Goal: Task Accomplishment & Management: Complete application form

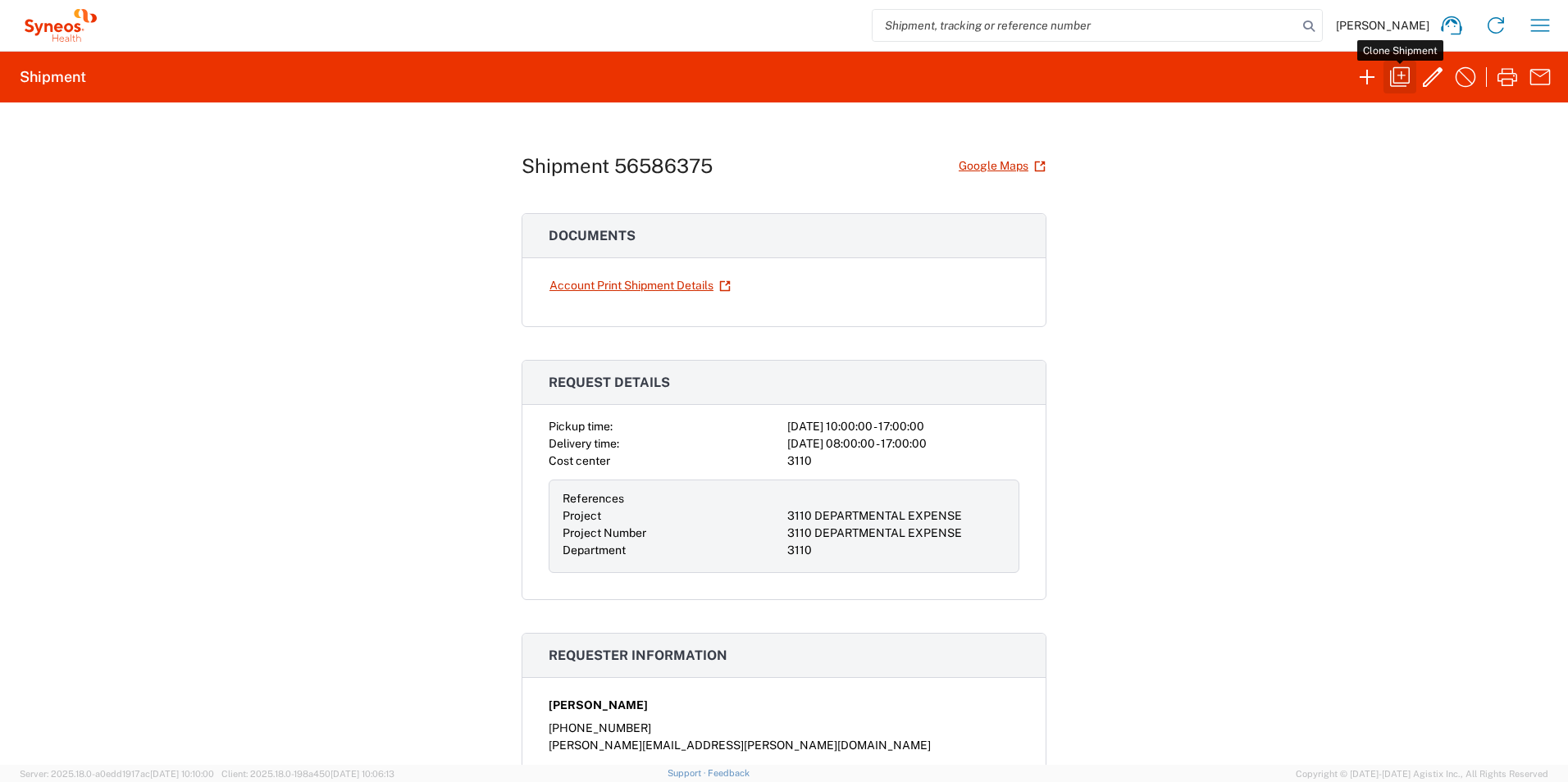
click at [1401, 81] on icon "button" at bounding box center [1400, 77] width 26 height 26
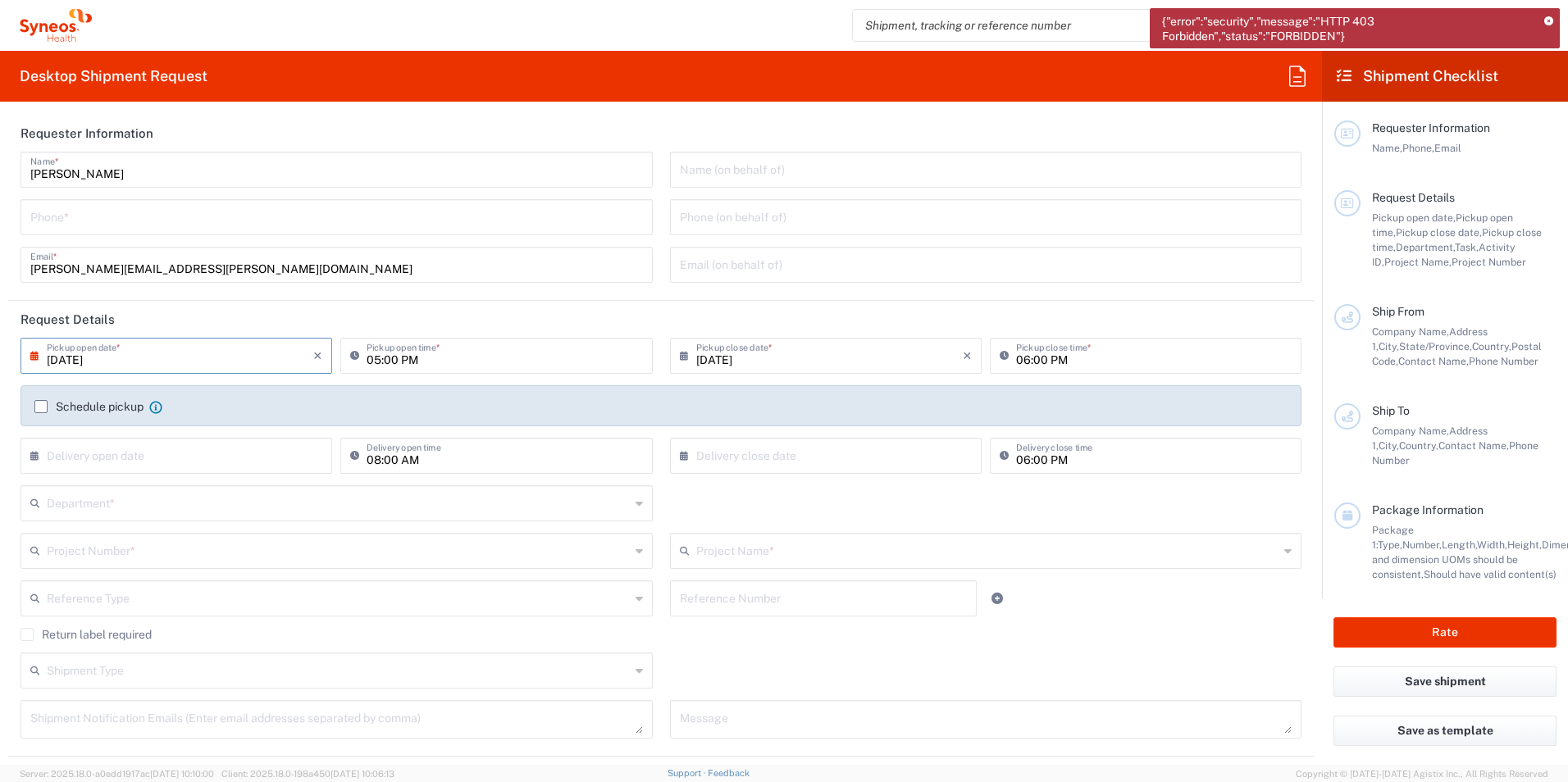
click at [129, 355] on input "[DATE]" at bounding box center [179, 355] width 266 height 29
click at [133, 459] on span "8" at bounding box center [131, 458] width 24 height 23
type input "[DATE]"
click at [418, 363] on input "05:00 PM" at bounding box center [504, 355] width 276 height 29
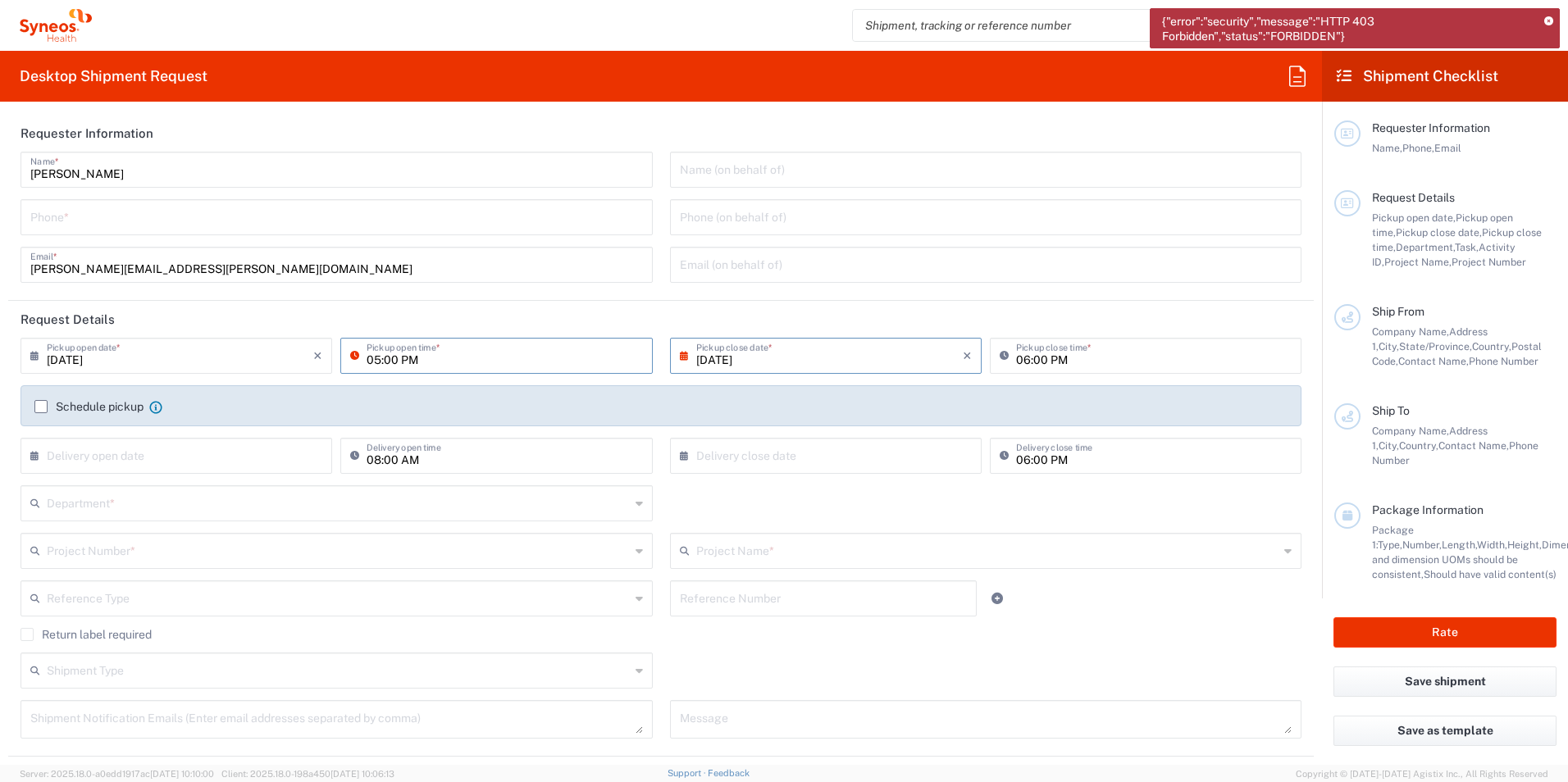
click at [394, 360] on input "05:00 PM" at bounding box center [504, 355] width 276 height 29
click at [350, 360] on icon at bounding box center [358, 355] width 16 height 26
click at [350, 357] on icon at bounding box center [358, 355] width 16 height 26
click at [361, 357] on icon at bounding box center [358, 355] width 16 height 26
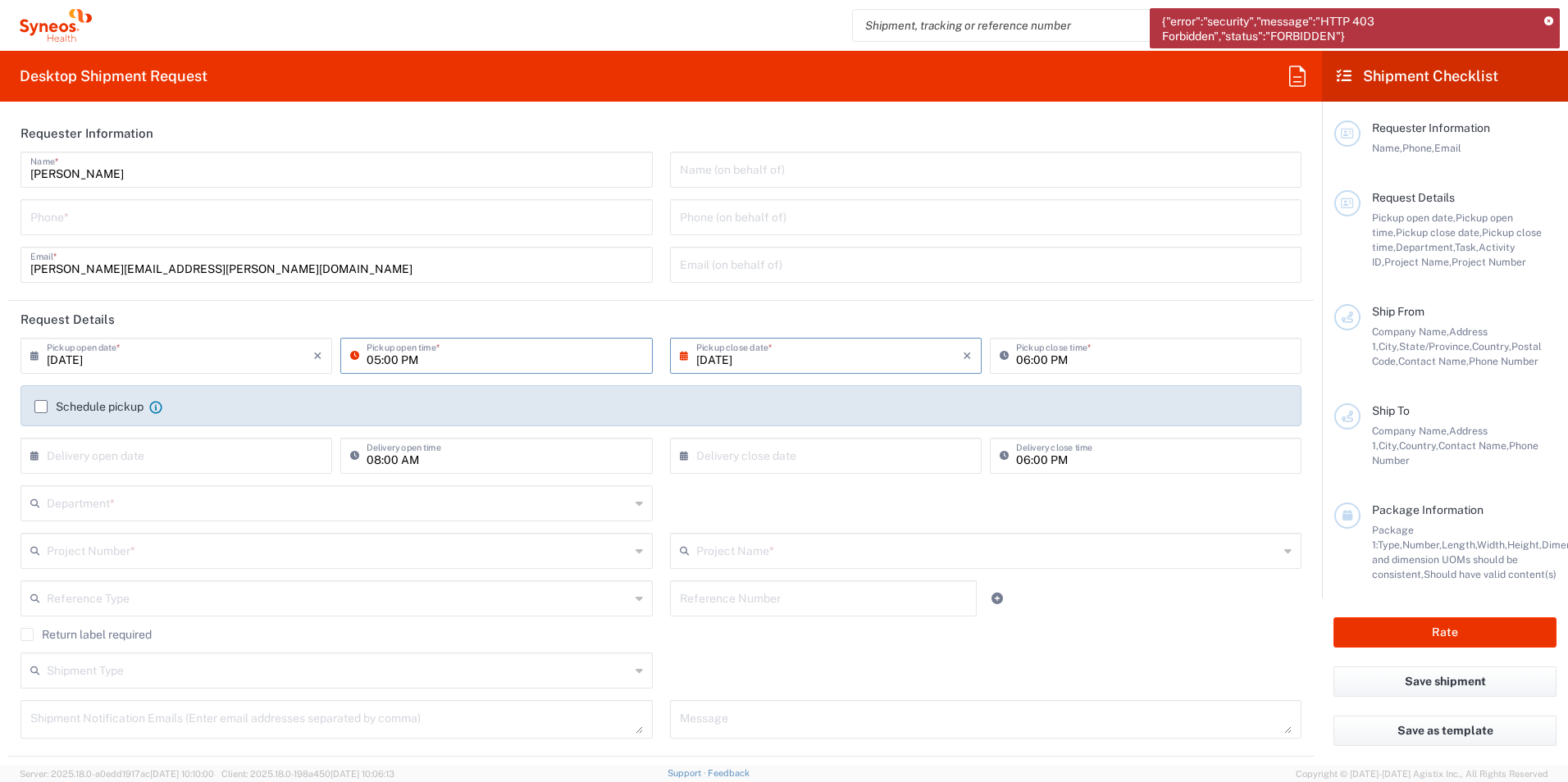
click at [378, 358] on input "05:00 PM" at bounding box center [504, 355] width 276 height 29
click at [405, 362] on input "08:00 PM" at bounding box center [504, 355] width 276 height 29
type input "08:00 AM"
click at [743, 352] on input "[DATE]" at bounding box center [829, 355] width 266 height 29
click at [1147, 338] on div "06:00 PM Pickup close time *" at bounding box center [1145, 356] width 311 height 36
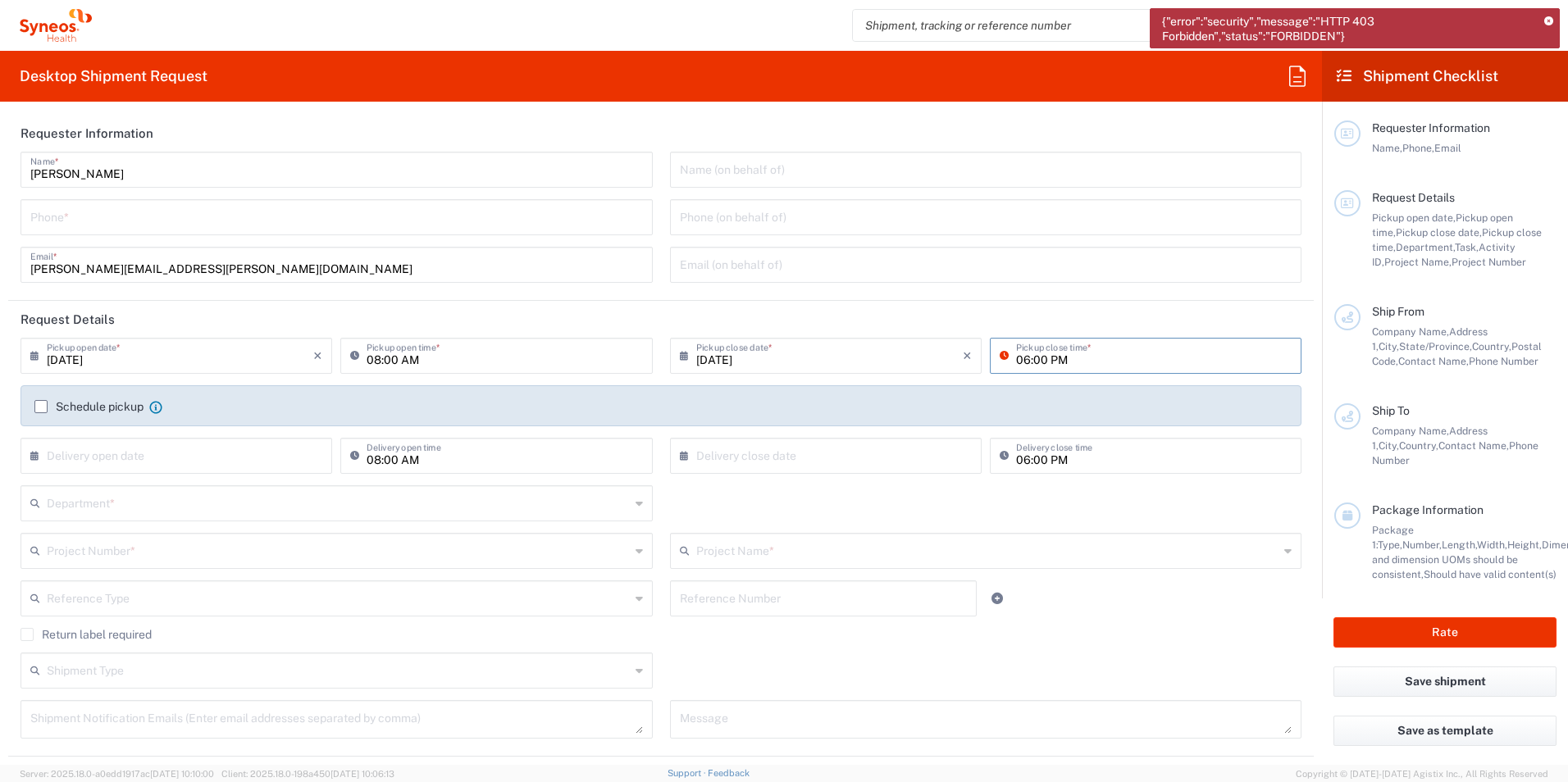
click at [1016, 362] on input "06:00 PM" at bounding box center [1154, 355] width 276 height 29
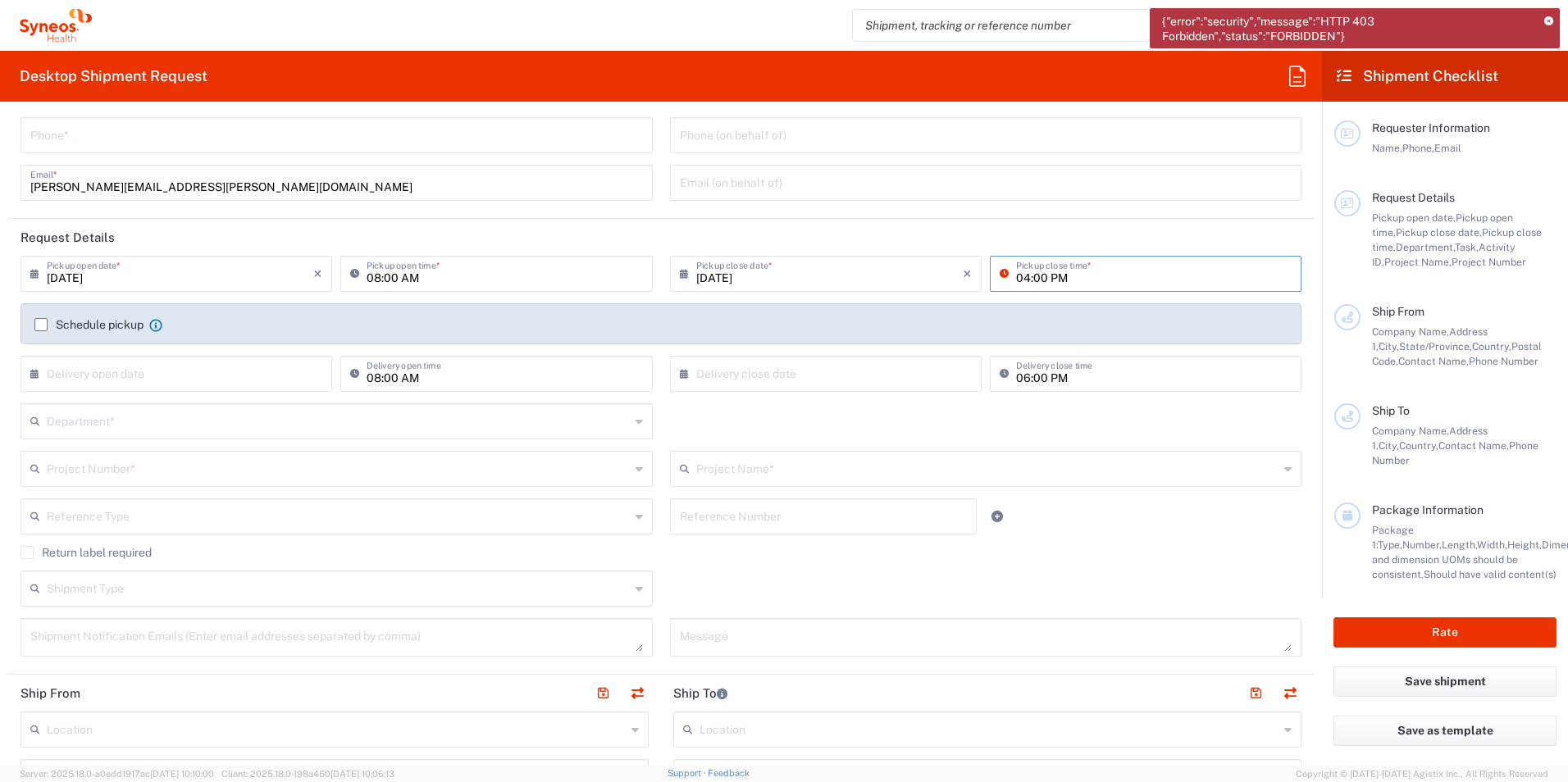
type input "04:00 PM"
click at [36, 326] on label "Schedule pickup" at bounding box center [89, 324] width 109 height 13
click at [41, 325] on input "Schedule pickup" at bounding box center [41, 325] width 0 height 0
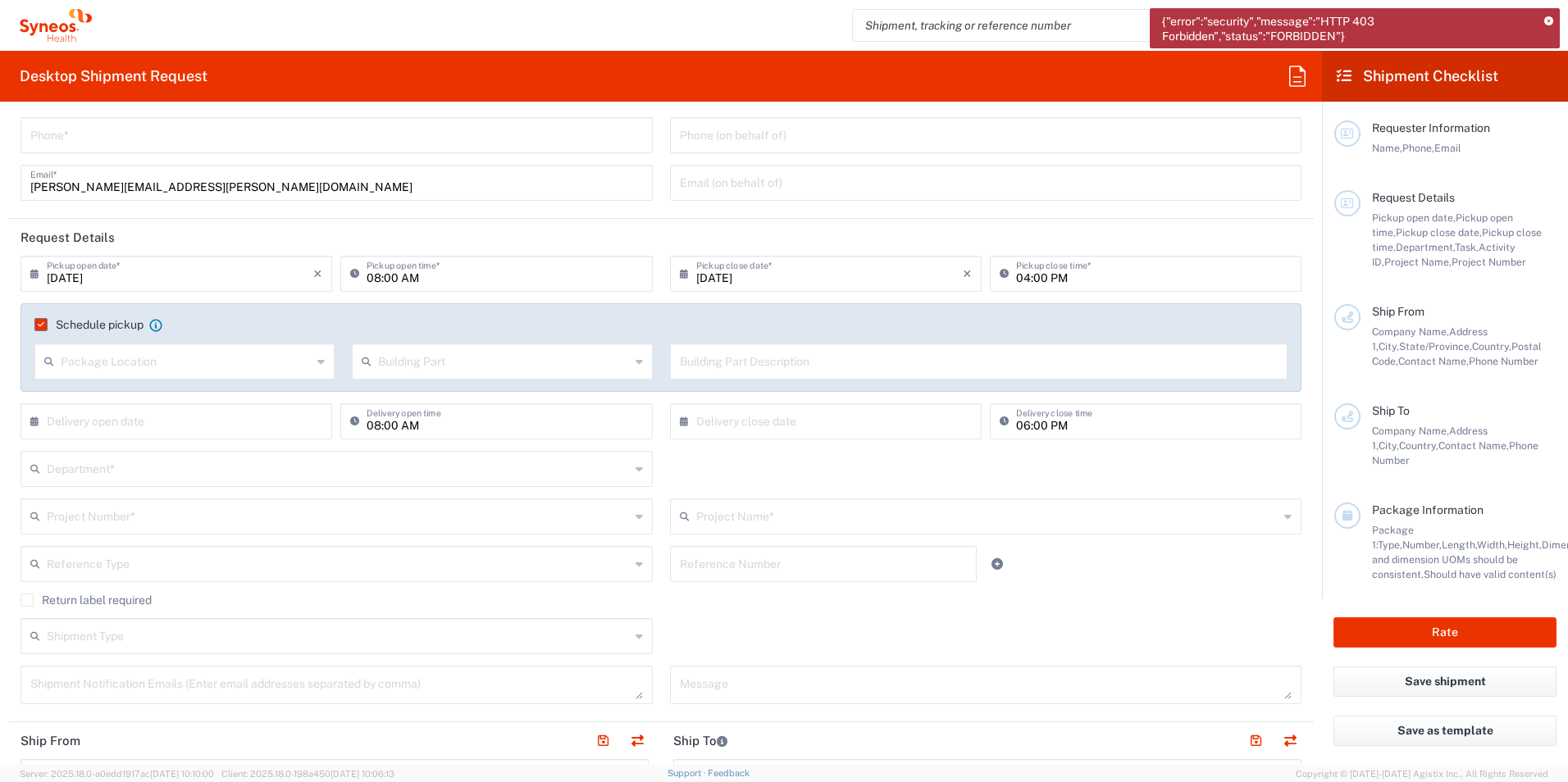
click at [40, 323] on label "Schedule pickup" at bounding box center [89, 324] width 109 height 13
click at [38, 325] on input "Schedule pickup" at bounding box center [38, 325] width 0 height 0
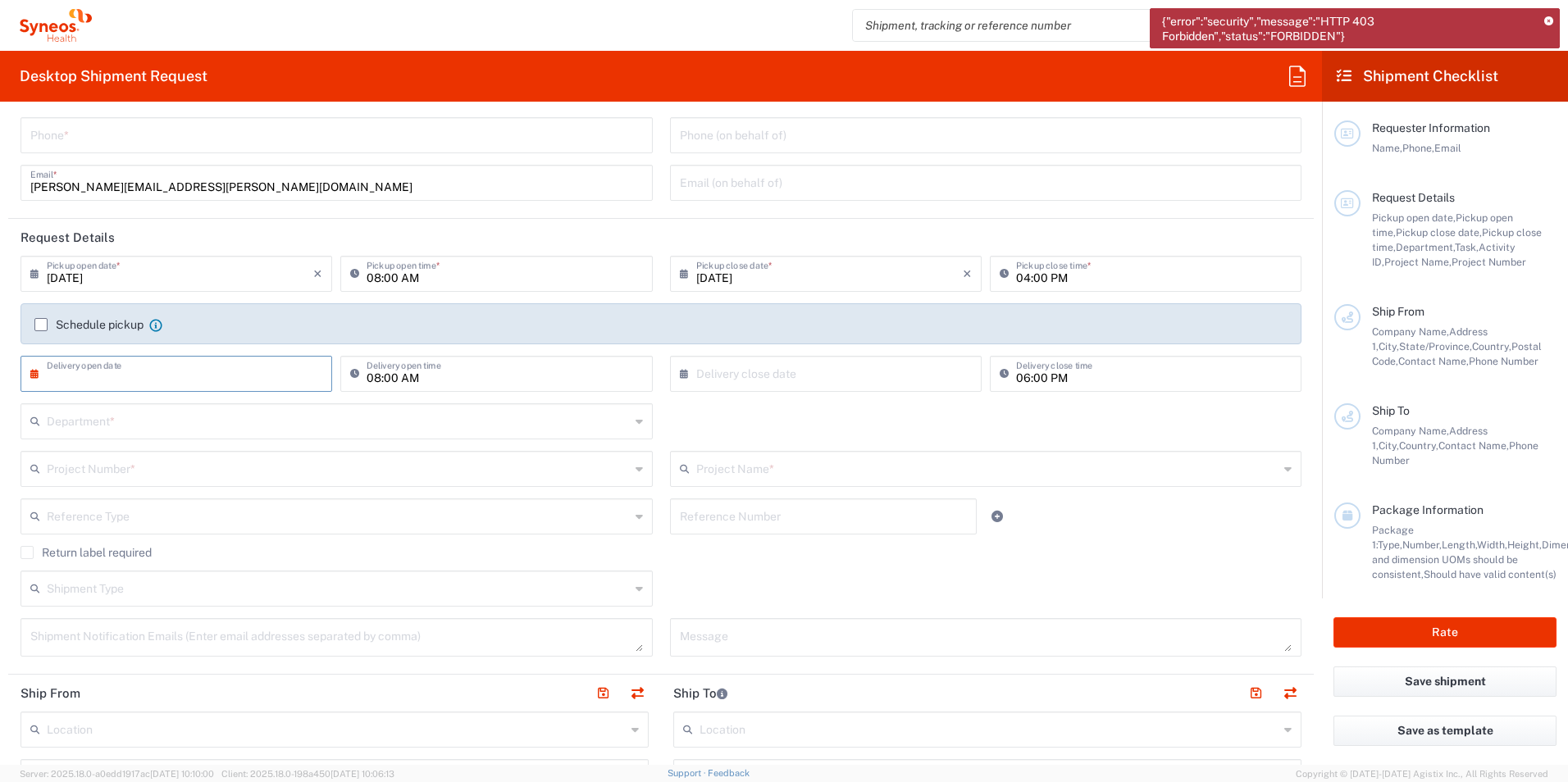
click at [129, 383] on input "text" at bounding box center [179, 372] width 266 height 29
click at [155, 478] on span "9" at bounding box center [155, 475] width 24 height 23
type input "[DATE]"
click at [385, 378] on input "08:00 AM" at bounding box center [504, 372] width 276 height 29
click at [682, 370] on icon at bounding box center [687, 374] width 16 height 26
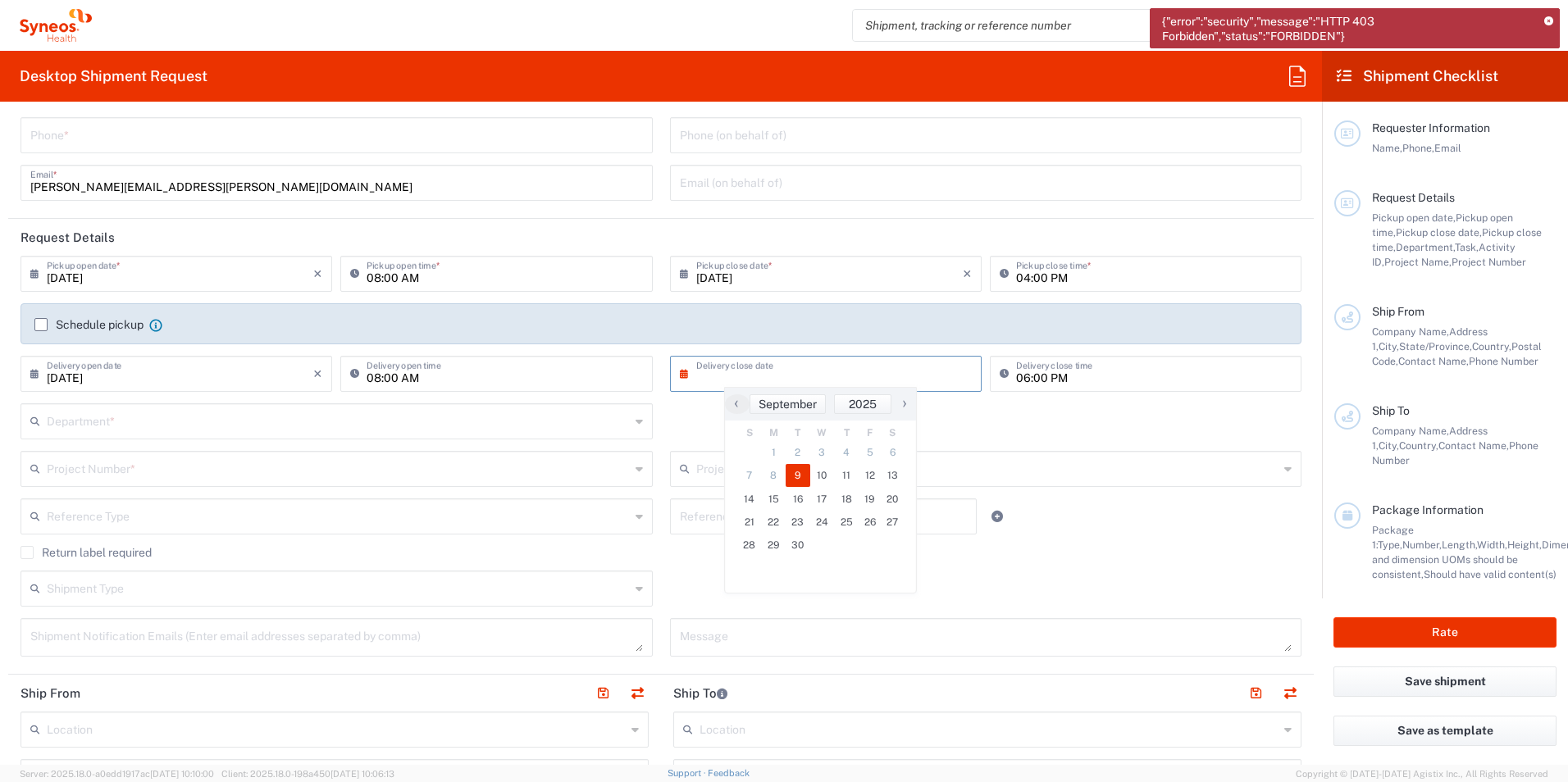
click at [804, 474] on span "9" at bounding box center [797, 475] width 24 height 23
type input "[DATE]"
click at [1018, 376] on input "06:00 PM" at bounding box center [1154, 372] width 276 height 29
type input "04:00 PM"
click at [114, 420] on input "text" at bounding box center [338, 420] width 583 height 29
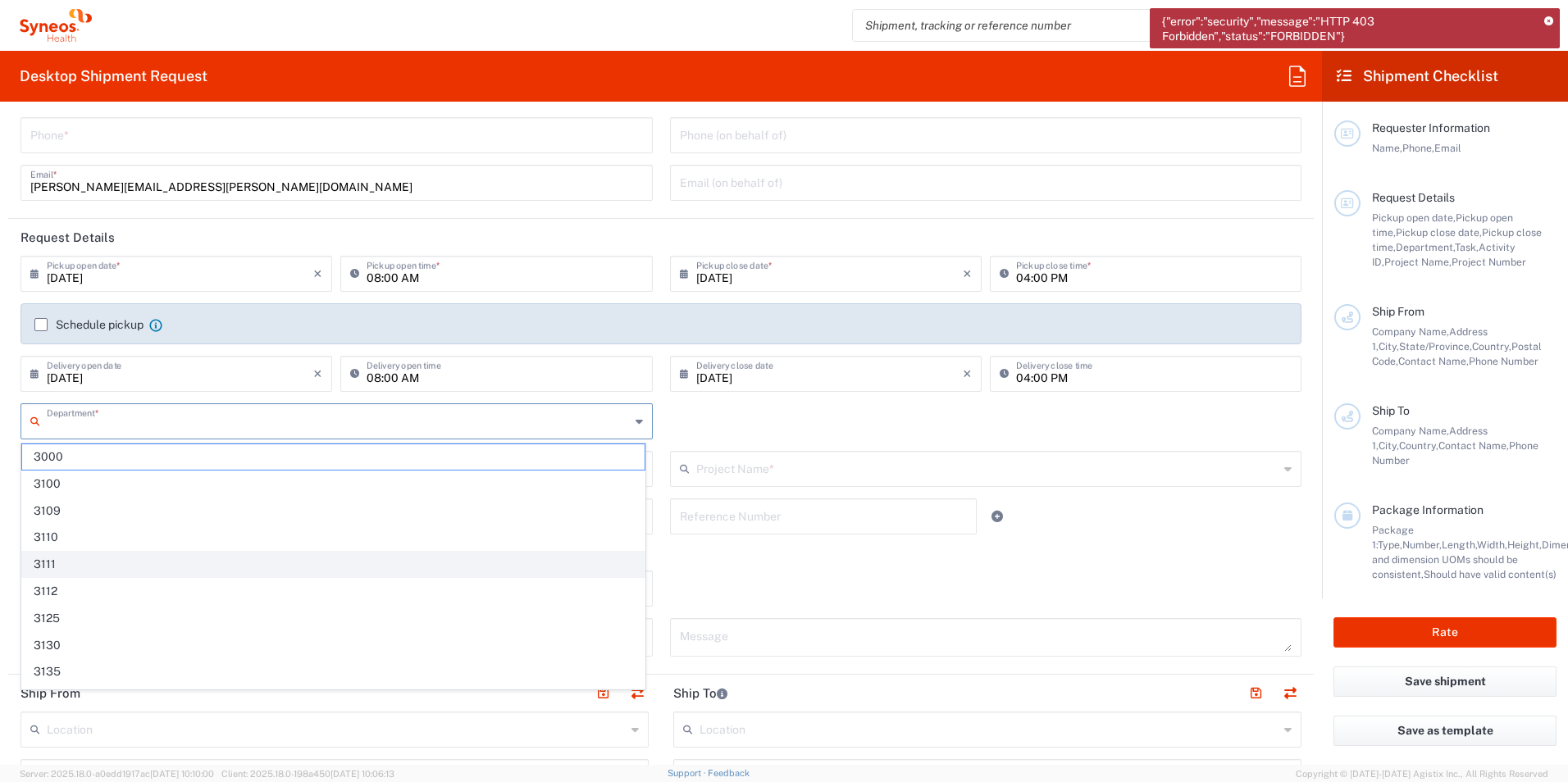
click at [59, 569] on span "3111" at bounding box center [334, 564] width 622 height 25
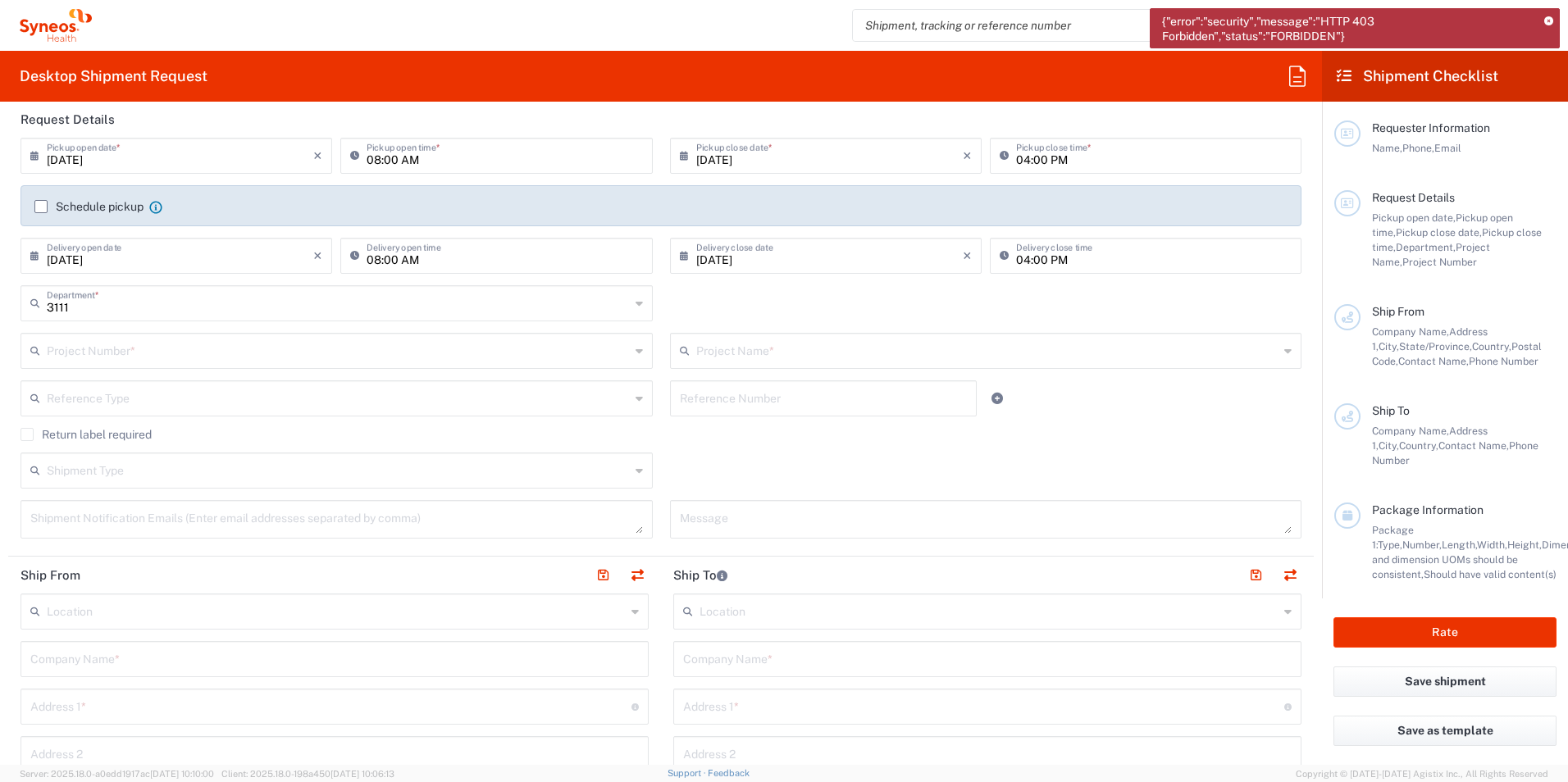
scroll to position [246, 0]
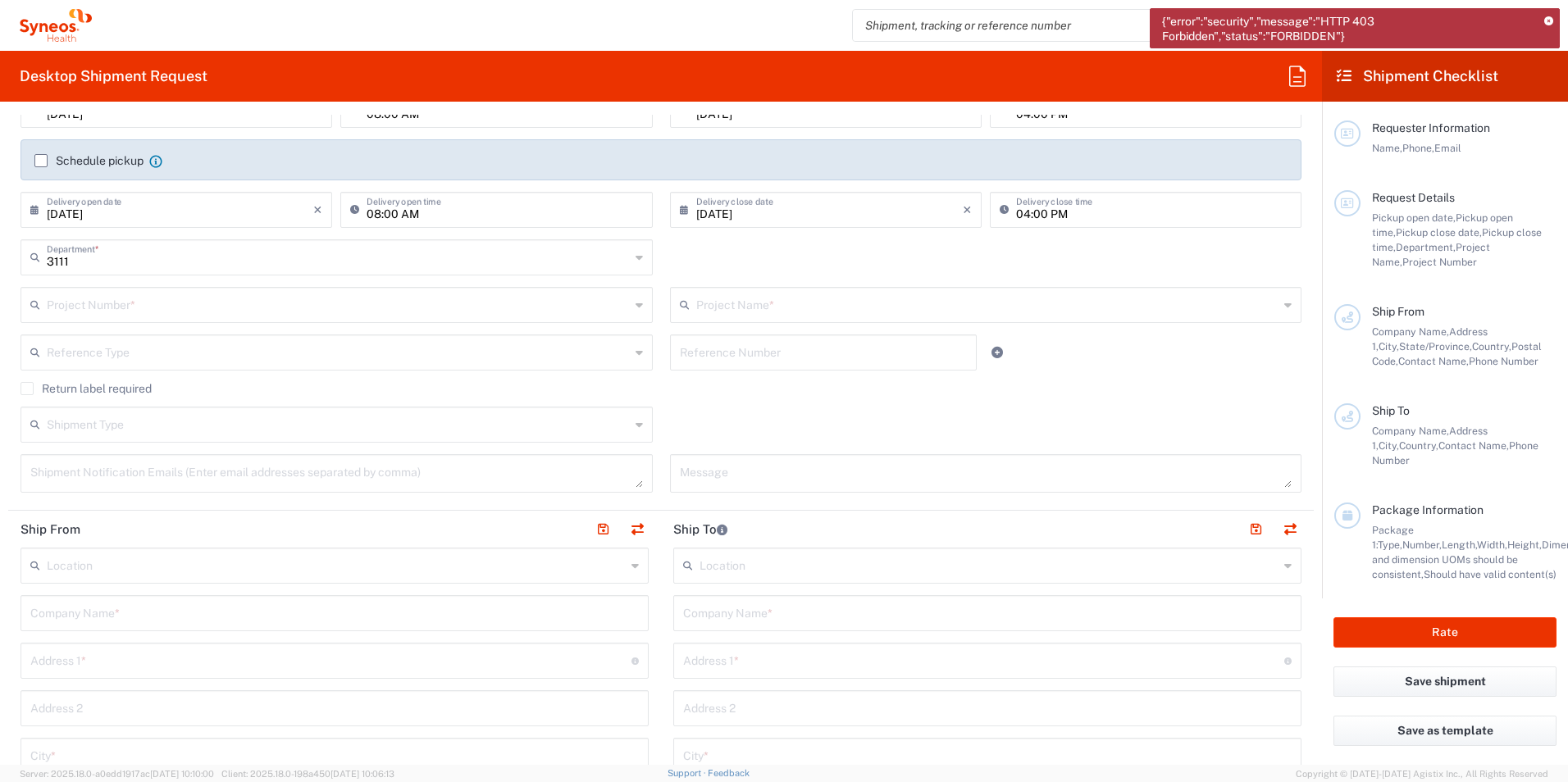
type input "3111"
click at [120, 257] on input "3111" at bounding box center [338, 256] width 583 height 29
click at [741, 240] on div "3111 Department * 3111 3000 3100 3109 3110 3112 3125 3130 3135 3136 3150 3155 3…" at bounding box center [660, 263] width 1298 height 48
click at [152, 312] on input "text" at bounding box center [338, 303] width 583 height 29
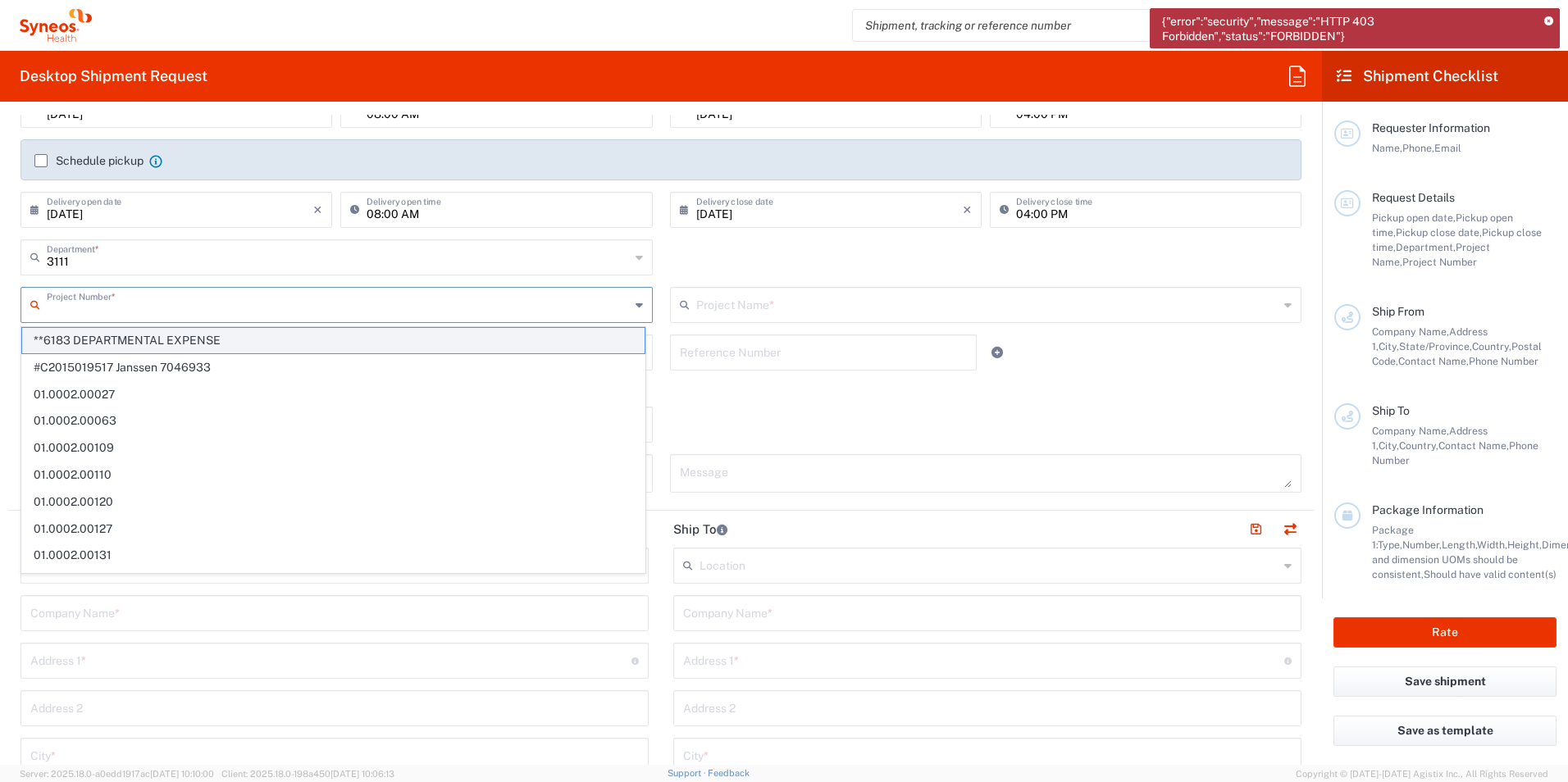
click at [172, 336] on span "**6183 DEPARTMENTAL EXPENSE" at bounding box center [334, 340] width 622 height 25
type input "**6183 DEPARTMENTAL EXPENSE"
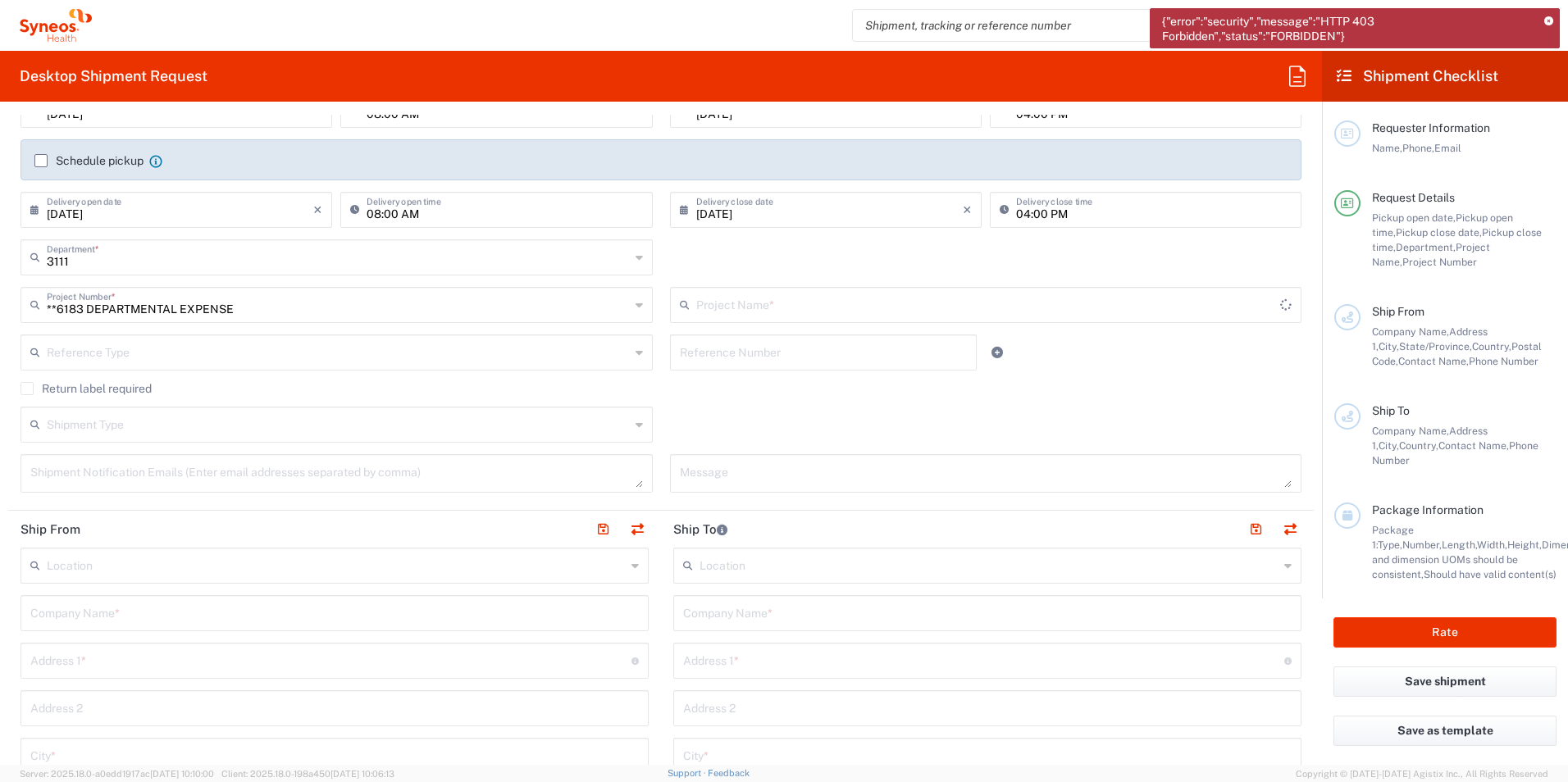
type input "6183"
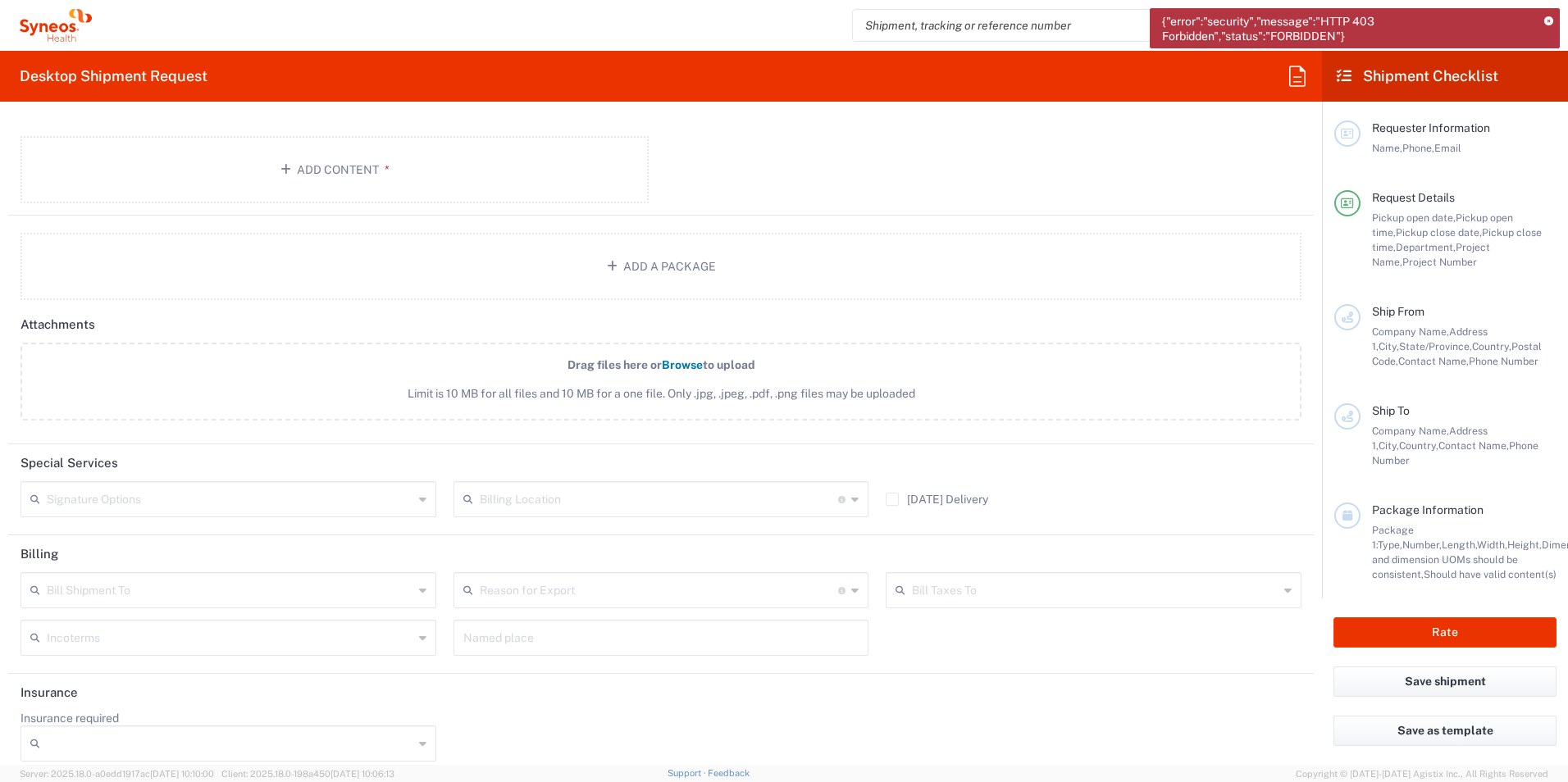
scroll to position [1737, 0]
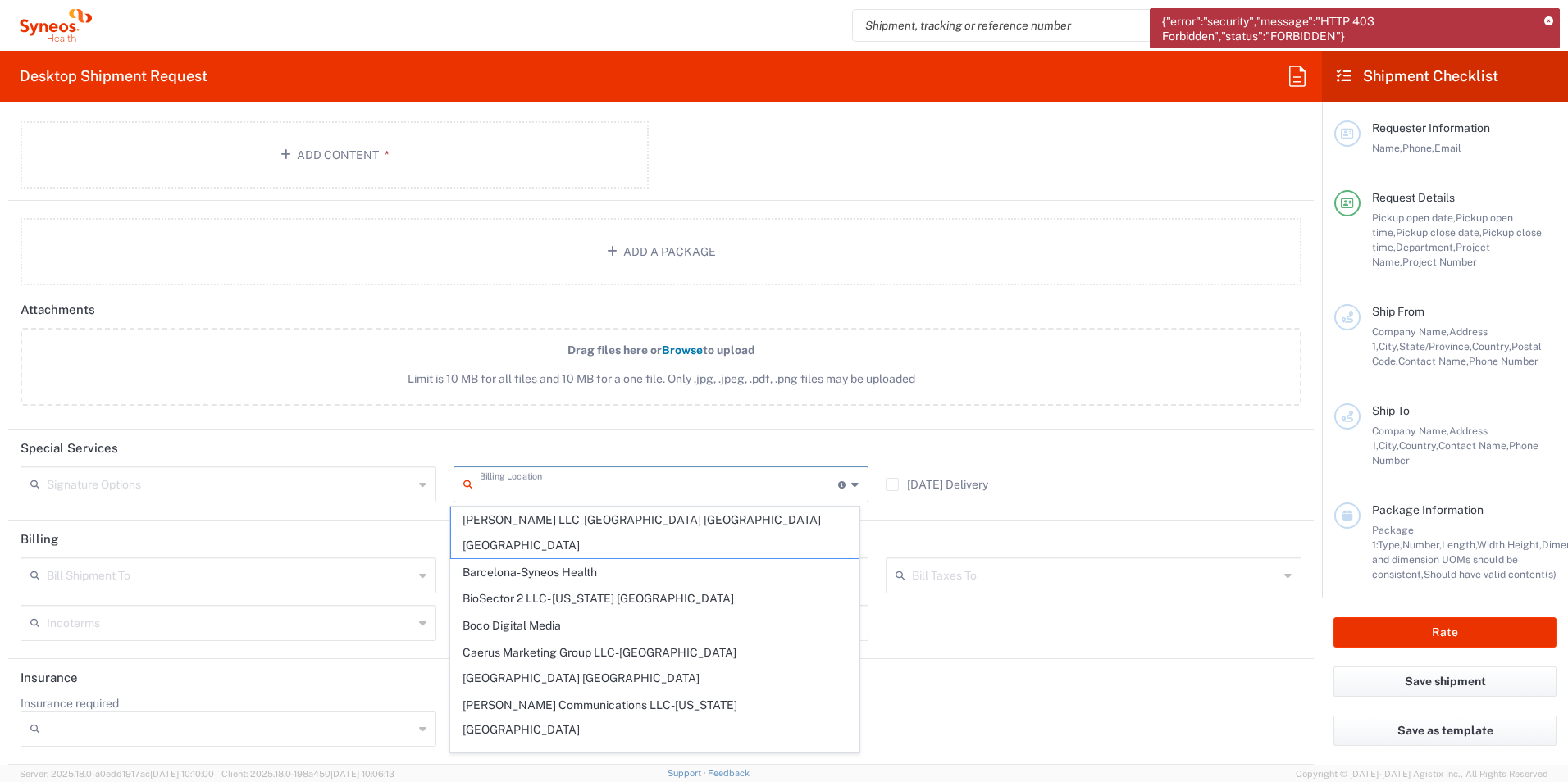
click at [699, 492] on input "text" at bounding box center [659, 483] width 359 height 29
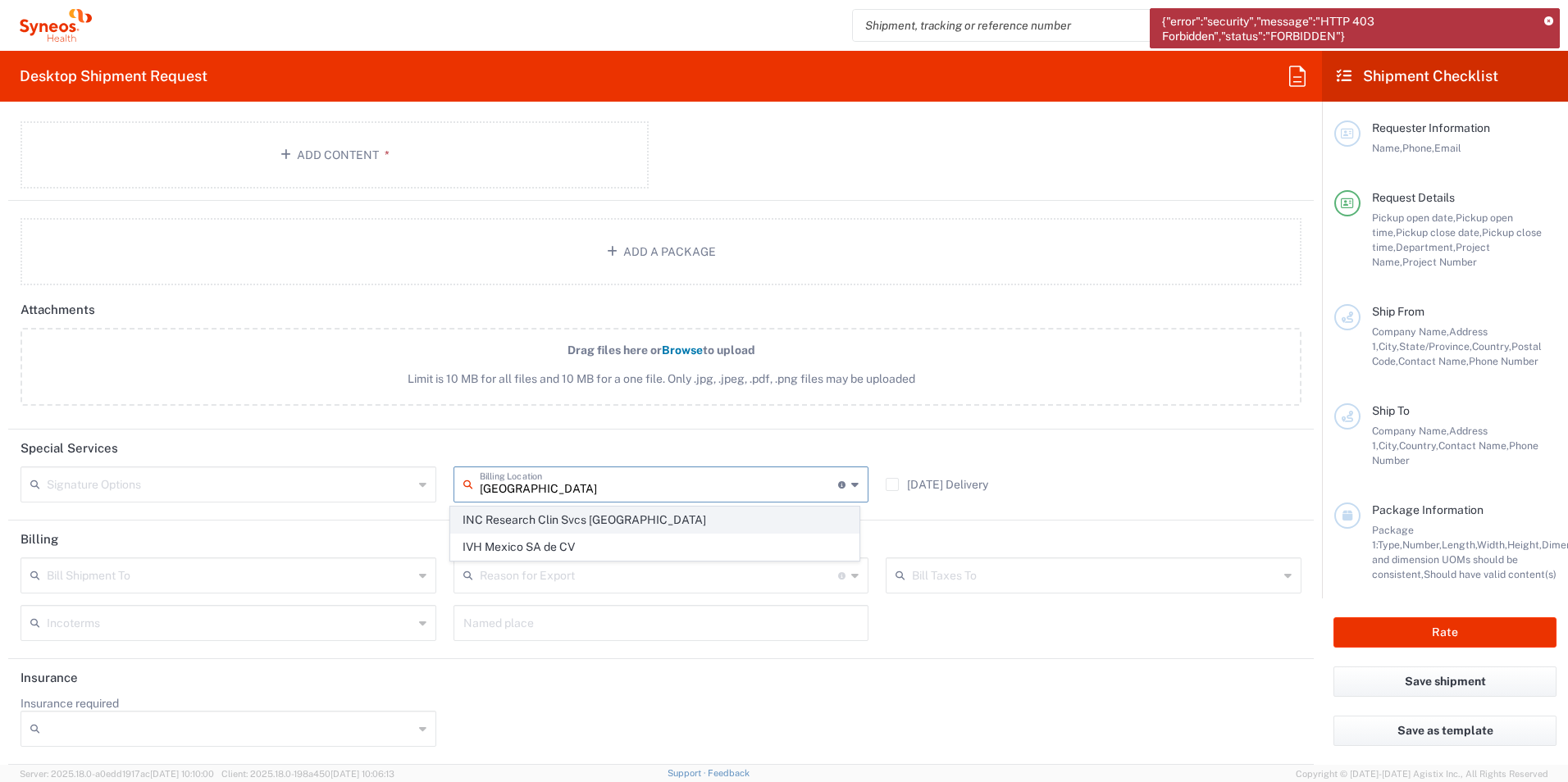
click at [640, 513] on span "INC Research Clin Svcs [GEOGRAPHIC_DATA]" at bounding box center [654, 520] width 408 height 25
type input "INC Research Clin Svcs [GEOGRAPHIC_DATA]"
click at [1150, 487] on div "[DATE] Delivery" at bounding box center [1093, 490] width 433 height 48
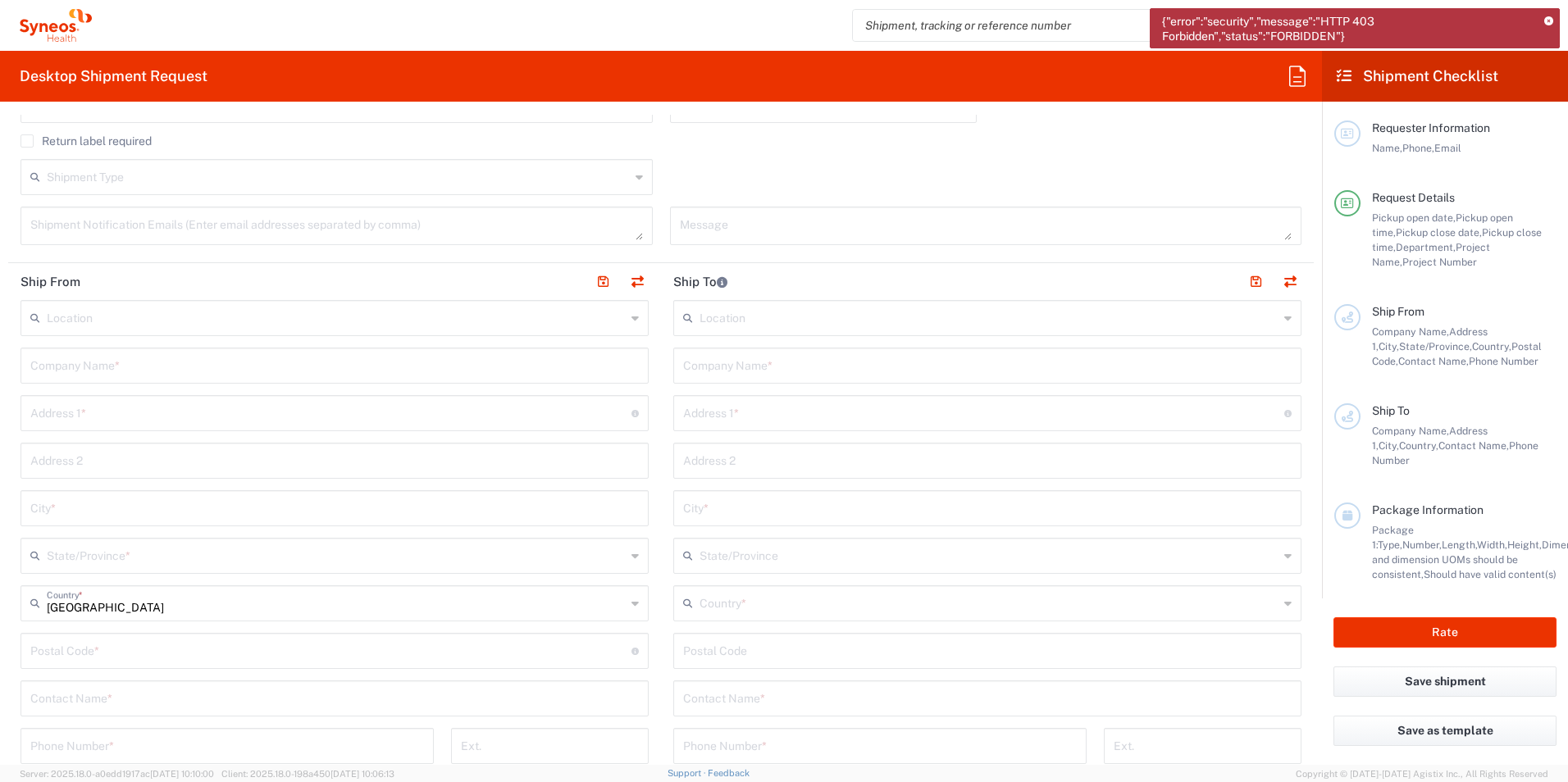
scroll to position [14, 0]
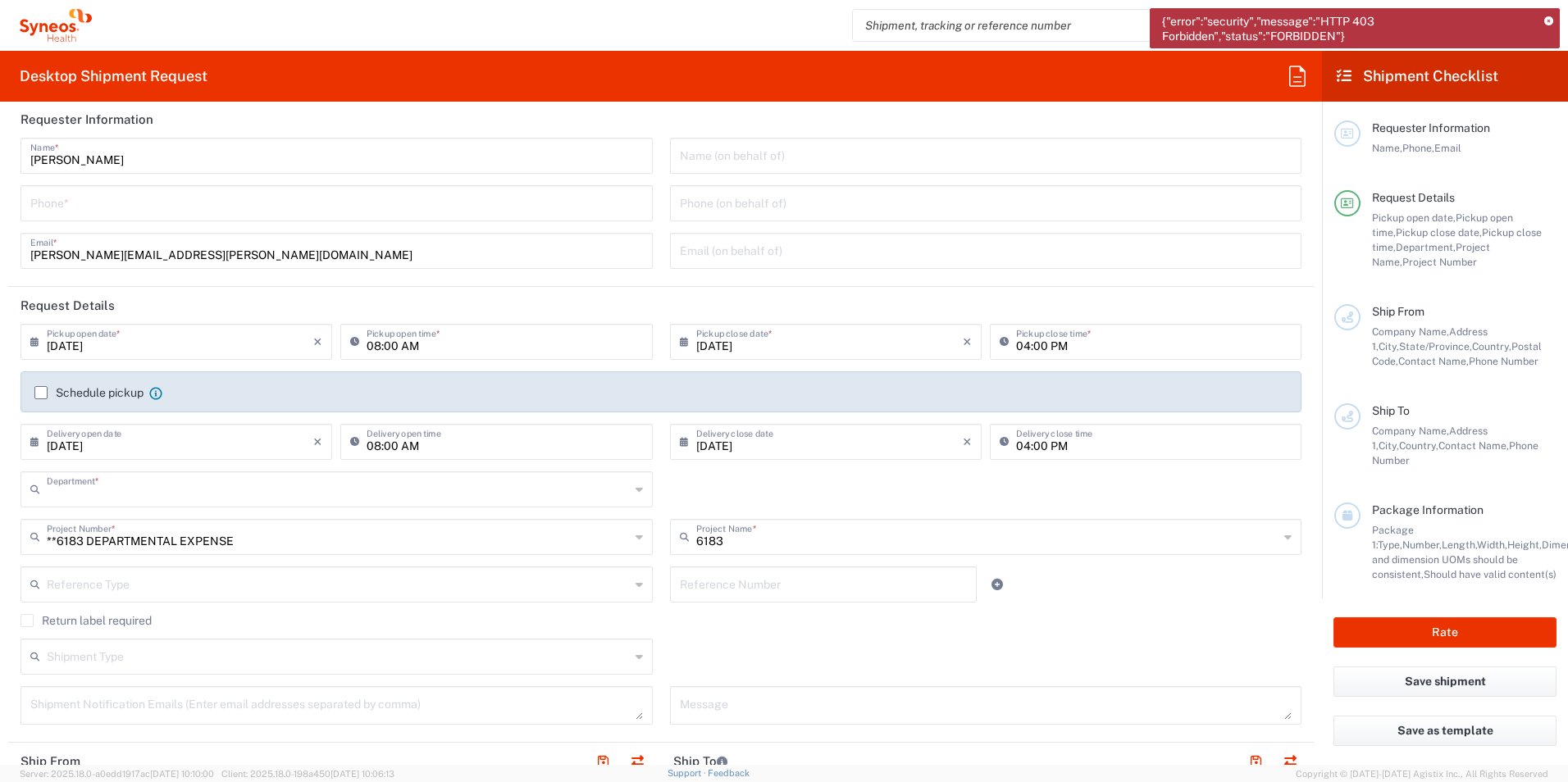
click at [296, 496] on input "text" at bounding box center [338, 488] width 583 height 29
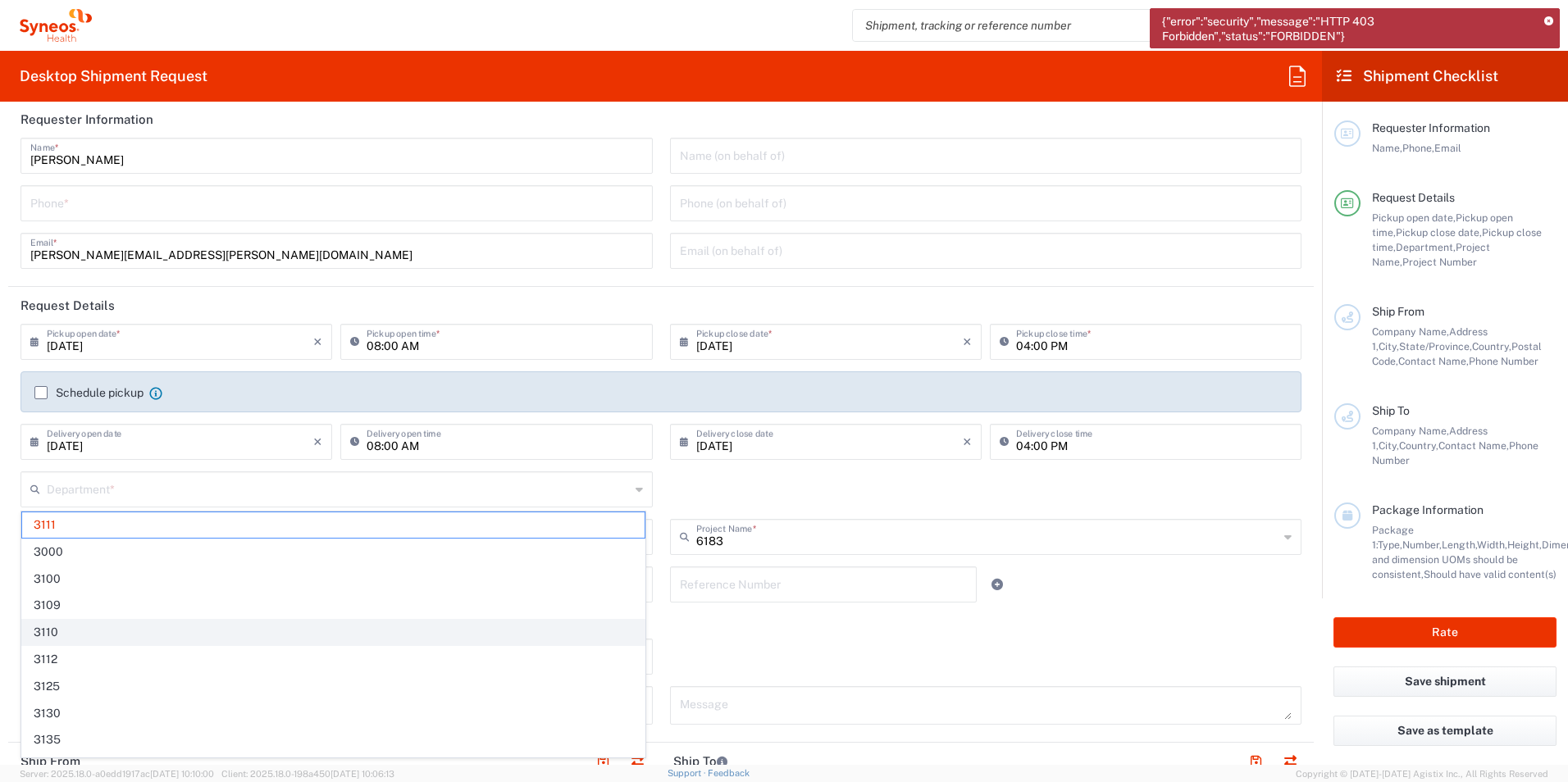
click at [280, 627] on span "3110" at bounding box center [334, 632] width 622 height 25
type input "3110"
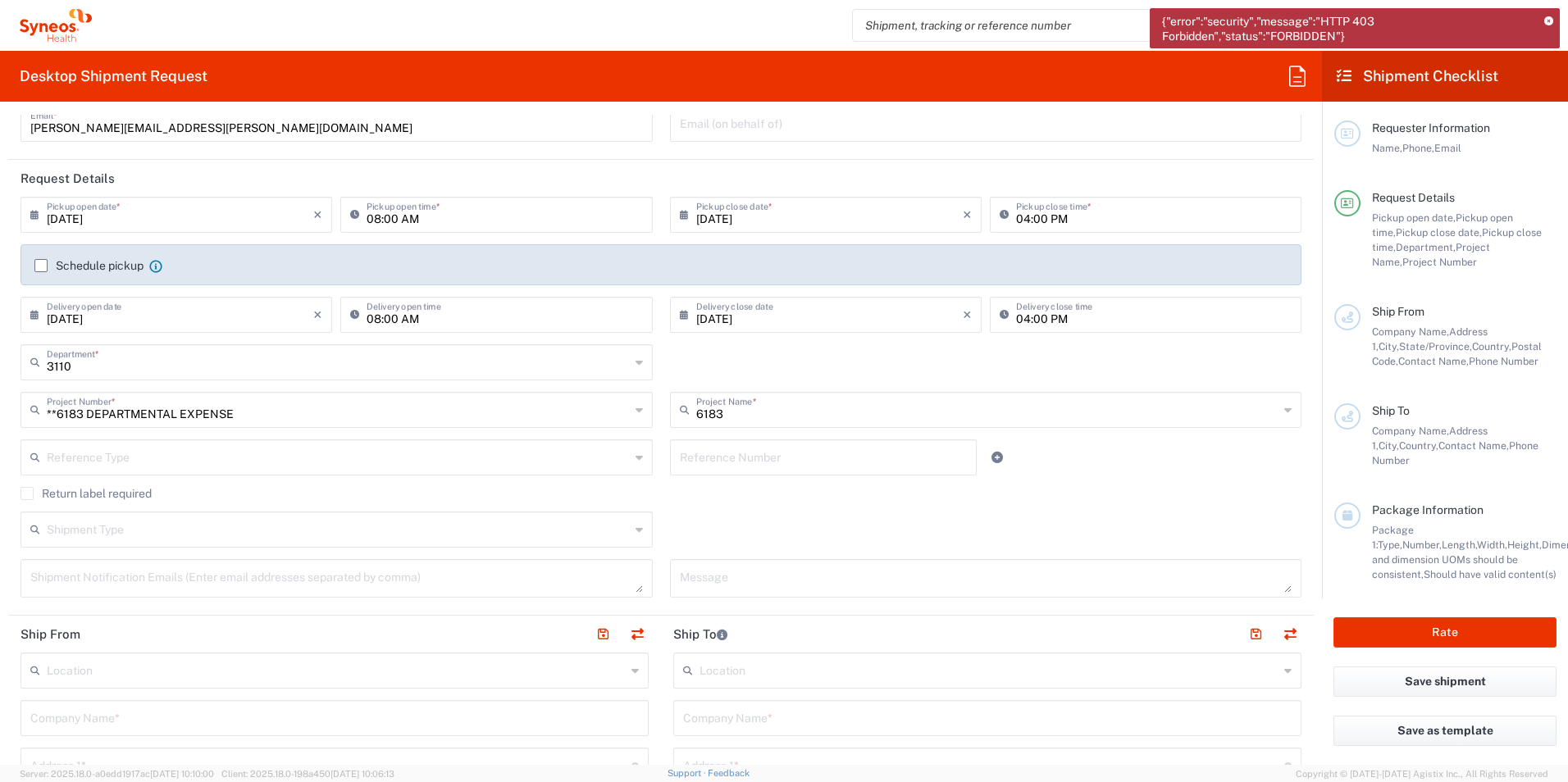
scroll to position [246, 0]
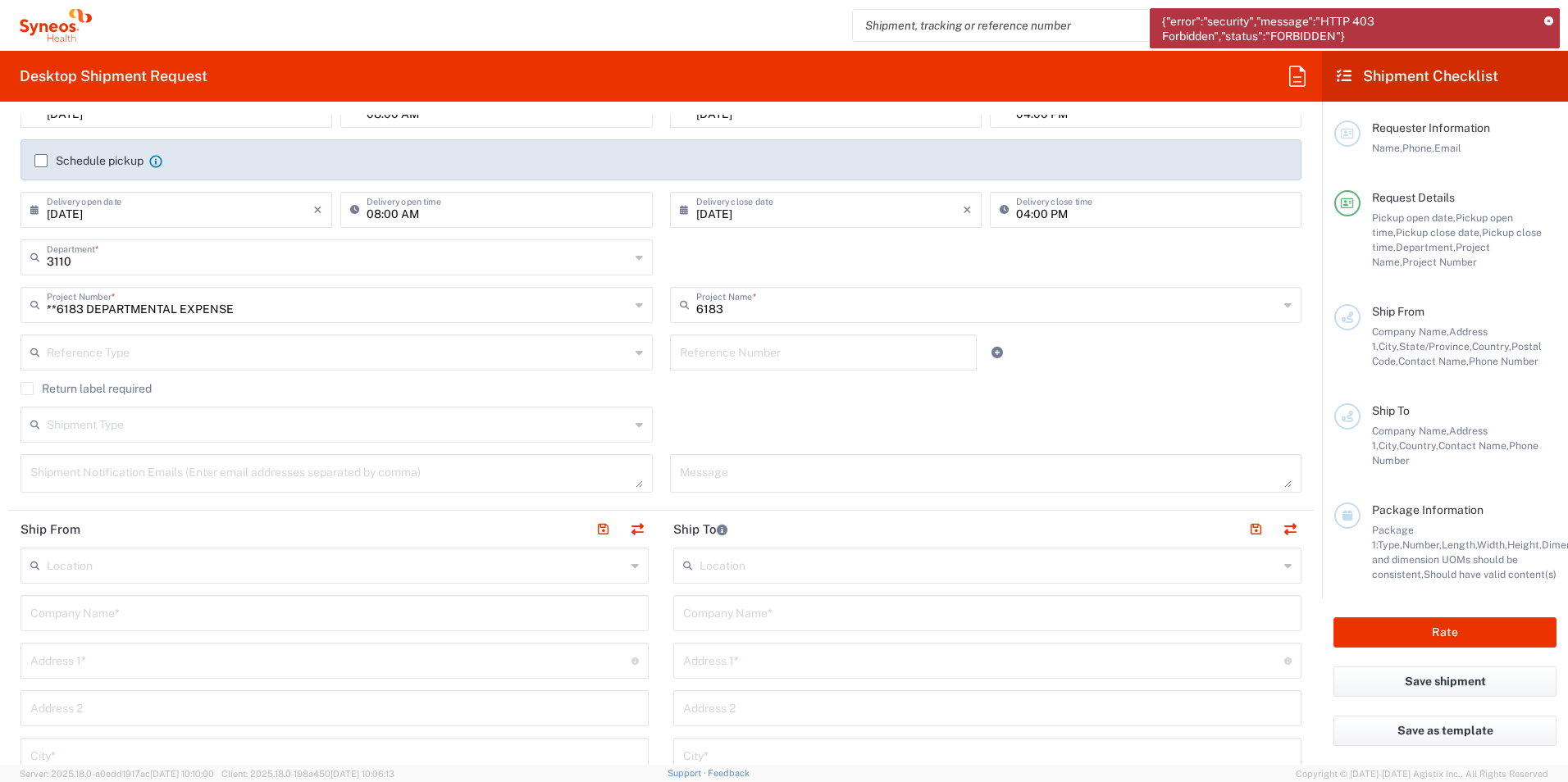
type input "**6183 DEPARTMENTAL EXPENSE"
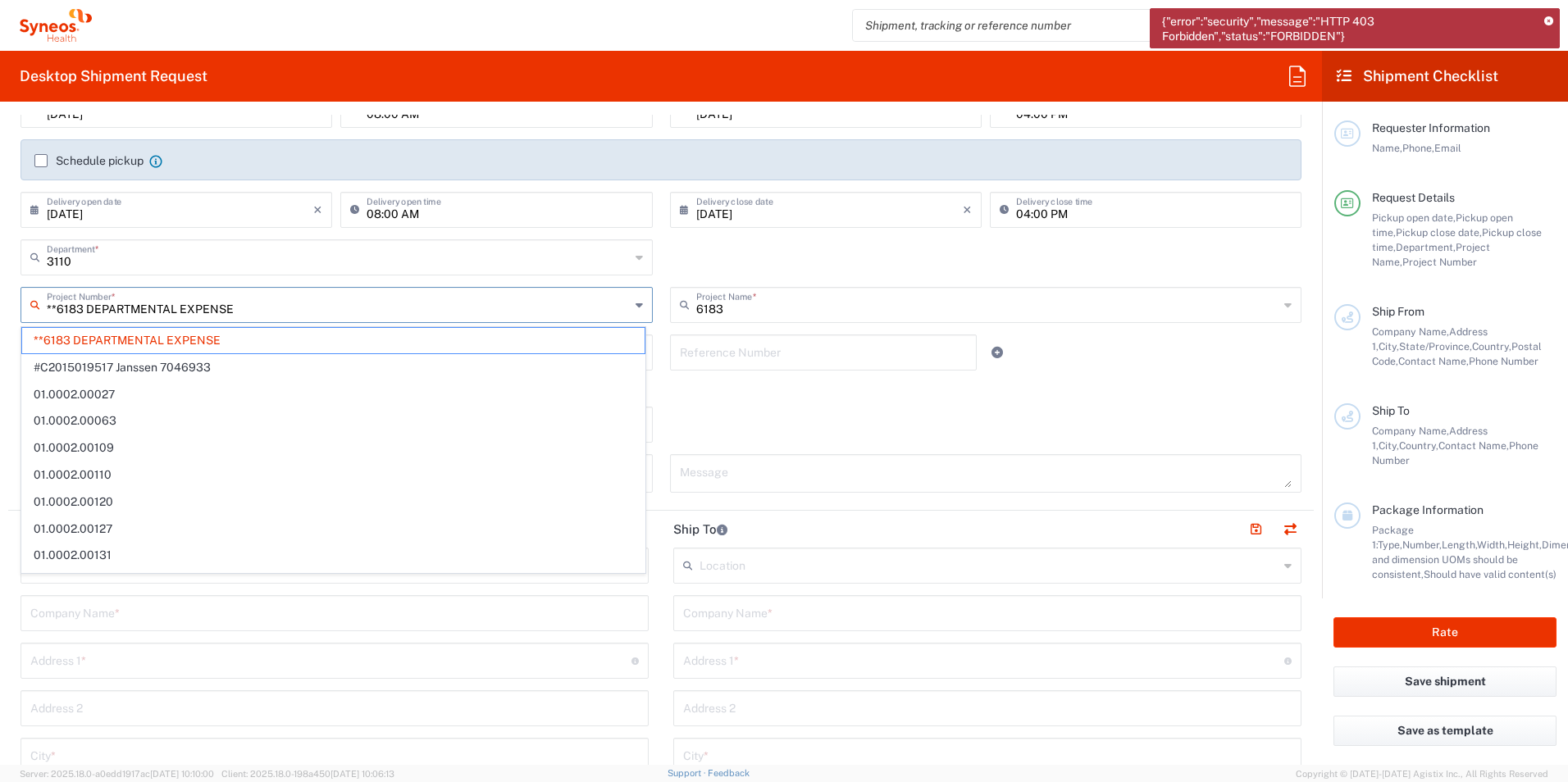
click at [128, 315] on input "**6183 DEPARTMENTAL EXPENSE" at bounding box center [338, 303] width 583 height 29
click at [775, 422] on div "Shipment Type Batch Regular" at bounding box center [660, 430] width 1298 height 48
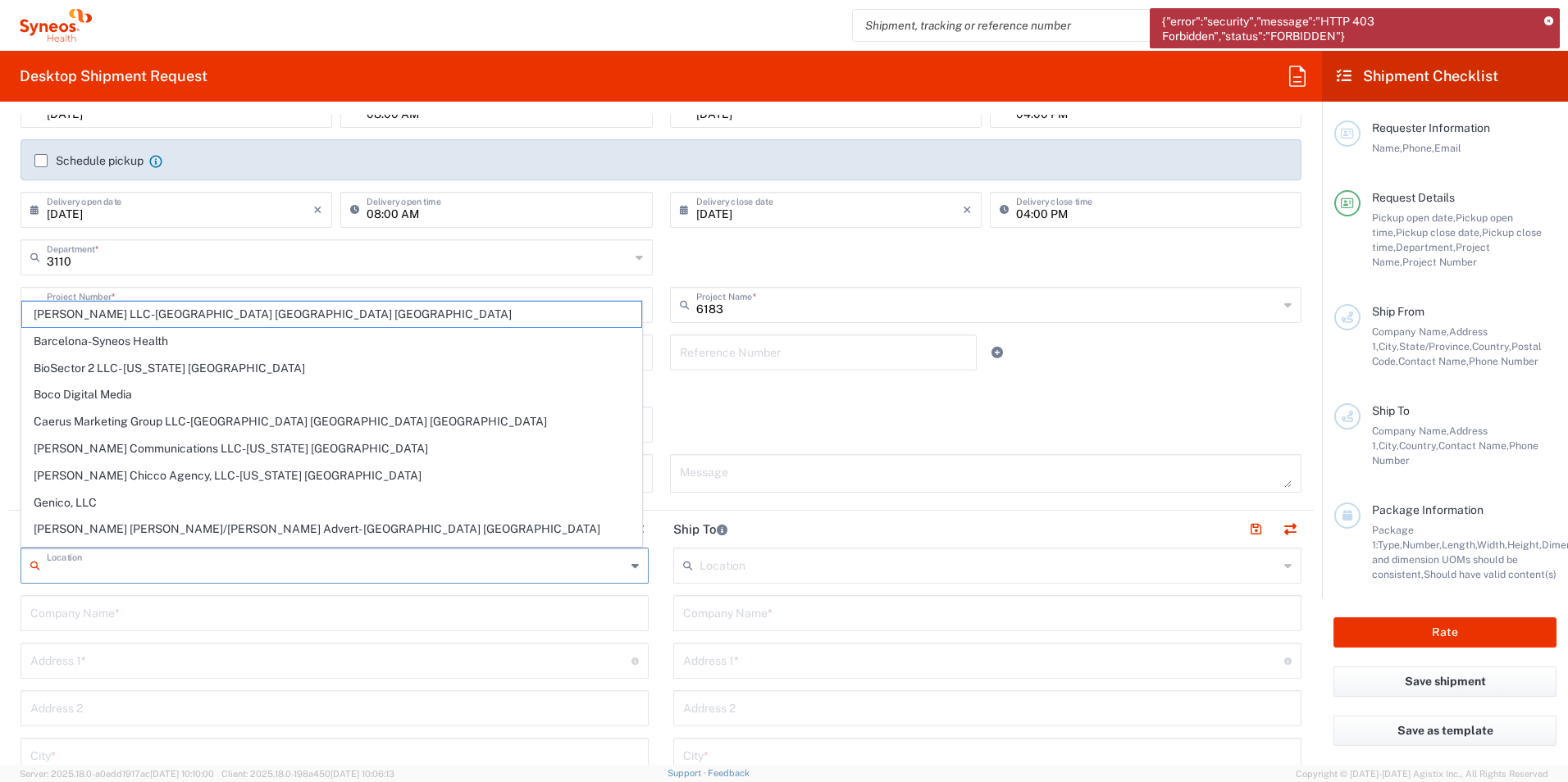
click at [132, 571] on input "text" at bounding box center [336, 564] width 579 height 29
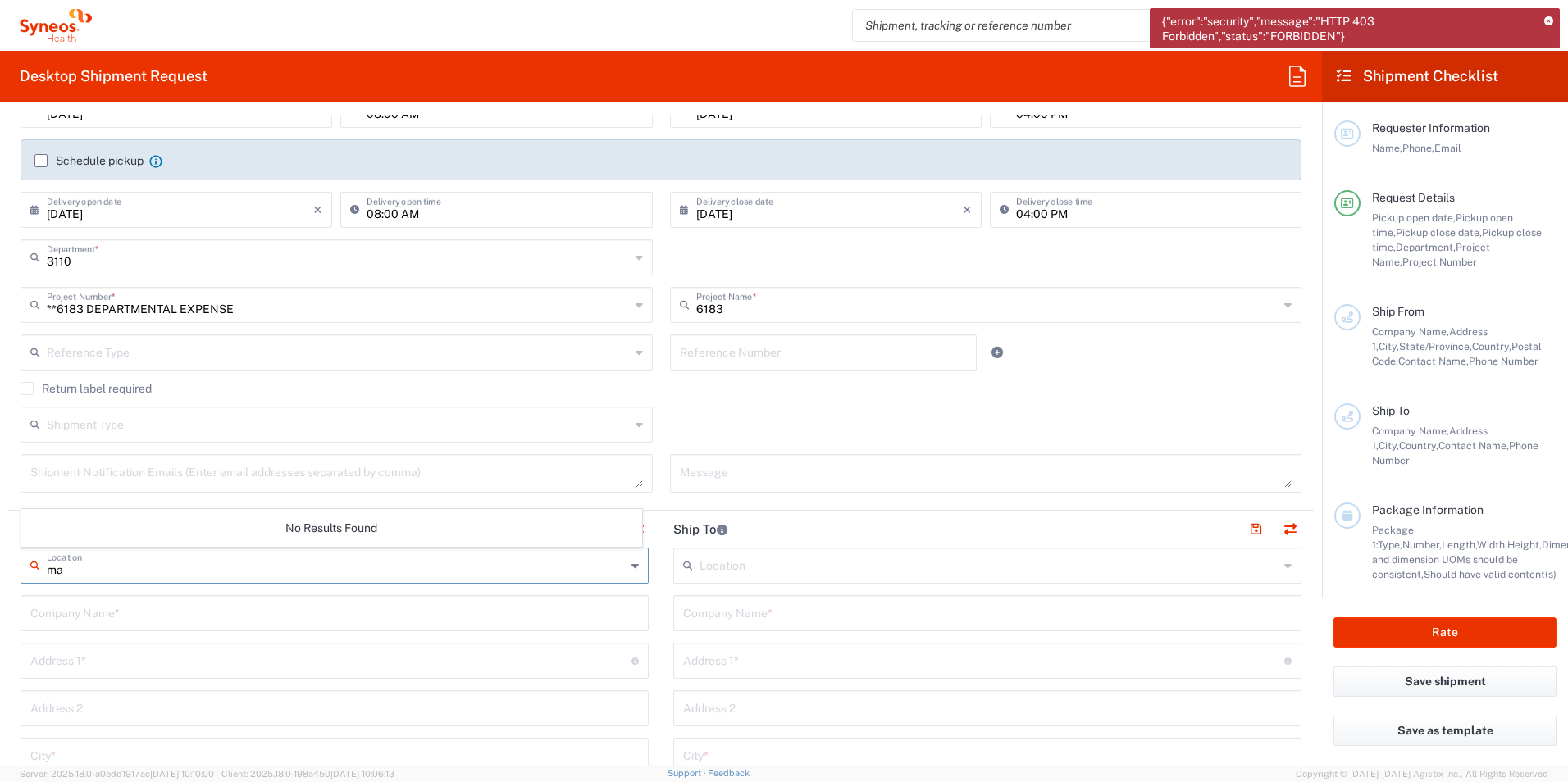
type input "m"
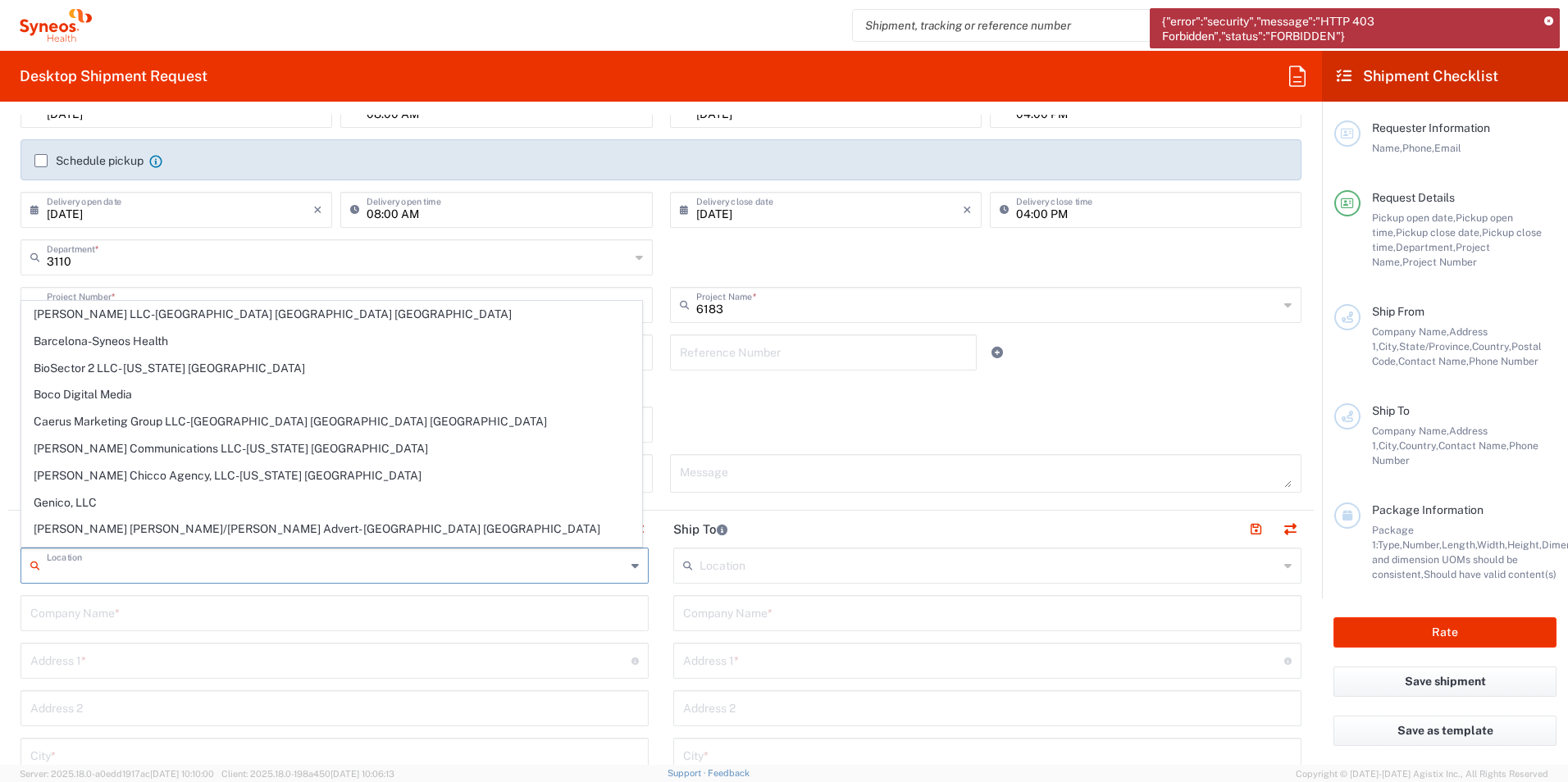
scroll to position [82, 0]
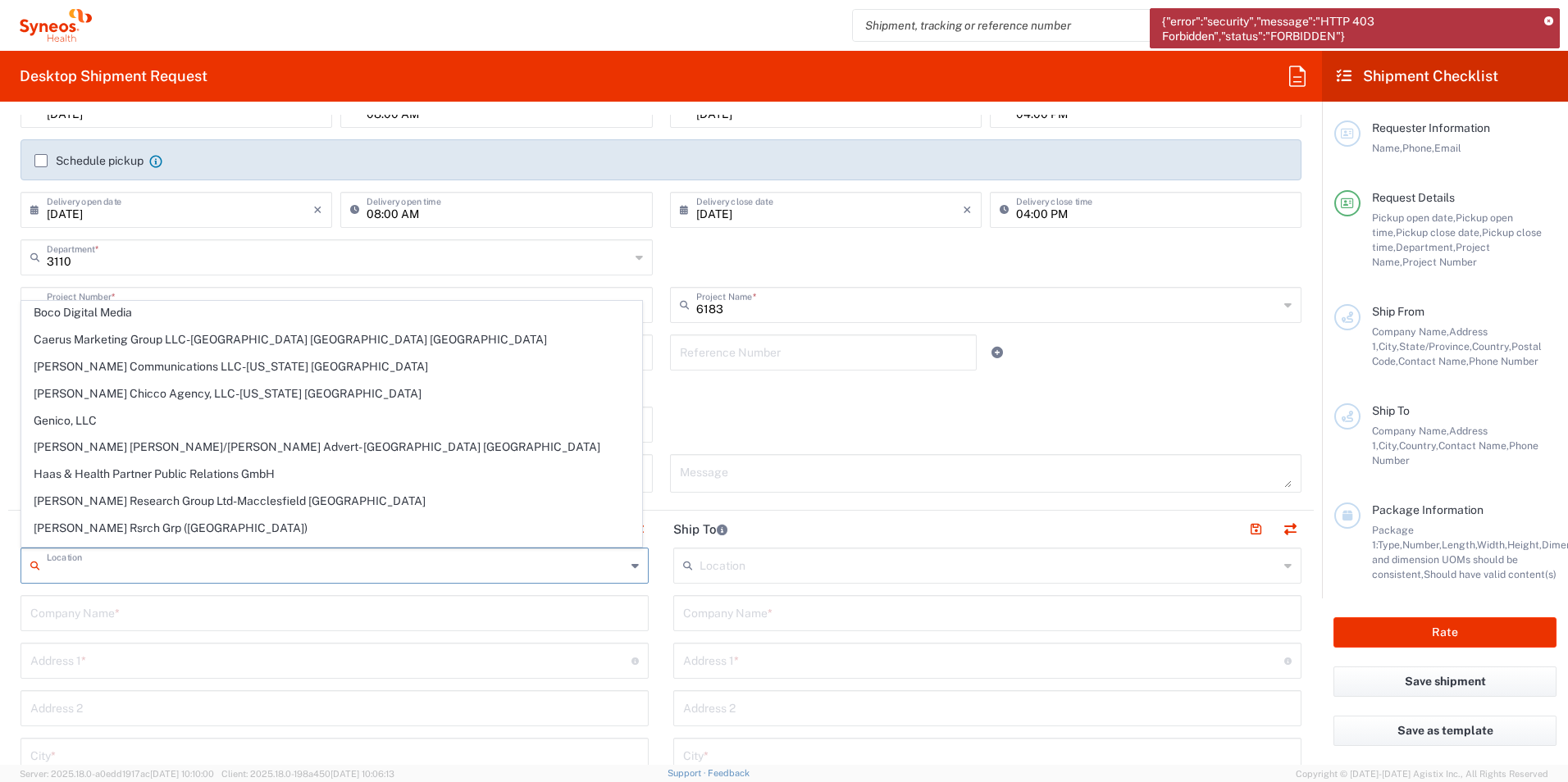
drag, startPoint x: 757, startPoint y: 425, endPoint x: 750, endPoint y: 413, distance: 13.9
click at [757, 422] on div "Shipment Type Batch Regular" at bounding box center [660, 430] width 1298 height 48
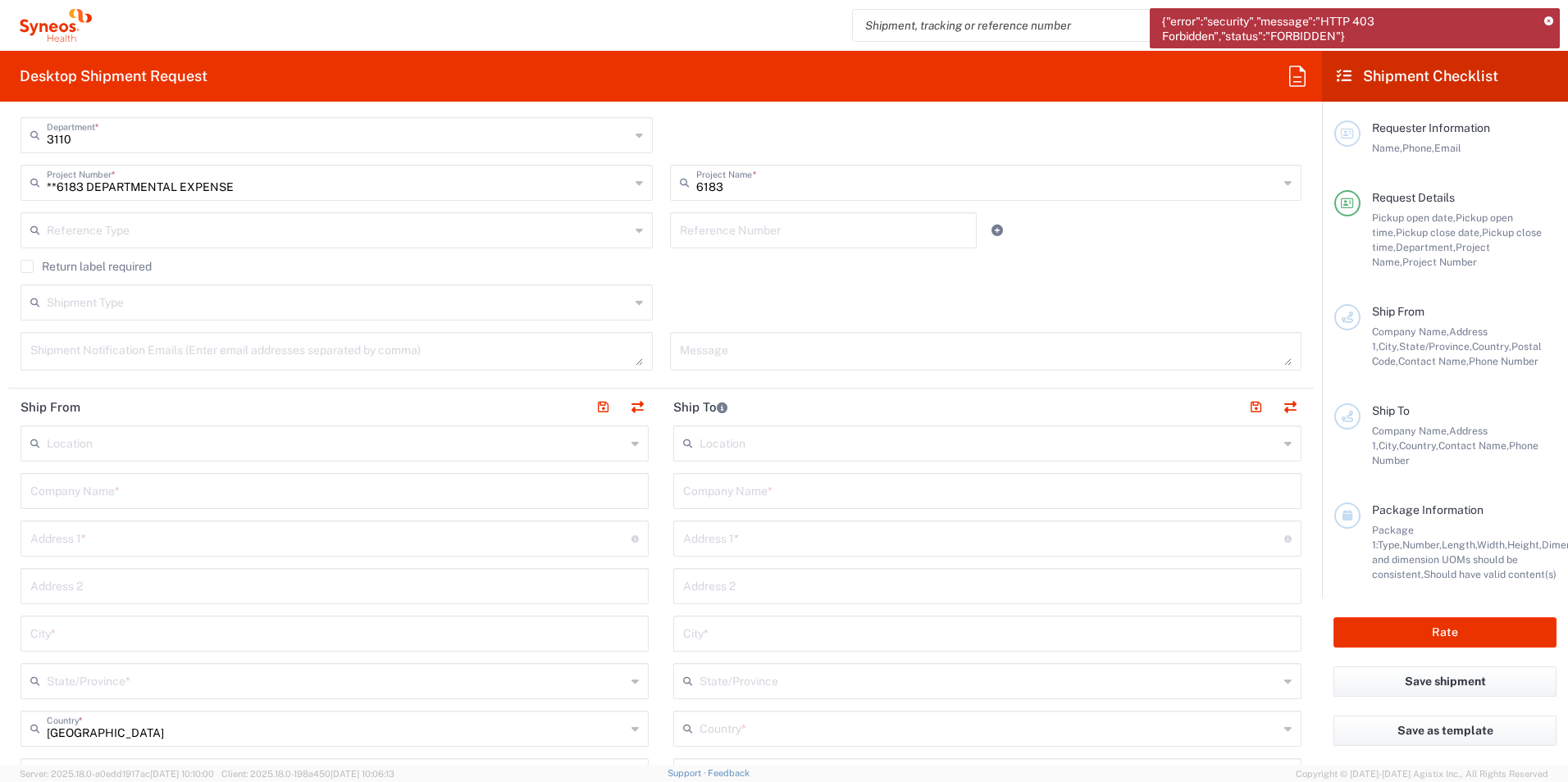
scroll to position [410, 0]
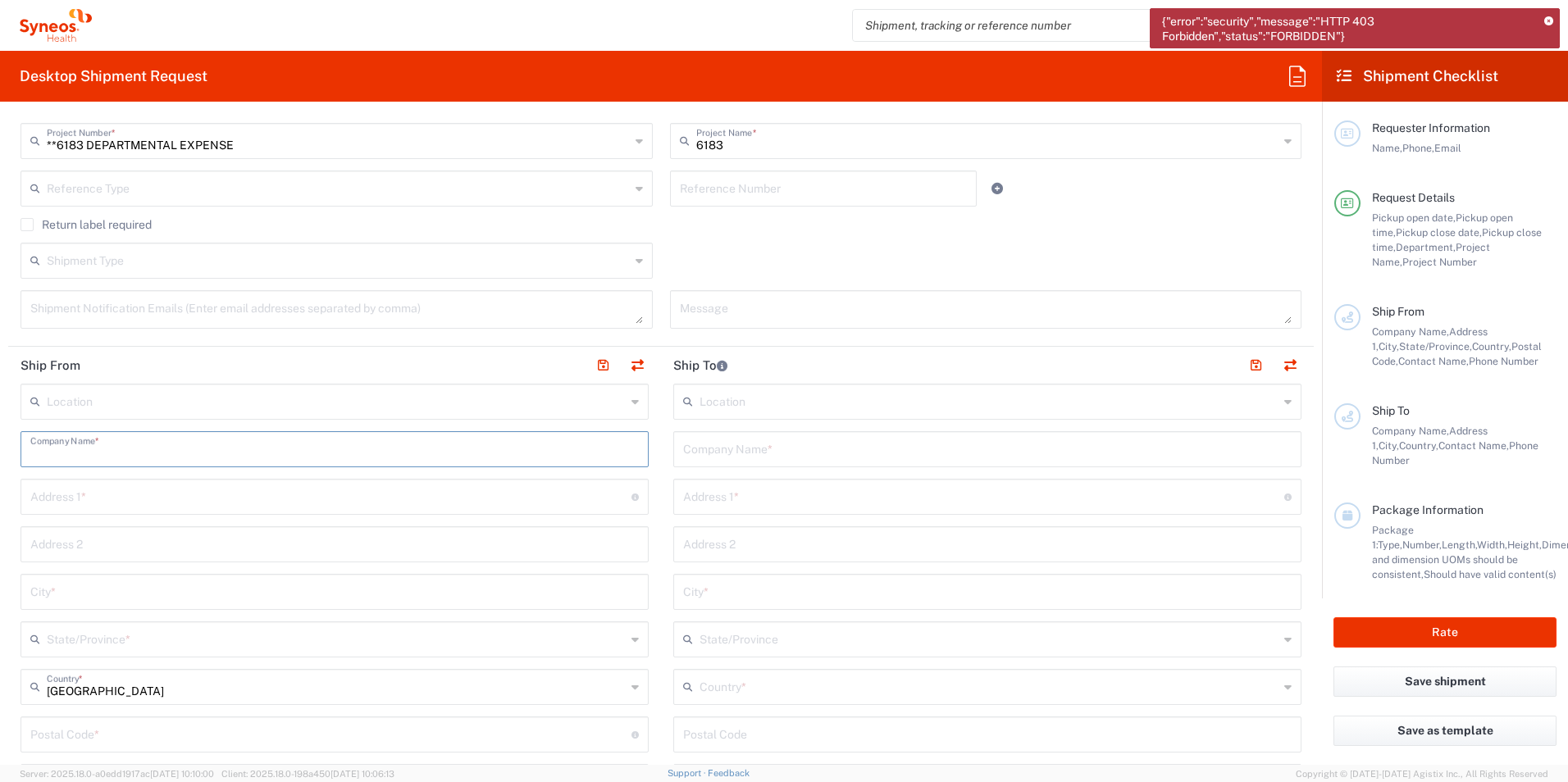
click at [110, 462] on input "text" at bounding box center [335, 447] width 608 height 29
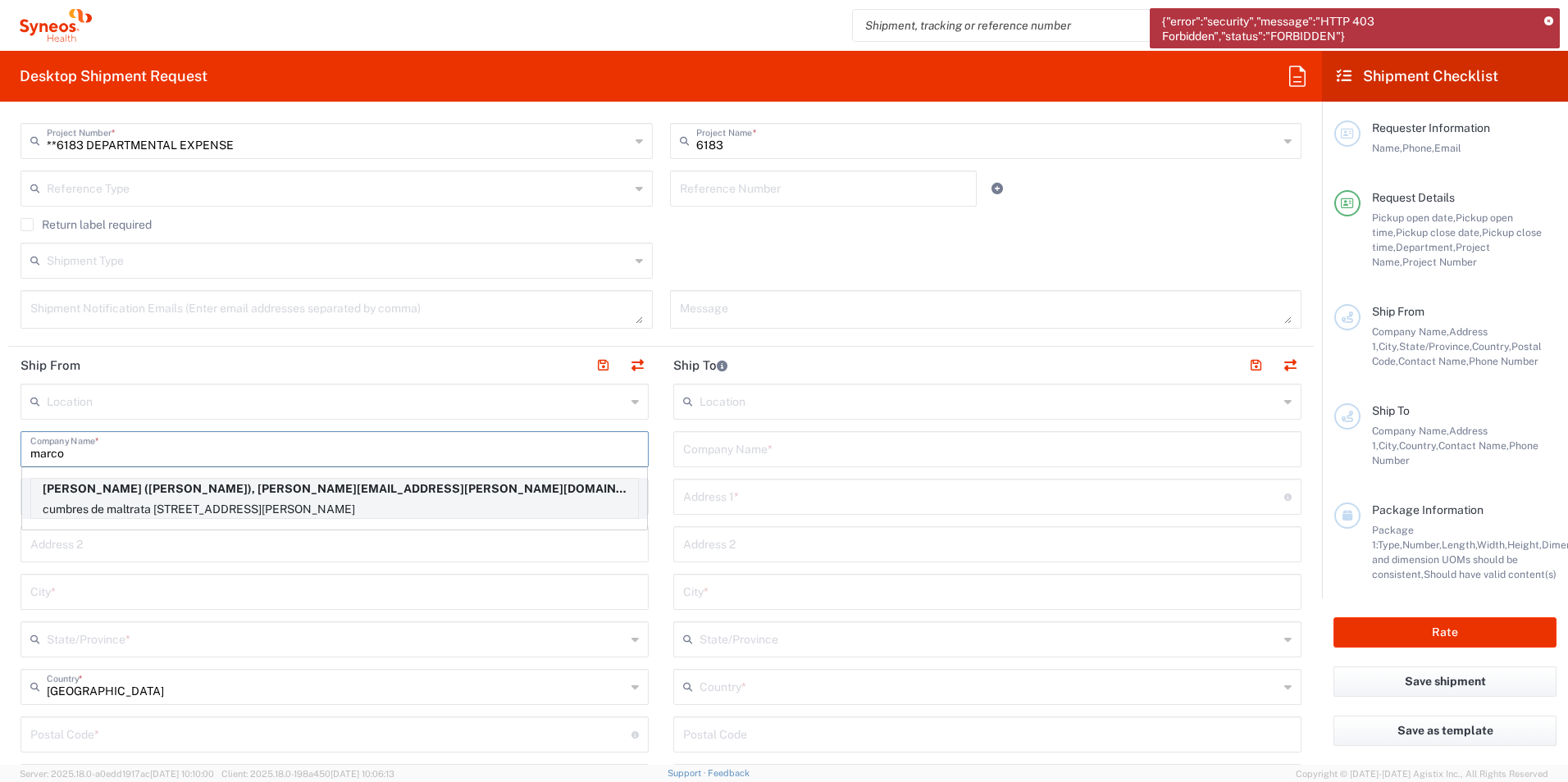
click at [341, 493] on p "[PERSON_NAME] ([PERSON_NAME]), [PERSON_NAME][EMAIL_ADDRESS][PERSON_NAME][DOMAIN…" at bounding box center [335, 489] width 607 height 21
type input "[PERSON_NAME]"
type input "cumbres de maltrata 228-201, Col. [GEOGRAPHIC_DATA], Alcaldía [PERSON_NAME]"
type input "[GEOGRAPHIC_DATA]"
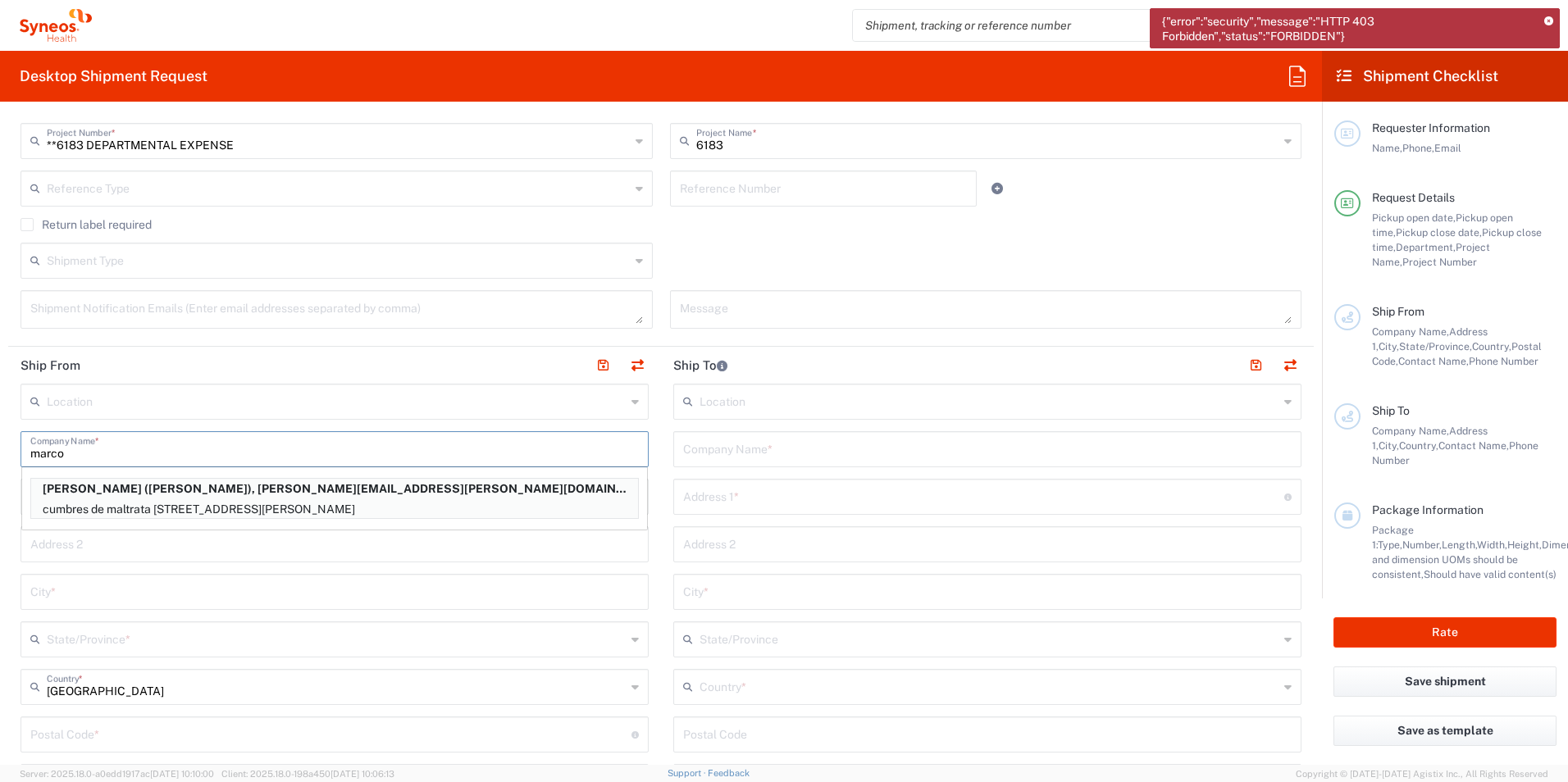
type input "03020"
type input "[PERSON_NAME]"
type input "52 55 49227940"
type input "[EMAIL_ADDRESS][PERSON_NAME][DOMAIN_NAME]"
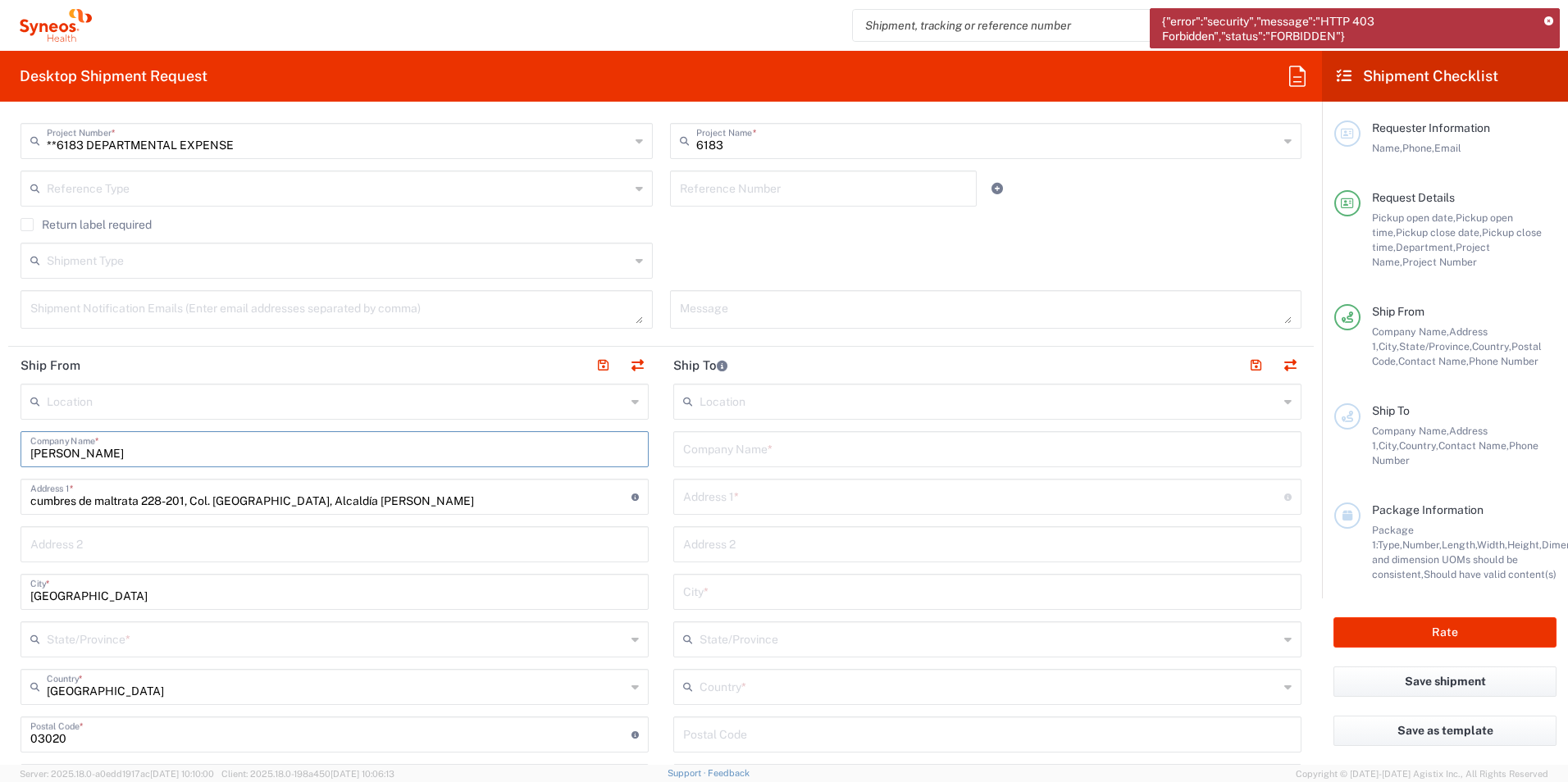
type input "Federal District"
click at [734, 448] on input "text" at bounding box center [987, 447] width 608 height 29
type input "[PERSON_NAME] [PERSON_NAME]"
click at [796, 490] on input "text" at bounding box center [983, 495] width 601 height 29
paste input "Ixcateopan 254 Int B-201. Col [GEOGRAPHIC_DATA][PERSON_NAME]."
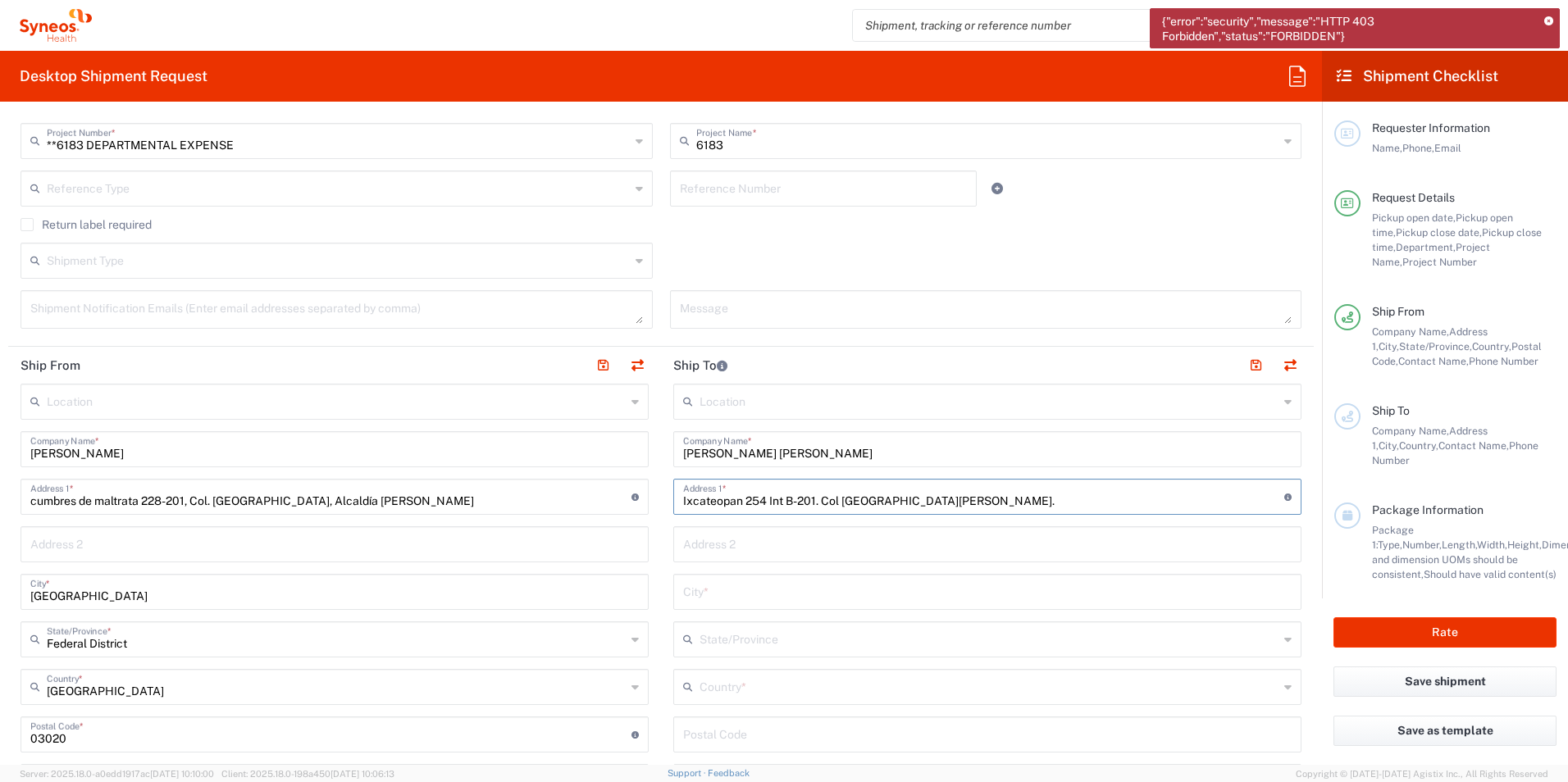
click at [985, 493] on input "Ixcateopan 254 Int B-201. Col [GEOGRAPHIC_DATA][PERSON_NAME]." at bounding box center [983, 495] width 601 height 29
paste input "Alcaldía [PERSON_NAME], CP 03310"
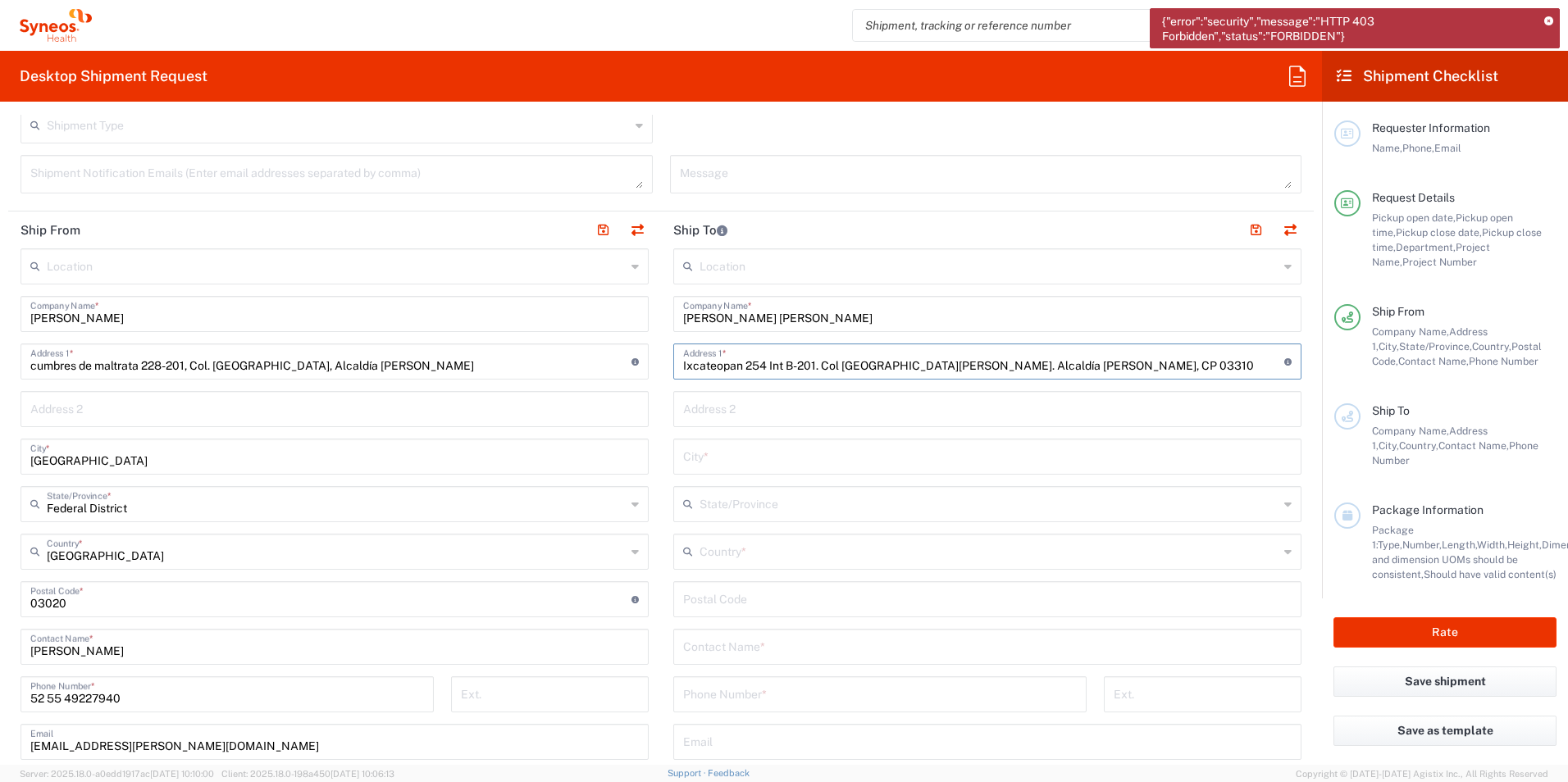
scroll to position [574, 0]
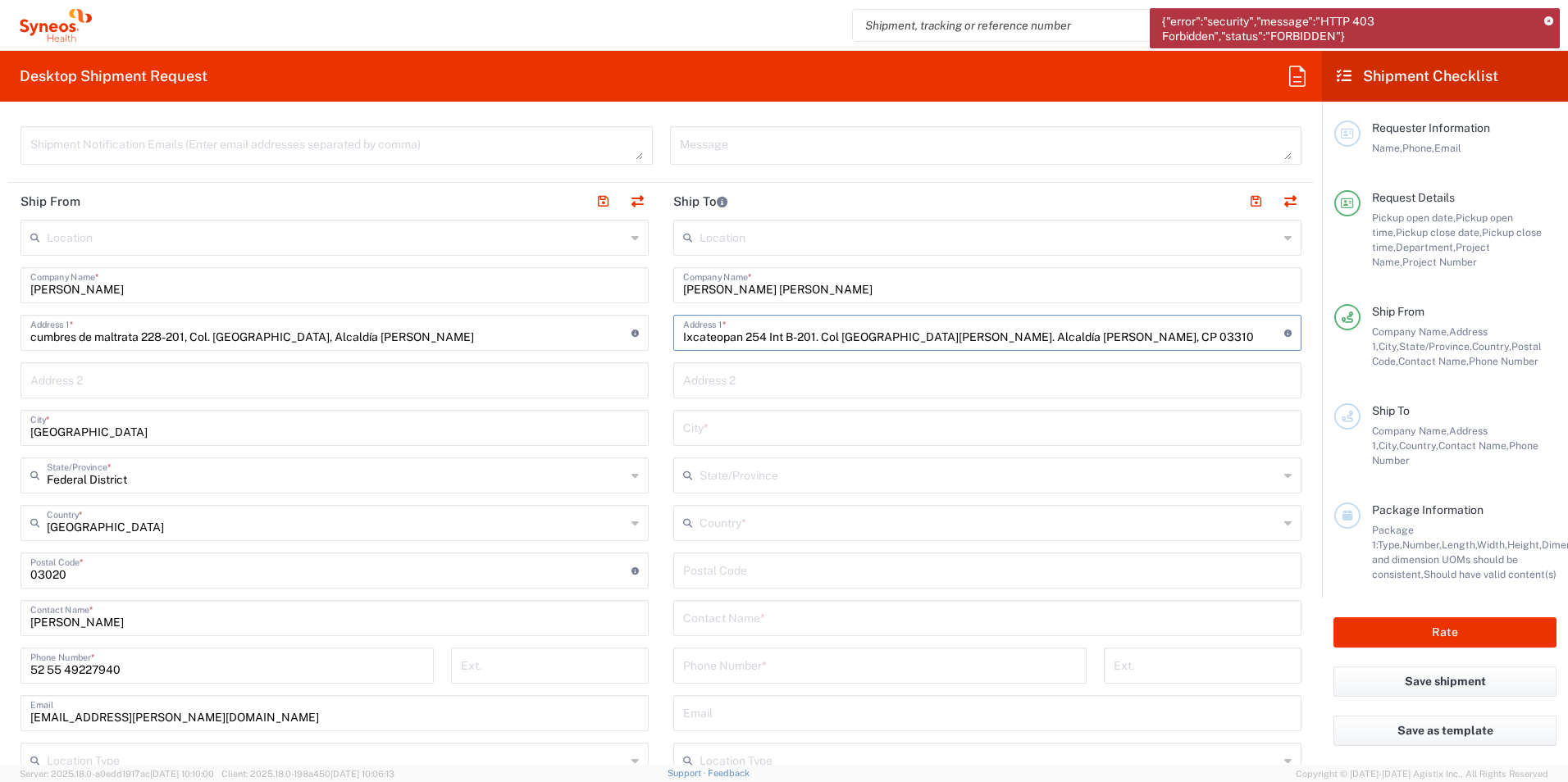
type input "Ixcateopan 254 Int B-201. Col [GEOGRAPHIC_DATA][PERSON_NAME]. Alcaldía [PERSON_…"
click at [869, 429] on input "text" at bounding box center [987, 427] width 608 height 29
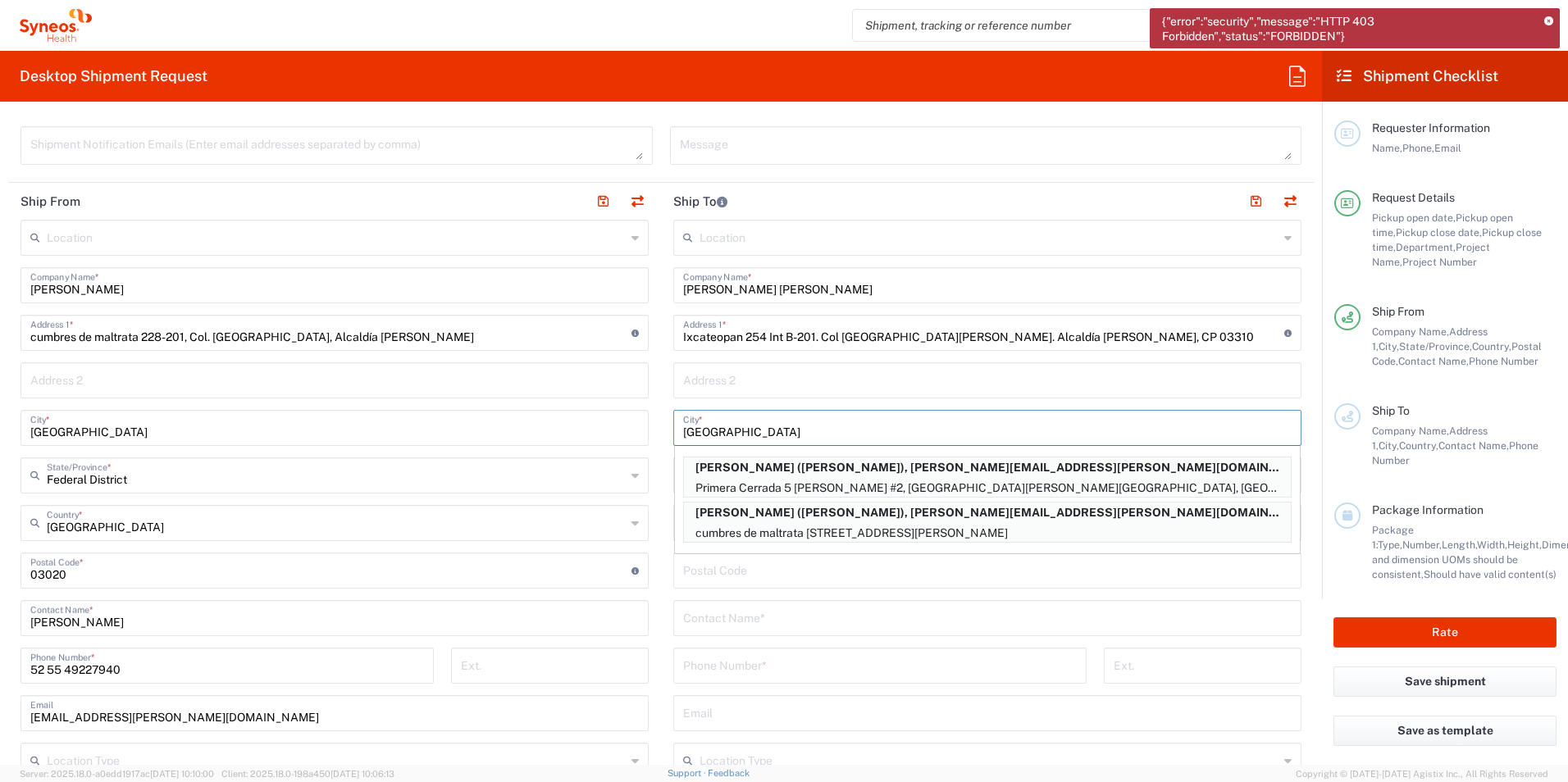
type input "[GEOGRAPHIC_DATA]"
click at [903, 608] on input "text" at bounding box center [987, 616] width 608 height 29
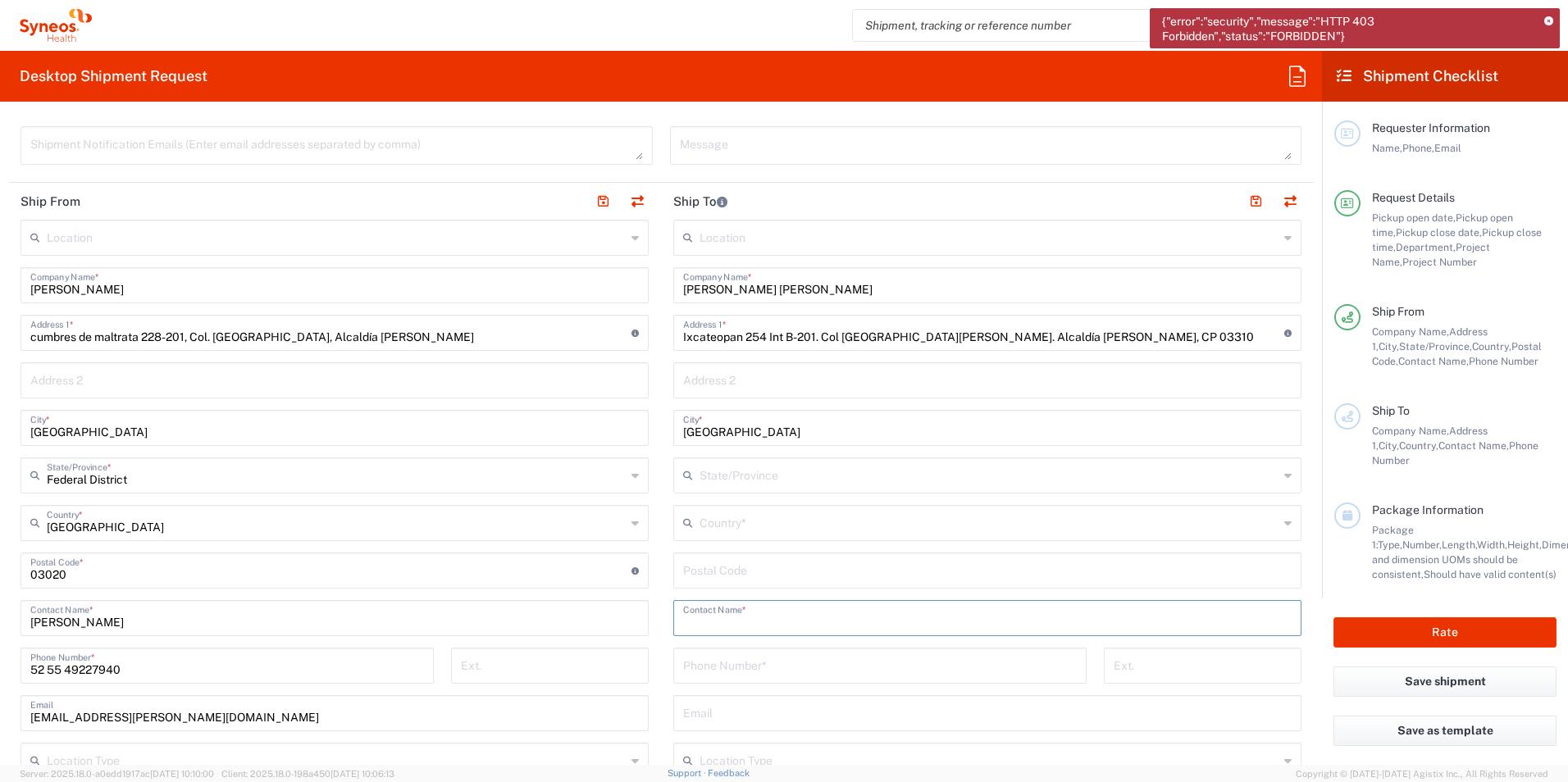
click at [764, 482] on input "text" at bounding box center [989, 474] width 579 height 29
type input "federa"
click at [695, 521] on div "No Results Found" at bounding box center [979, 517] width 621 height 38
drag, startPoint x: 750, startPoint y: 480, endPoint x: 691, endPoint y: 480, distance: 59.0
click at [691, 480] on div "federa State/Province" at bounding box center [987, 476] width 628 height 36
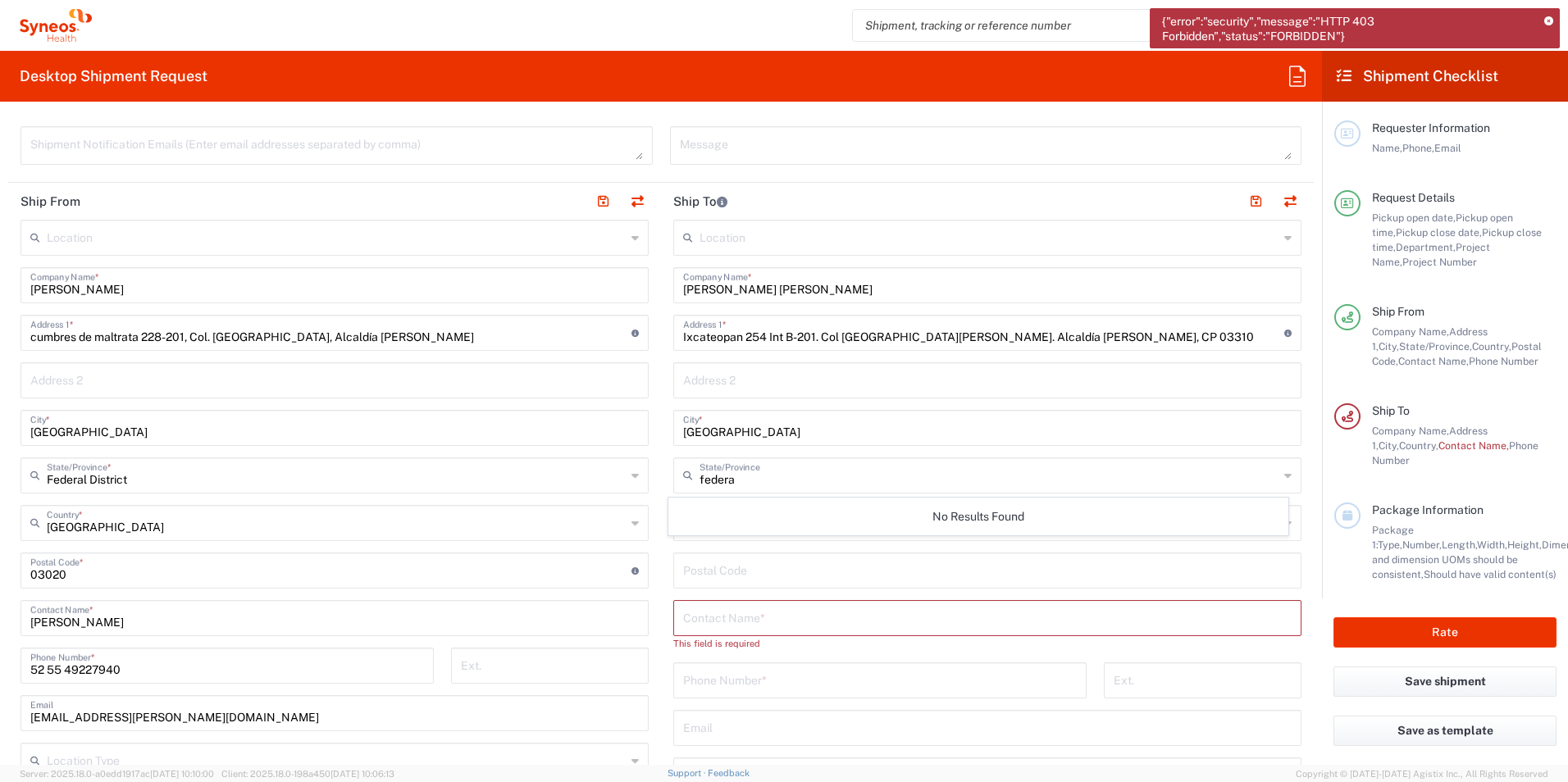
click at [1025, 502] on div "No Results Found" at bounding box center [979, 517] width 621 height 38
drag, startPoint x: 1027, startPoint y: 479, endPoint x: 678, endPoint y: 478, distance: 349.0
click at [678, 478] on div "federa State/Province" at bounding box center [987, 476] width 628 height 36
drag, startPoint x: 1164, startPoint y: 489, endPoint x: 1024, endPoint y: 491, distance: 140.0
click at [1024, 491] on div "Federal disssssssssssssssssssssssssssssssssssssssssssssssssssssssssssssssss Sta…" at bounding box center [987, 476] width 628 height 36
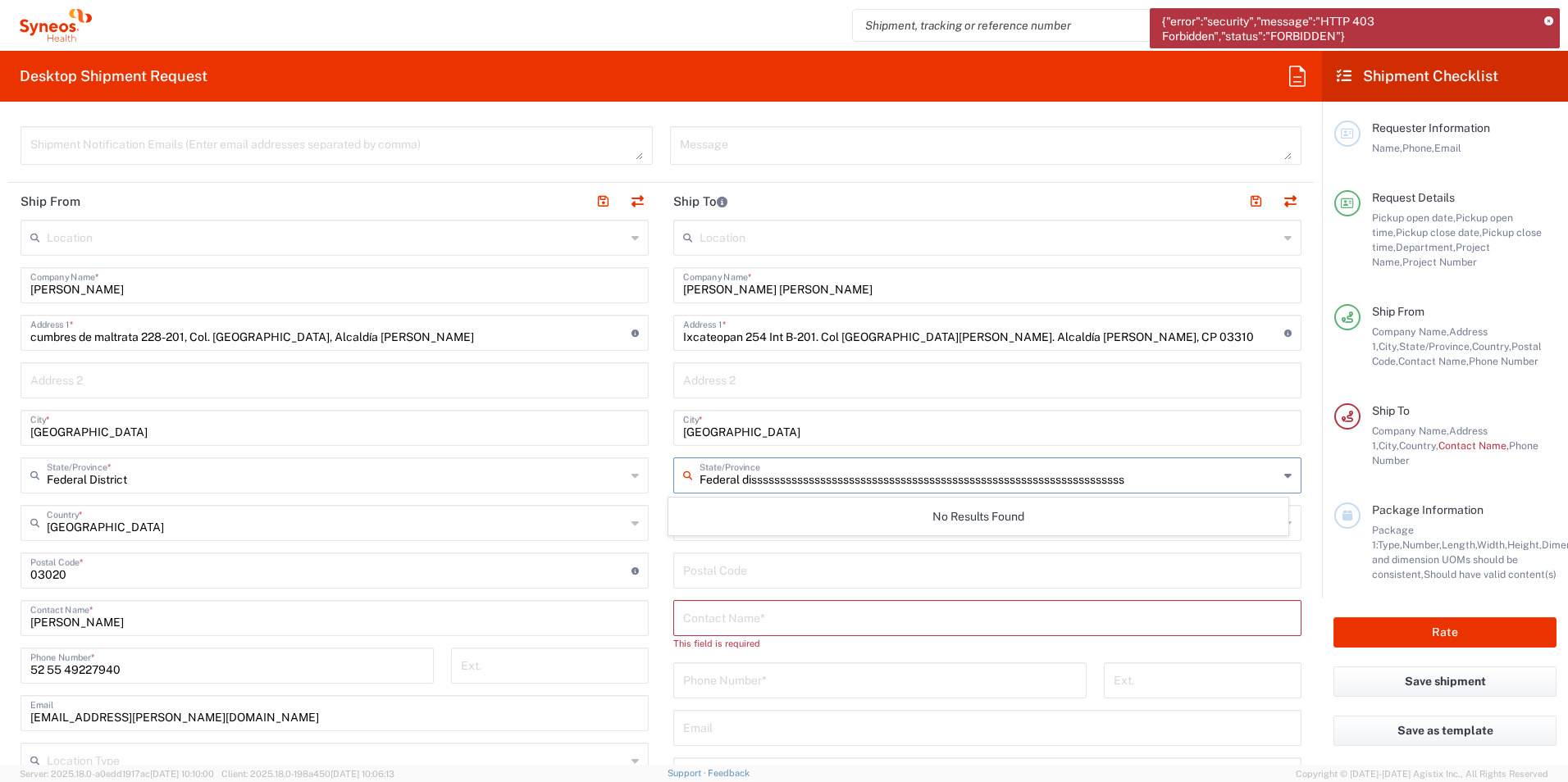
drag, startPoint x: 1130, startPoint y: 482, endPoint x: 738, endPoint y: 512, distance: 393.1
click at [738, 493] on agx-dropdown-input "Federal disssssssssssssssssssssssssssssssssssssssssssssssssssssssssssssssss Sta…" at bounding box center [987, 476] width 628 height 36
type input "Federal District"
click at [1192, 558] on input "undefined" at bounding box center [987, 569] width 608 height 29
click at [710, 472] on input "text" at bounding box center [989, 474] width 579 height 29
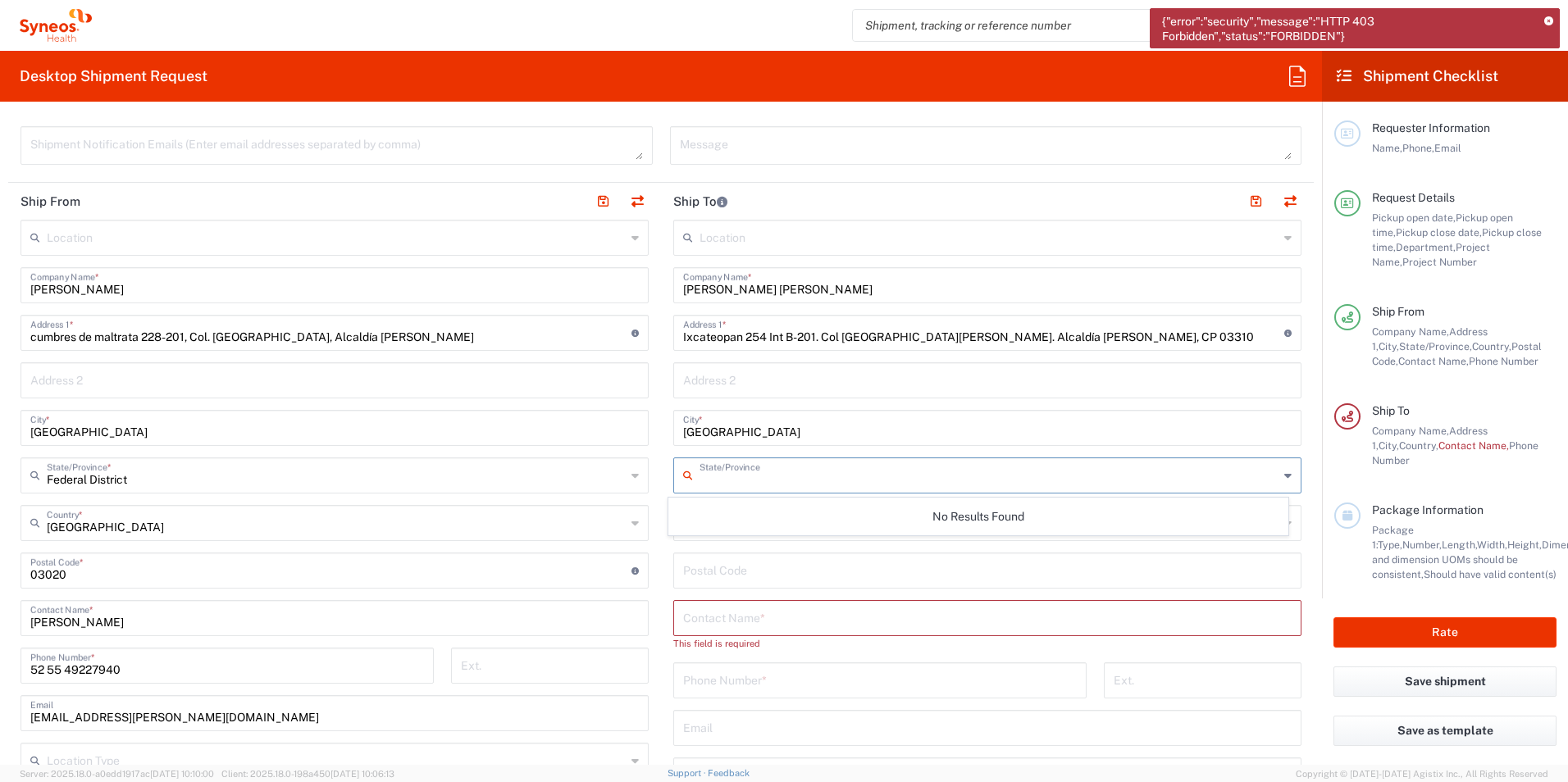
click at [712, 561] on input "undefined" at bounding box center [987, 569] width 608 height 29
click at [691, 524] on icon at bounding box center [691, 523] width 16 height 26
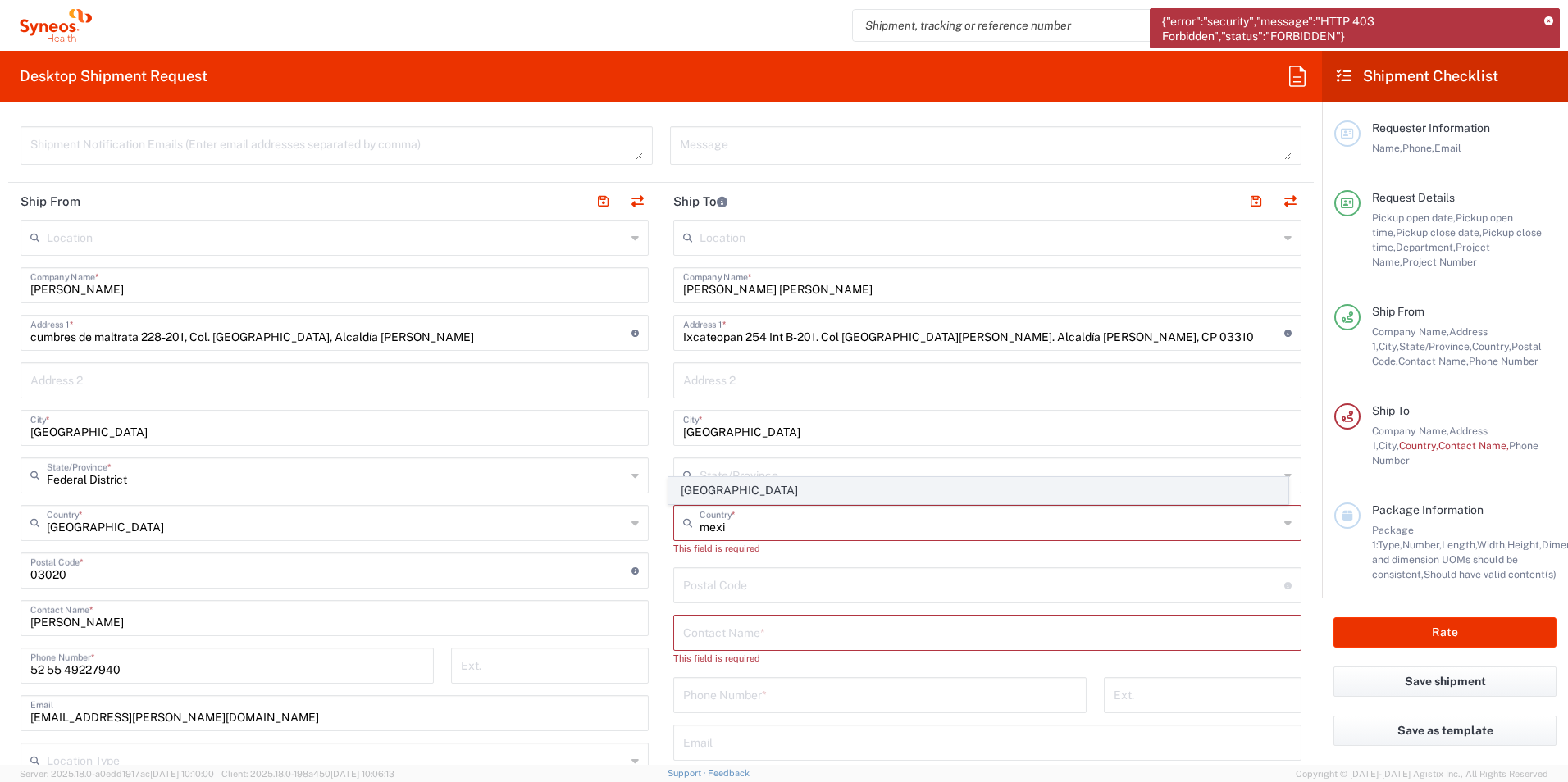
click at [705, 483] on span "[GEOGRAPHIC_DATA]" at bounding box center [979, 491] width 619 height 25
type input "[GEOGRAPHIC_DATA]"
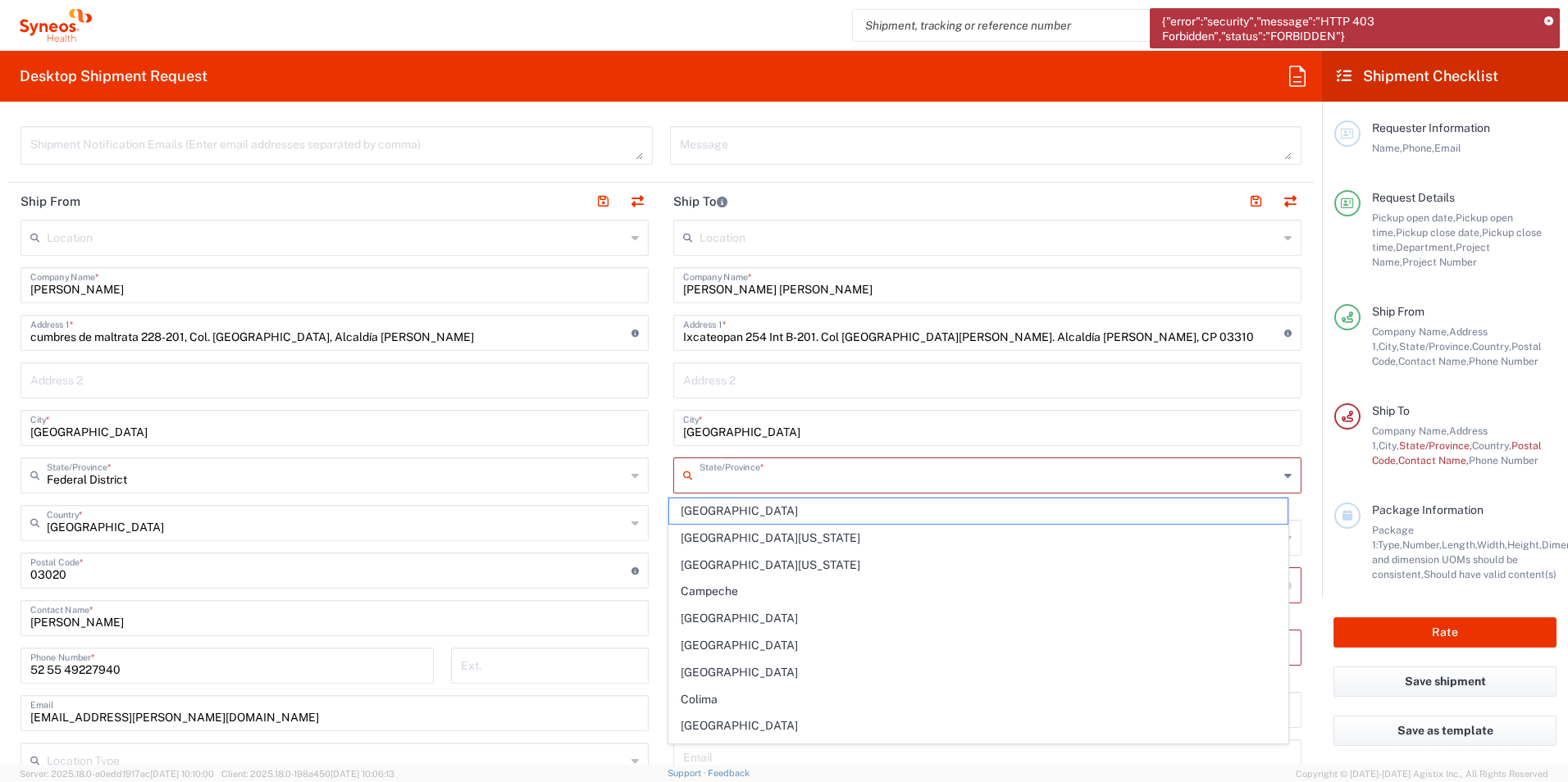
click at [699, 480] on input "text" at bounding box center [989, 474] width 579 height 29
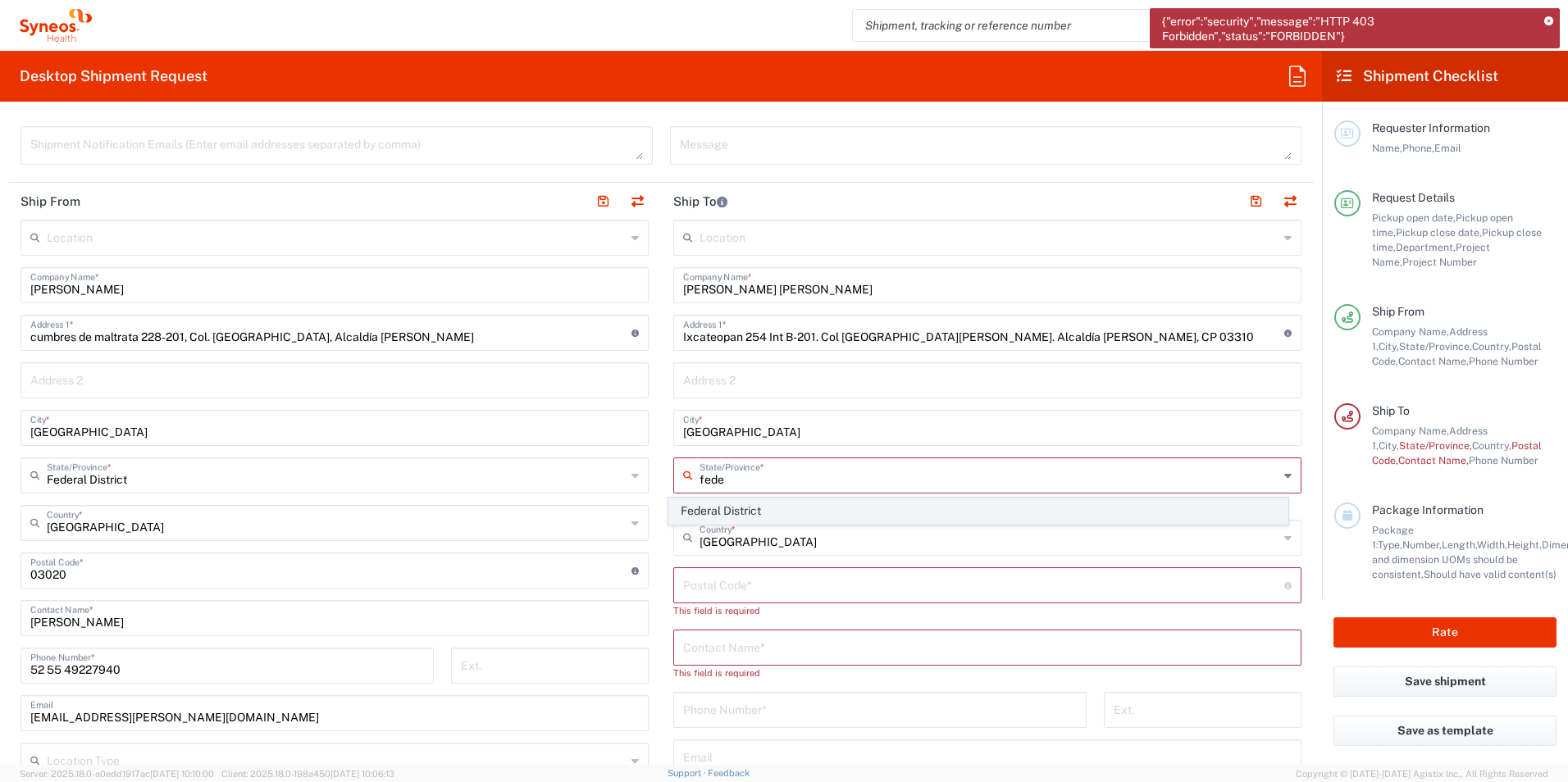
click at [681, 512] on span "Federal District" at bounding box center [979, 511] width 619 height 25
type input "Federal District"
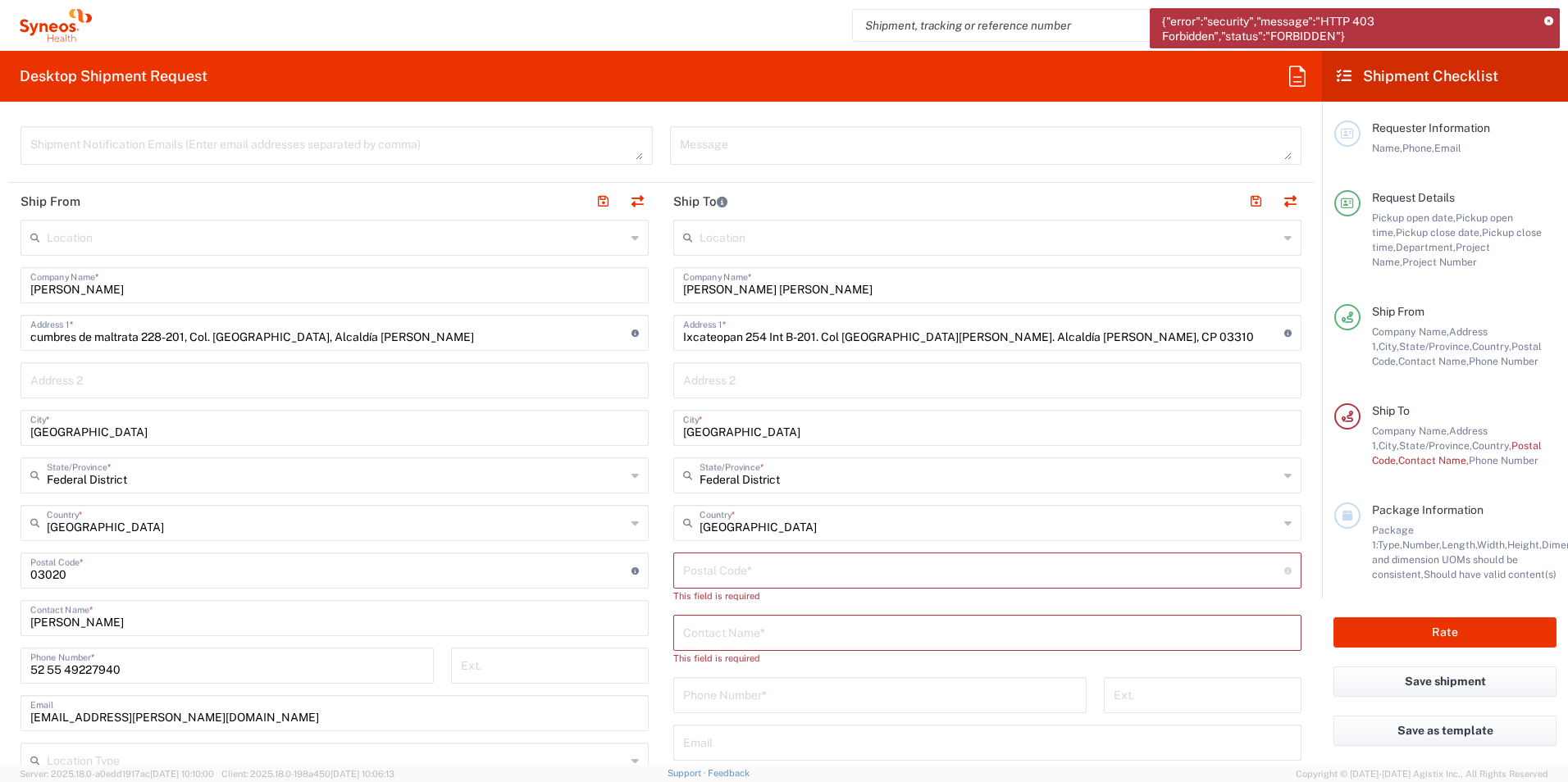
click at [736, 573] on input "undefined" at bounding box center [983, 569] width 601 height 29
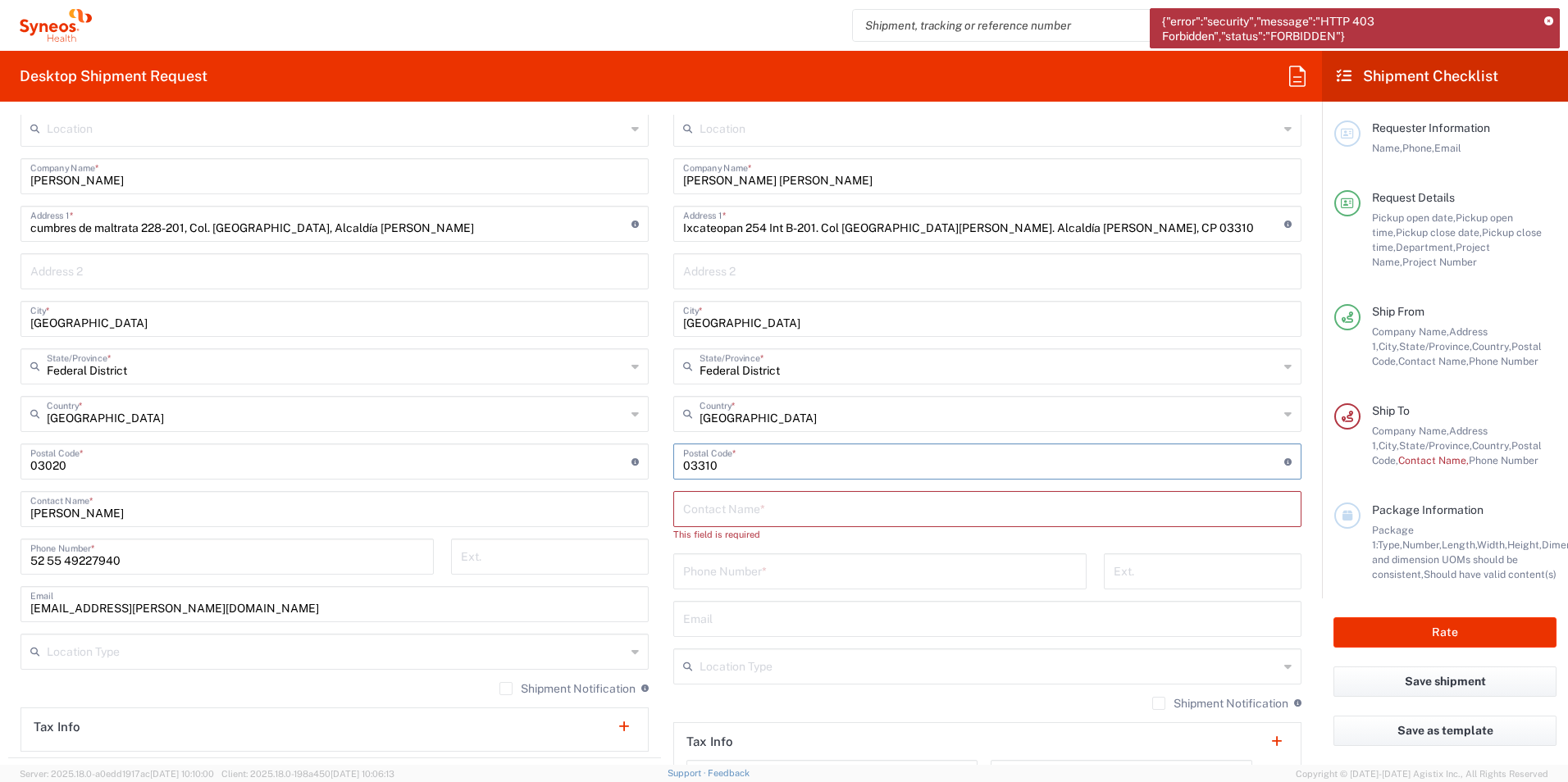
scroll to position [656, 0]
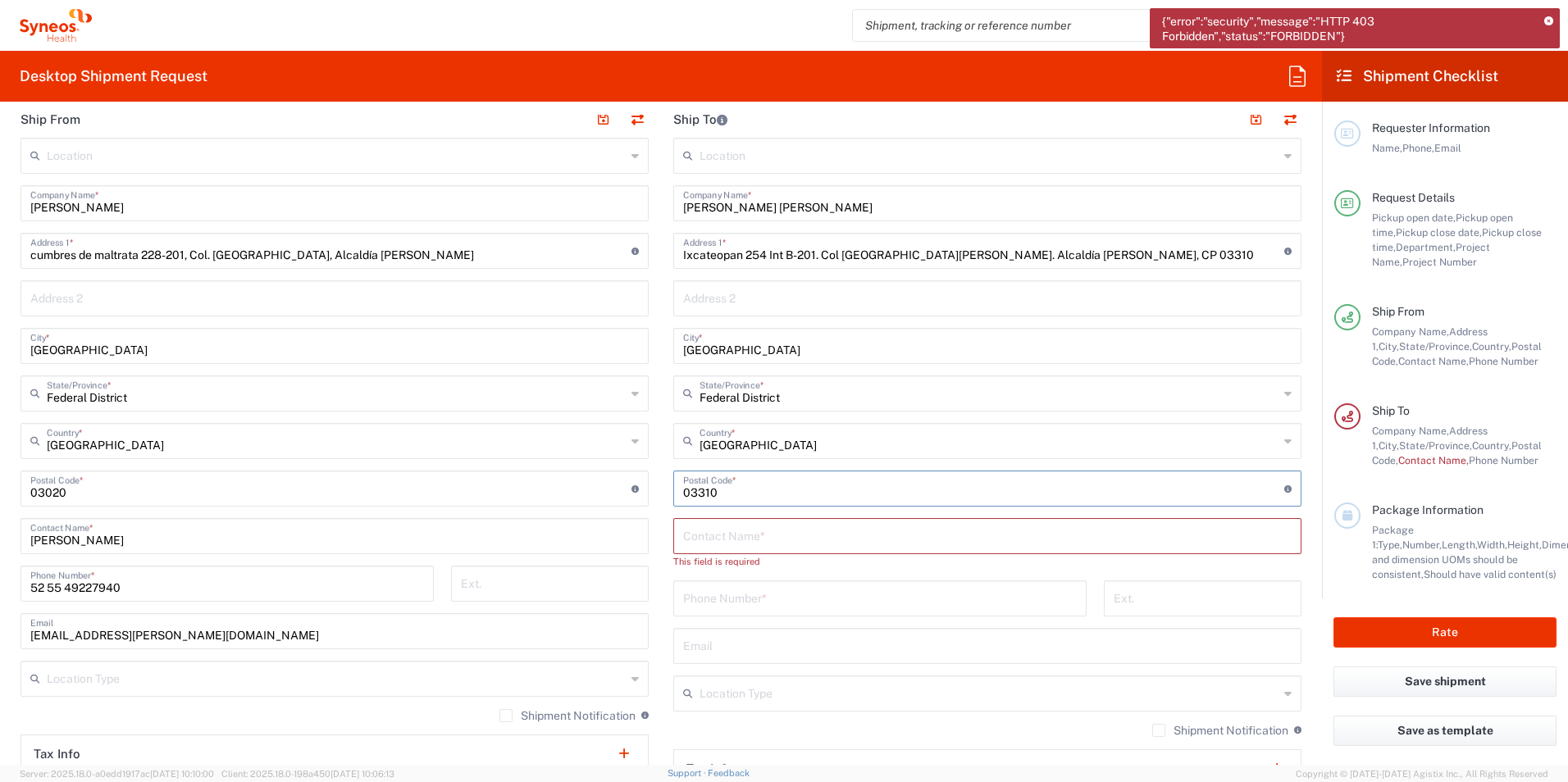
type input "03310"
drag, startPoint x: 804, startPoint y: 215, endPoint x: 660, endPoint y: 214, distance: 144.0
click at [660, 214] on main "Location [PERSON_NAME] LLC-[GEOGRAPHIC_DATA] [GEOGRAPHIC_DATA] [GEOGRAPHIC_DATA…" at bounding box center [986, 490] width 653 height 704
click at [728, 539] on input "text" at bounding box center [987, 535] width 608 height 29
paste input "[PERSON_NAME] [PERSON_NAME]"
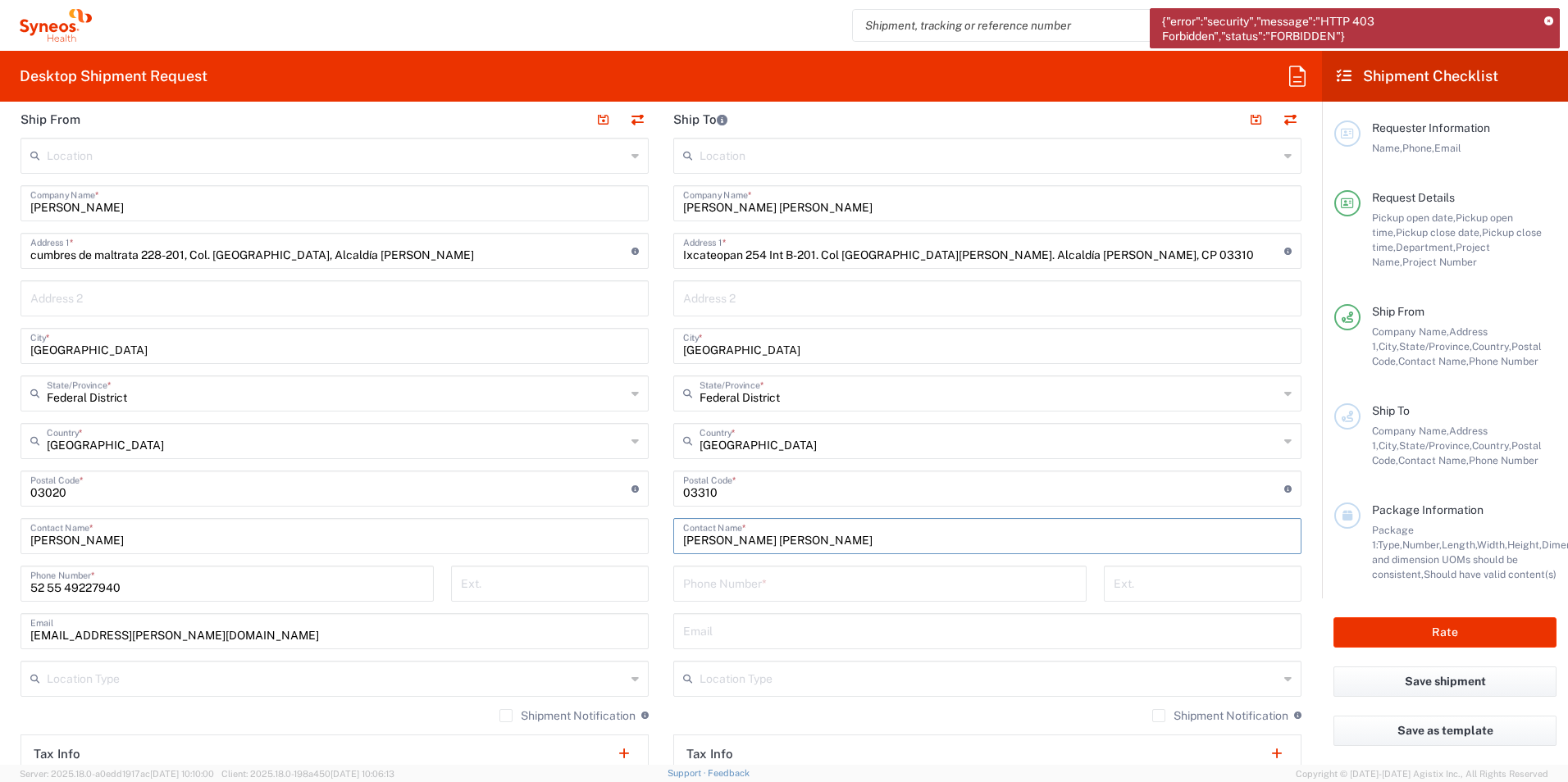
scroll to position [738, 0]
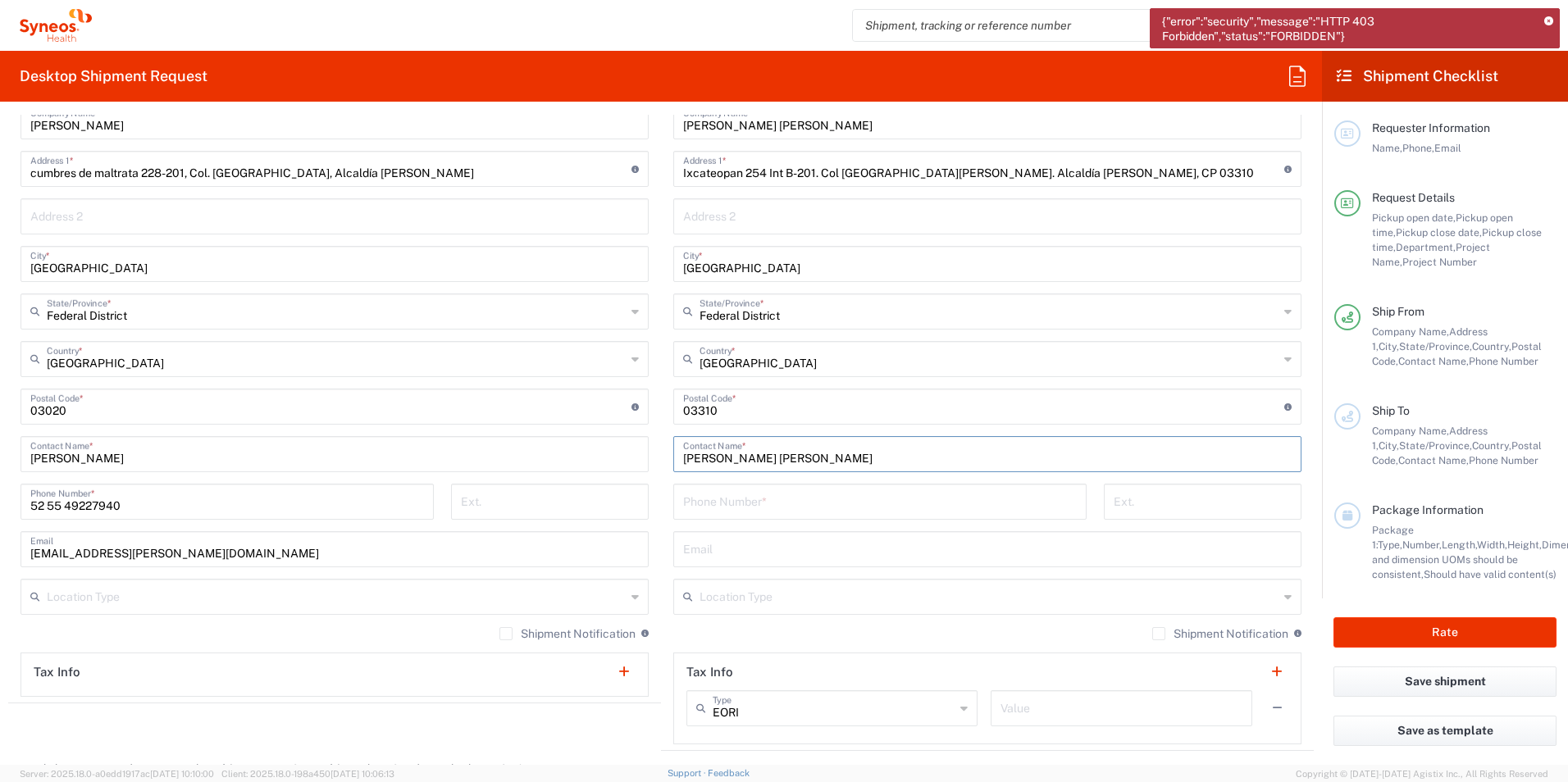
type input "[PERSON_NAME] [PERSON_NAME]"
click at [742, 503] on input "tel" at bounding box center [880, 500] width 394 height 29
paste input "[PHONE_NUMBER]"
type input "[PHONE_NUMBER]"
click at [736, 546] on input "text" at bounding box center [987, 548] width 608 height 29
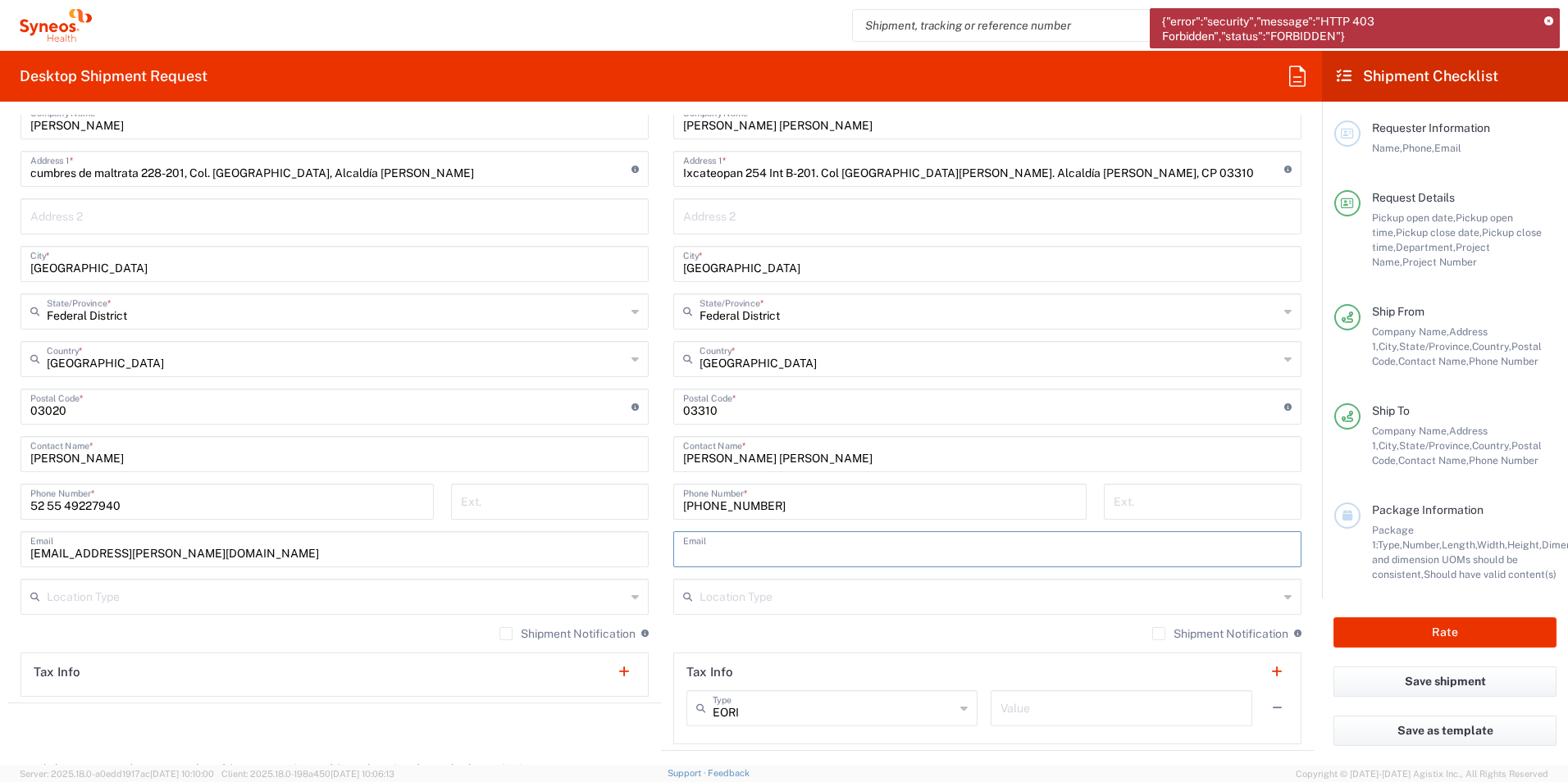
paste input "[PERSON_NAME] [PERSON_NAME] [PERSON_NAME] <[EMAIL_ADDRESS][DOMAIN_NAME]>"
drag, startPoint x: 863, startPoint y: 548, endPoint x: 554, endPoint y: 552, distance: 309.0
click at [554, 552] on div "Ship From Location [PERSON_NAME] LLC-[GEOGRAPHIC_DATA] [GEOGRAPHIC_DATA] [GEOGR…" at bounding box center [660, 385] width 1305 height 733
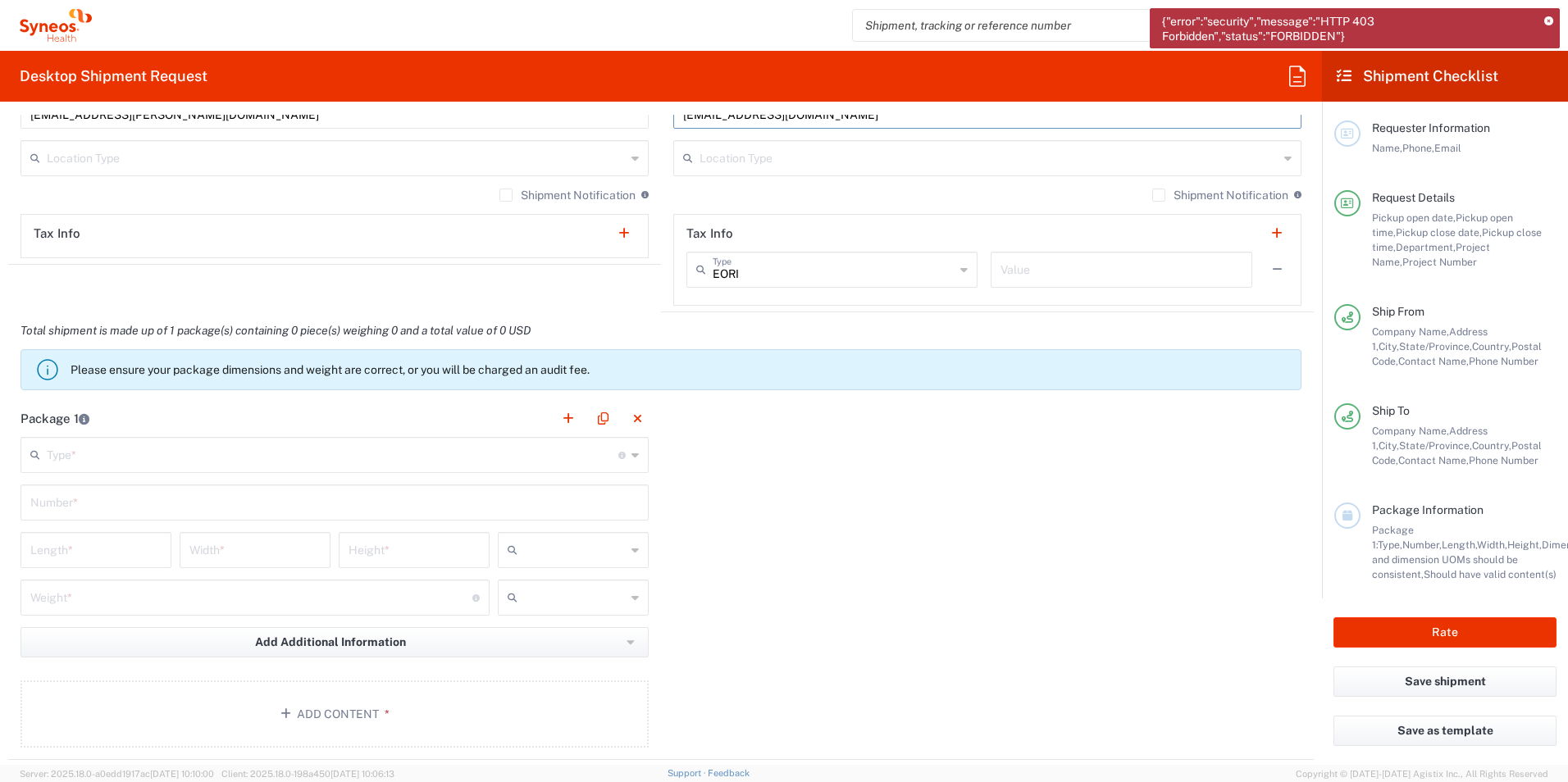
scroll to position [1230, 0]
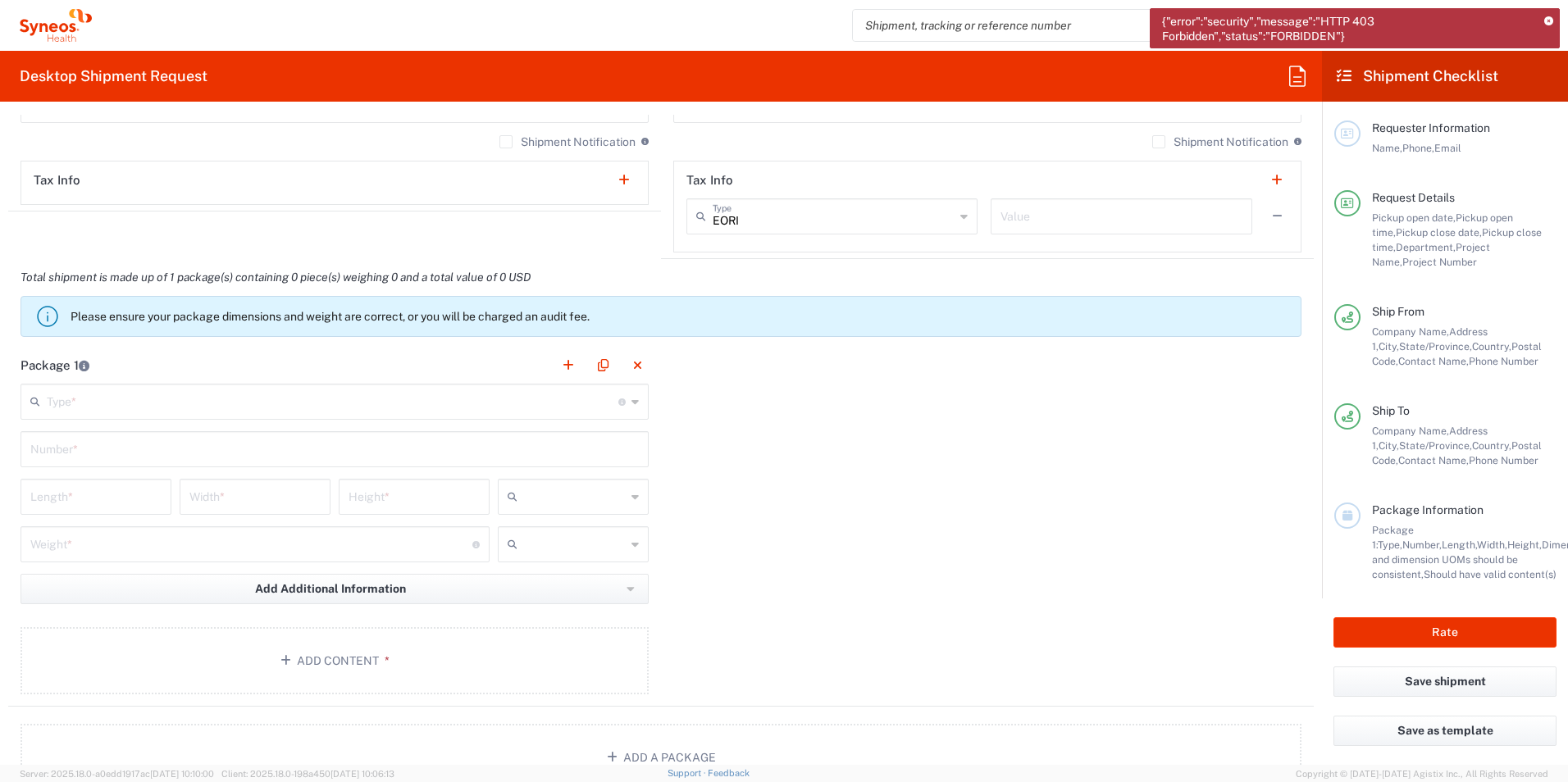
type input "[EMAIL_ADDRESS][DOMAIN_NAME]"
click at [107, 394] on input "text" at bounding box center [332, 401] width 571 height 29
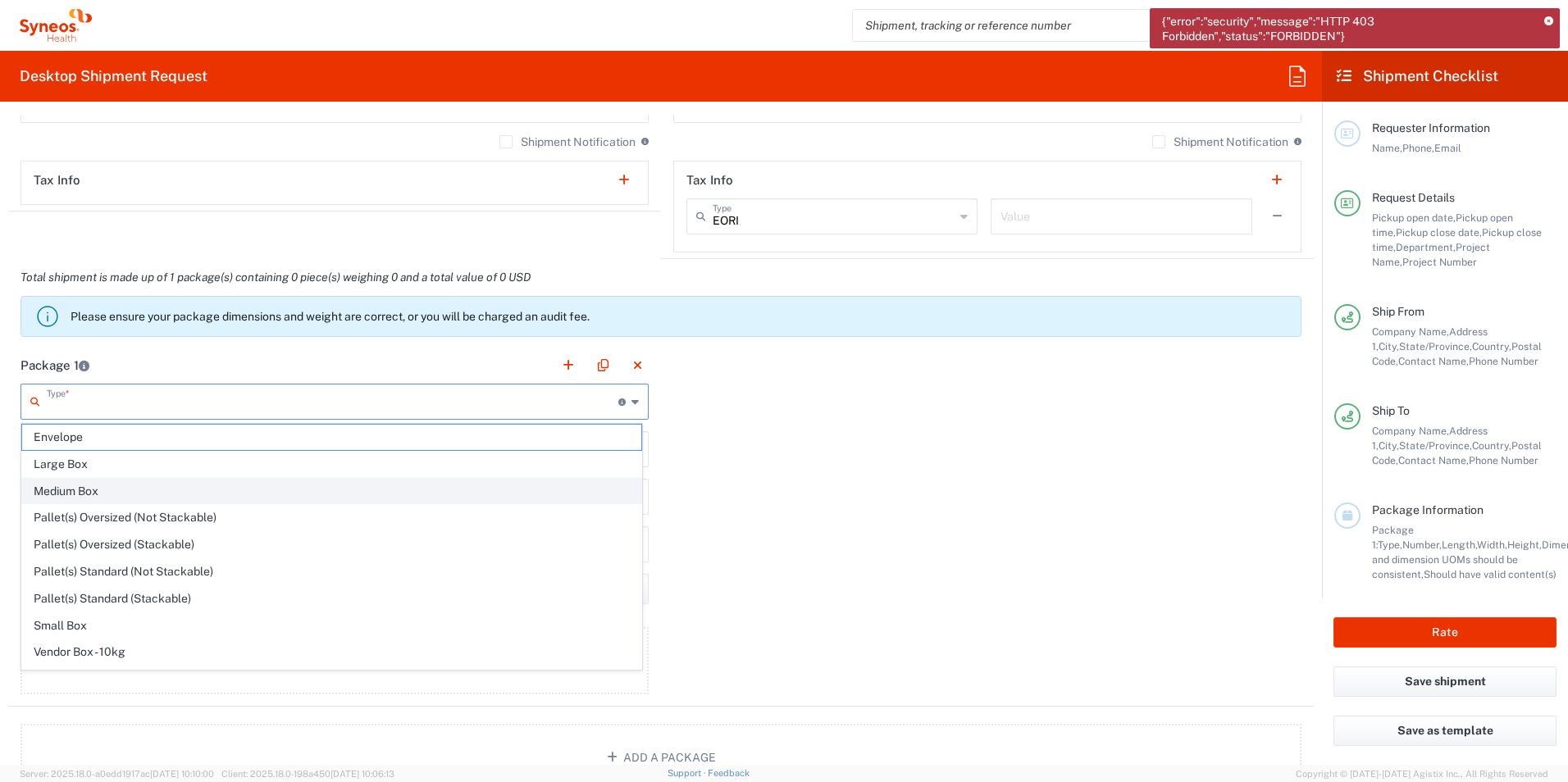
click at [72, 498] on span "Medium Box" at bounding box center [332, 491] width 619 height 25
type input "Medium Box"
type input "13"
type input "11.5"
type input "2.5"
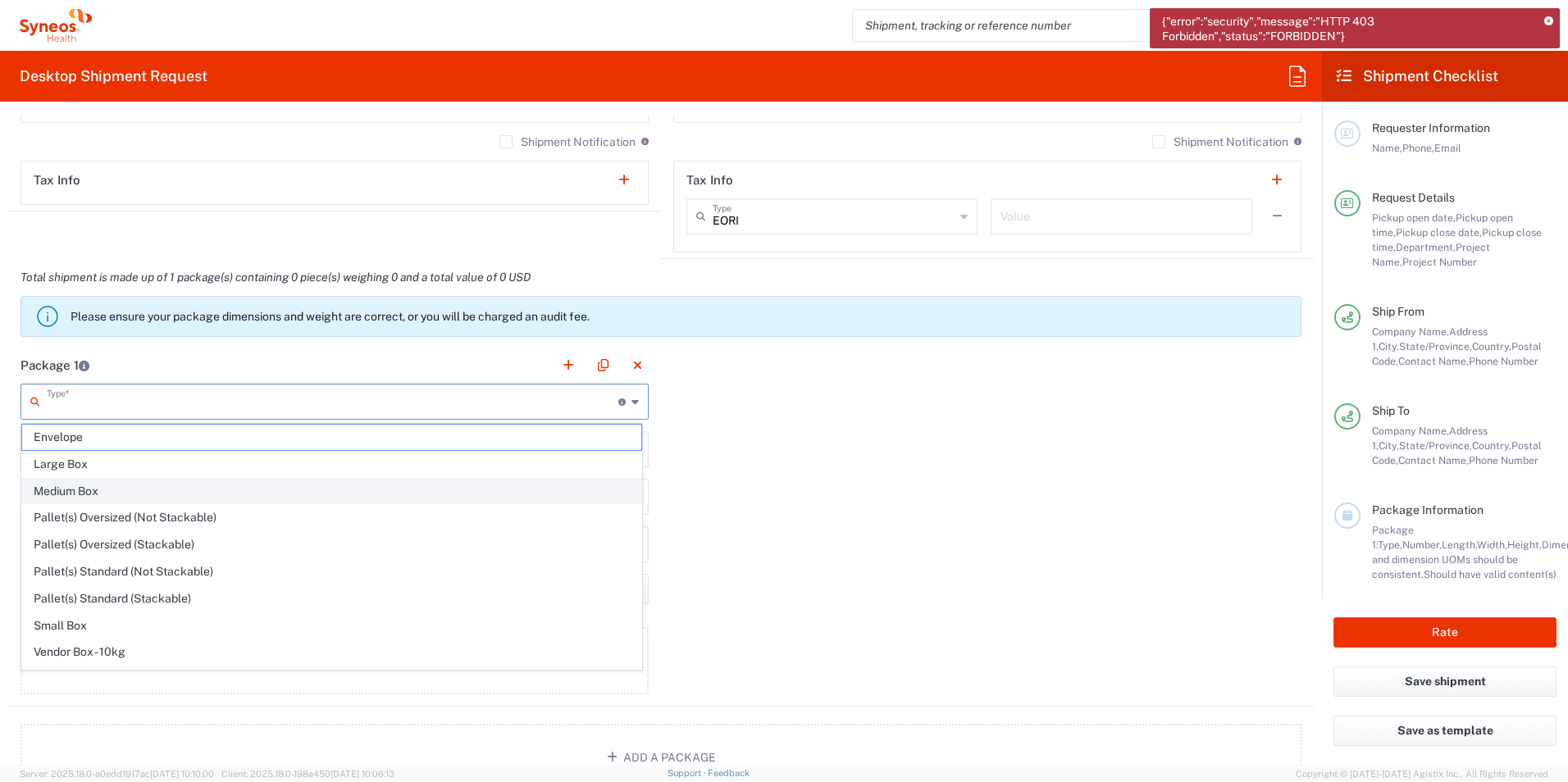
type input "in"
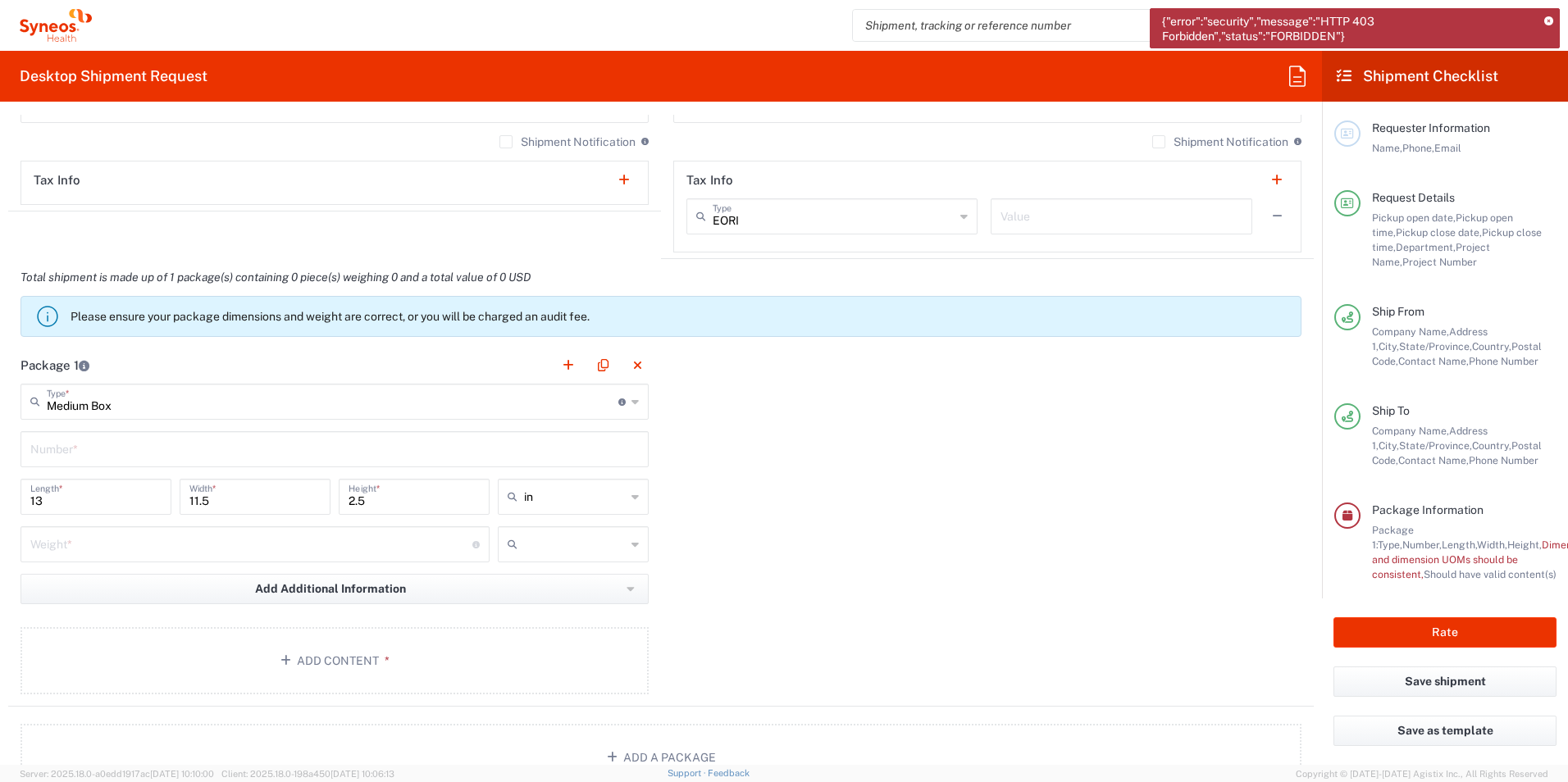
click at [79, 446] on input "text" at bounding box center [335, 447] width 608 height 29
type input "1"
click at [240, 543] on input "number" at bounding box center [251, 543] width 442 height 29
type input "1"
click at [524, 544] on input "text" at bounding box center [574, 544] width 101 height 26
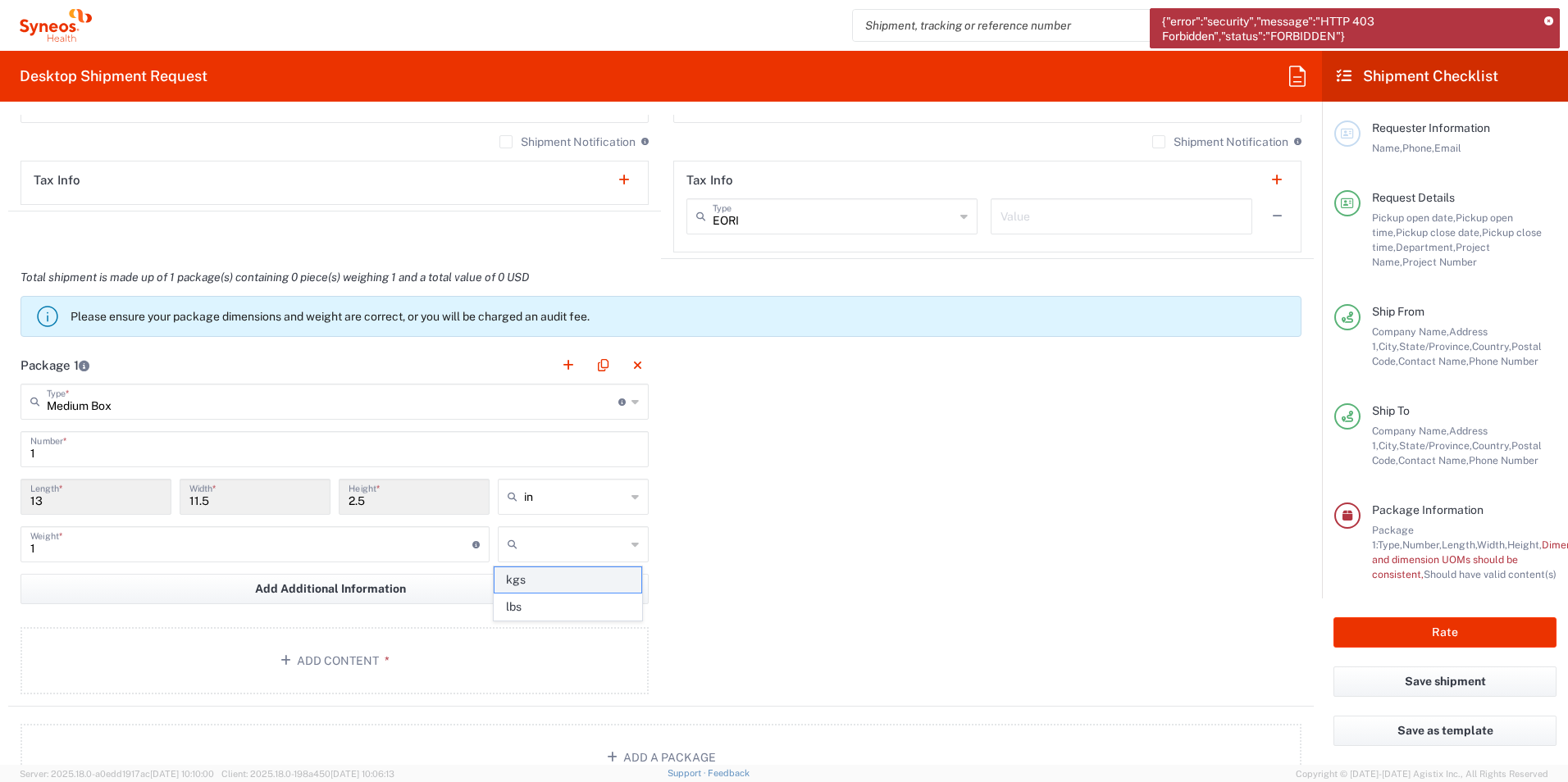
click at [533, 582] on span "kgs" at bounding box center [567, 580] width 146 height 25
type input "kgs"
click at [527, 505] on input "text" at bounding box center [574, 497] width 101 height 26
click at [529, 564] on span "cm" at bounding box center [567, 559] width 146 height 25
type input "33.02"
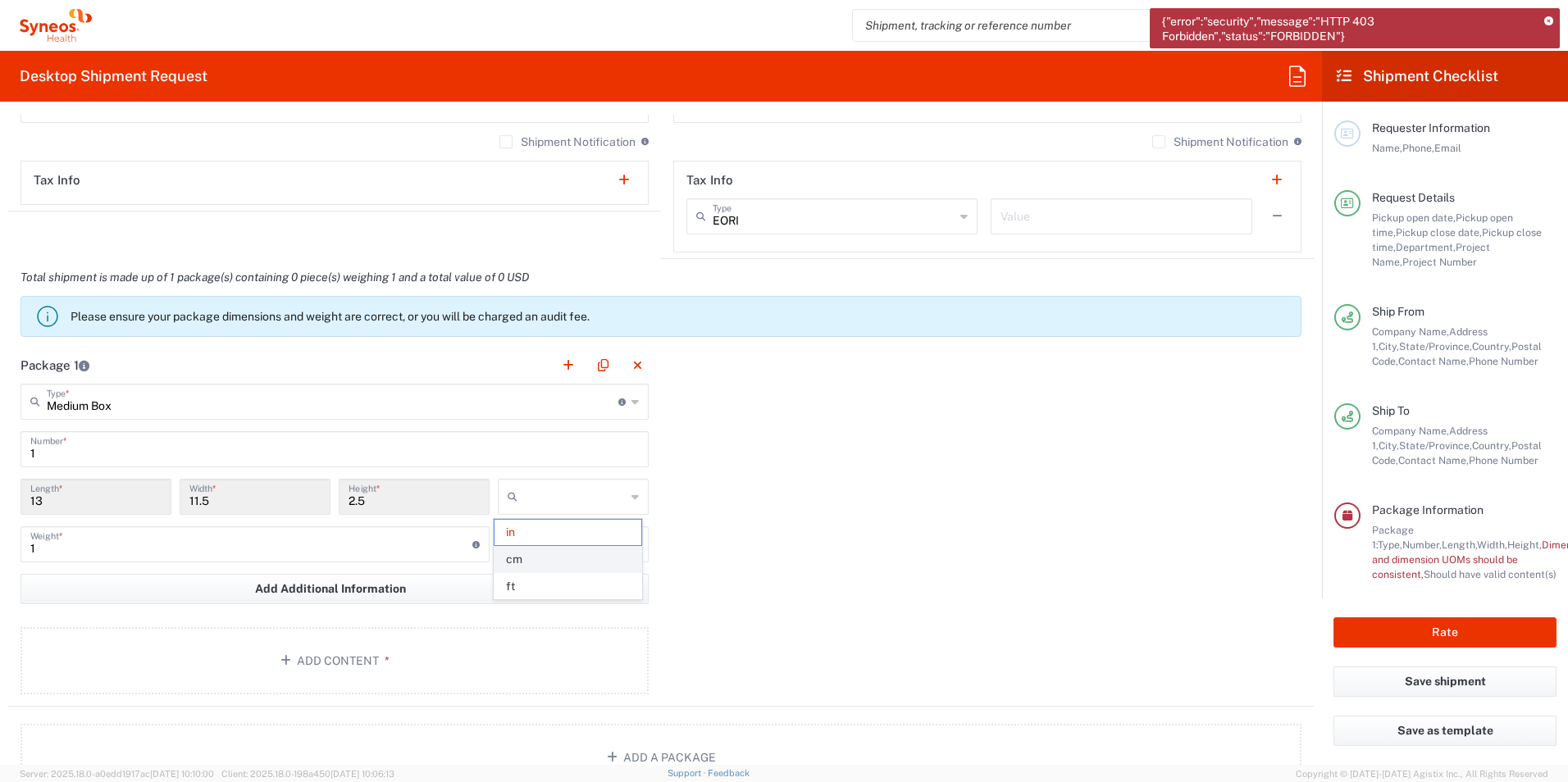
type input "29.21"
type input "6.35"
type input "cm"
click at [810, 506] on div "Package 1 Medium Box Type * Material used to package goods Envelope Large Box M…" at bounding box center [660, 526] width 1305 height 360
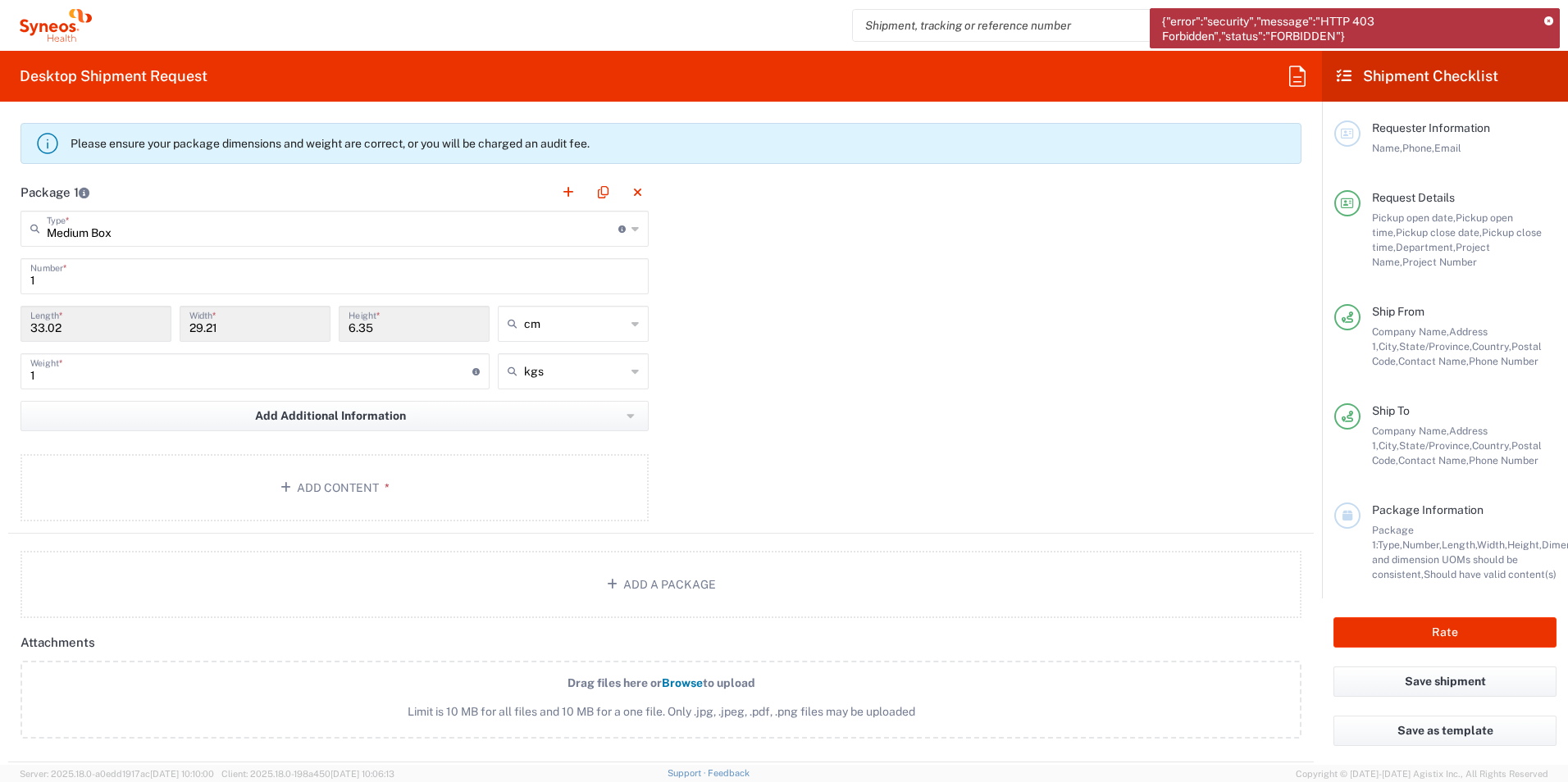
scroll to position [1244, 0]
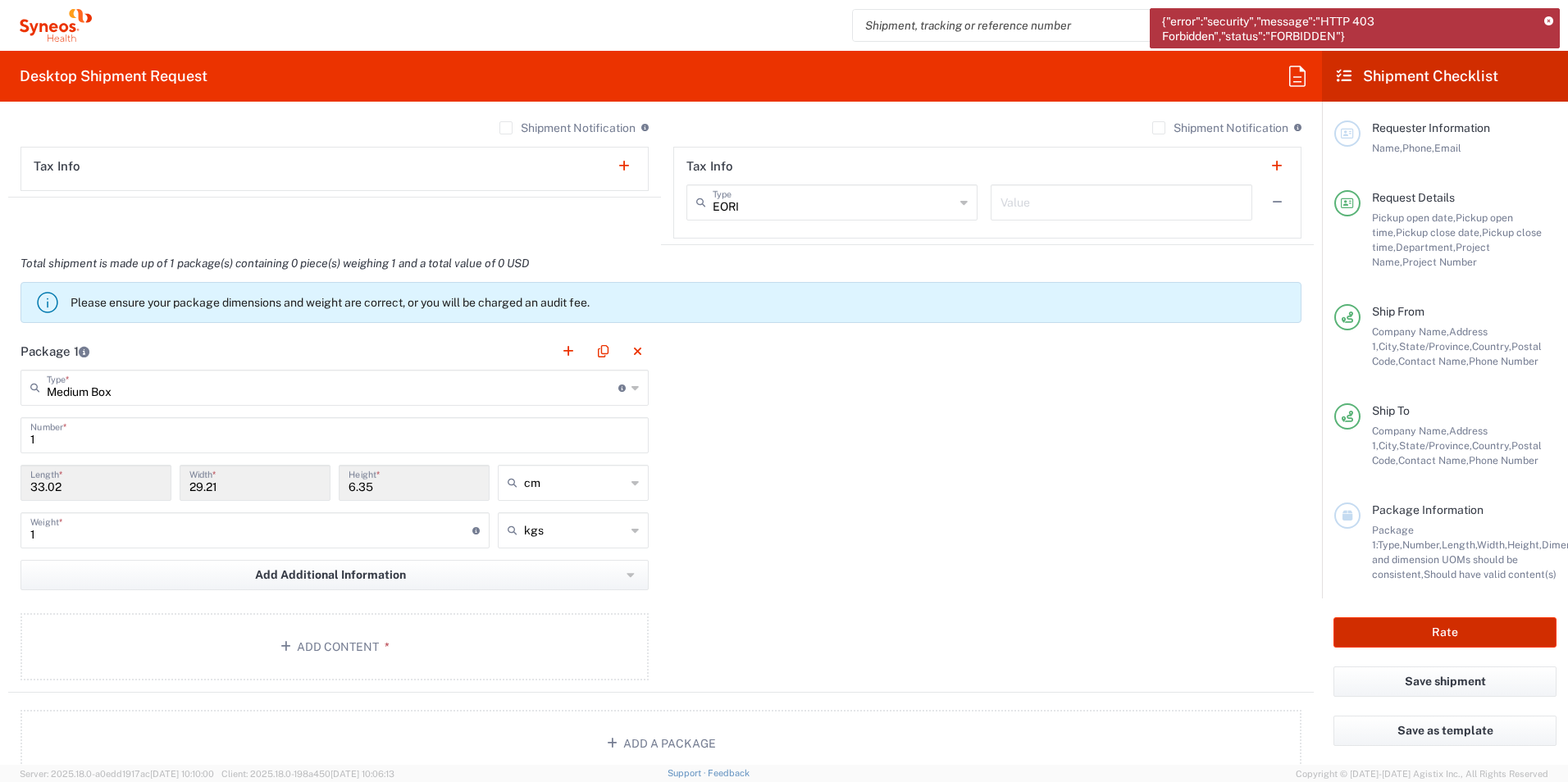
click at [1435, 636] on button "Rate" at bounding box center [1444, 632] width 223 height 30
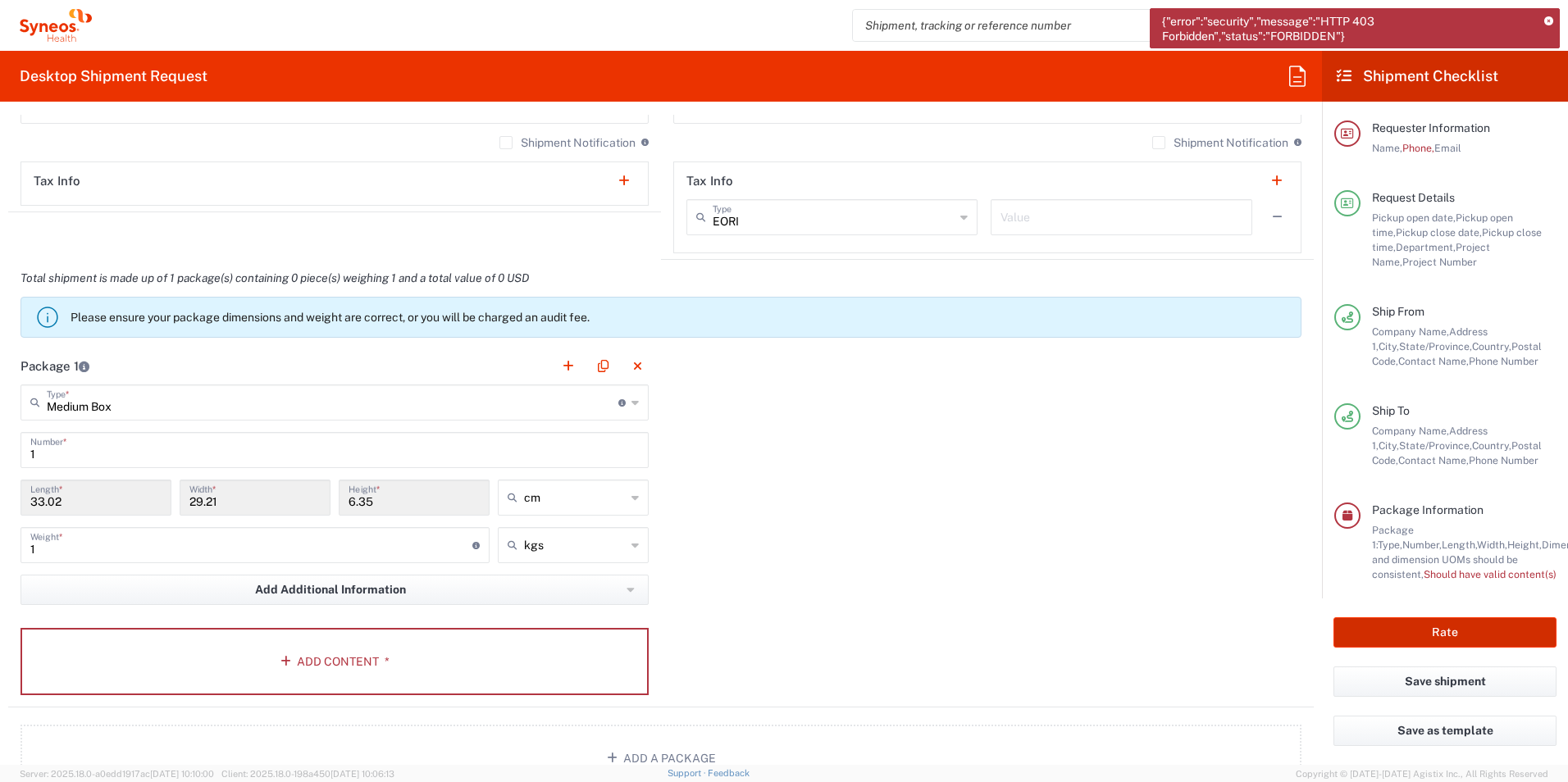
scroll to position [1259, 0]
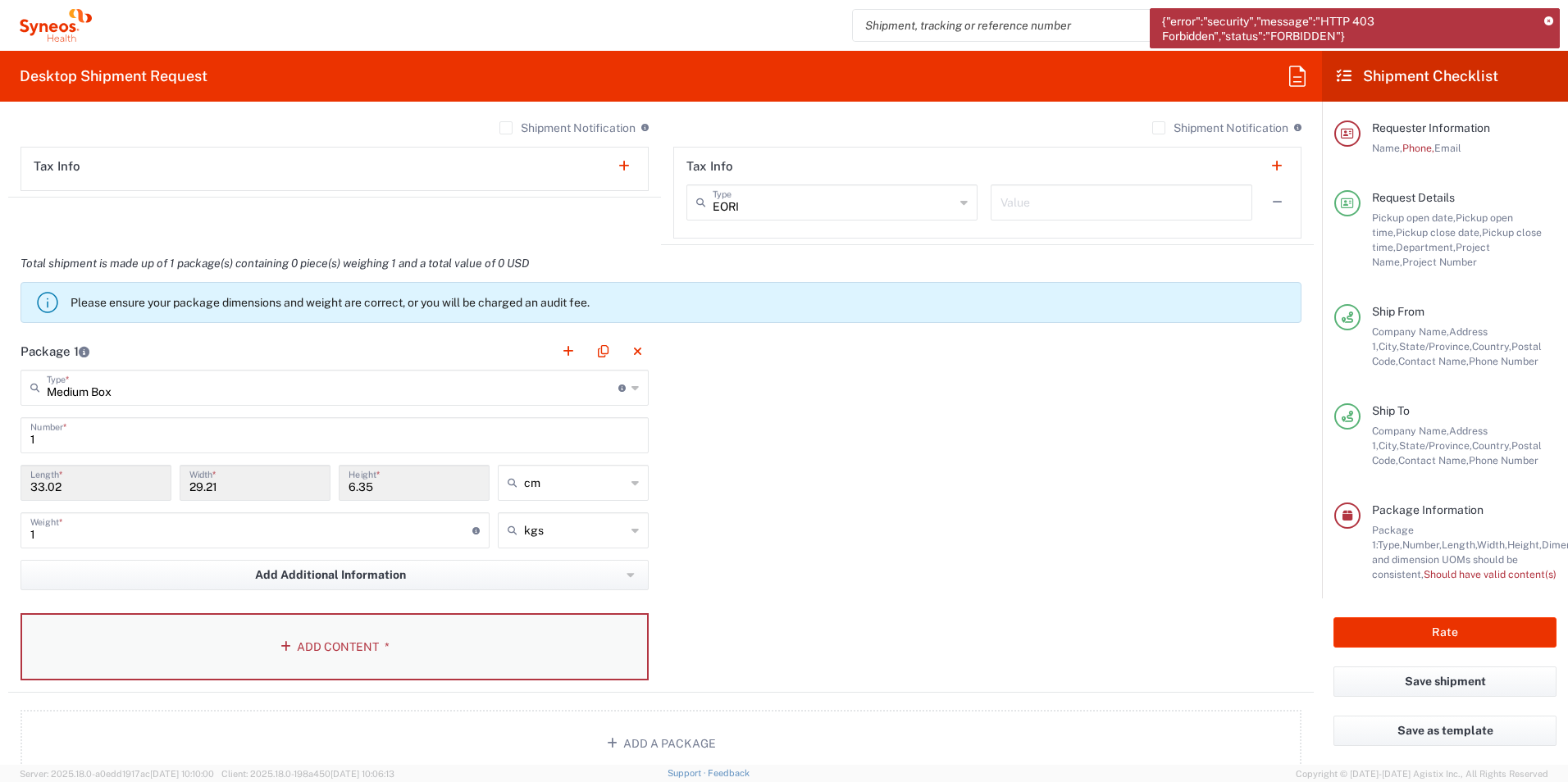
click at [349, 651] on button "Add Content *" at bounding box center [335, 648] width 628 height 68
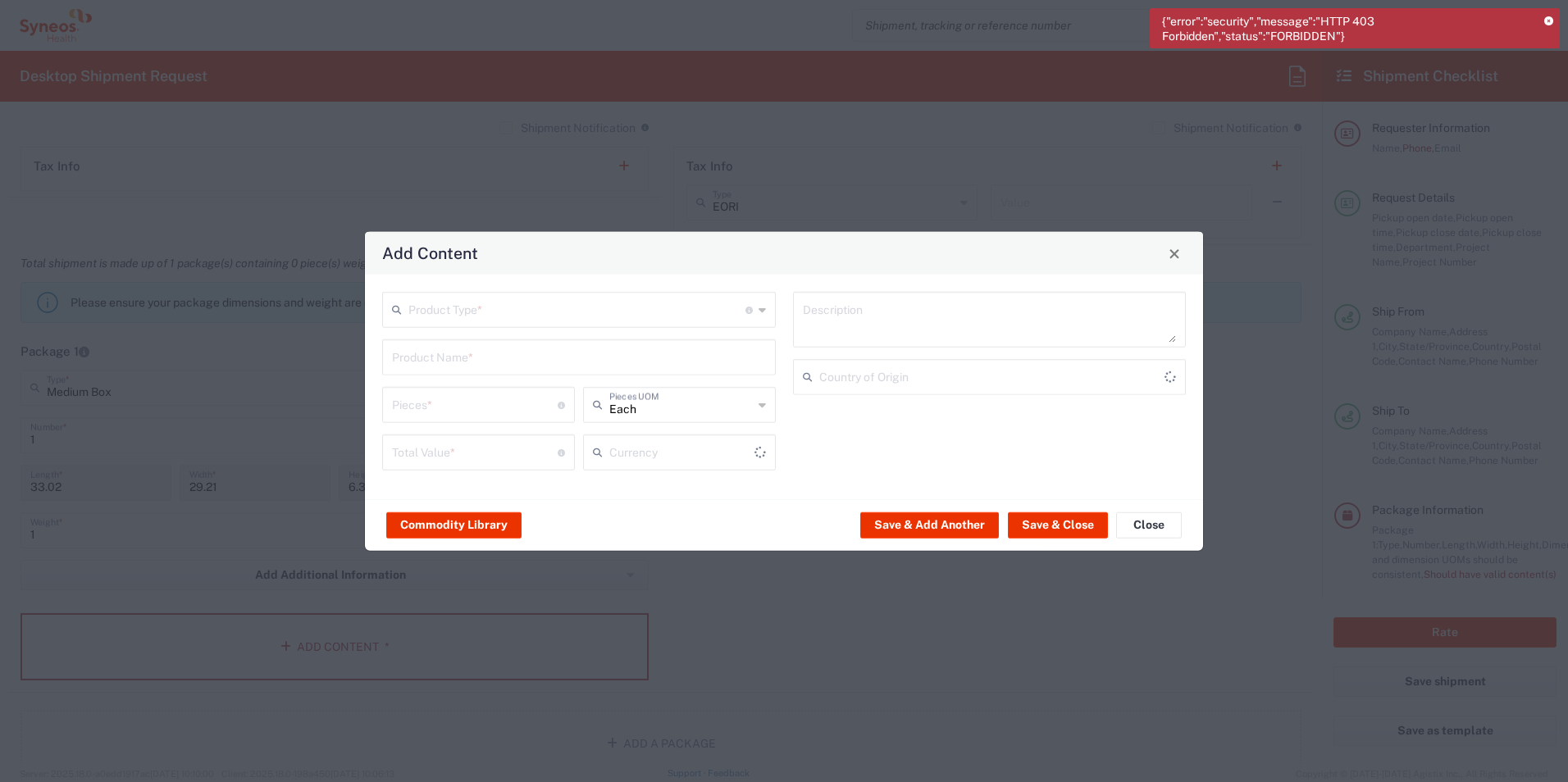
type input "US Dollar"
click at [1175, 256] on span "Close" at bounding box center [1174, 253] width 11 height 11
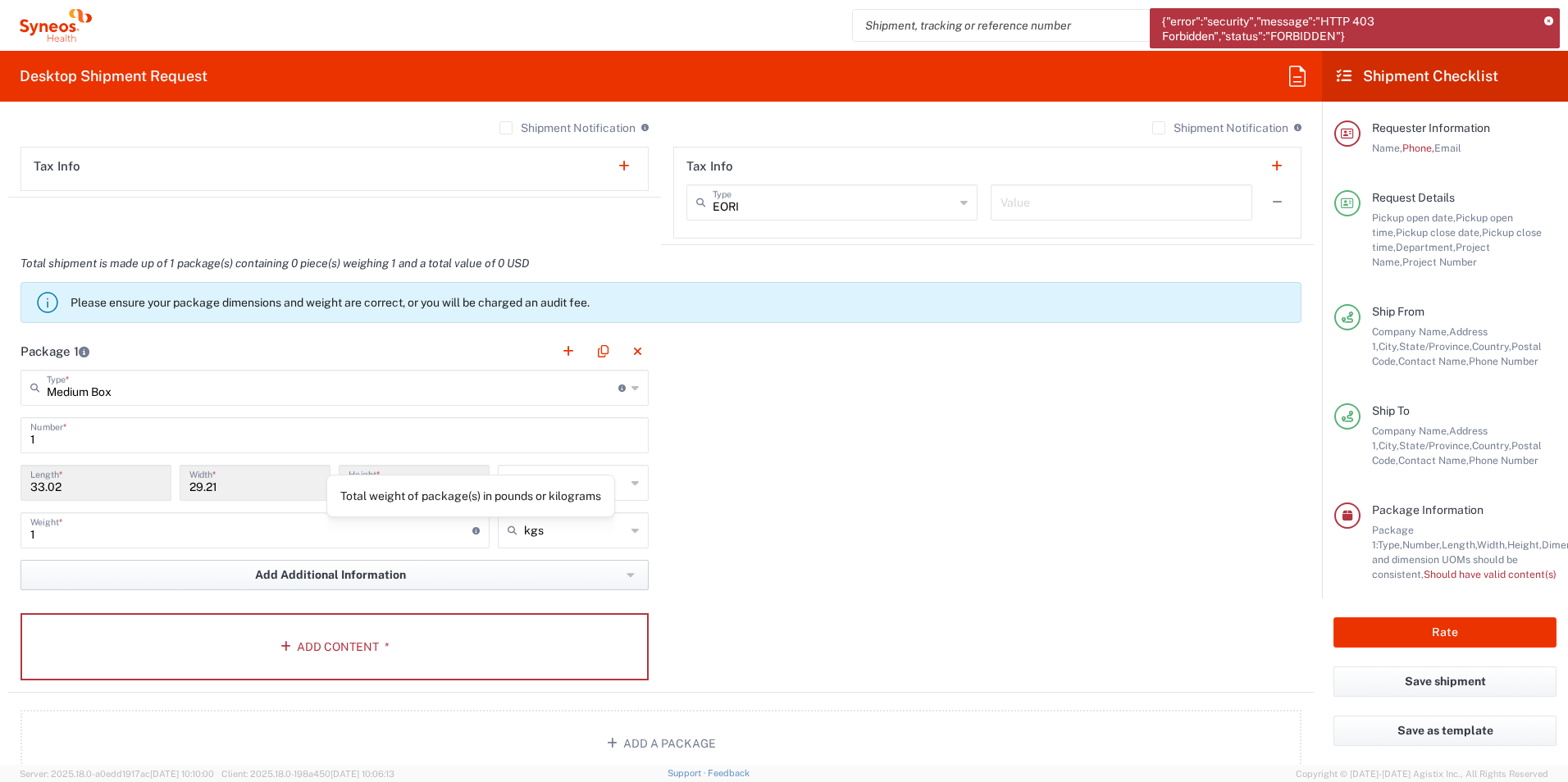
click at [338, 577] on span "Add Additional Information" at bounding box center [330, 576] width 151 height 16
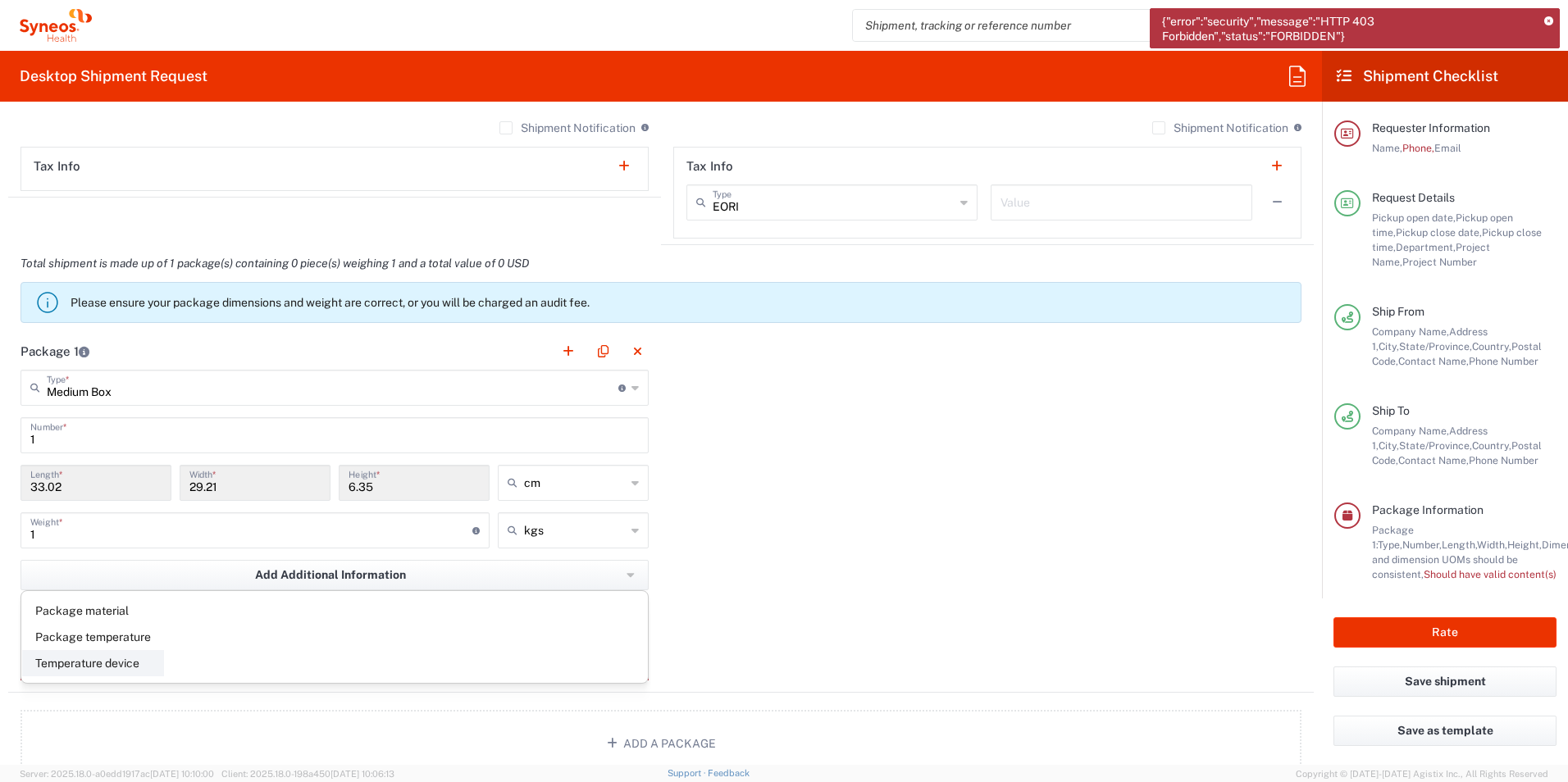
click at [114, 670] on li "Temperature device" at bounding box center [94, 663] width 142 height 26
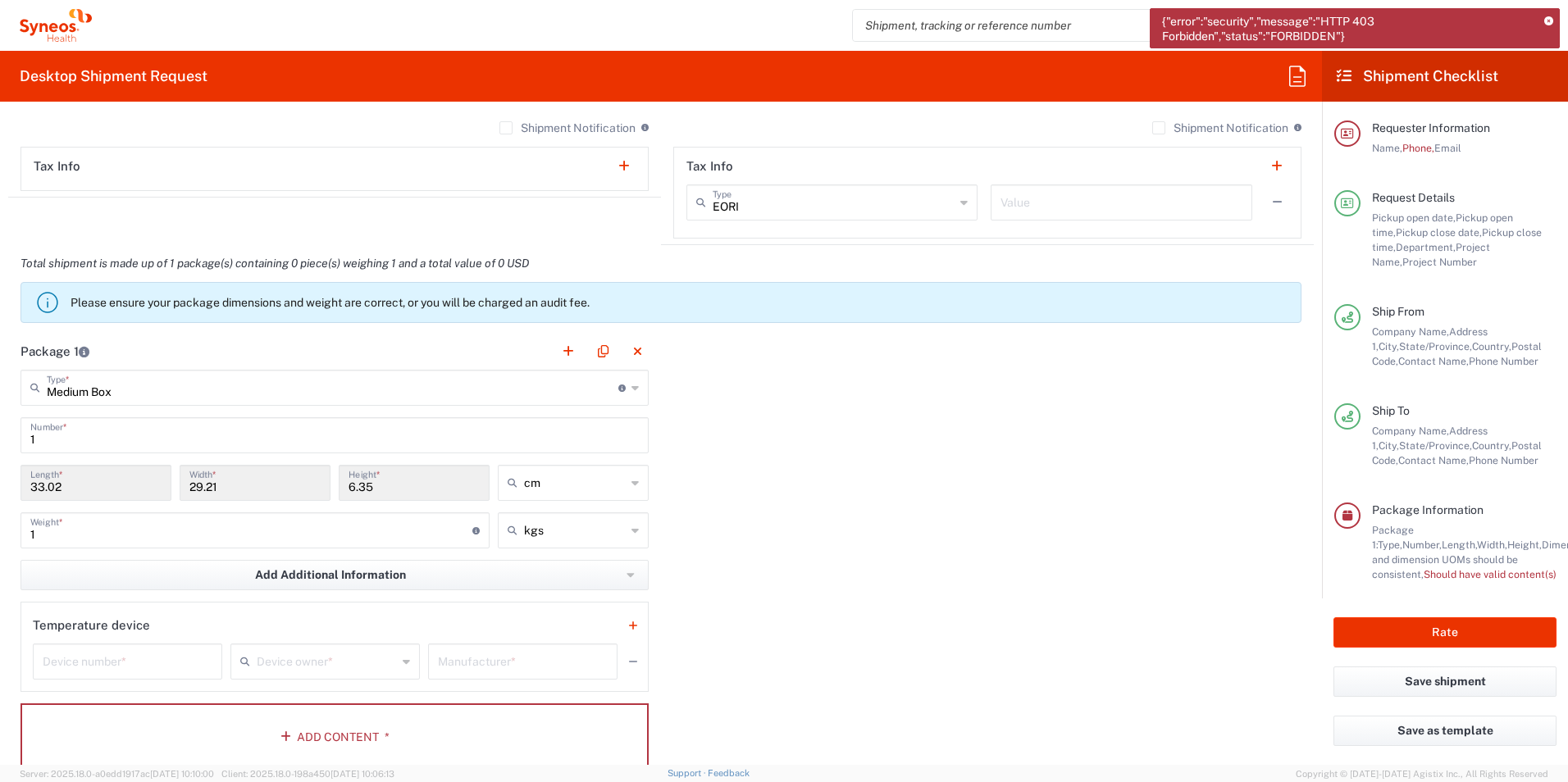
click at [148, 625] on div "Temperature device" at bounding box center [335, 626] width 603 height 23
click at [629, 620] on icon "button" at bounding box center [633, 625] width 8 height 11
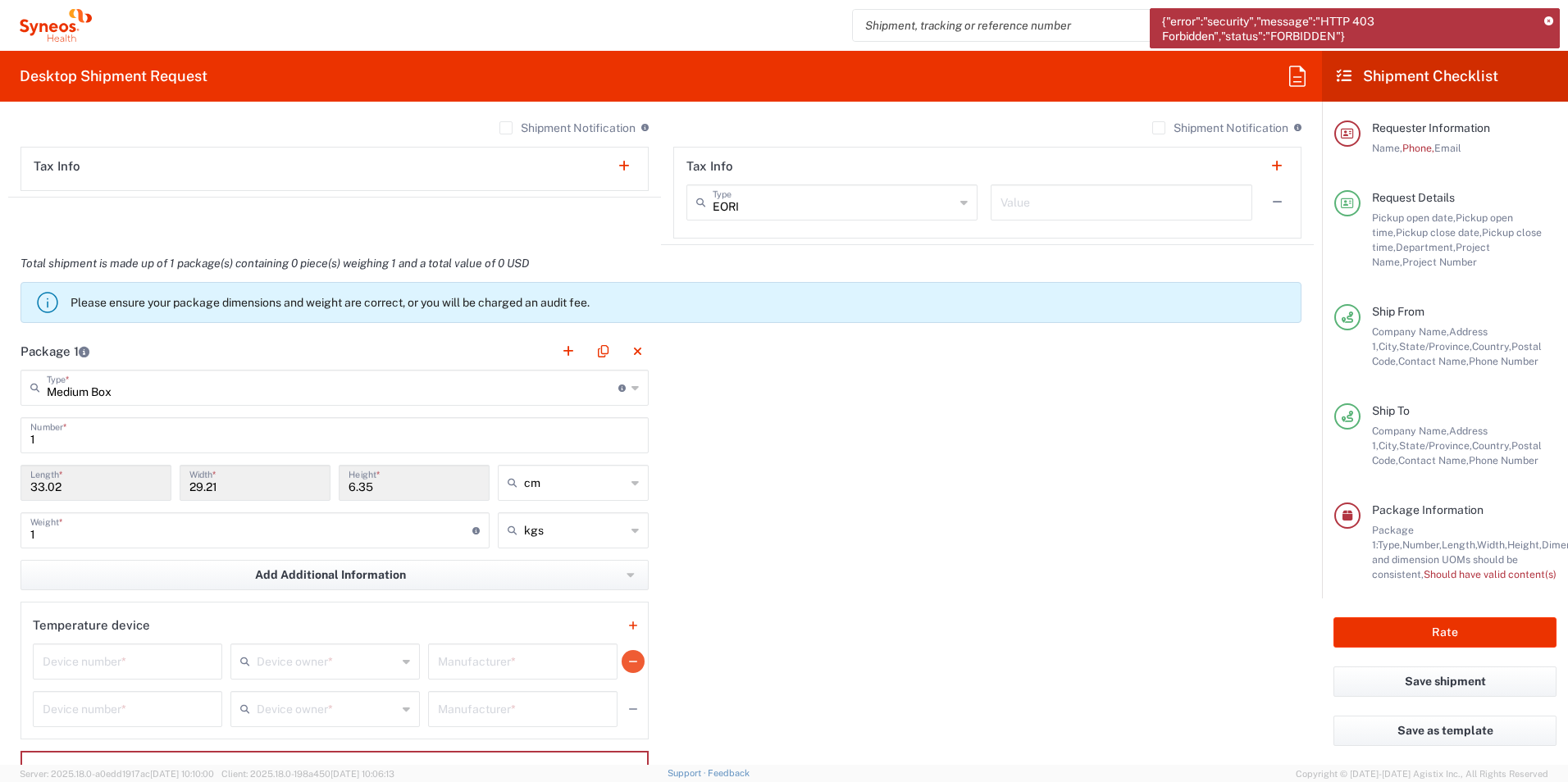
click at [629, 658] on icon "button" at bounding box center [633, 661] width 8 height 11
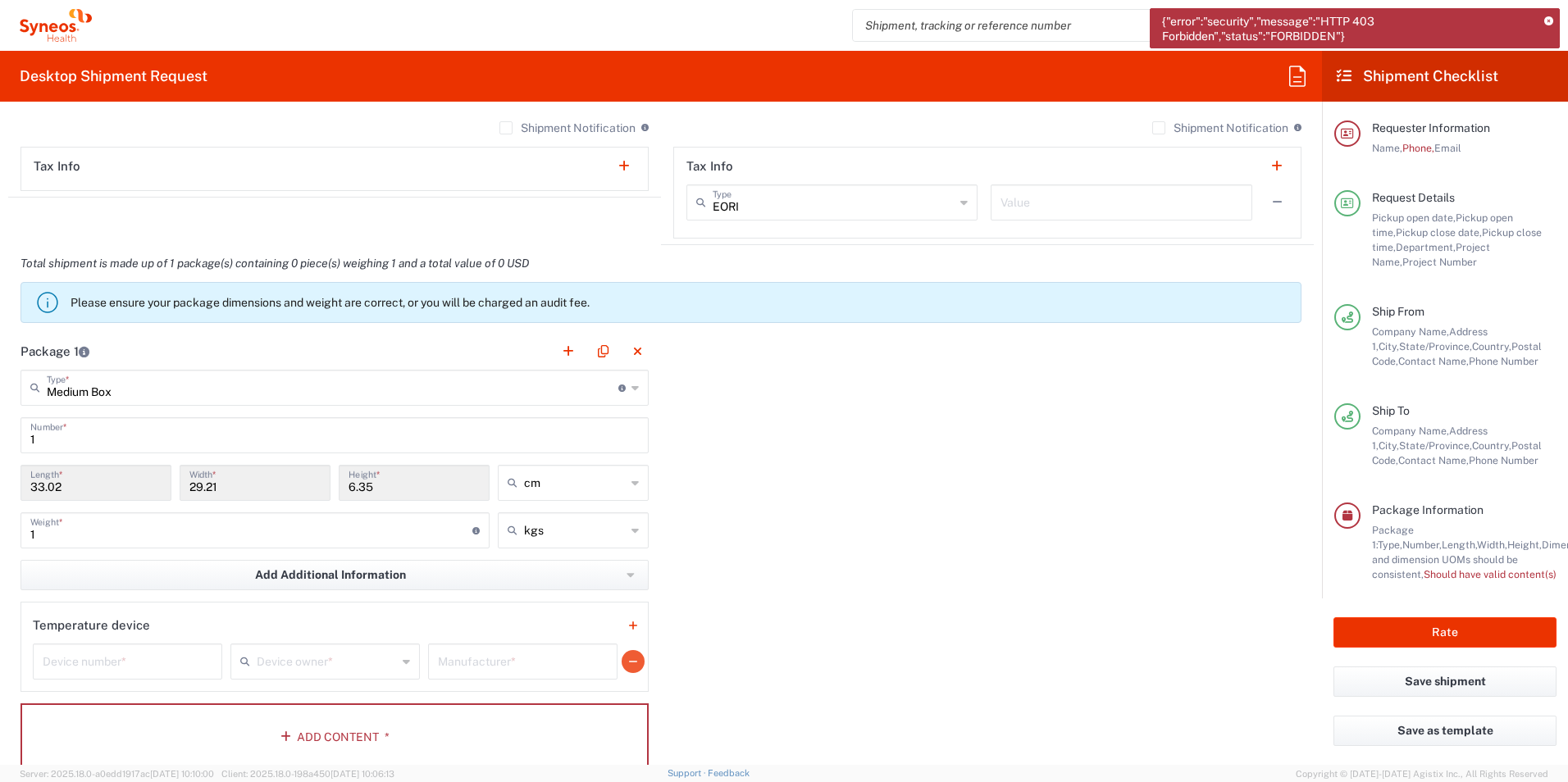
click at [629, 658] on icon "button" at bounding box center [633, 661] width 8 height 11
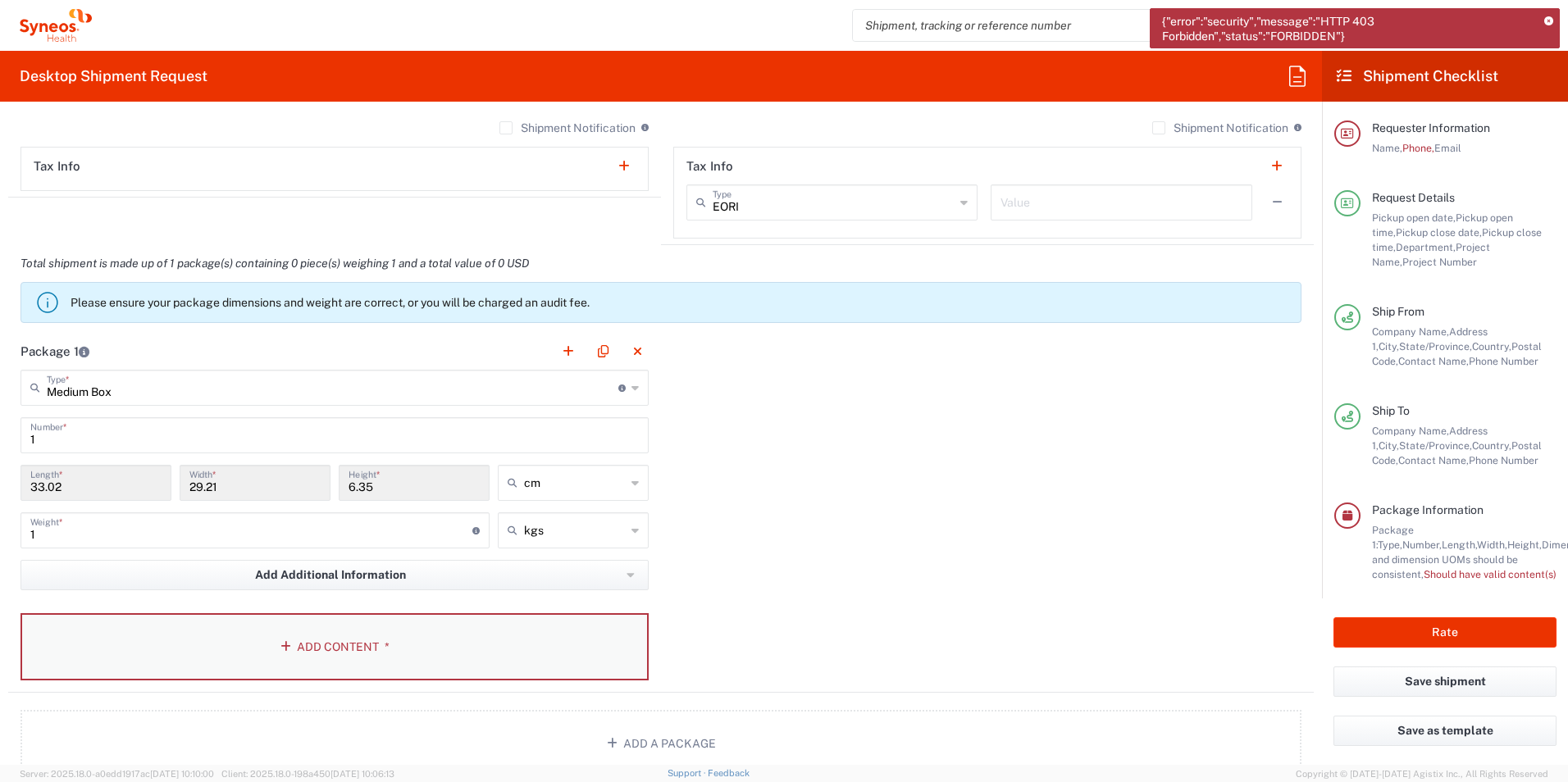
click at [324, 634] on button "Add Content *" at bounding box center [335, 648] width 628 height 68
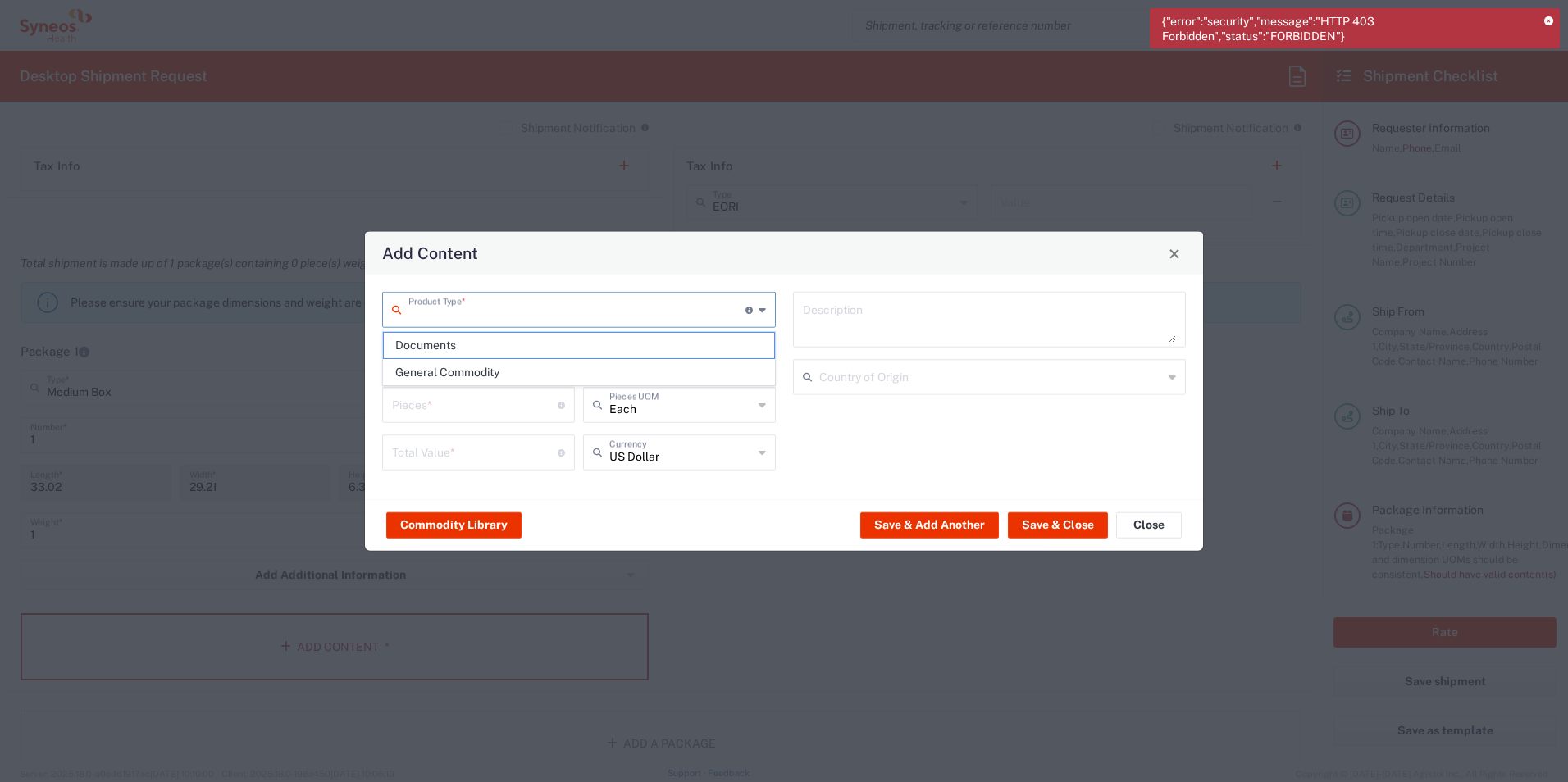
click at [463, 301] on input "text" at bounding box center [576, 309] width 337 height 29
click at [467, 377] on span "General Commodity" at bounding box center [579, 372] width 390 height 25
type input "General Commodity"
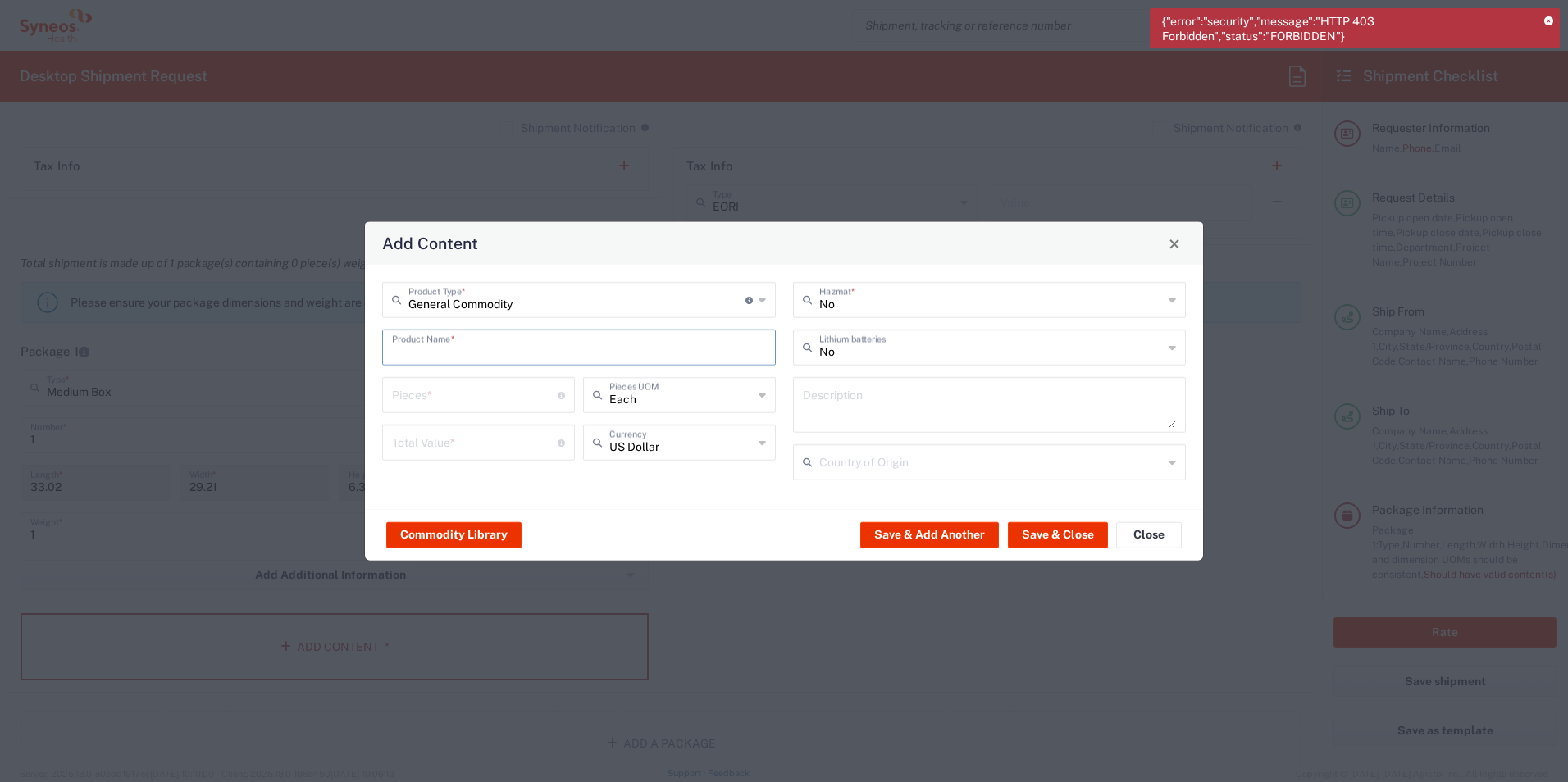
click at [464, 358] on input "text" at bounding box center [578, 346] width 374 height 29
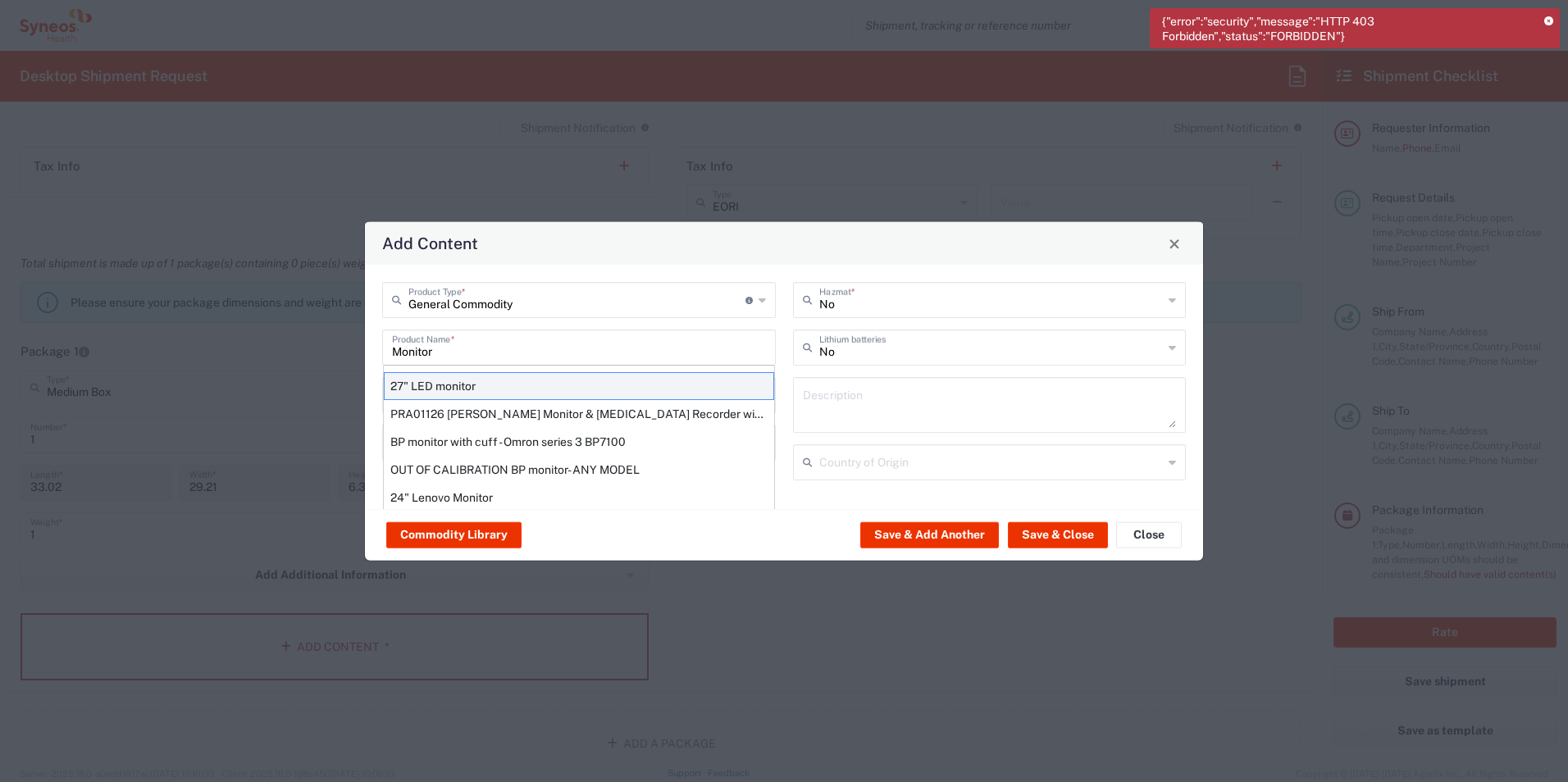
click at [486, 381] on div "27" LED monitor" at bounding box center [579, 386] width 390 height 28
type input "27" LED monitor"
type input "1"
type textarea "27" LED monitor"
type input "[GEOGRAPHIC_DATA]"
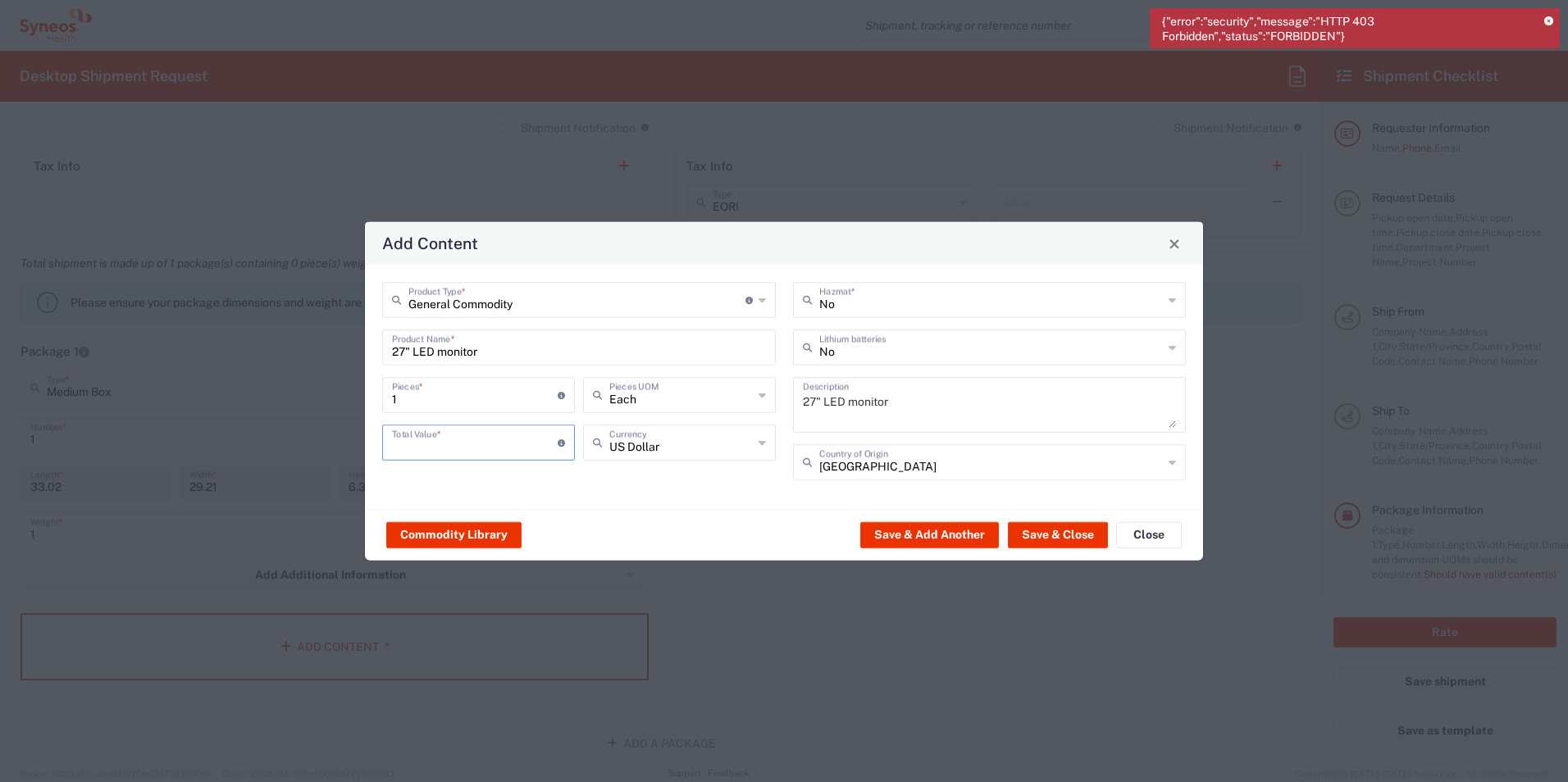
click at [445, 446] on input "number" at bounding box center [474, 441] width 166 height 29
type input "1"
click at [1081, 540] on button "Save & Close" at bounding box center [1057, 535] width 100 height 26
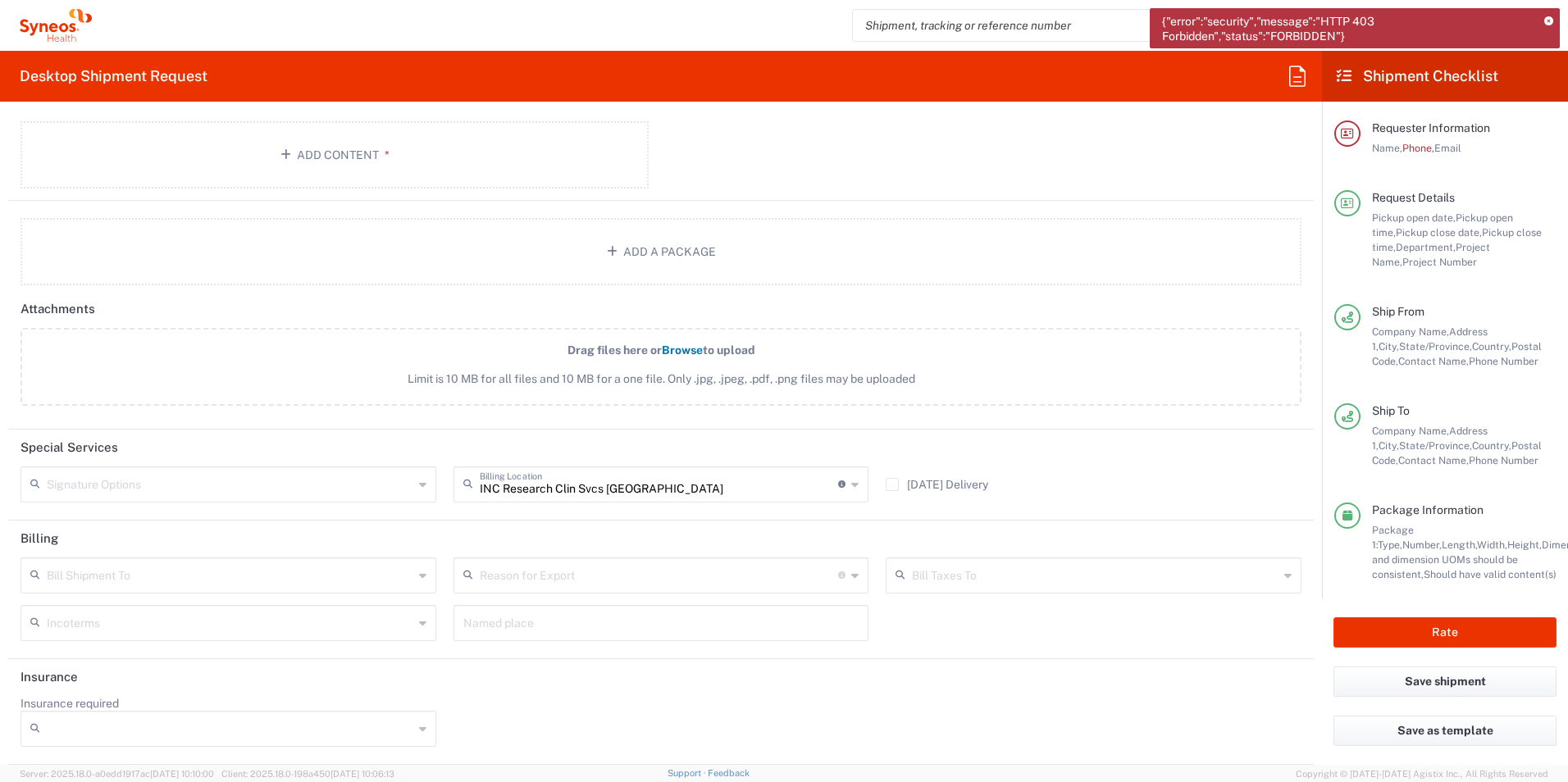
scroll to position [1110, 0]
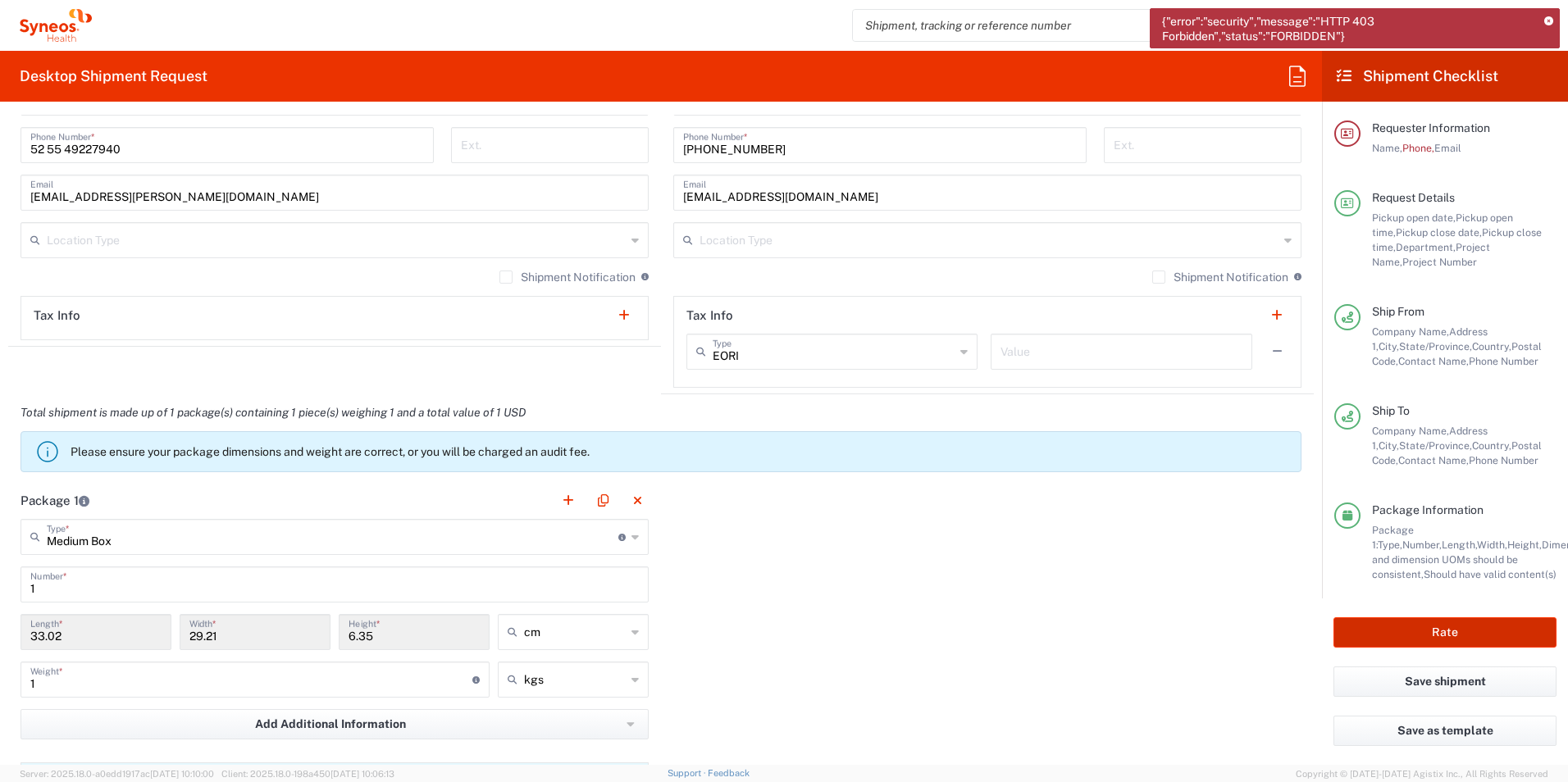
click at [1442, 631] on button "Rate" at bounding box center [1444, 632] width 223 height 30
click at [1461, 628] on button "Rate" at bounding box center [1444, 632] width 223 height 30
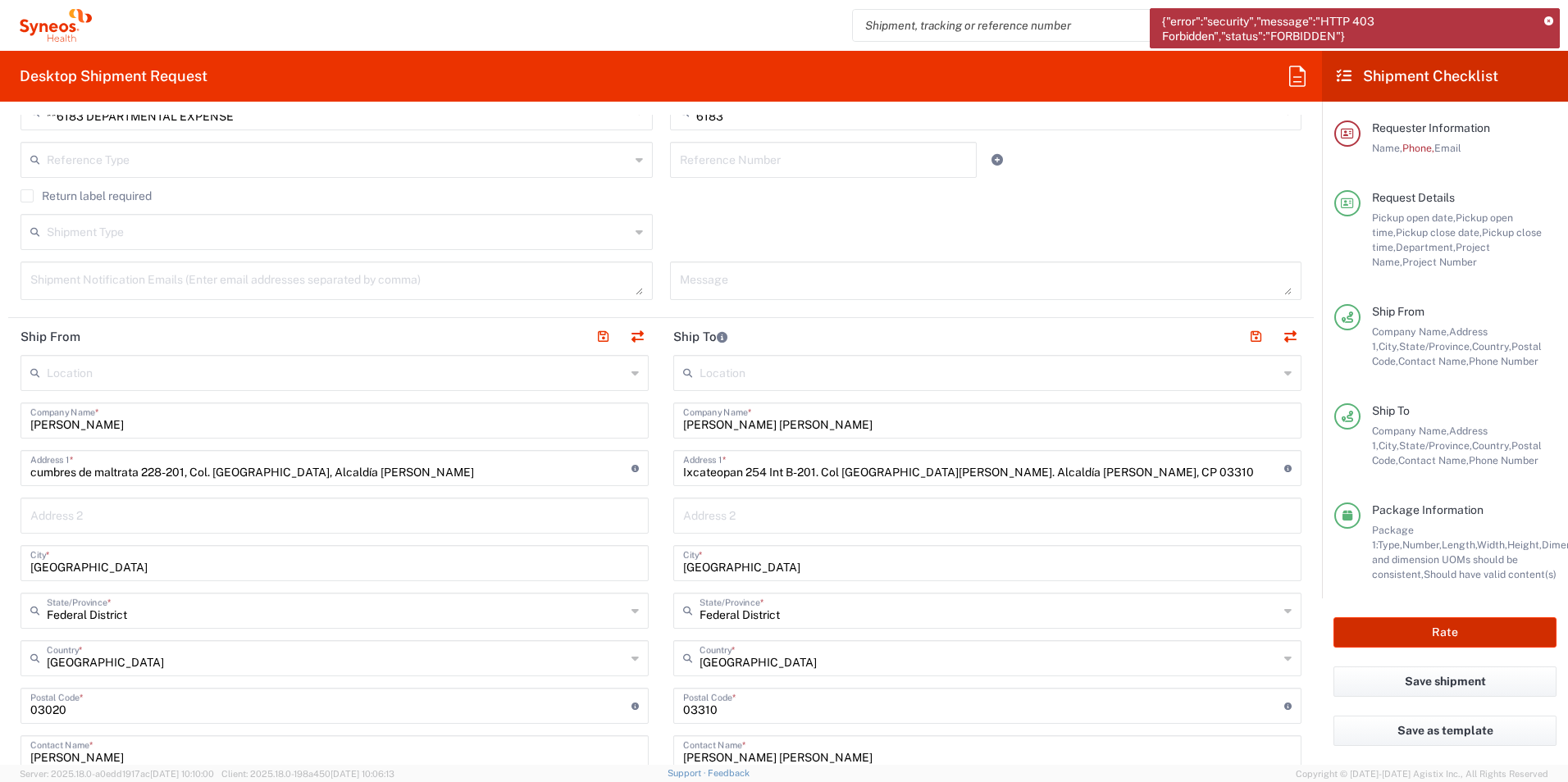
scroll to position [0, 0]
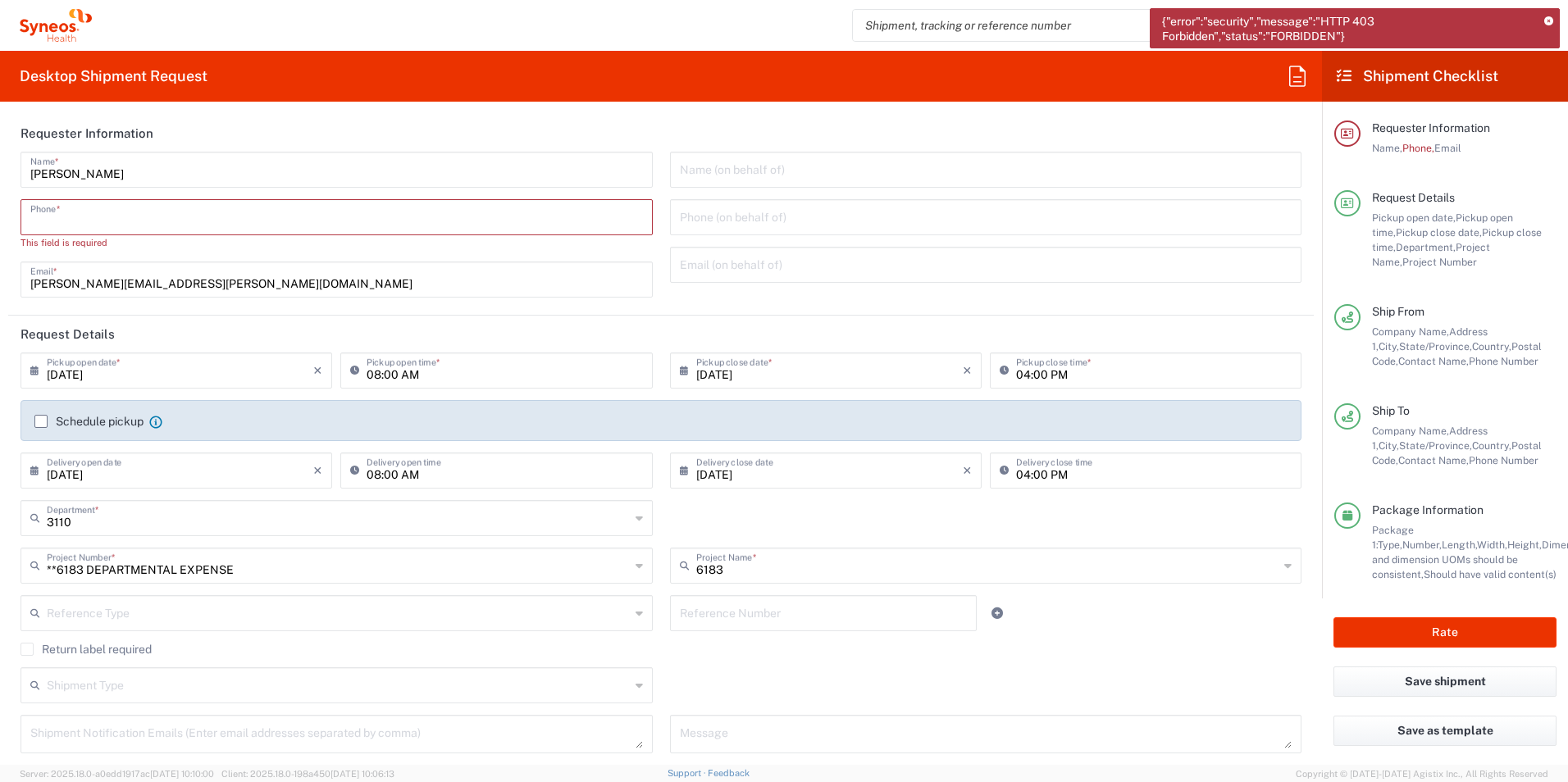
click at [159, 215] on input "tel" at bounding box center [336, 216] width 613 height 29
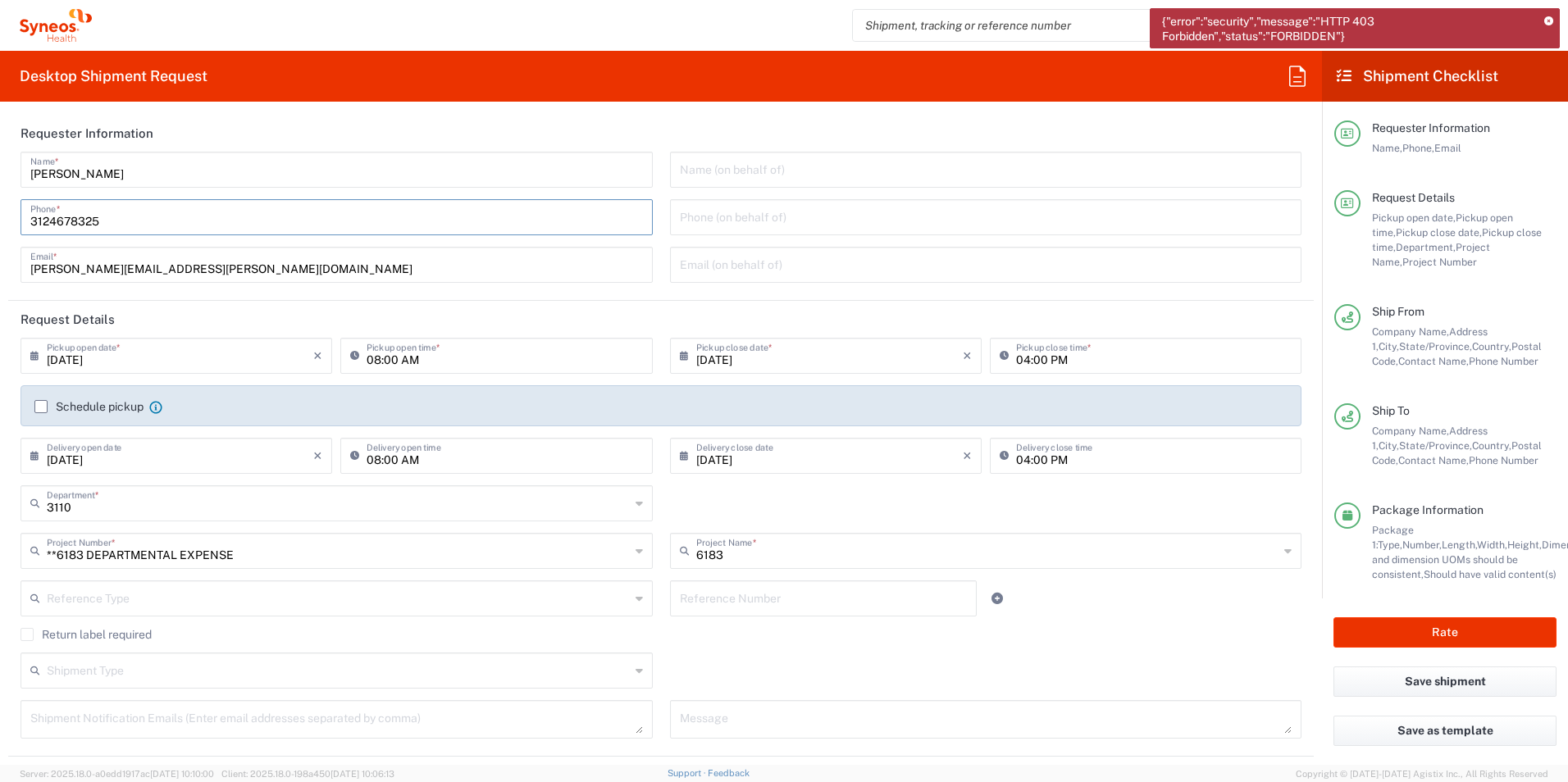
type input "7295666063"
click at [36, 220] on input "7295666063" at bounding box center [336, 216] width 613 height 29
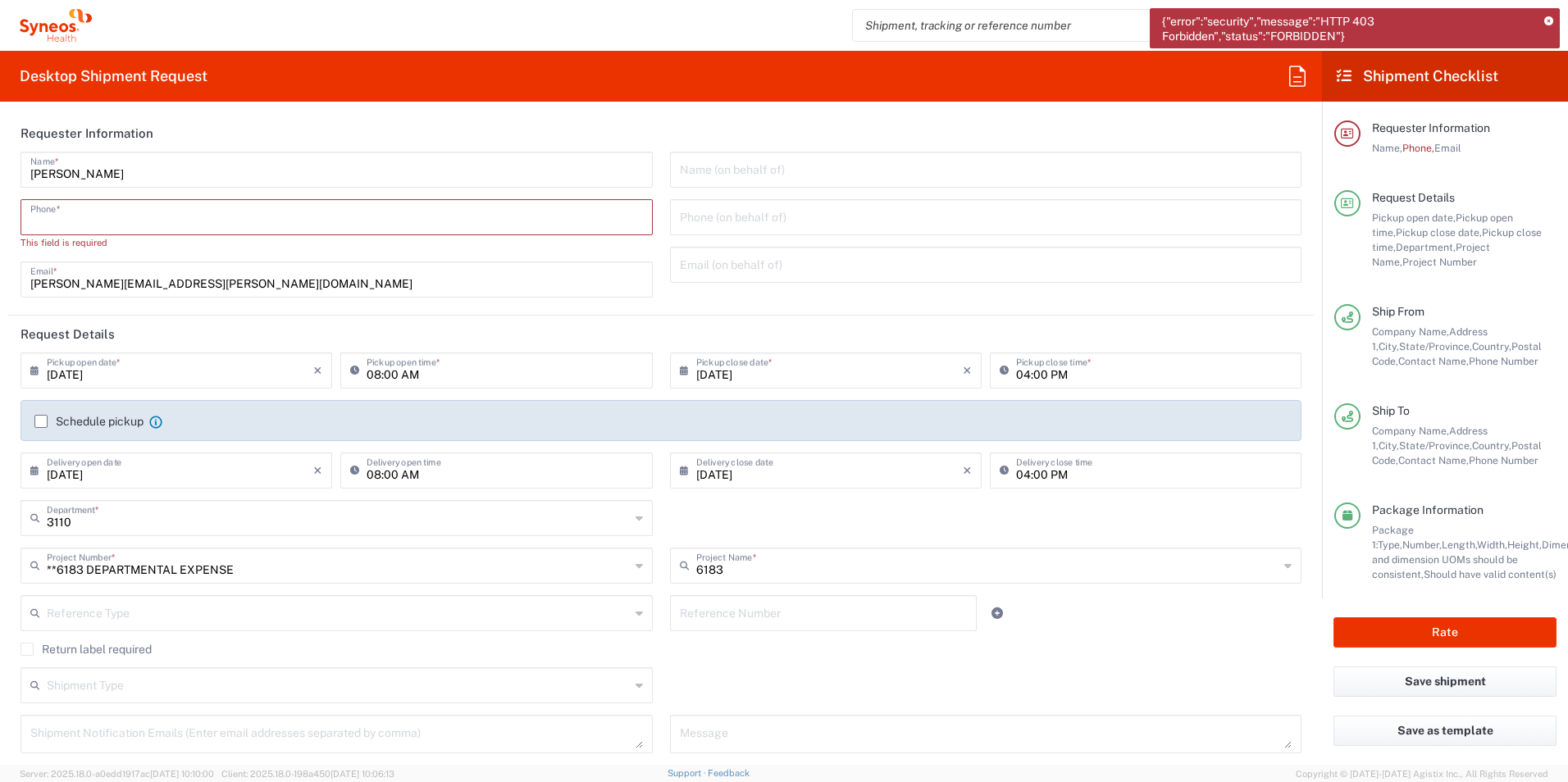
click at [361, 251] on div "[PERSON_NAME] Name * Phone * This field is required [PERSON_NAME][EMAIL_ADDRESS…" at bounding box center [336, 231] width 649 height 158
click at [300, 221] on input "tel" at bounding box center [336, 216] width 613 height 29
type input "3124678325"
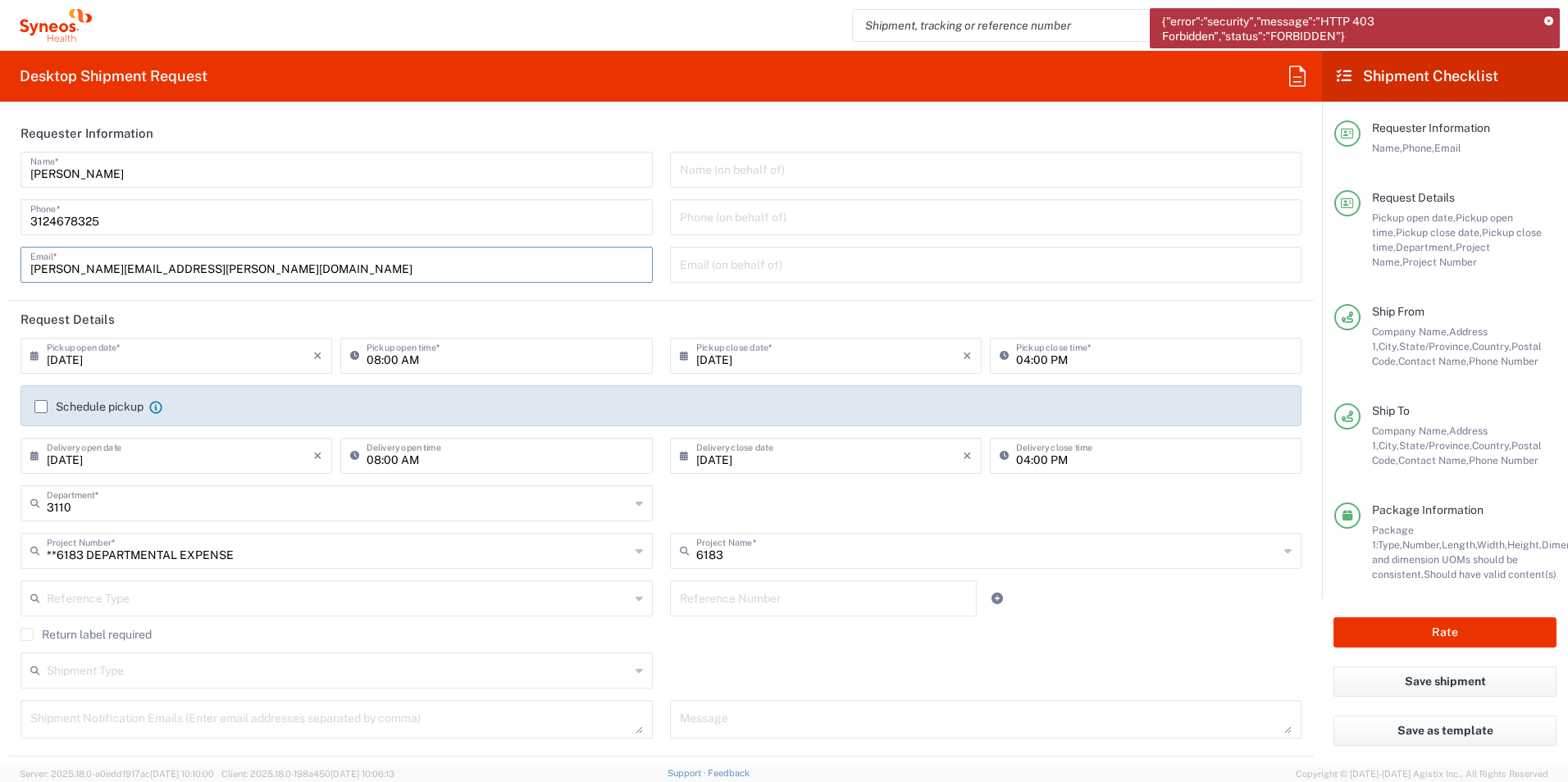
click at [370, 277] on input "[PERSON_NAME][EMAIL_ADDRESS][PERSON_NAME][DOMAIN_NAME]" at bounding box center [336, 264] width 613 height 29
click at [882, 272] on input "text" at bounding box center [986, 264] width 613 height 29
click at [1480, 625] on button "Rate" at bounding box center [1444, 632] width 223 height 30
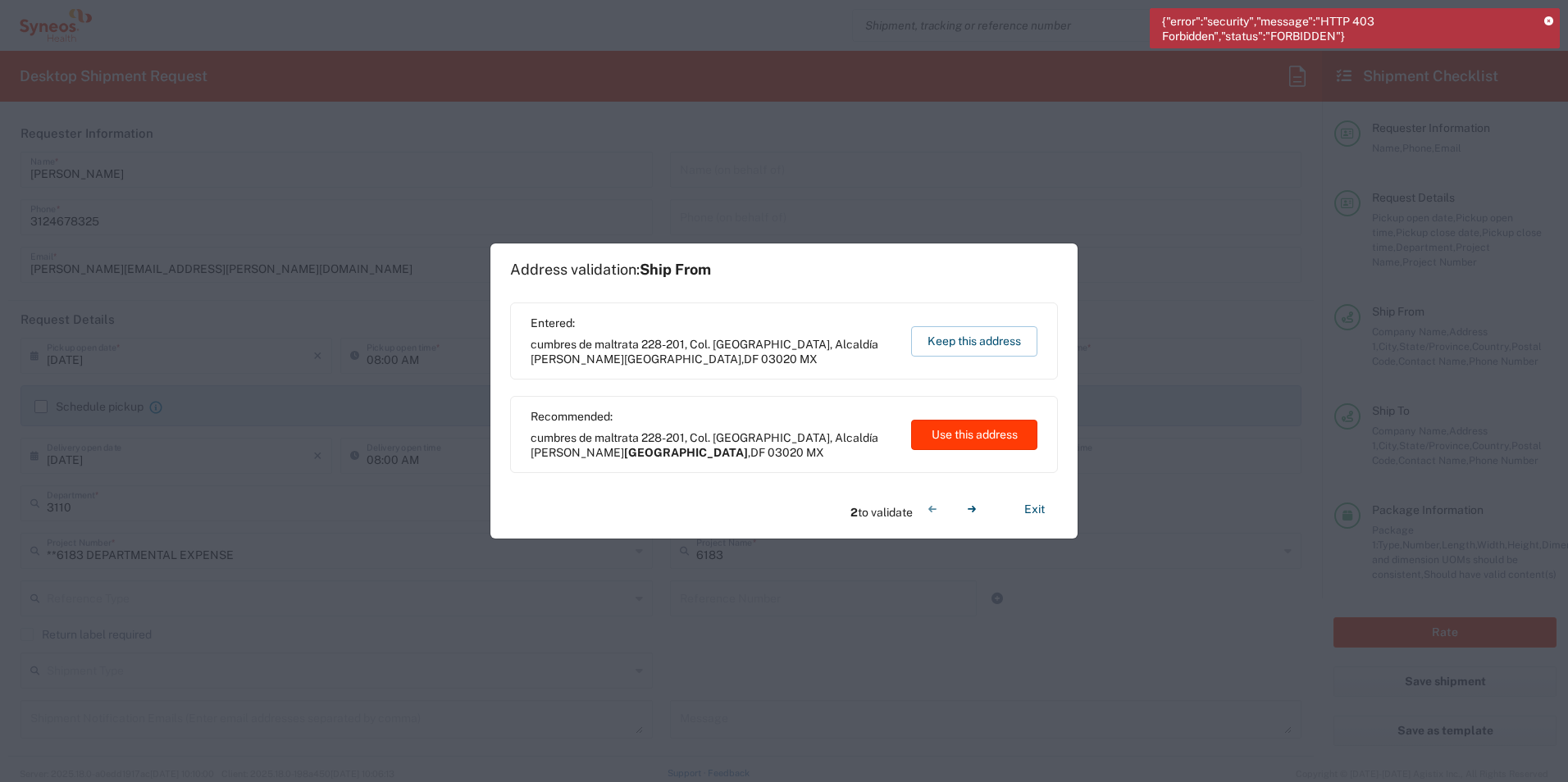
click at [997, 436] on button "Use this address" at bounding box center [974, 434] width 127 height 30
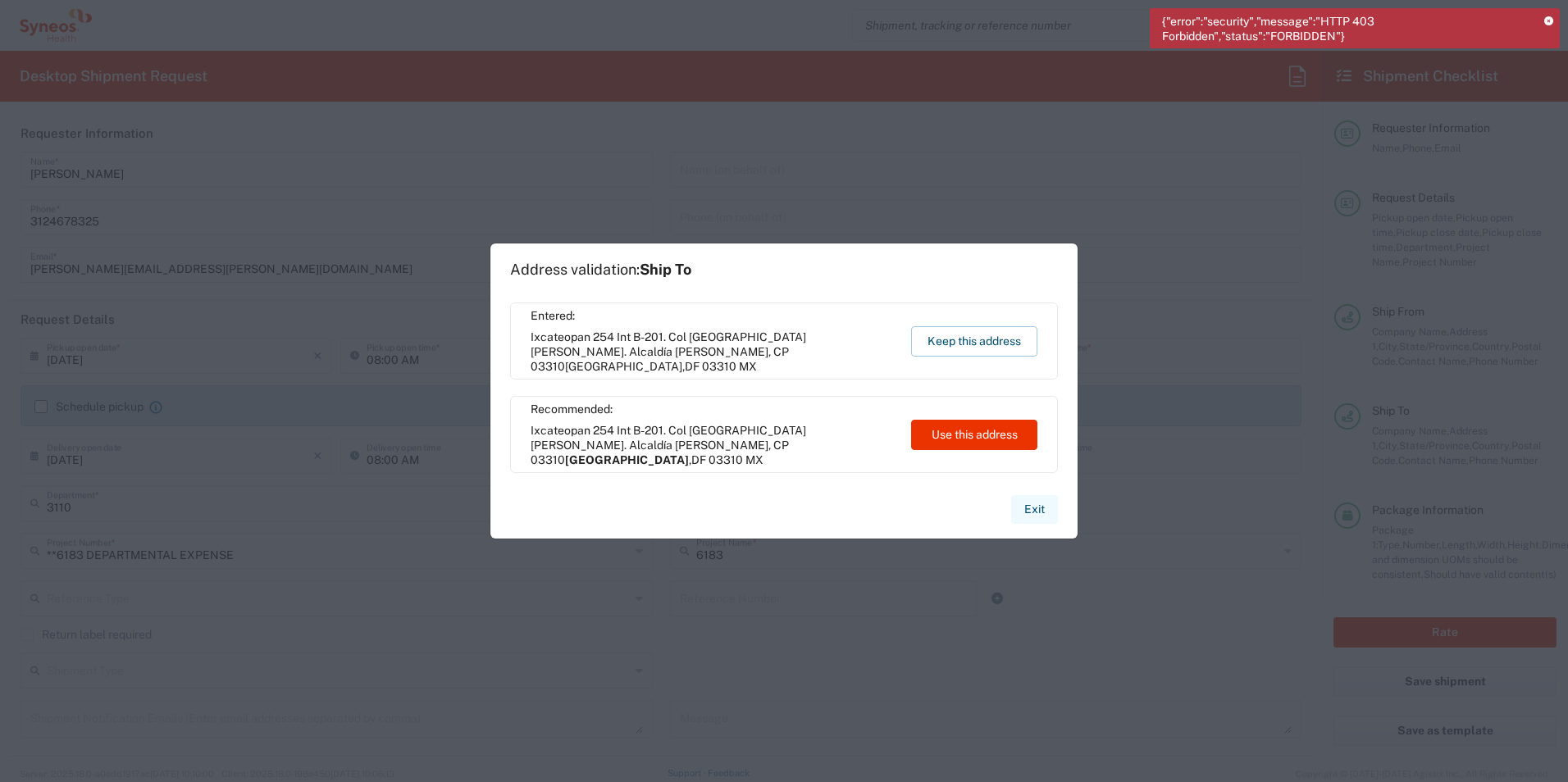
click at [1039, 512] on button "Exit" at bounding box center [1034, 509] width 47 height 29
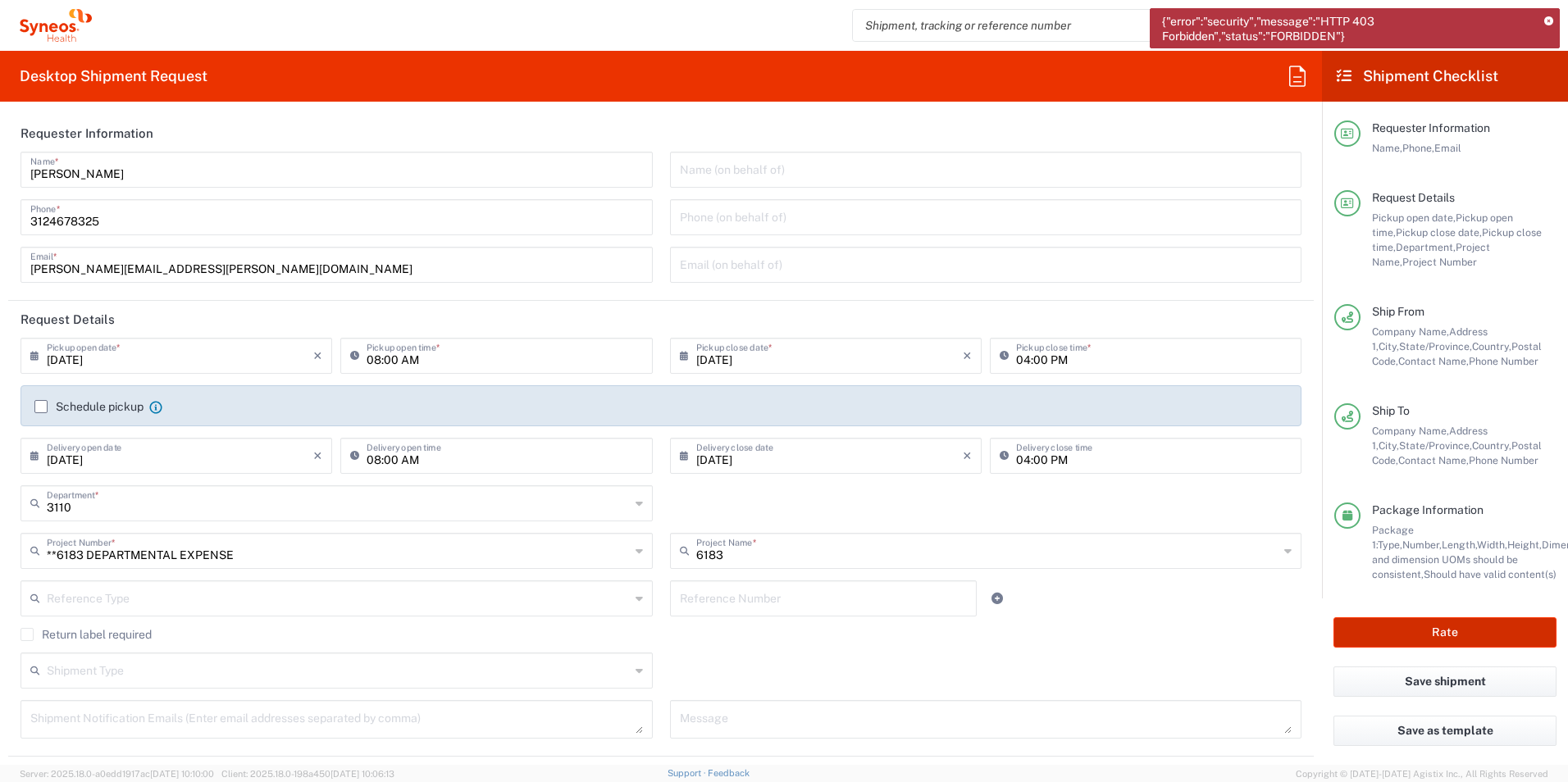
click at [1426, 635] on button "Rate" at bounding box center [1444, 632] width 223 height 30
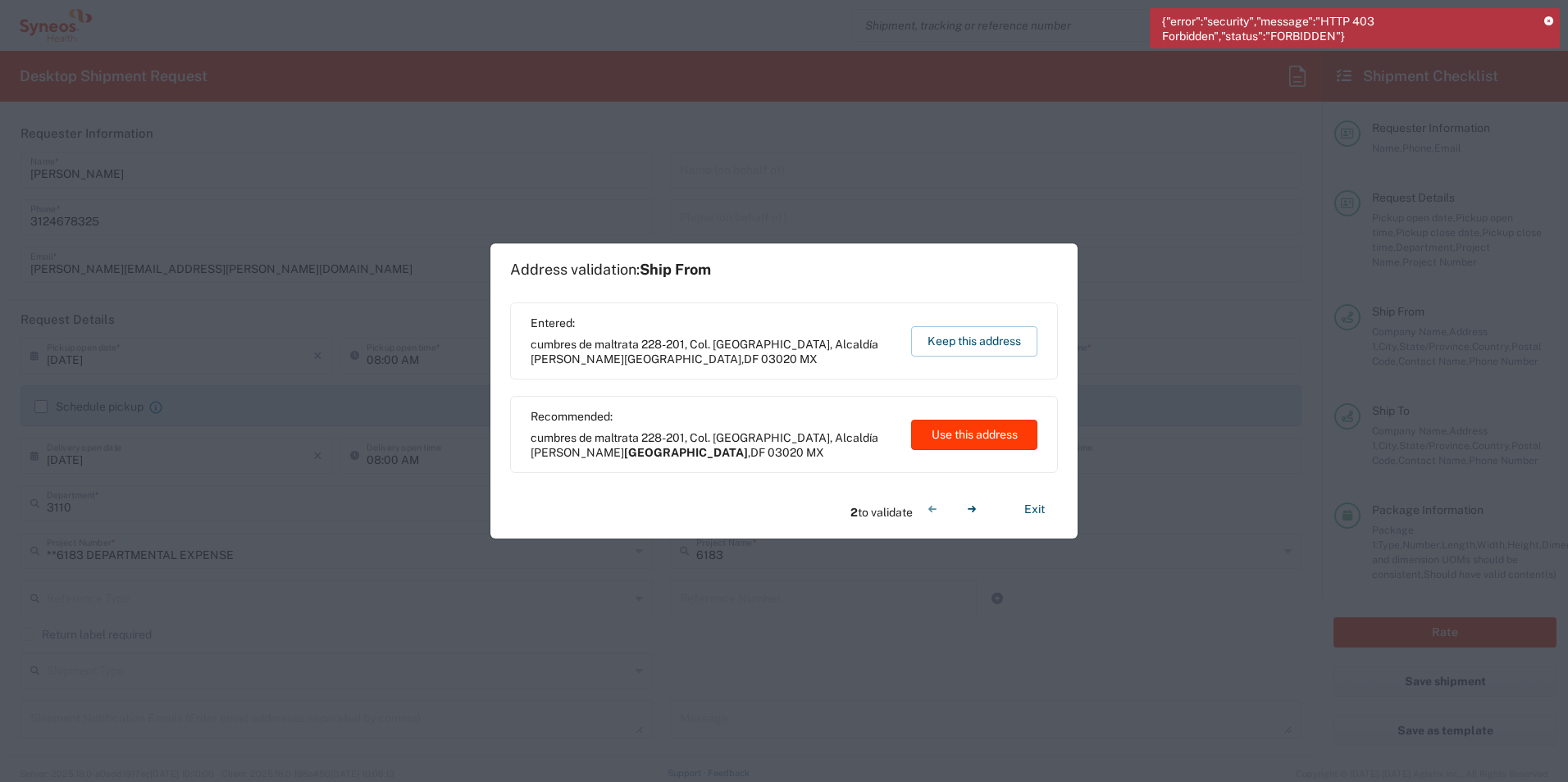
click at [955, 433] on button "Use this address" at bounding box center [974, 434] width 127 height 30
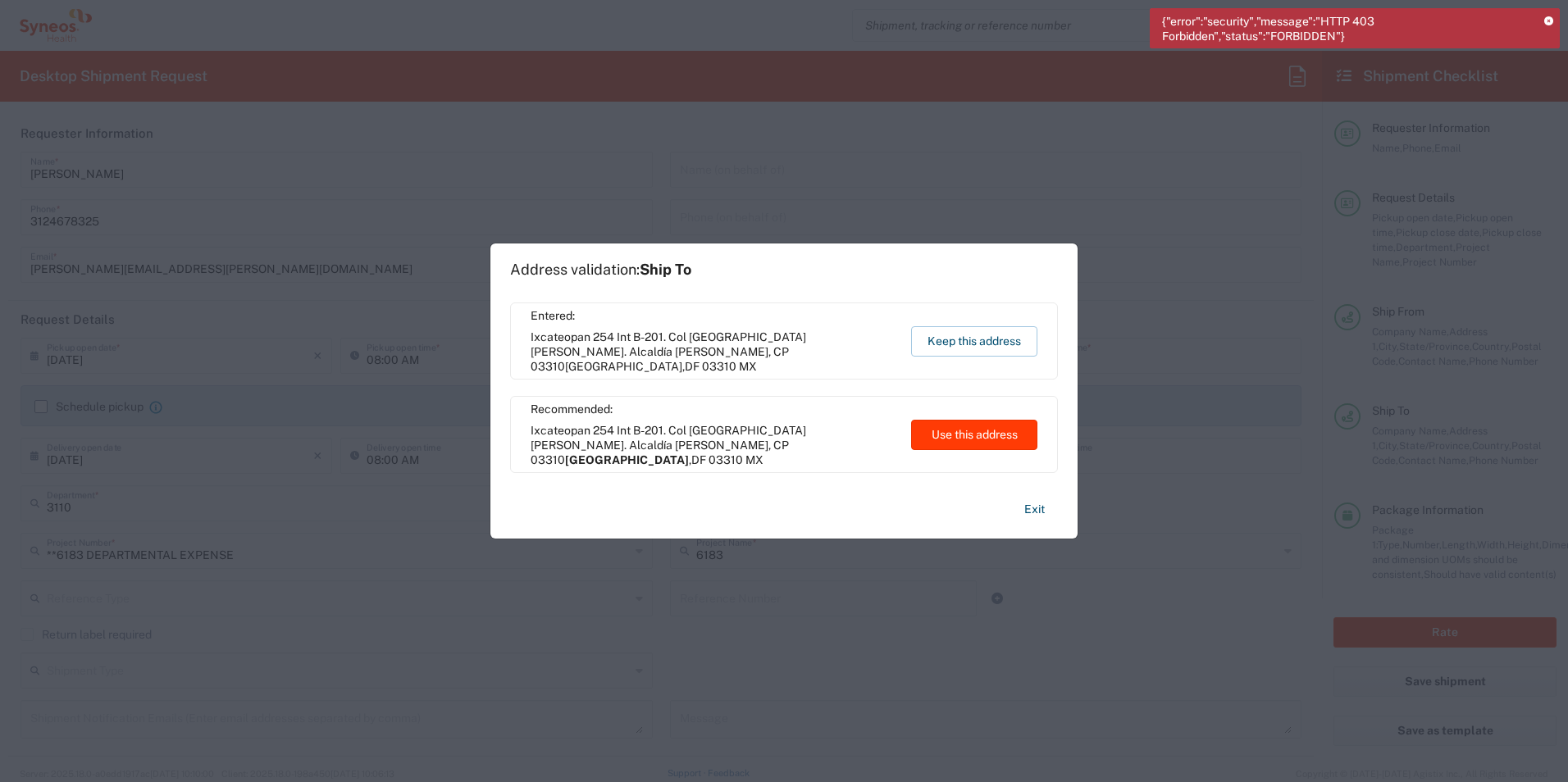
click at [955, 433] on button "Use this address" at bounding box center [974, 434] width 127 height 30
type input "[GEOGRAPHIC_DATA]"
type input "Federal District"
type input "[GEOGRAPHIC_DATA]"
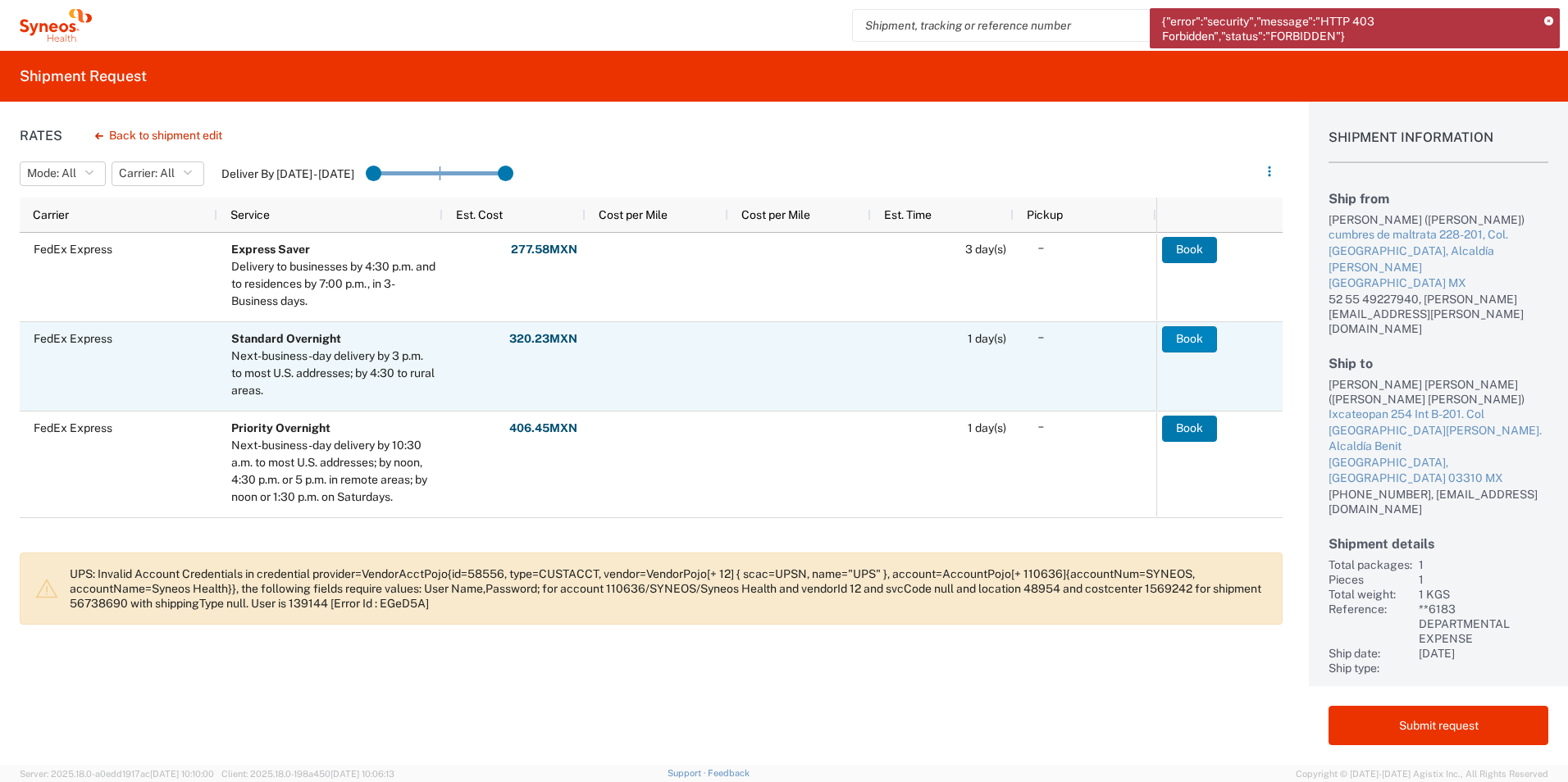
click at [1195, 341] on button "Book" at bounding box center [1188, 339] width 55 height 26
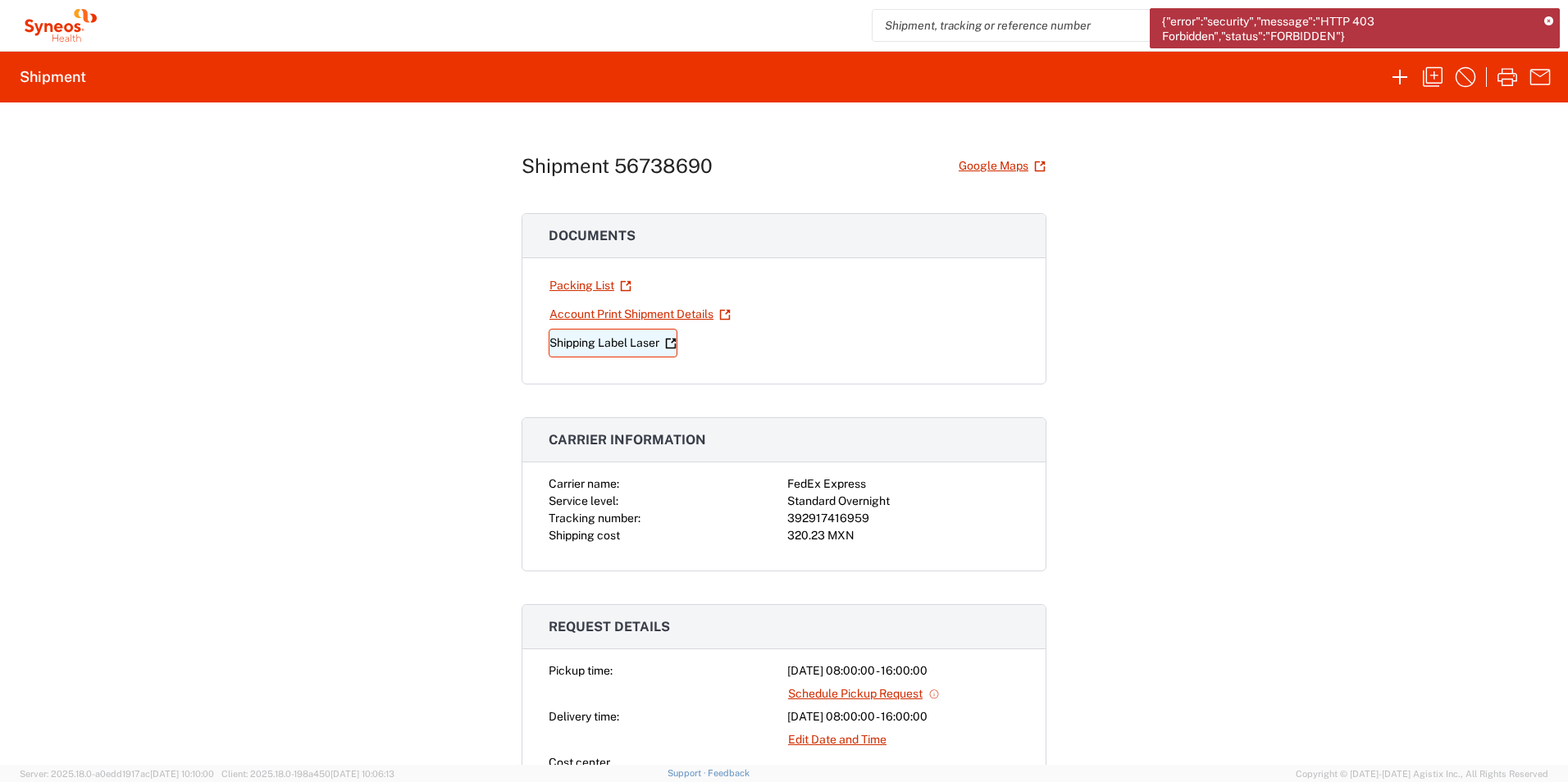
click at [600, 347] on link "Shipping Label Laser" at bounding box center [613, 342] width 129 height 29
click at [1428, 73] on icon "button" at bounding box center [1432, 77] width 26 height 26
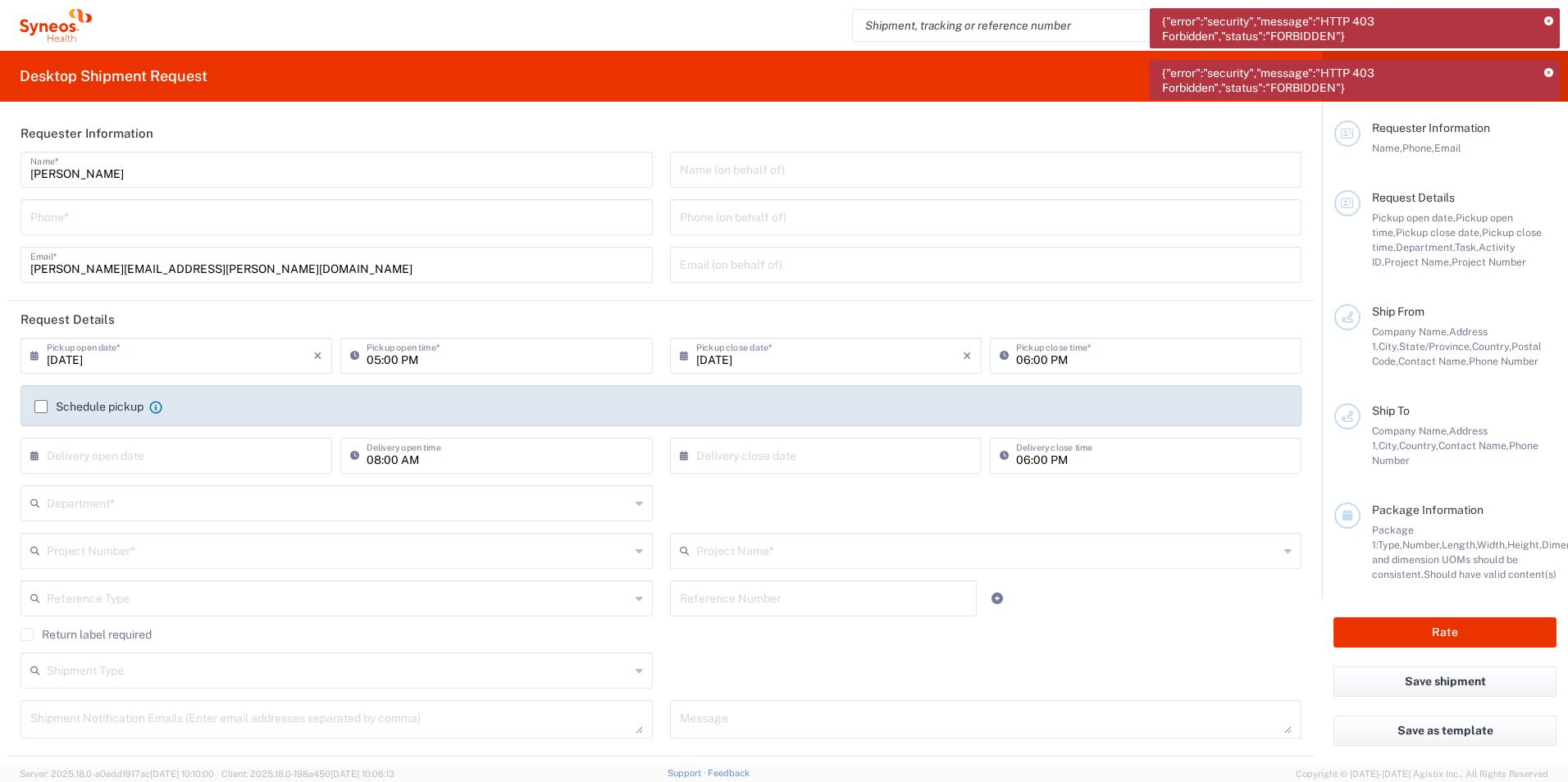
click at [33, 354] on icon at bounding box center [38, 355] width 16 height 26
click at [133, 457] on span "8" at bounding box center [131, 458] width 24 height 23
type input "[DATE]"
click at [23, 462] on div "× Delivery open date" at bounding box center [176, 456] width 311 height 36
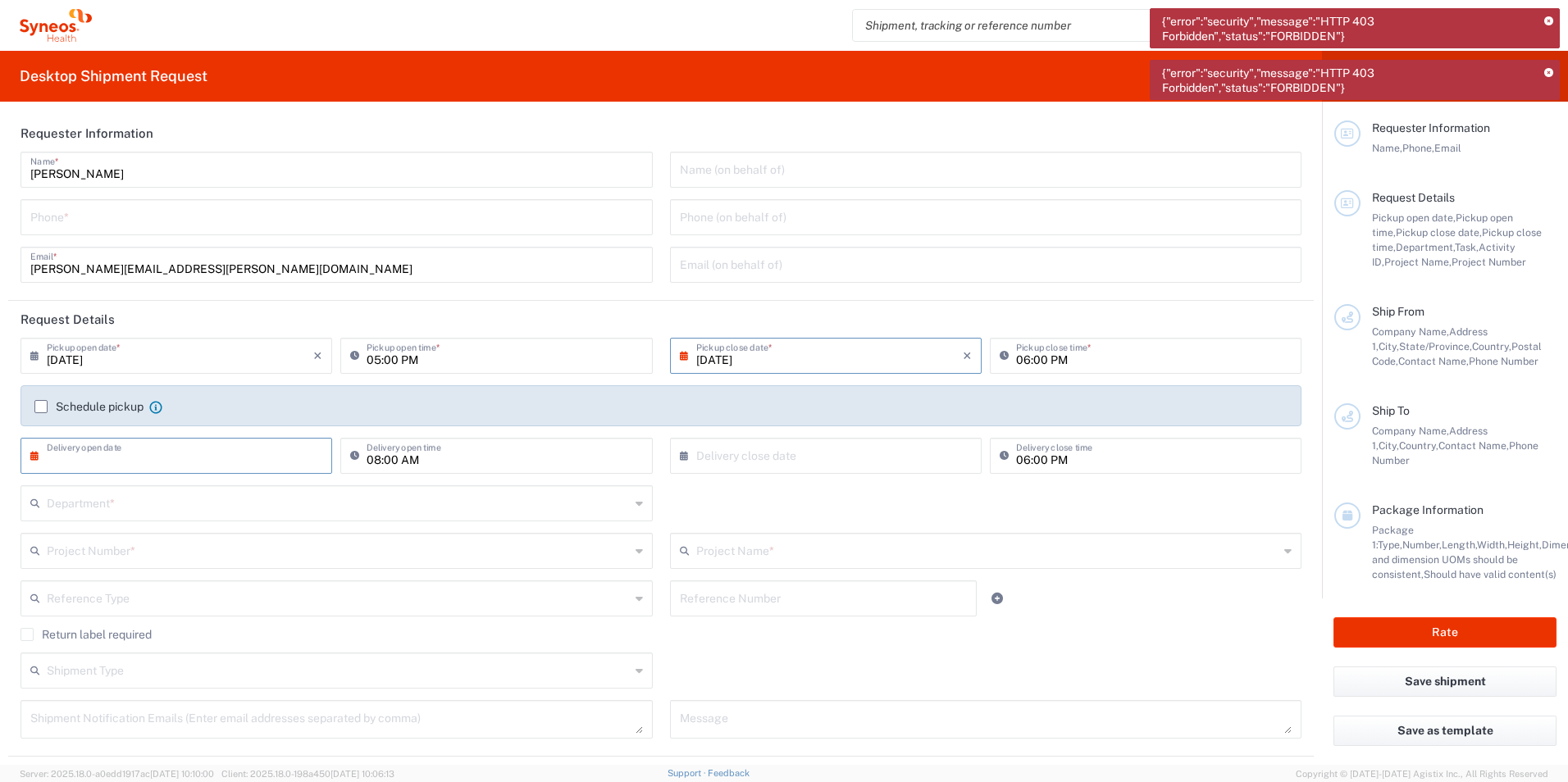
click at [31, 459] on icon at bounding box center [38, 456] width 16 height 26
click at [152, 557] on span "9" at bounding box center [155, 557] width 24 height 23
type input "[DATE]"
click at [680, 460] on icon at bounding box center [687, 456] width 16 height 26
click at [801, 556] on span "9" at bounding box center [797, 557] width 24 height 23
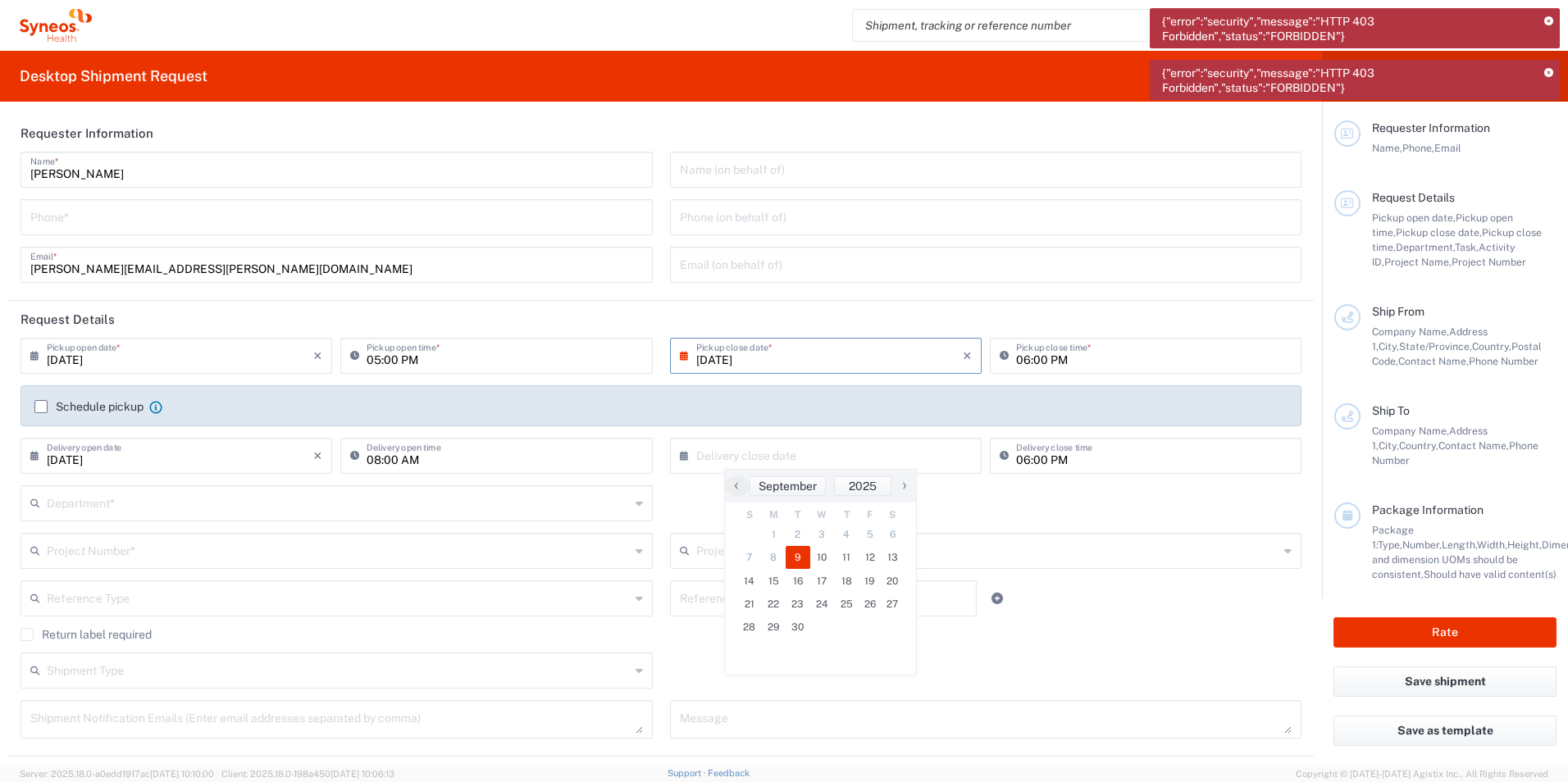
type input "[DATE]"
click at [1016, 362] on input "06:00 PM" at bounding box center [1154, 355] width 276 height 29
click at [1018, 360] on input "06:00 PM" at bounding box center [1154, 355] width 276 height 29
type input "04:00 PM"
click at [1016, 459] on input "06:00 PM" at bounding box center [1154, 454] width 276 height 29
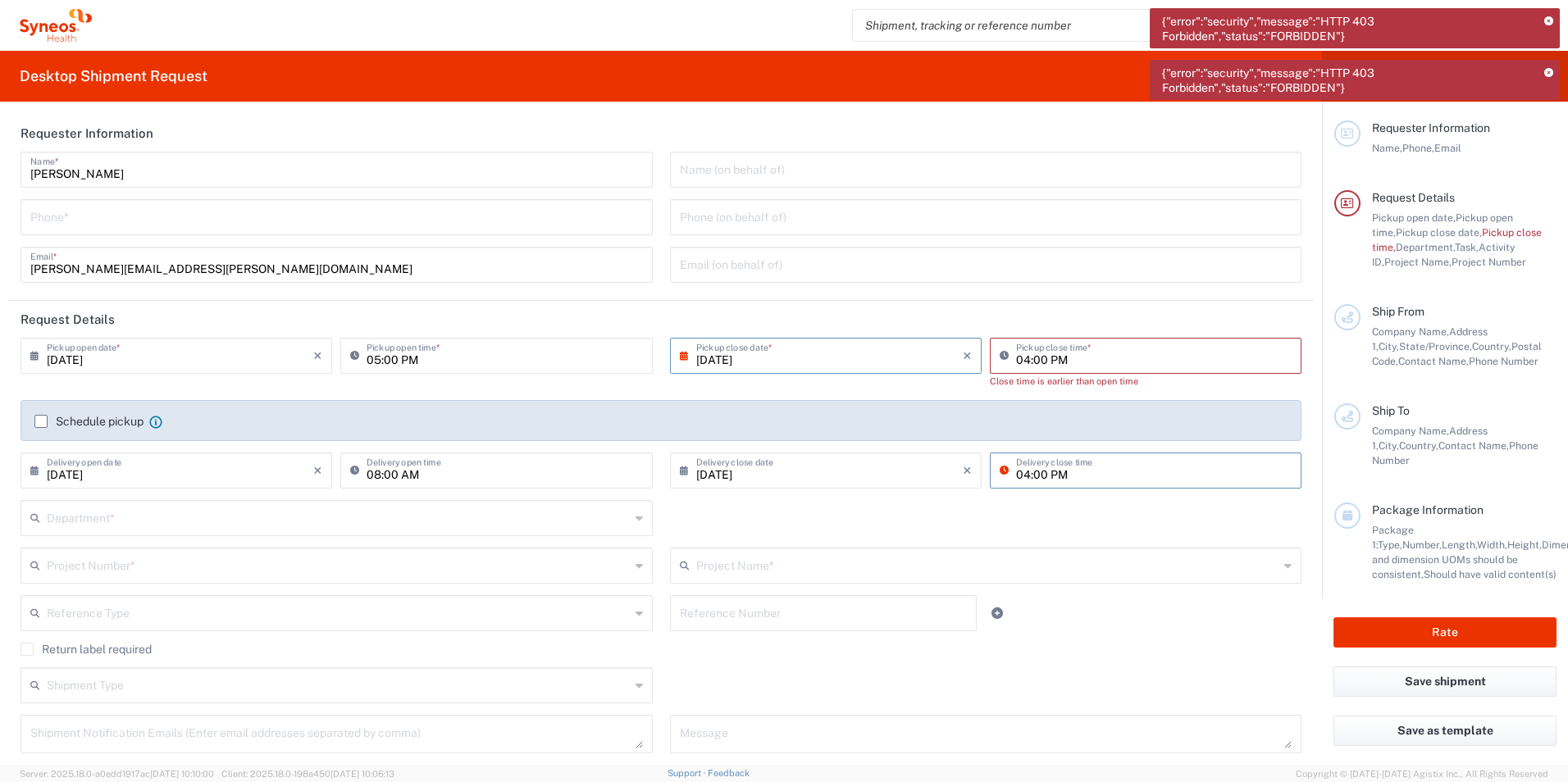
type input "04:00 PM"
click at [1146, 321] on header "Request Details" at bounding box center [660, 319] width 1305 height 37
click at [369, 358] on input "05:00 PM" at bounding box center [504, 355] width 276 height 29
click at [400, 358] on input "08:00 PM" at bounding box center [504, 355] width 276 height 29
type input "08:00 AM"
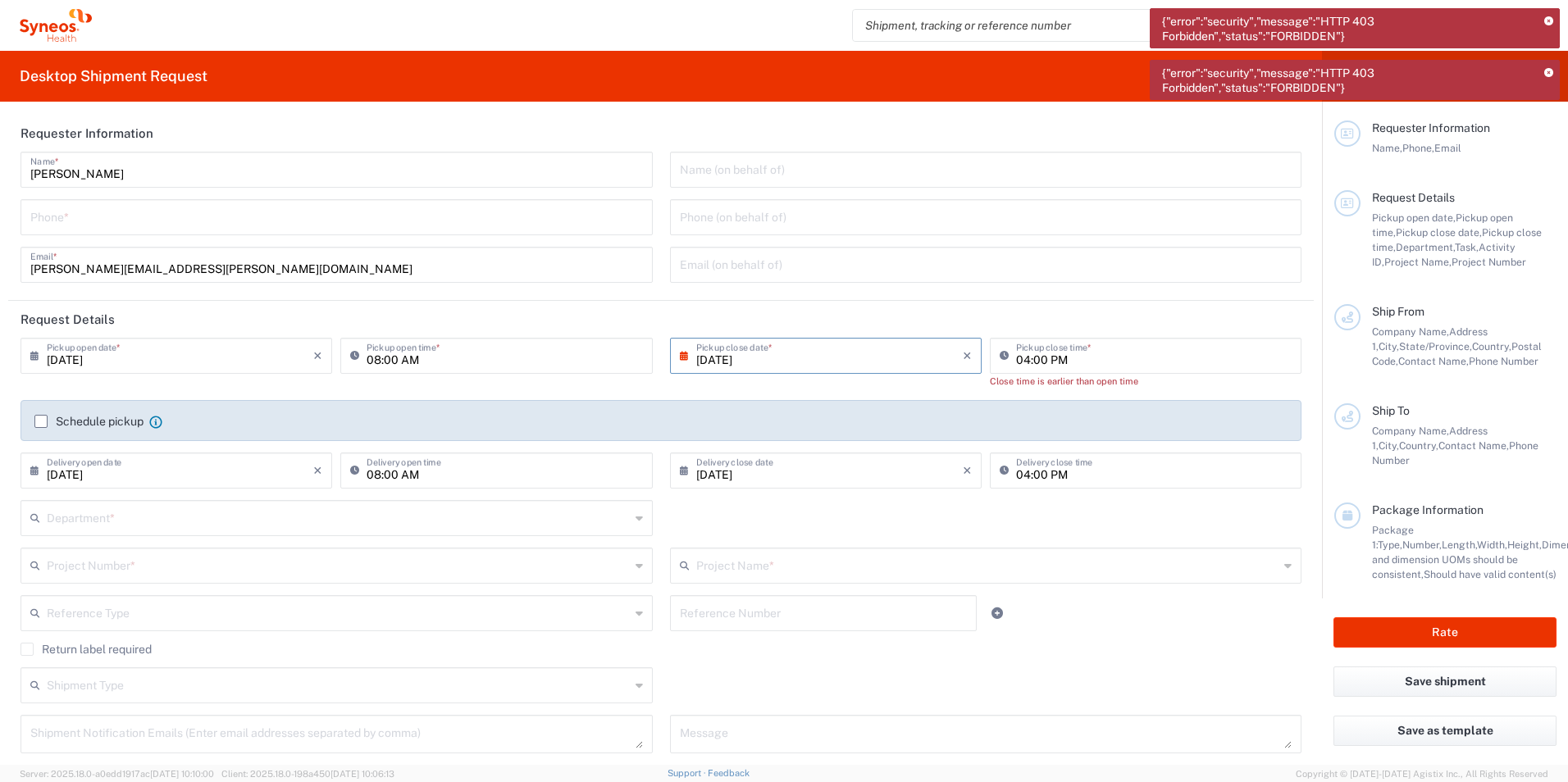
click at [1051, 321] on header "Request Details" at bounding box center [660, 319] width 1305 height 37
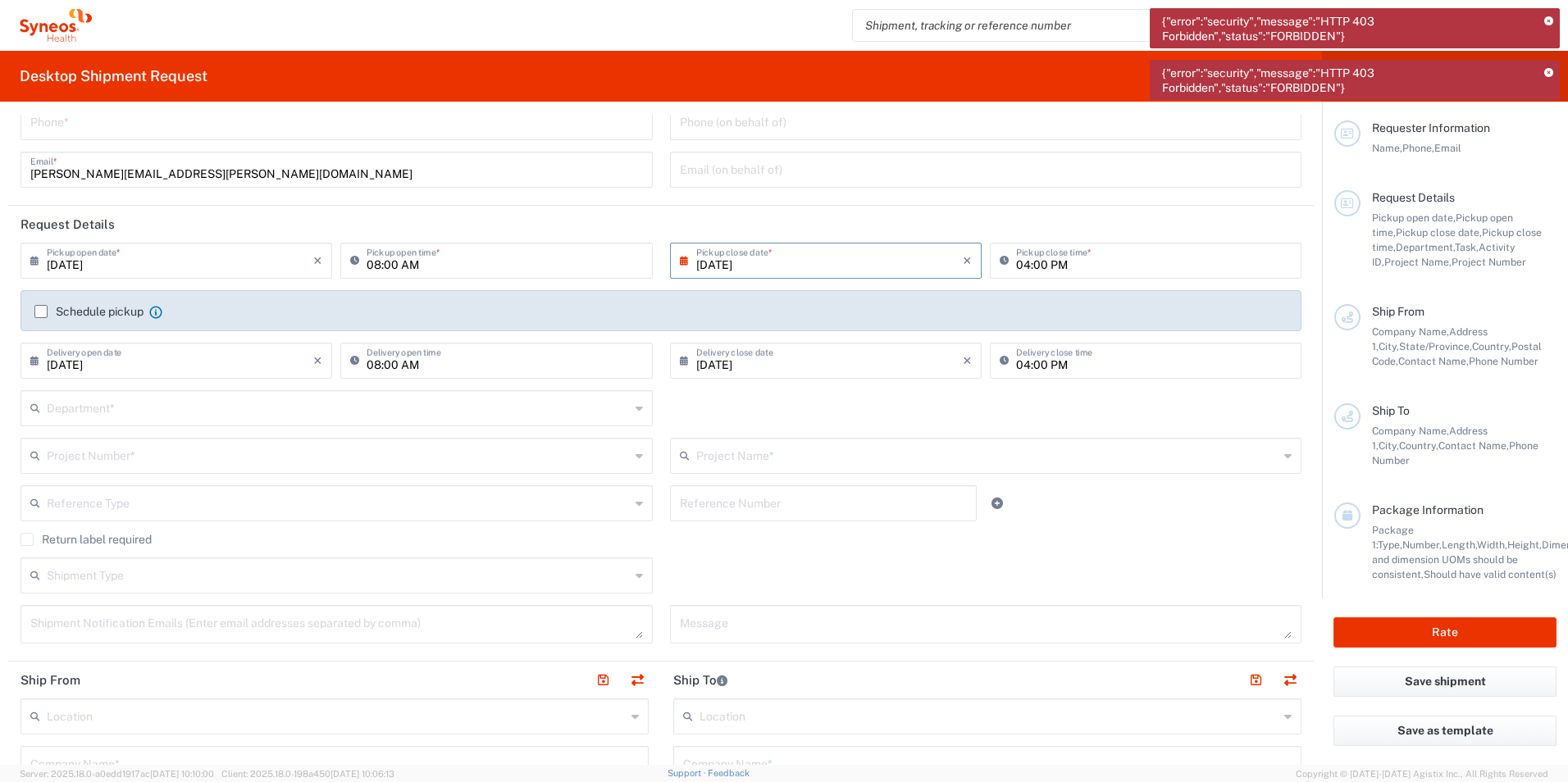
scroll to position [82, 0]
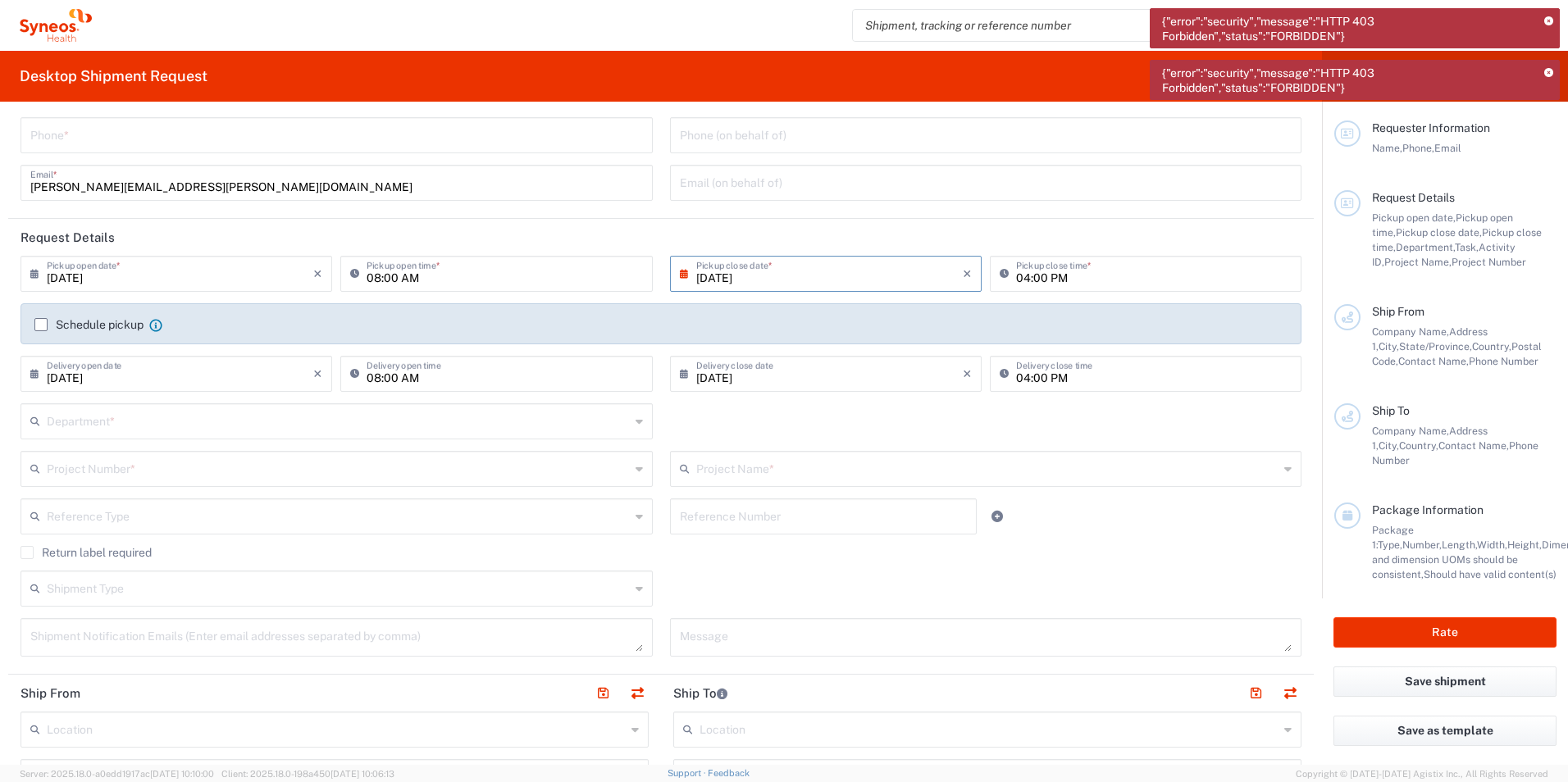
click at [226, 425] on input "text" at bounding box center [338, 420] width 583 height 29
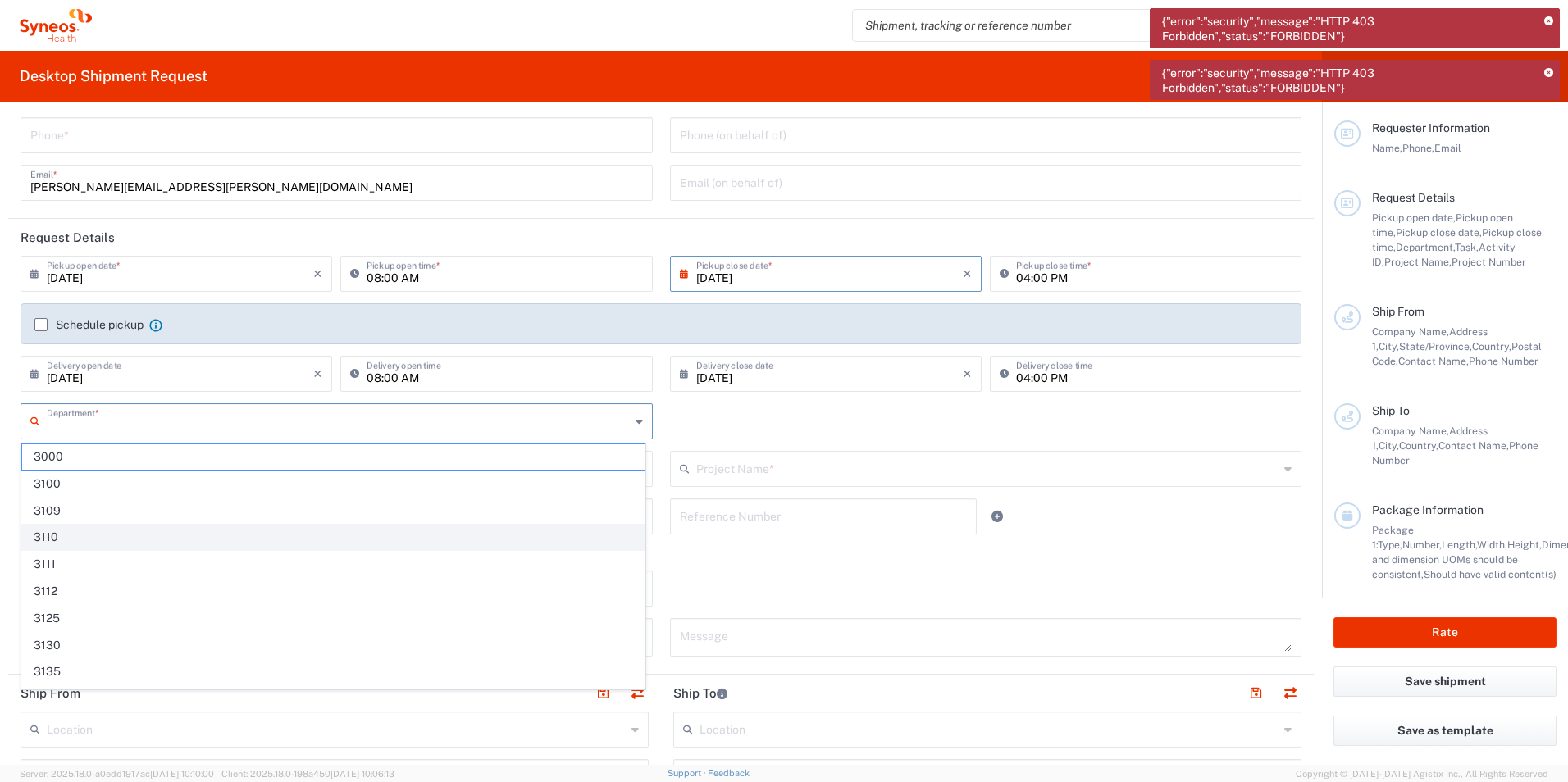
click at [67, 530] on span "3110" at bounding box center [334, 537] width 622 height 25
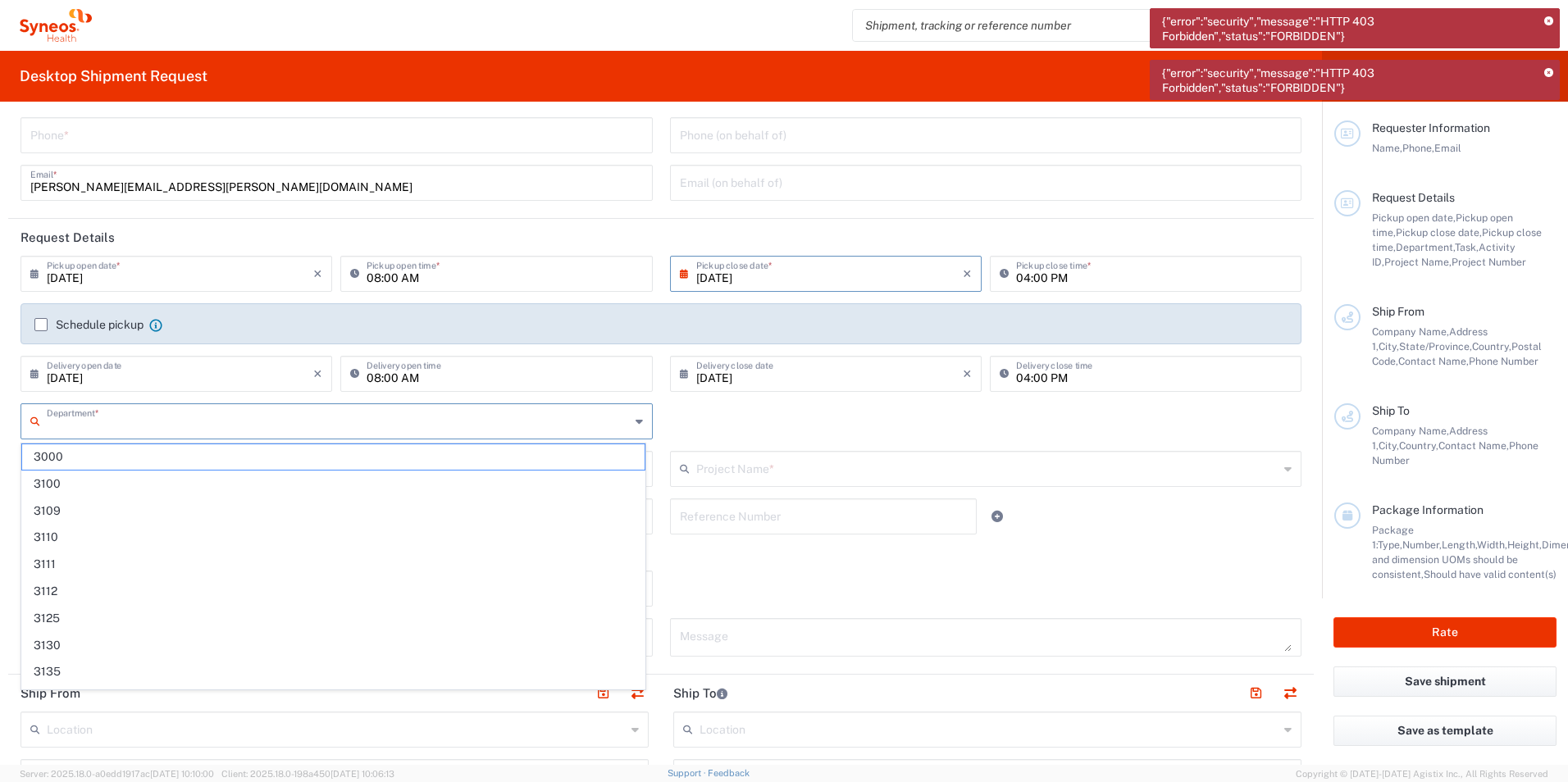
type input "3110"
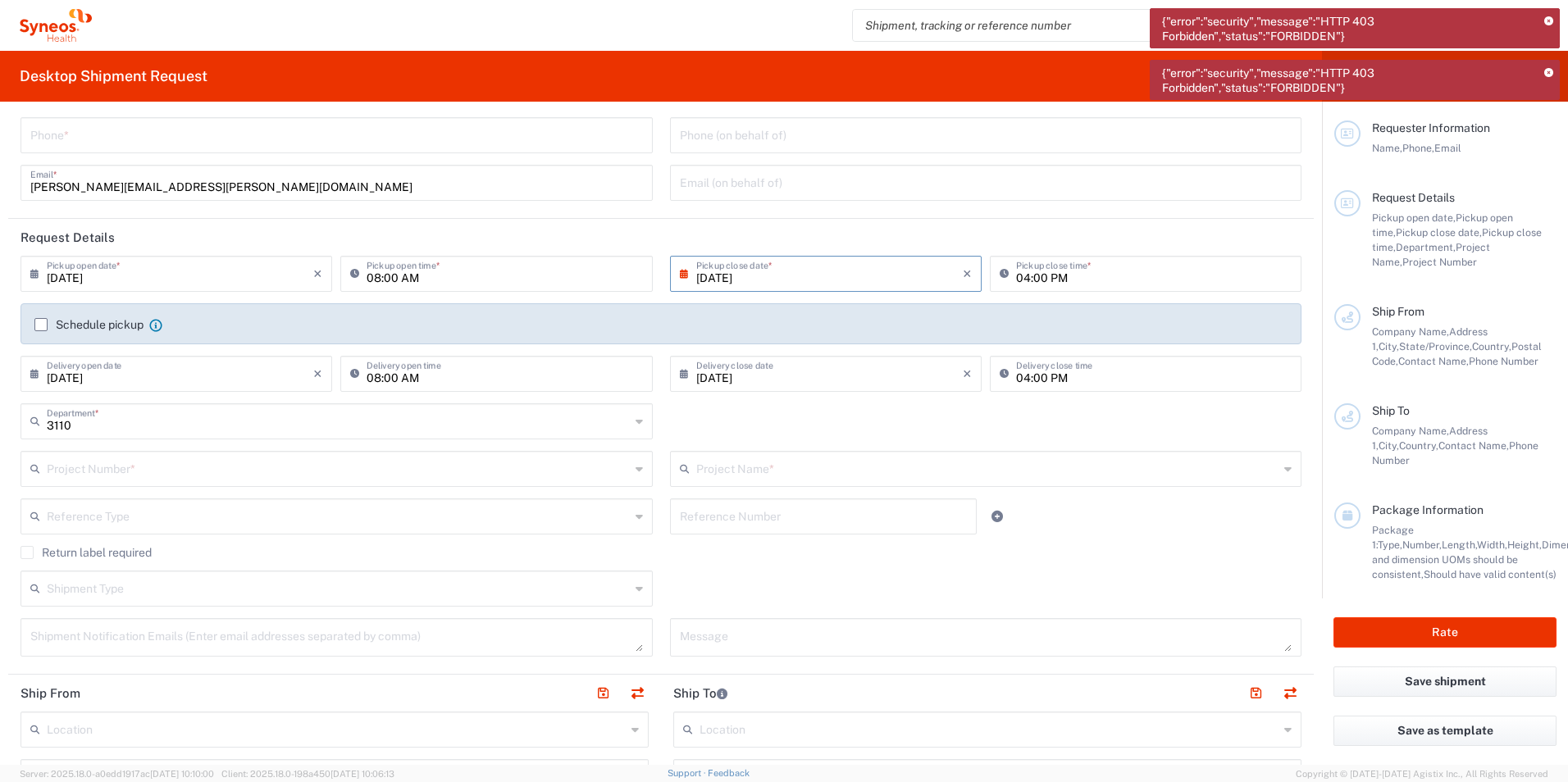
click at [133, 466] on input "text" at bounding box center [338, 467] width 583 height 29
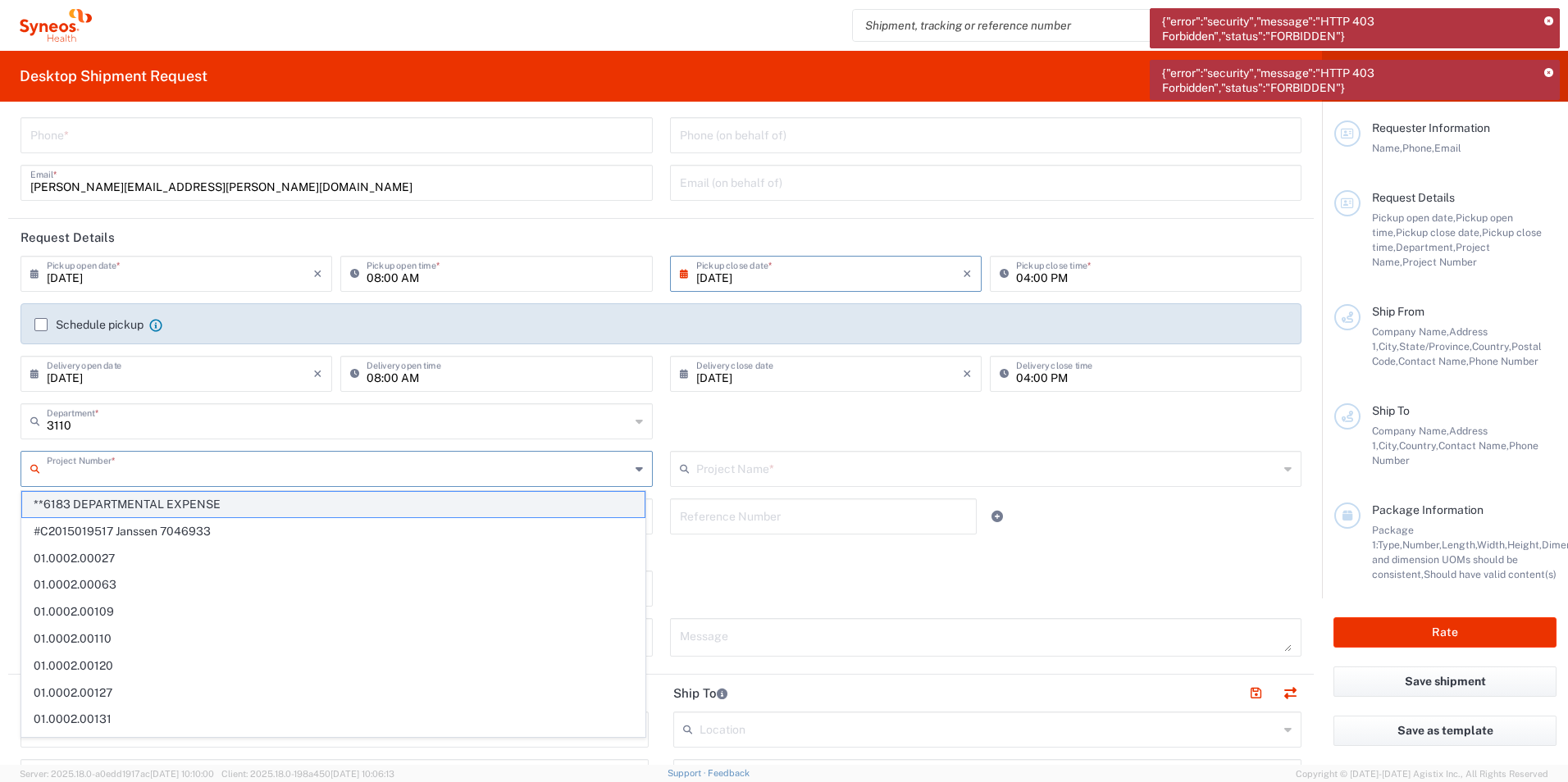
click at [164, 499] on span "**6183 DEPARTMENTAL EXPENSE" at bounding box center [334, 505] width 622 height 25
type input "**6183 DEPARTMENTAL EXPENSE"
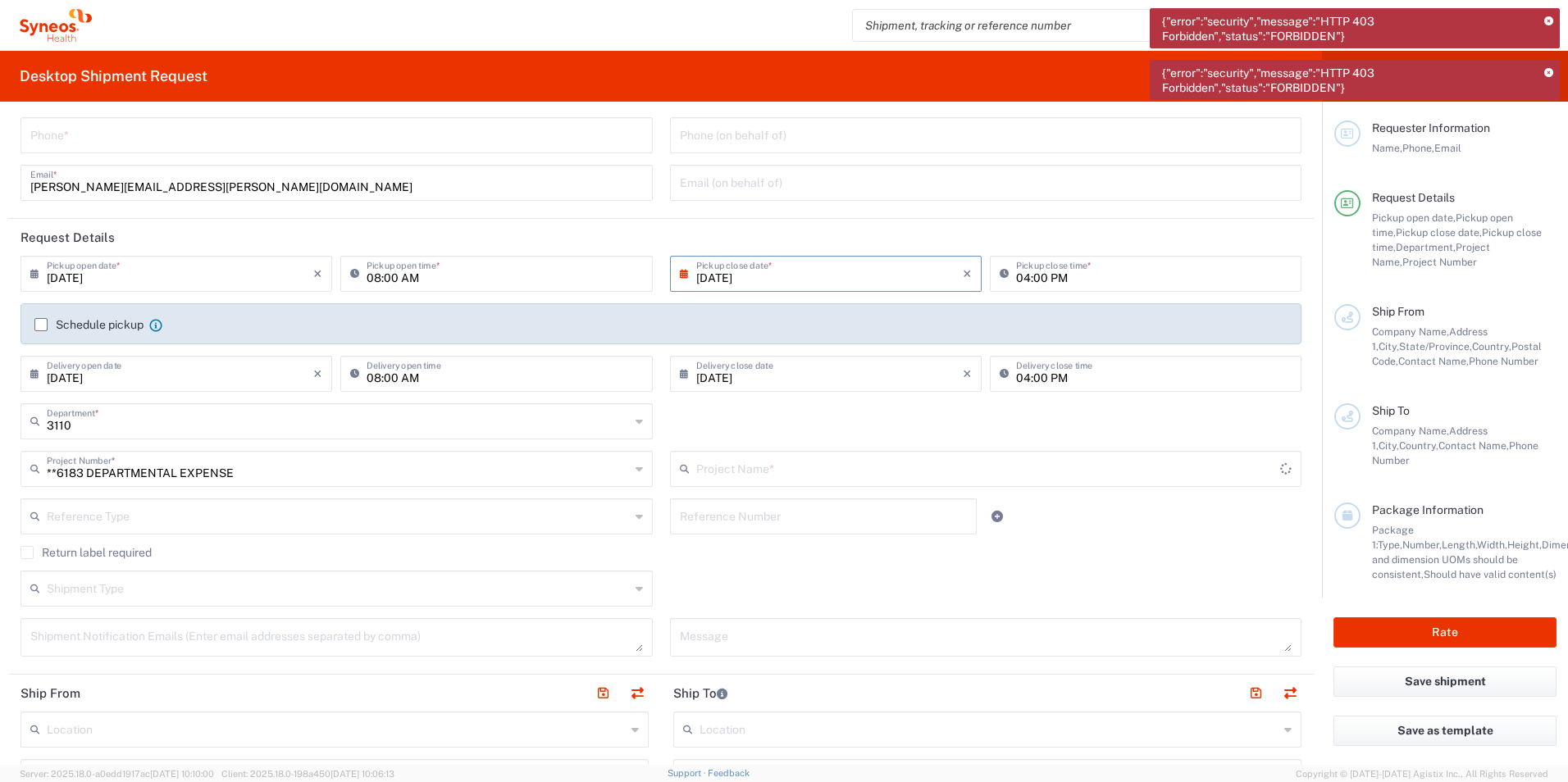
type input "6183"
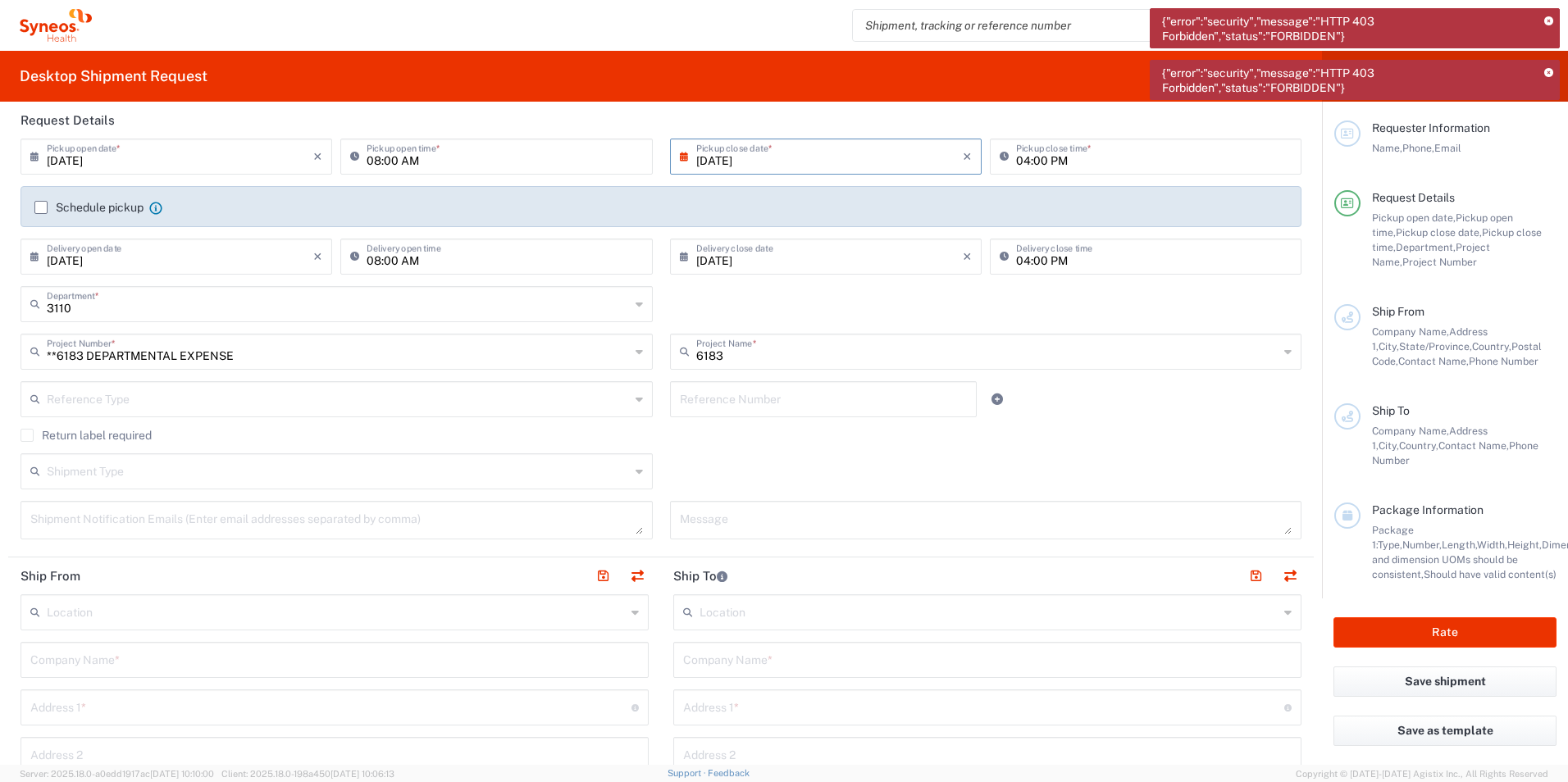
scroll to position [328, 0]
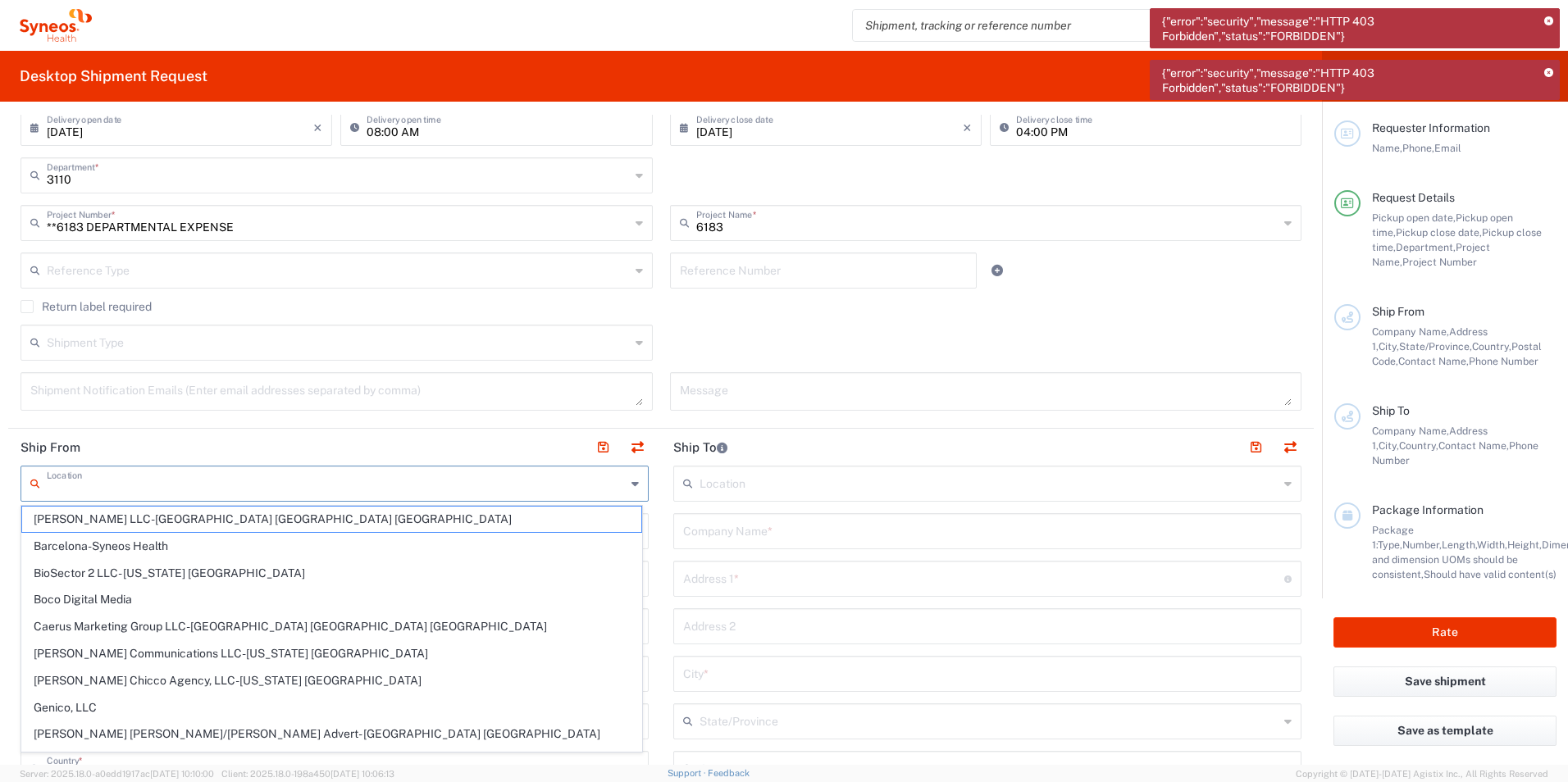
click at [158, 487] on input "text" at bounding box center [336, 482] width 579 height 29
click at [396, 446] on header "Ship From" at bounding box center [334, 447] width 653 height 37
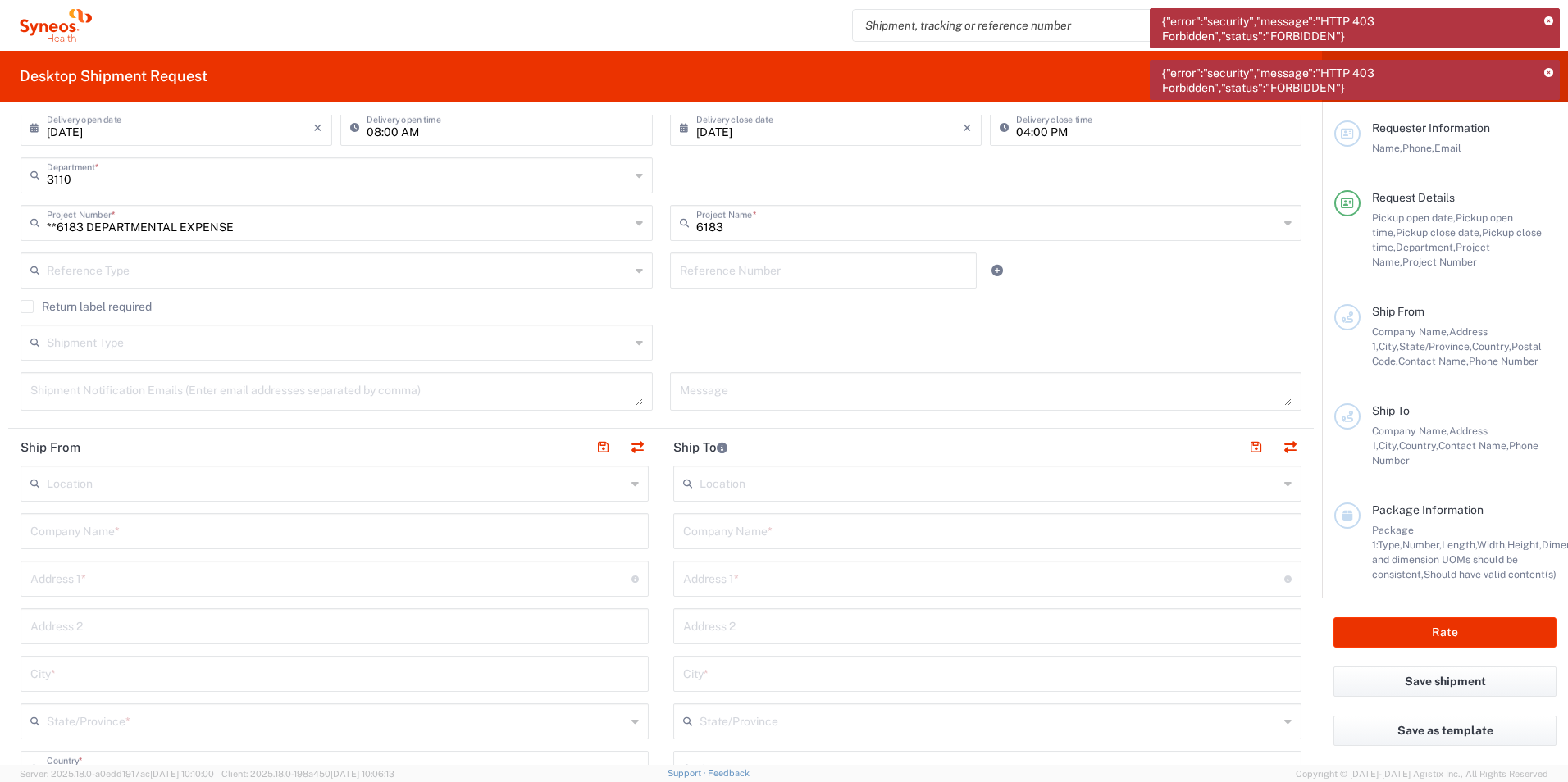
scroll to position [410, 0]
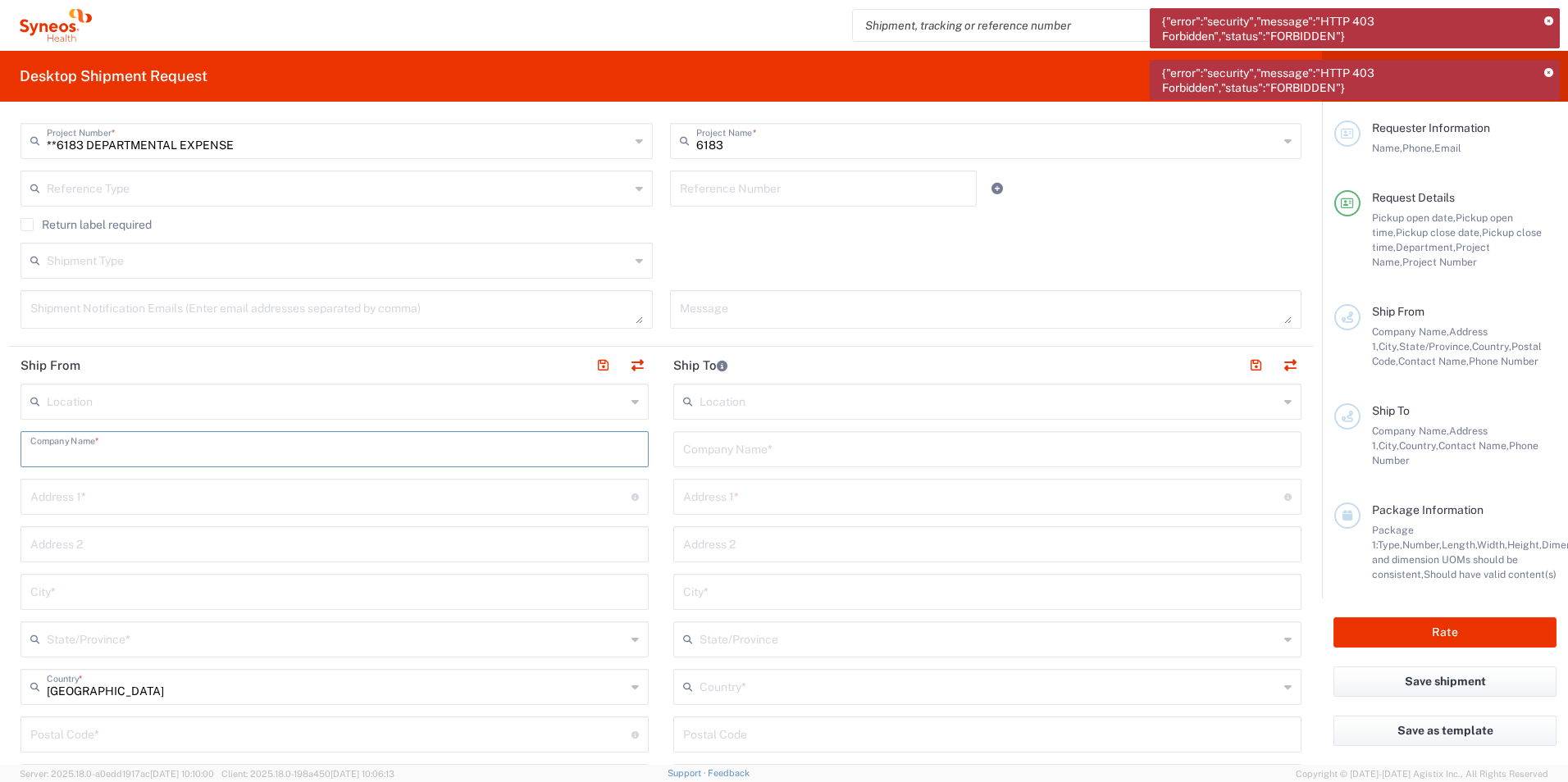
click at [96, 458] on input "text" at bounding box center [335, 447] width 608 height 29
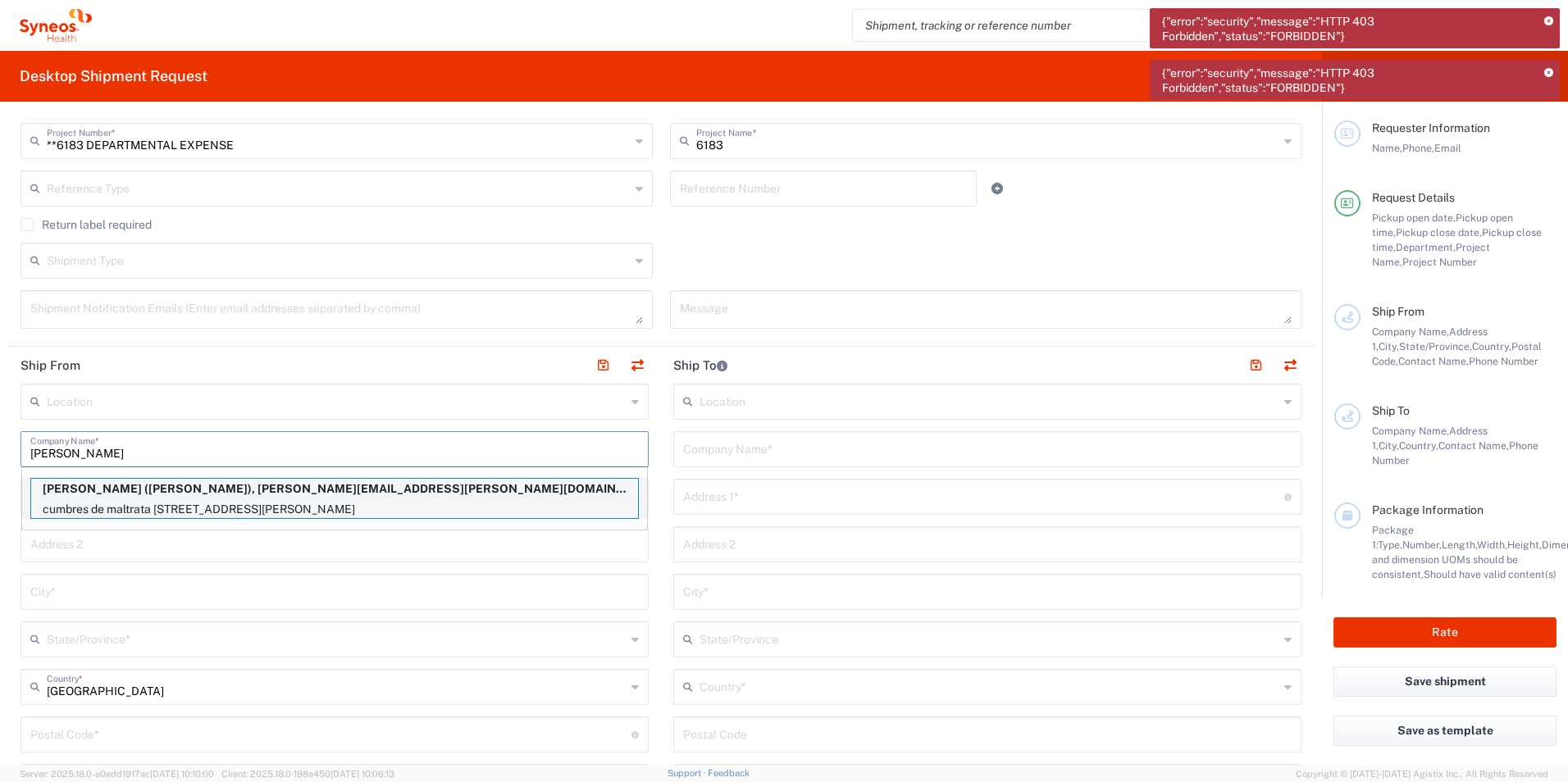
click at [232, 504] on p "cumbres de maltrata [STREET_ADDRESS][PERSON_NAME]" at bounding box center [335, 510] width 607 height 21
type input "[PERSON_NAME]"
type input "cumbres de maltrata 228-201, Col. [GEOGRAPHIC_DATA], Alcaldía [PERSON_NAME]"
type input "[GEOGRAPHIC_DATA]"
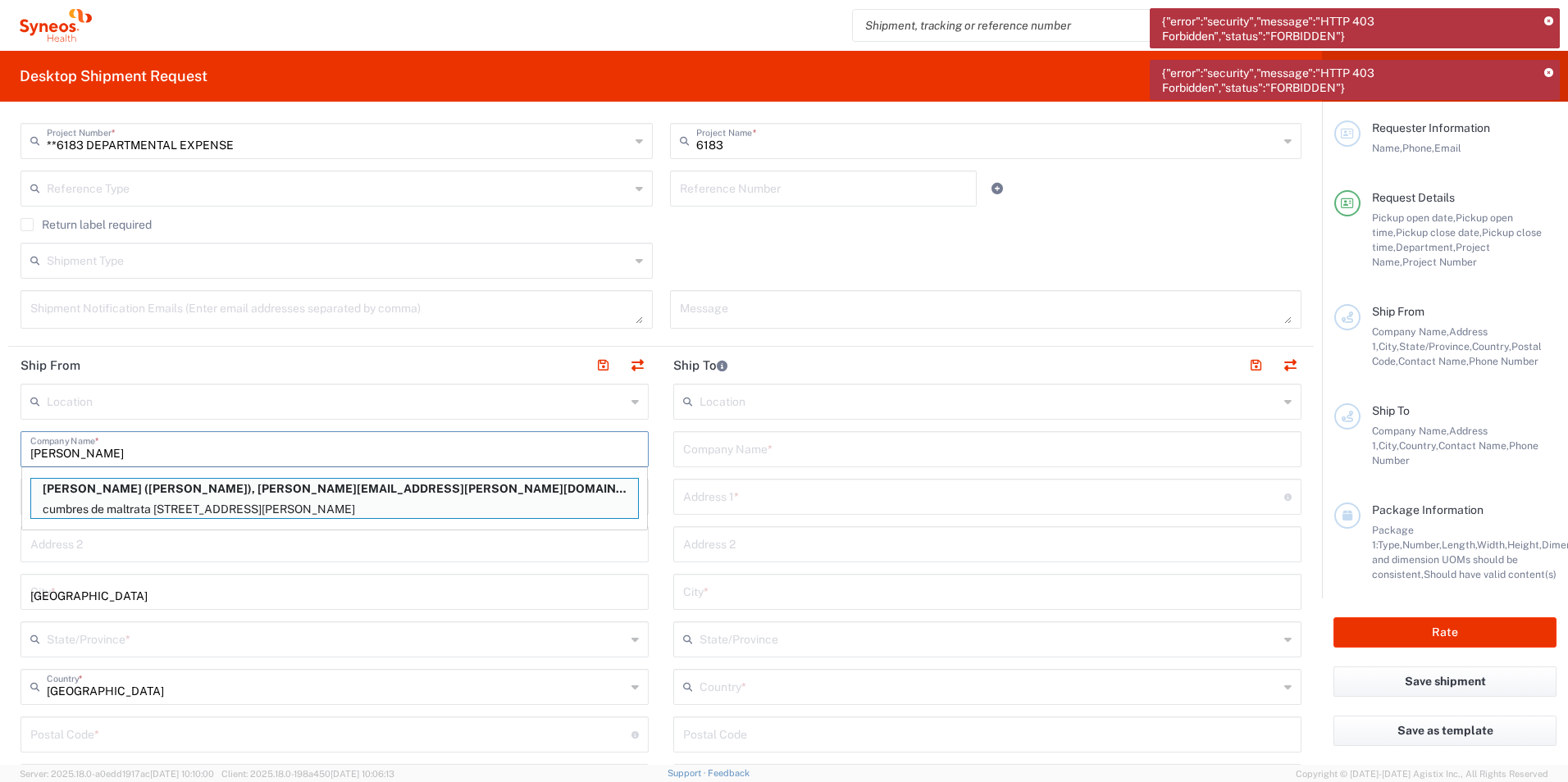
type input "03020"
type input "[PERSON_NAME]"
type input "52 55 49227940"
type input "[EMAIL_ADDRESS][PERSON_NAME][DOMAIN_NAME]"
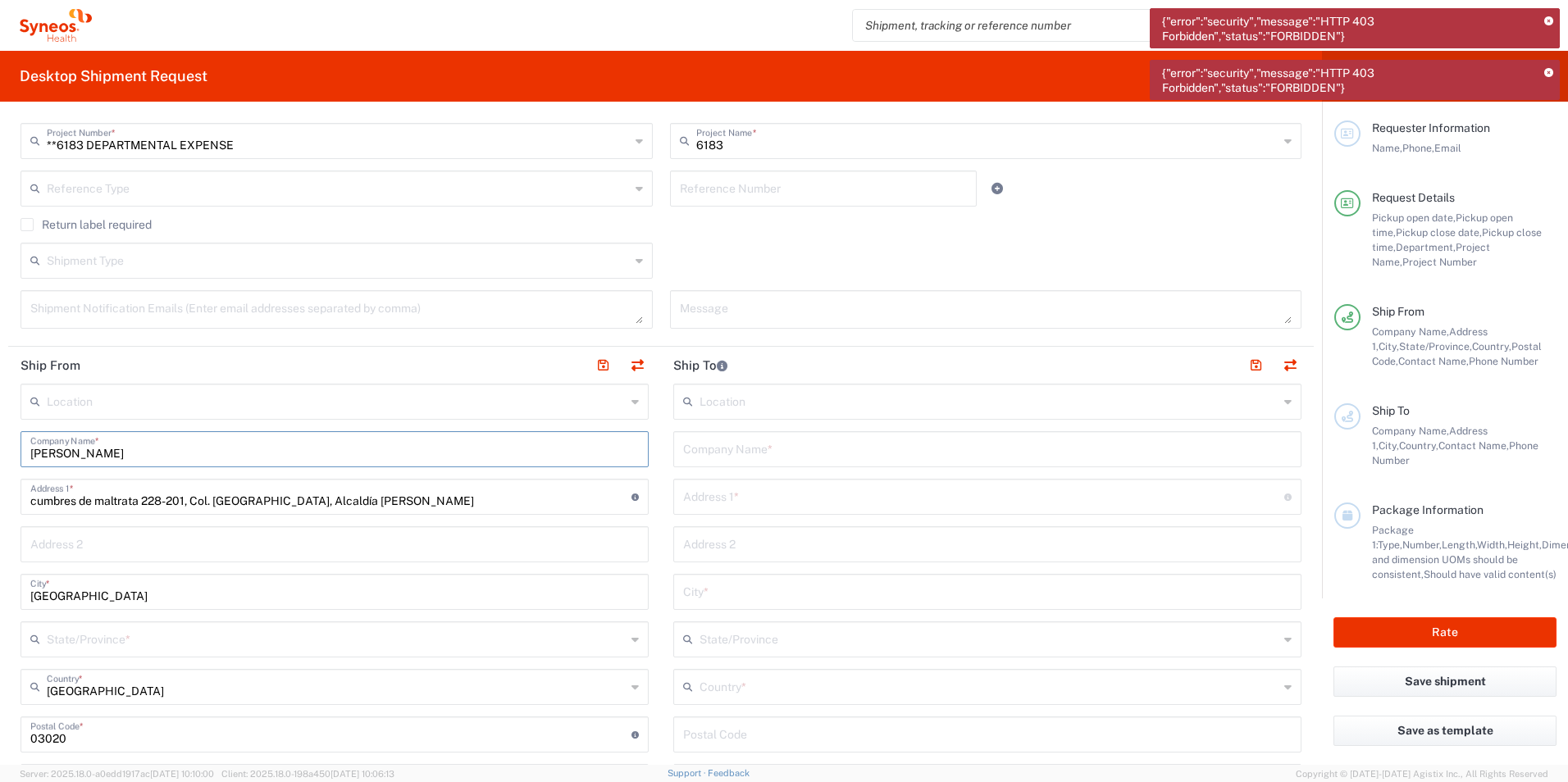
type input "Federal District"
click at [773, 453] on input "text" at bounding box center [987, 447] width 608 height 29
type input "[PERSON_NAME]"
click at [706, 504] on input "text" at bounding box center [983, 495] width 601 height 29
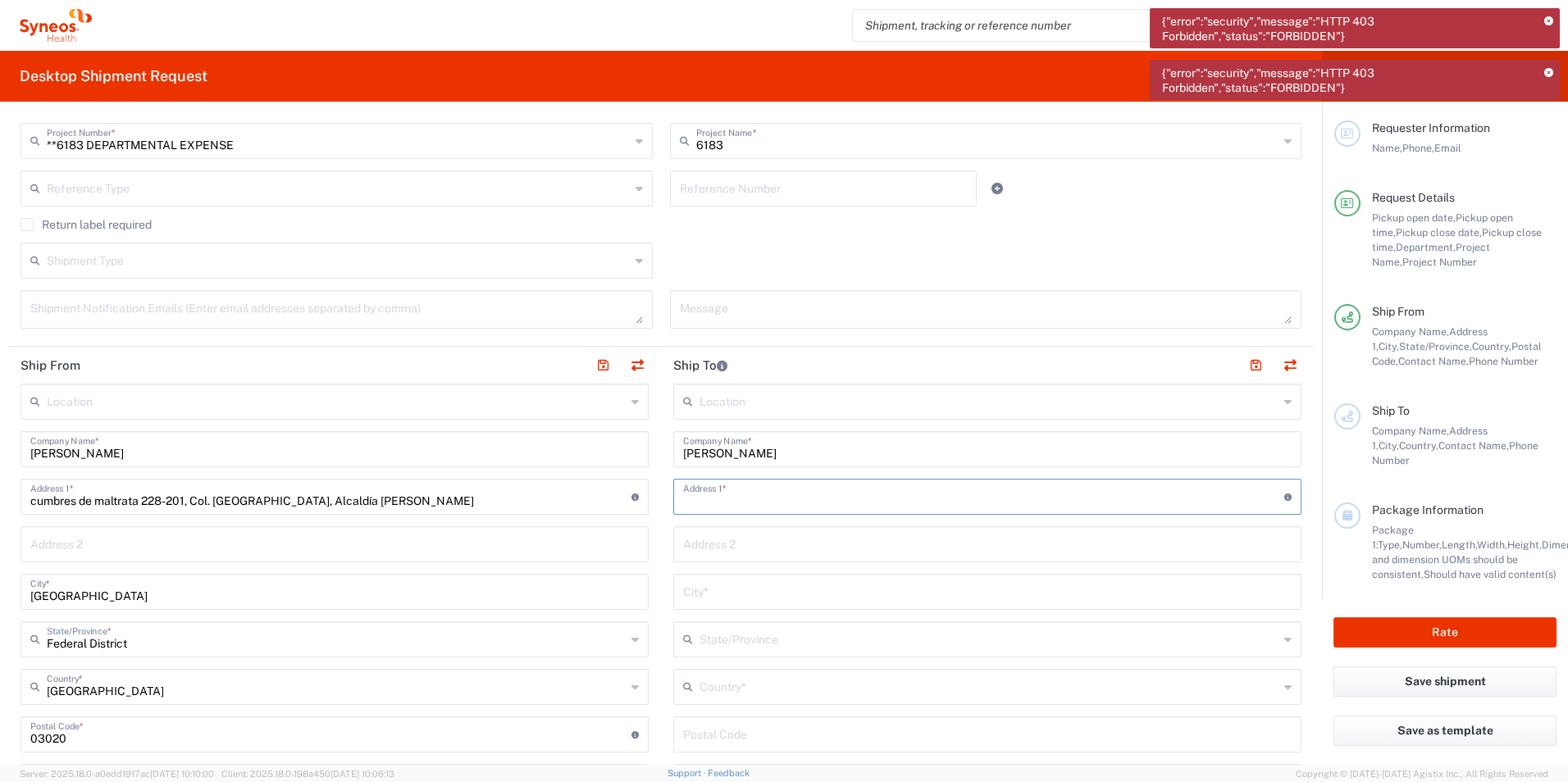
paste input "Toltecas 54 El [PERSON_NAME] 02100 CDMX, CMX Azcapotzalco [GEOGRAPHIC_DATA]"
click at [1026, 484] on input "Toltecas 54 El [PERSON_NAME] 02100 CDMX, CMX Azcapotzalco [GEOGRAPHIC_DATA]" at bounding box center [983, 495] width 601 height 29
paste input "02100 CDMX, CMX"
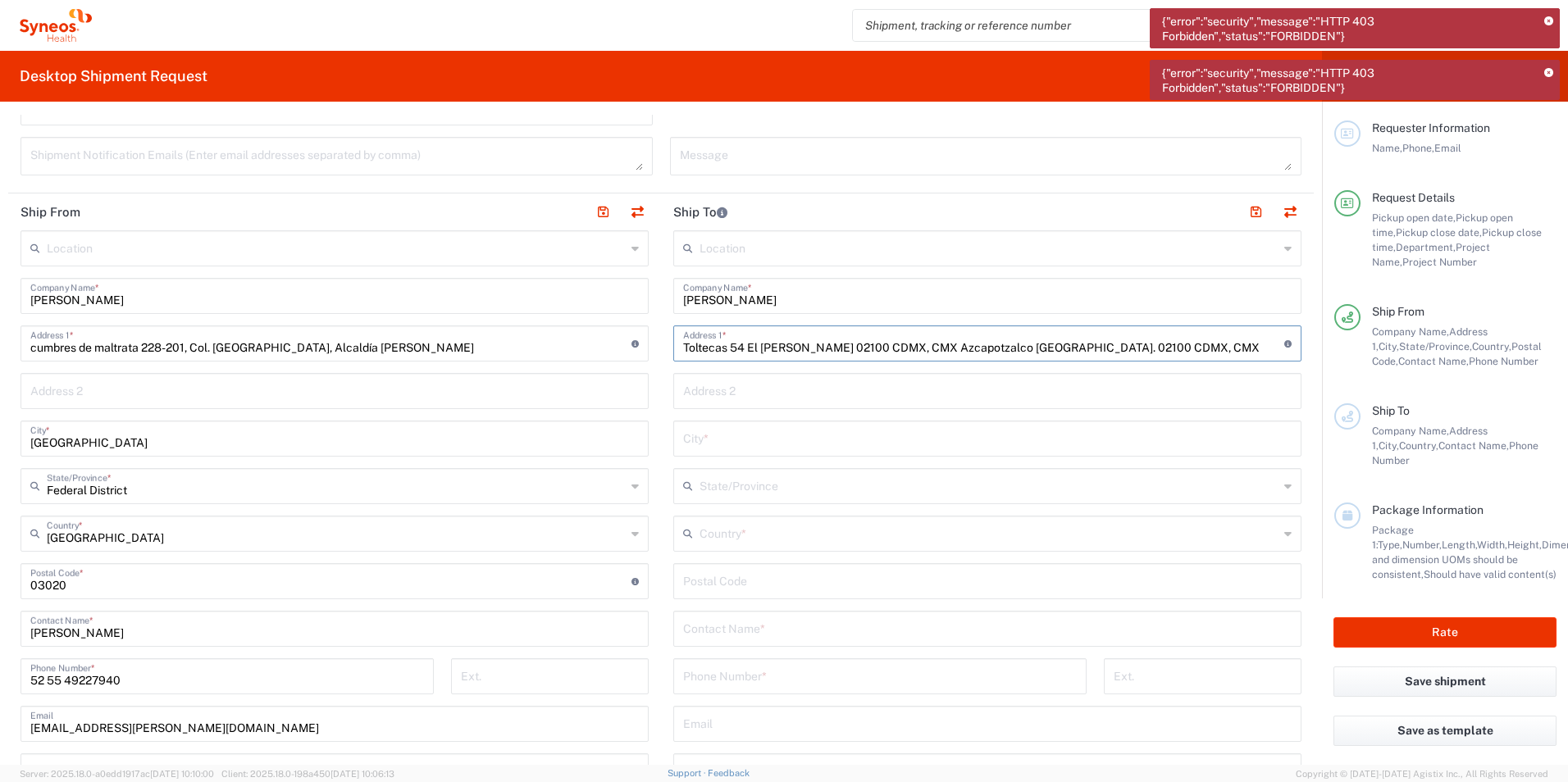
scroll to position [574, 0]
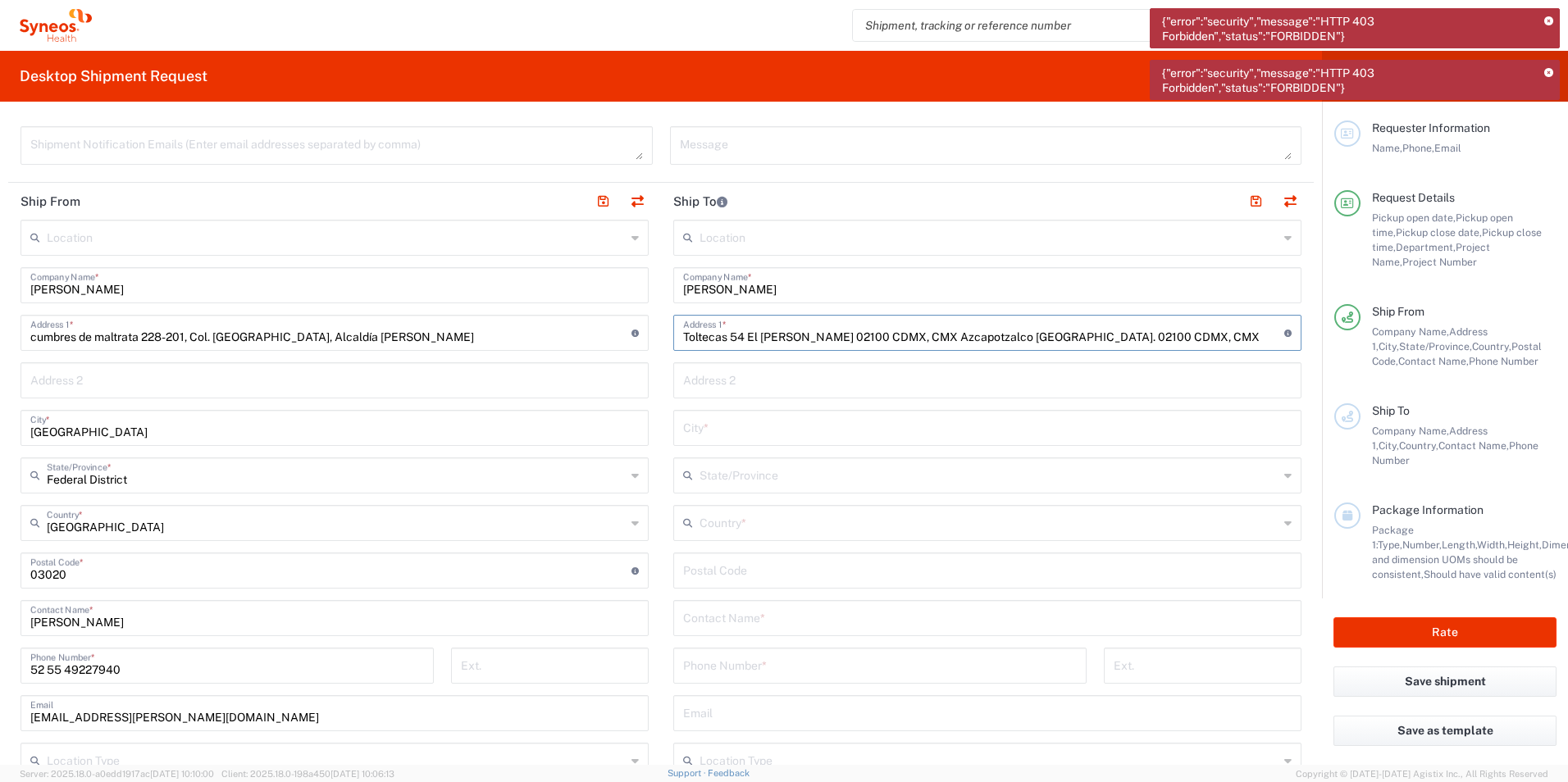
type input "Toltecas 54 El [PERSON_NAME] 02100 CDMX, CMX Azcapotzalco [GEOGRAPHIC_DATA]. 02…"
click at [700, 433] on input "text" at bounding box center [987, 427] width 608 height 29
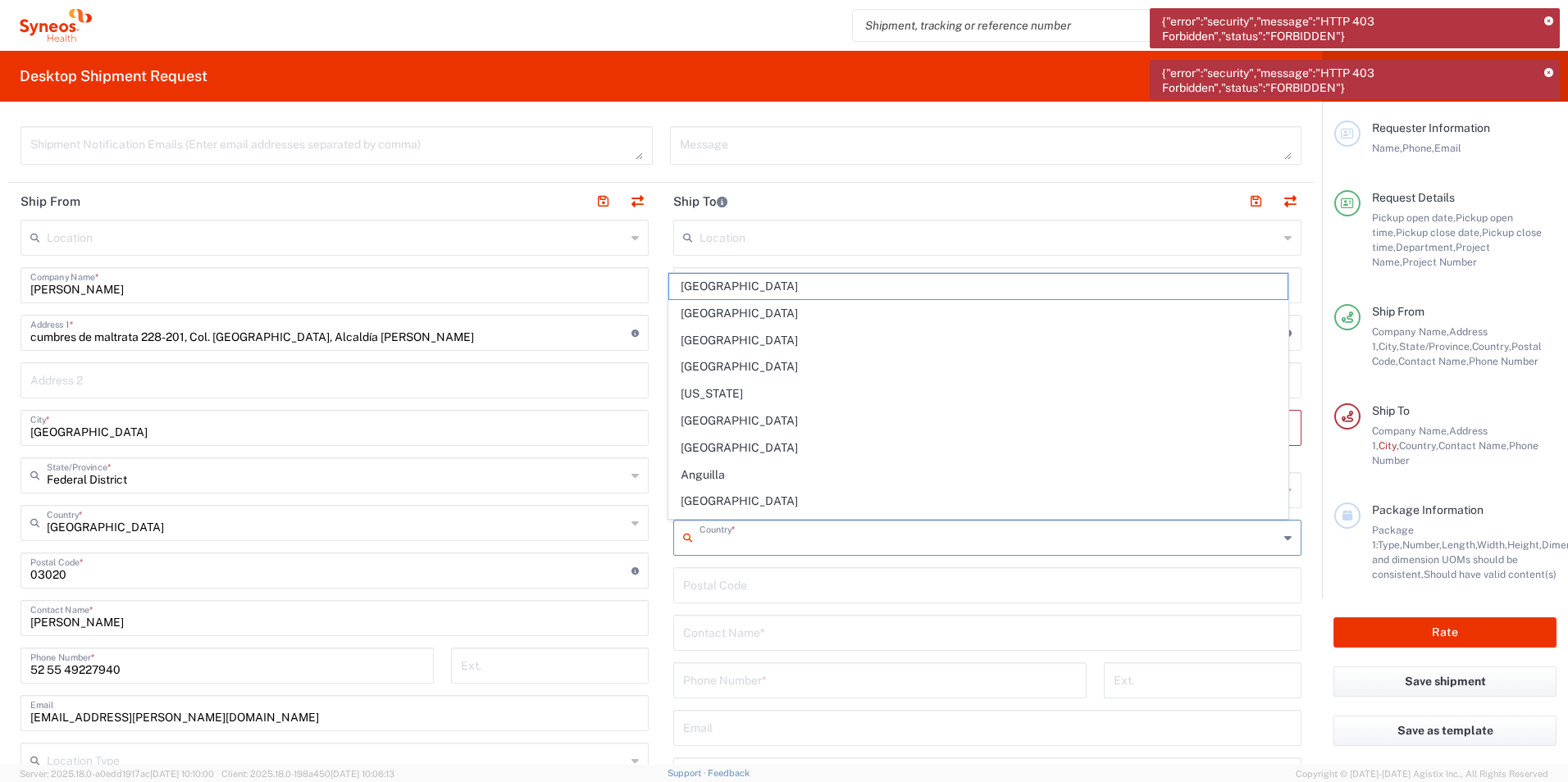
click at [736, 533] on input "text" at bounding box center [989, 537] width 579 height 29
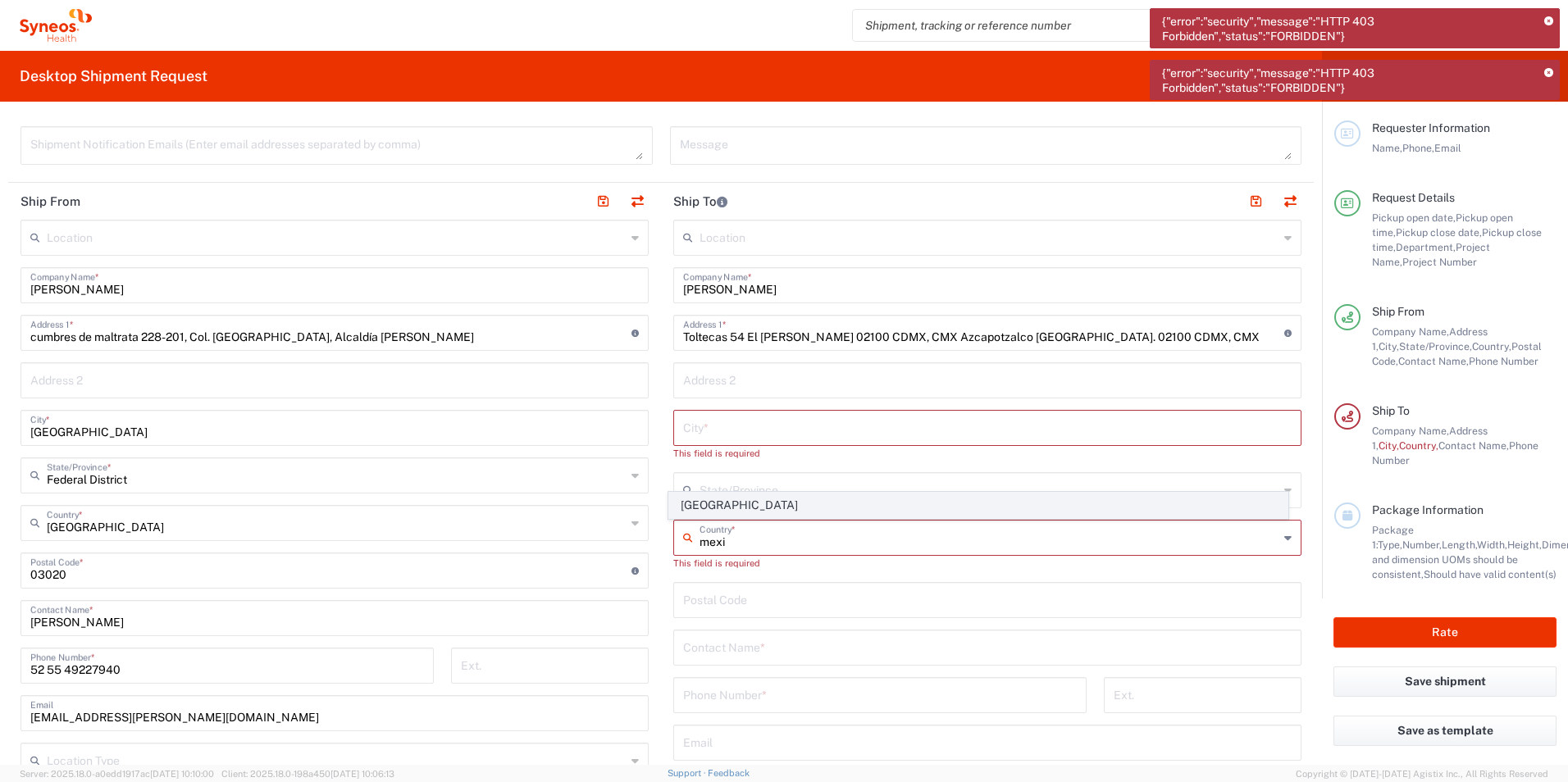
click at [751, 500] on span "[GEOGRAPHIC_DATA]" at bounding box center [979, 505] width 619 height 25
type input "[GEOGRAPHIC_DATA]"
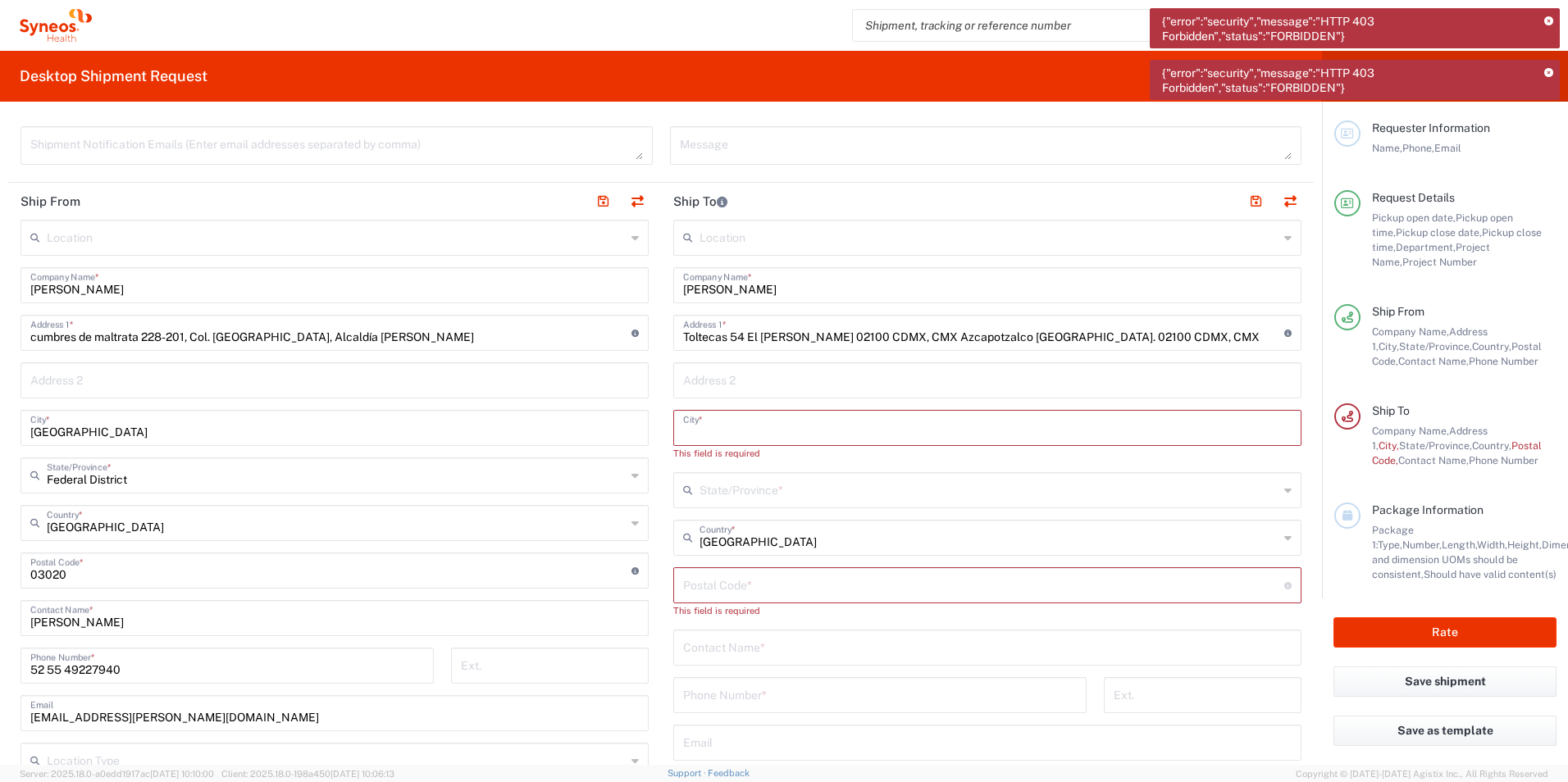
click at [778, 434] on input "text" at bounding box center [987, 427] width 608 height 29
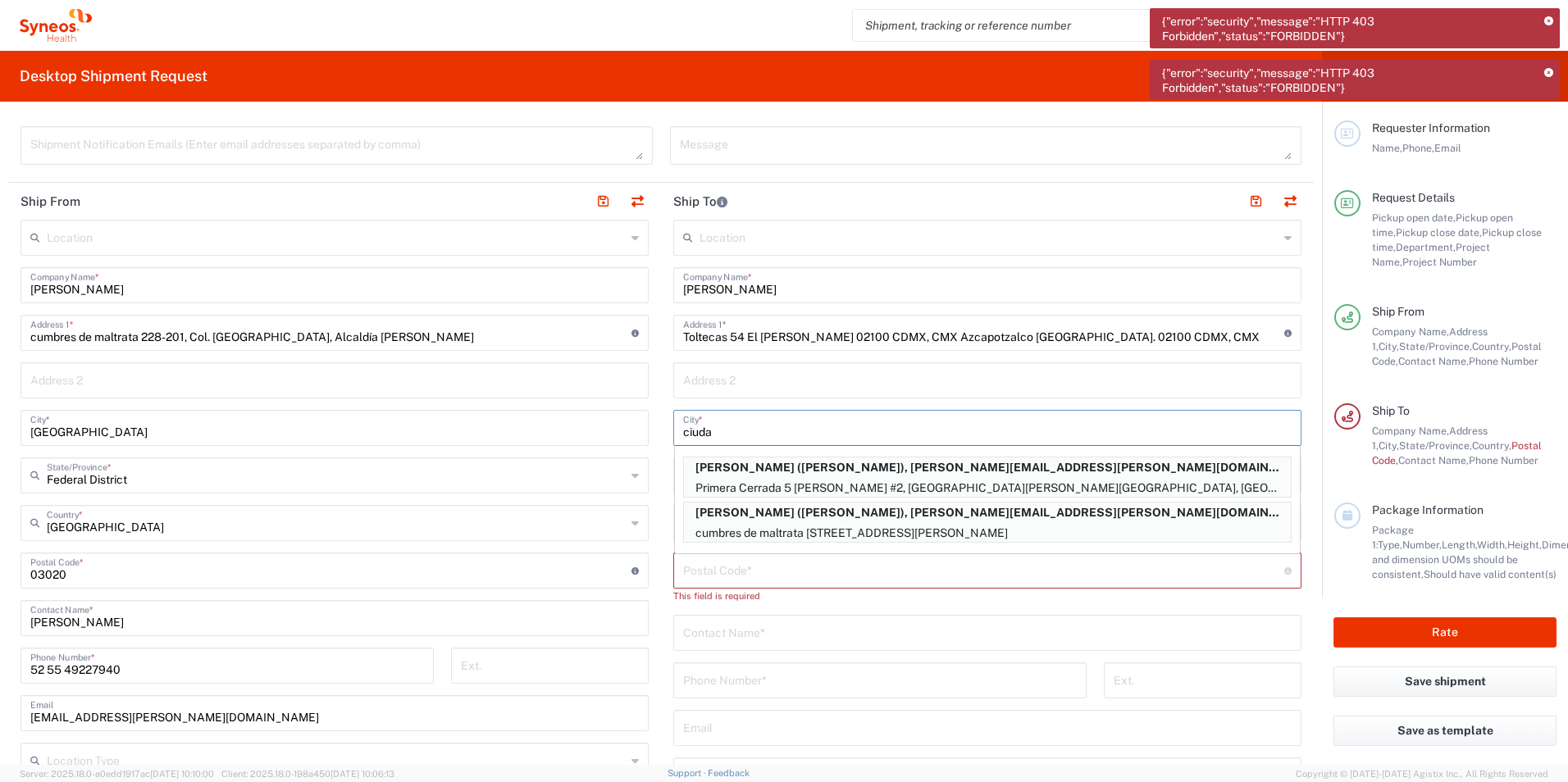
drag, startPoint x: 720, startPoint y: 422, endPoint x: 649, endPoint y: 425, distance: 71.1
click at [649, 425] on div "Ship From Location [PERSON_NAME] LLC-[GEOGRAPHIC_DATA] [GEOGRAPHIC_DATA] [GEOGR…" at bounding box center [660, 557] width 1305 height 747
type input "[GEOGRAPHIC_DATA]"
click at [660, 401] on main "Location [PERSON_NAME] LLC-[GEOGRAPHIC_DATA] [GEOGRAPHIC_DATA] [GEOGRAPHIC_DATA…" at bounding box center [986, 572] width 653 height 704
click at [1274, 634] on input "text" at bounding box center [987, 631] width 608 height 29
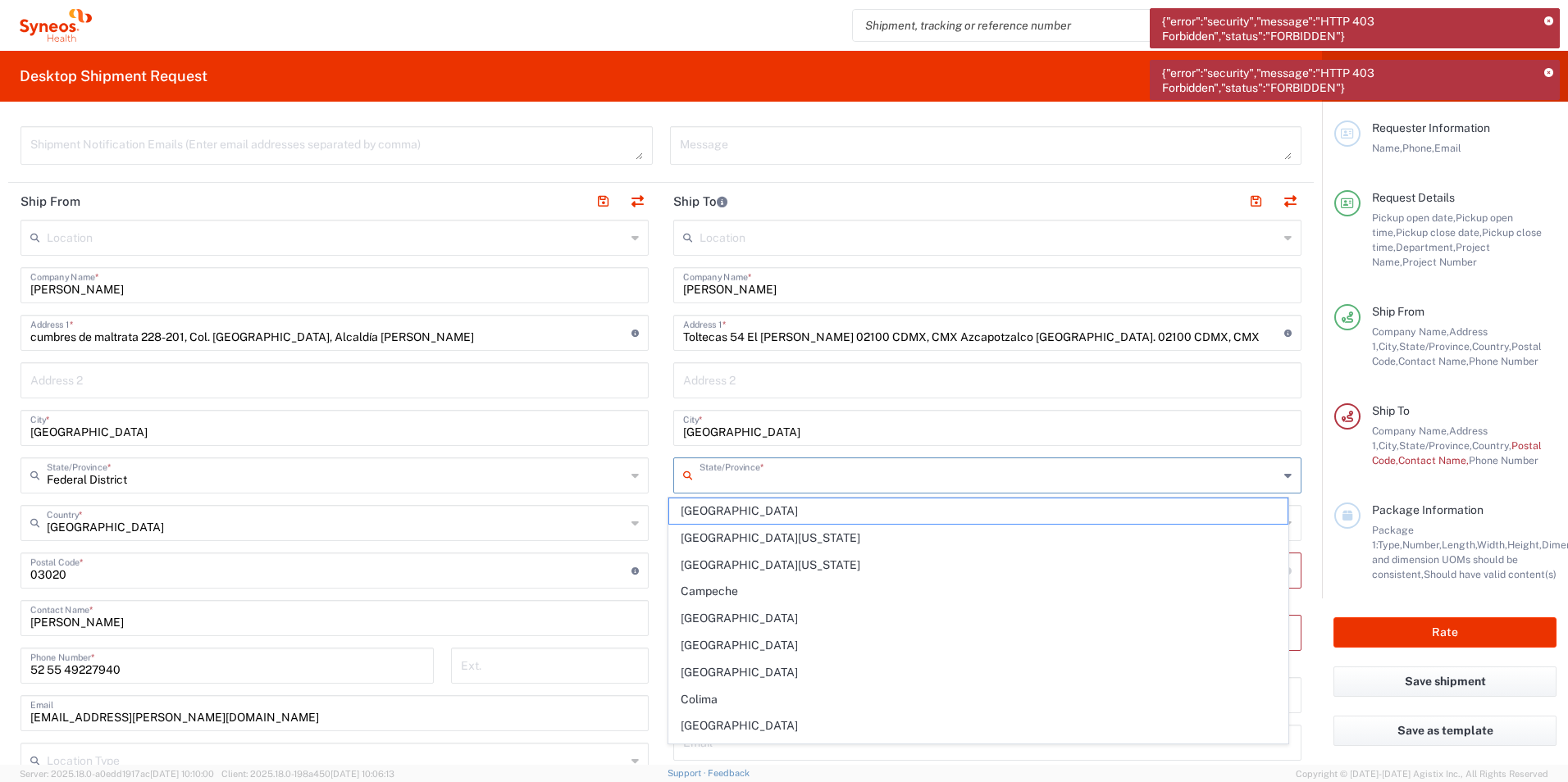
click at [717, 478] on input "text" at bounding box center [989, 474] width 579 height 29
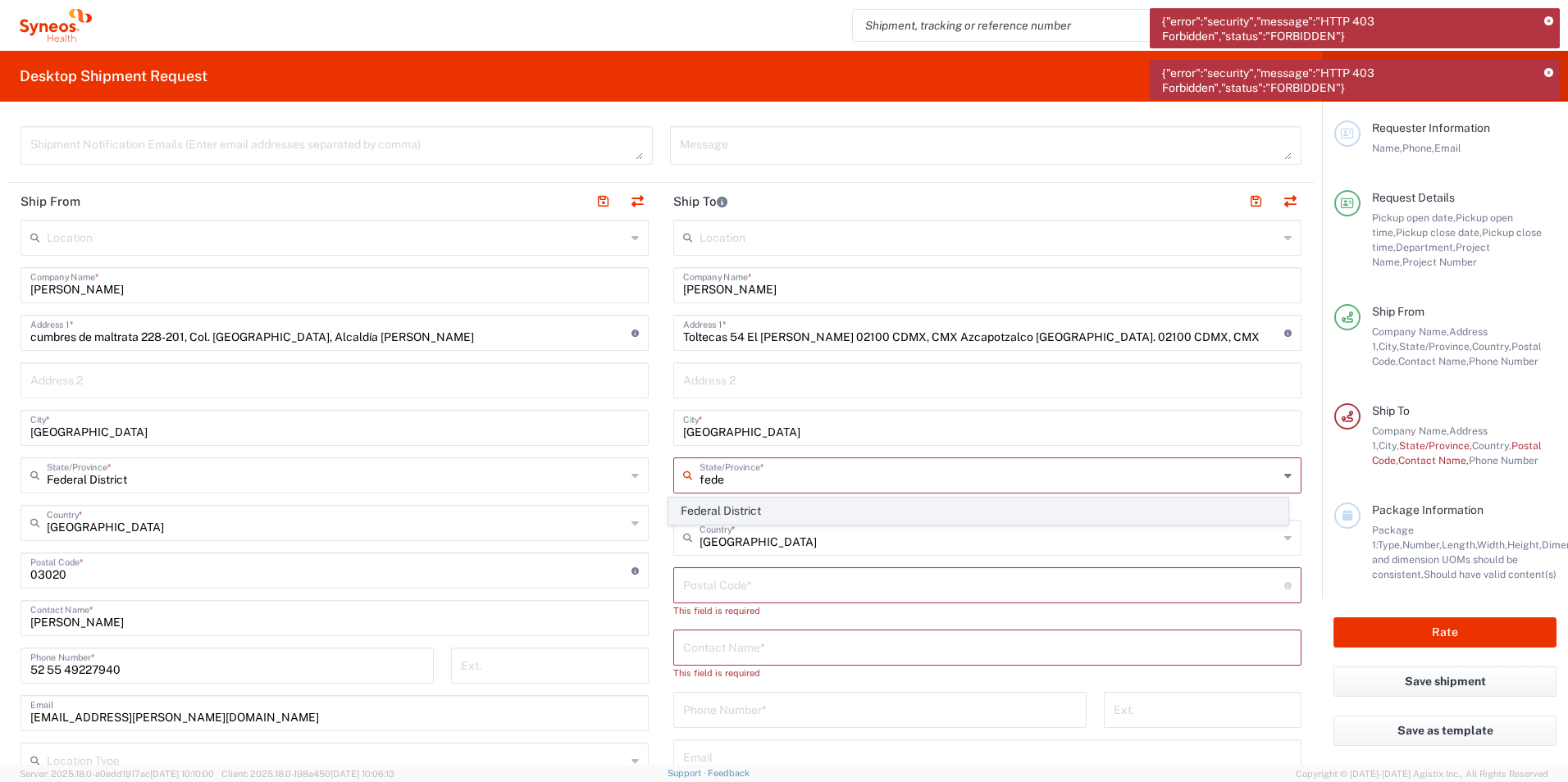
click at [694, 517] on span "Federal District" at bounding box center [979, 511] width 619 height 25
type input "Federal District"
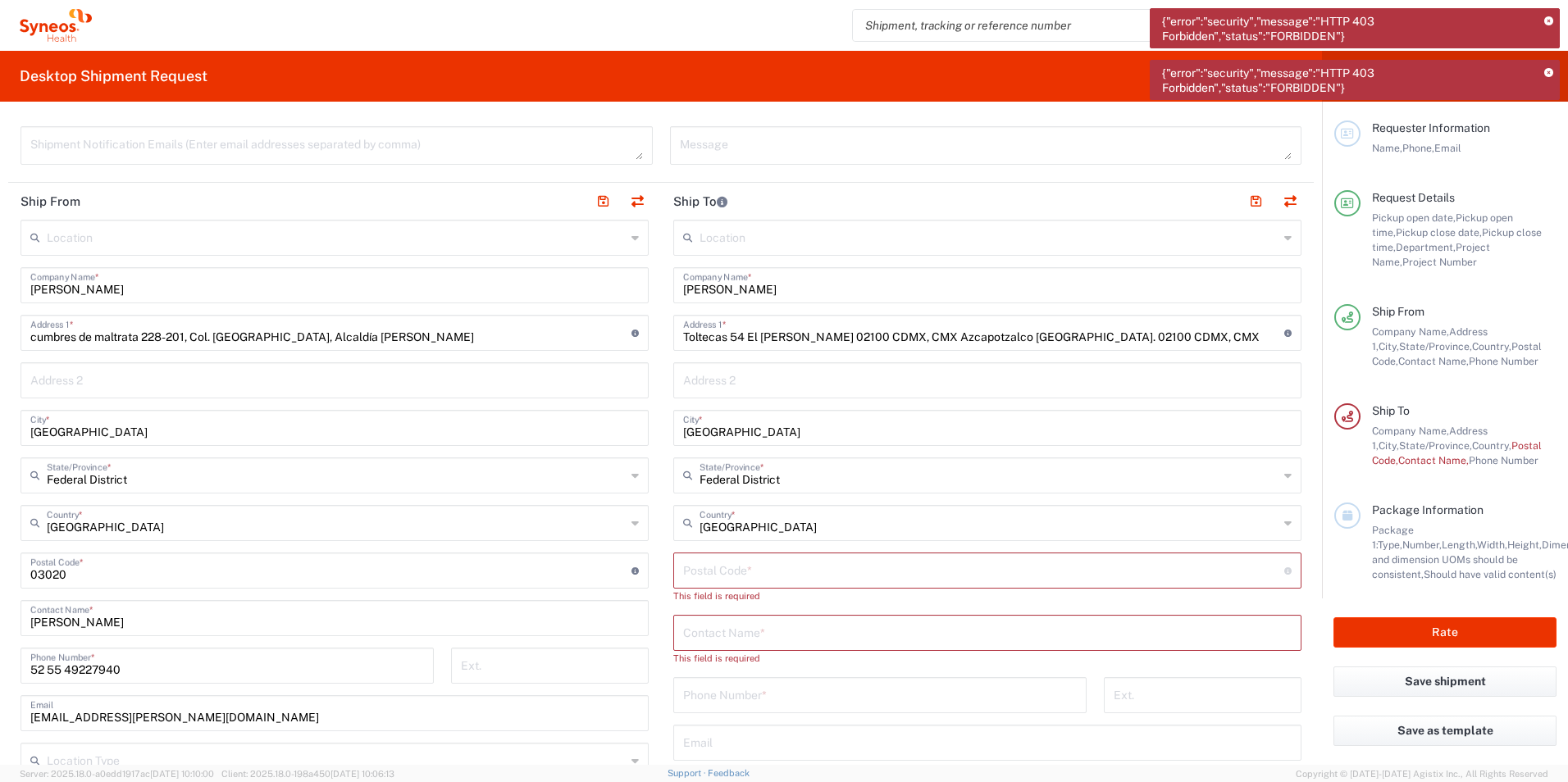
click at [712, 574] on input "undefined" at bounding box center [983, 569] width 601 height 29
type input "02100"
click at [1101, 621] on input "text" at bounding box center [987, 616] width 608 height 29
drag, startPoint x: 757, startPoint y: 292, endPoint x: 665, endPoint y: 301, distance: 92.4
click at [665, 301] on main "Location [PERSON_NAME] LLC-[GEOGRAPHIC_DATA] [GEOGRAPHIC_DATA] [GEOGRAPHIC_DATA…" at bounding box center [986, 572] width 653 height 704
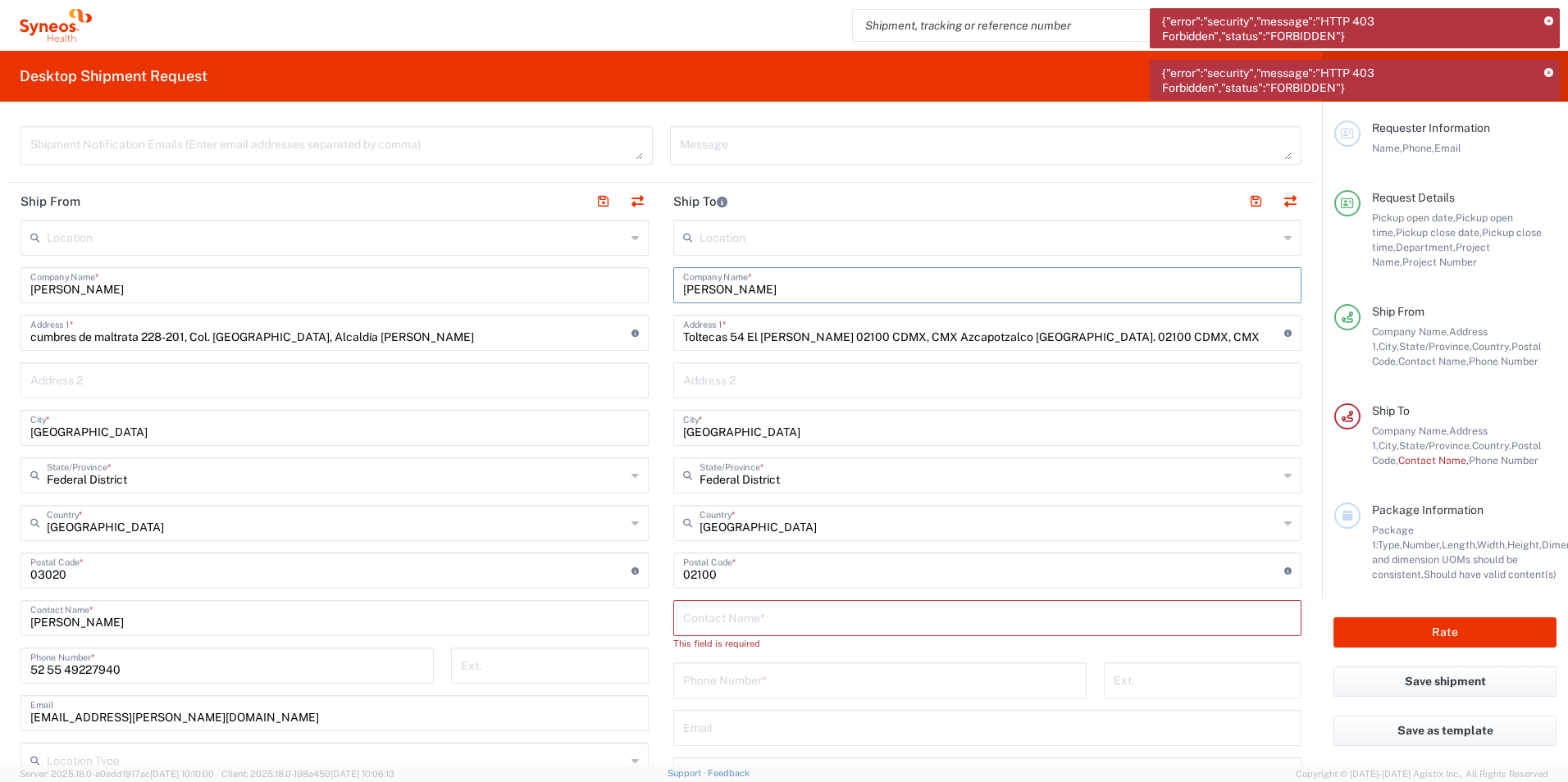
click at [752, 615] on input "text" at bounding box center [987, 616] width 608 height 29
paste input "[PERSON_NAME]"
type input "[PERSON_NAME]"
click at [833, 661] on input "tel" at bounding box center [880, 664] width 394 height 29
paste input "[PHONE_NUMBER]"
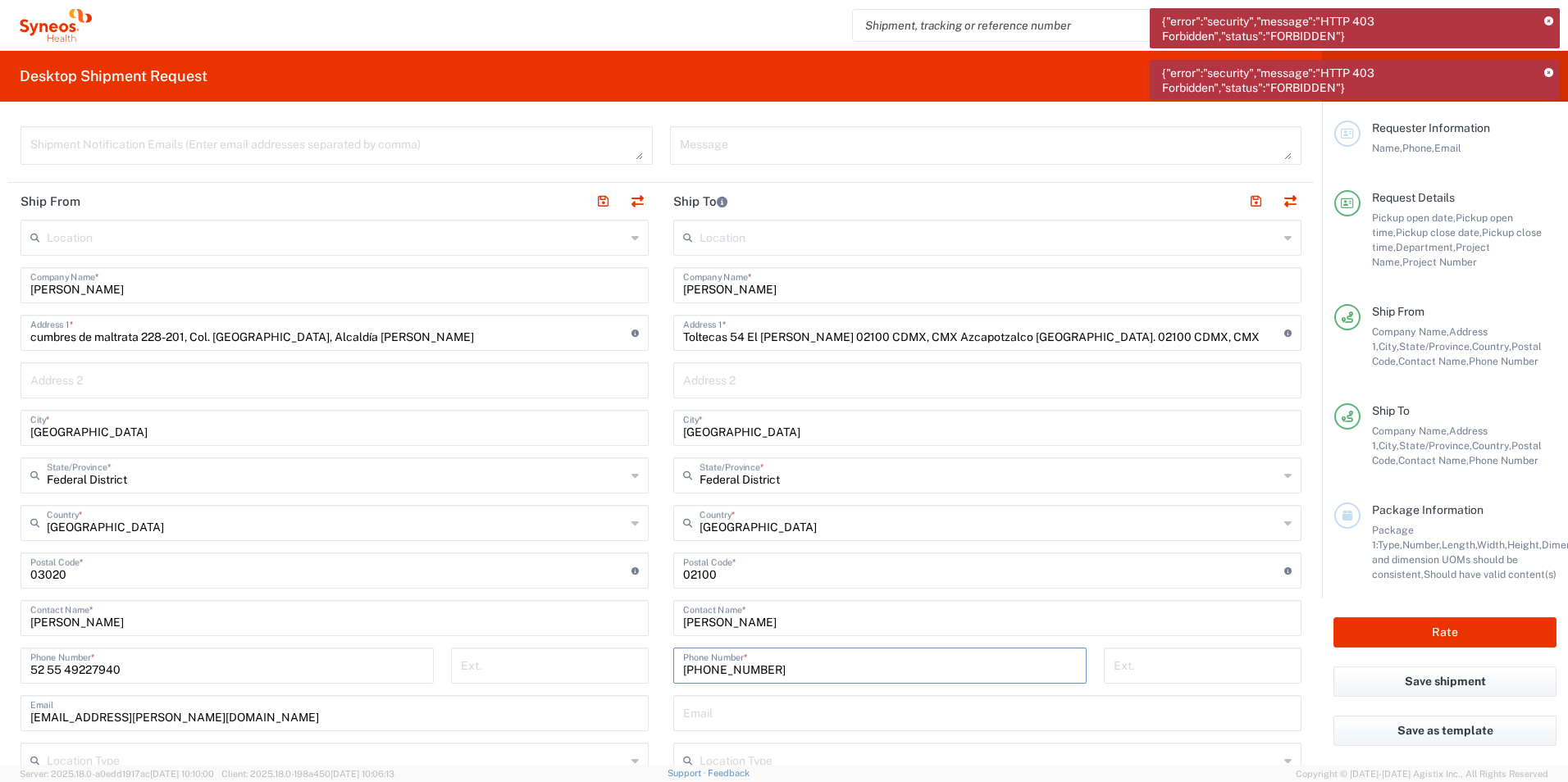
type input "[PHONE_NUMBER]"
click at [840, 706] on input "text" at bounding box center [987, 712] width 608 height 29
paste input "[PERSON_NAME] <[PERSON_NAME][EMAIL_ADDRESS][DOMAIN_NAME]>"
drag, startPoint x: 757, startPoint y: 719, endPoint x: 631, endPoint y: 717, distance: 126.0
click at [631, 717] on div "Ship From Location [PERSON_NAME] LLC-[GEOGRAPHIC_DATA] [GEOGRAPHIC_DATA] [GEOGR…" at bounding box center [660, 549] width 1305 height 733
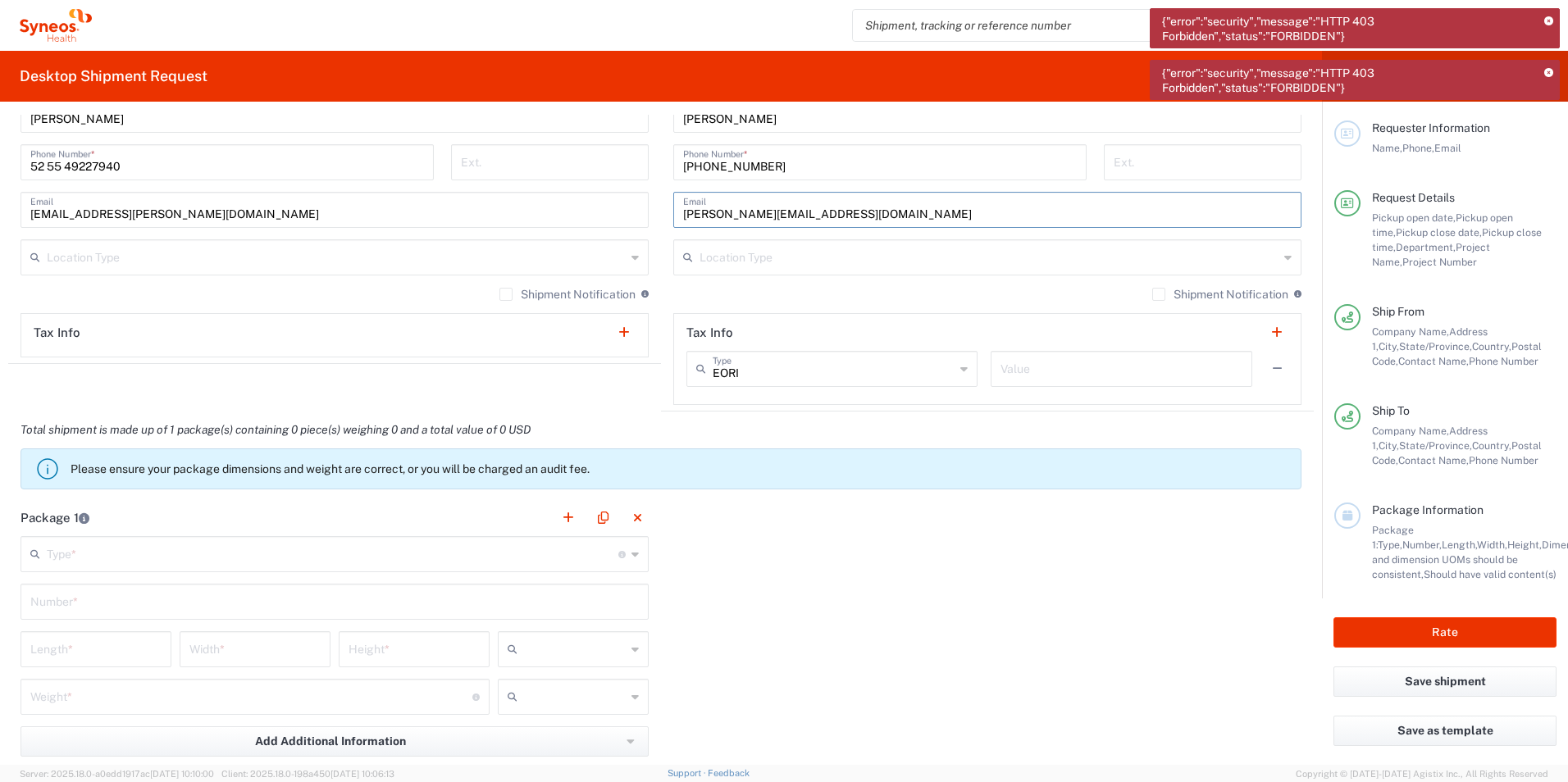
scroll to position [1148, 0]
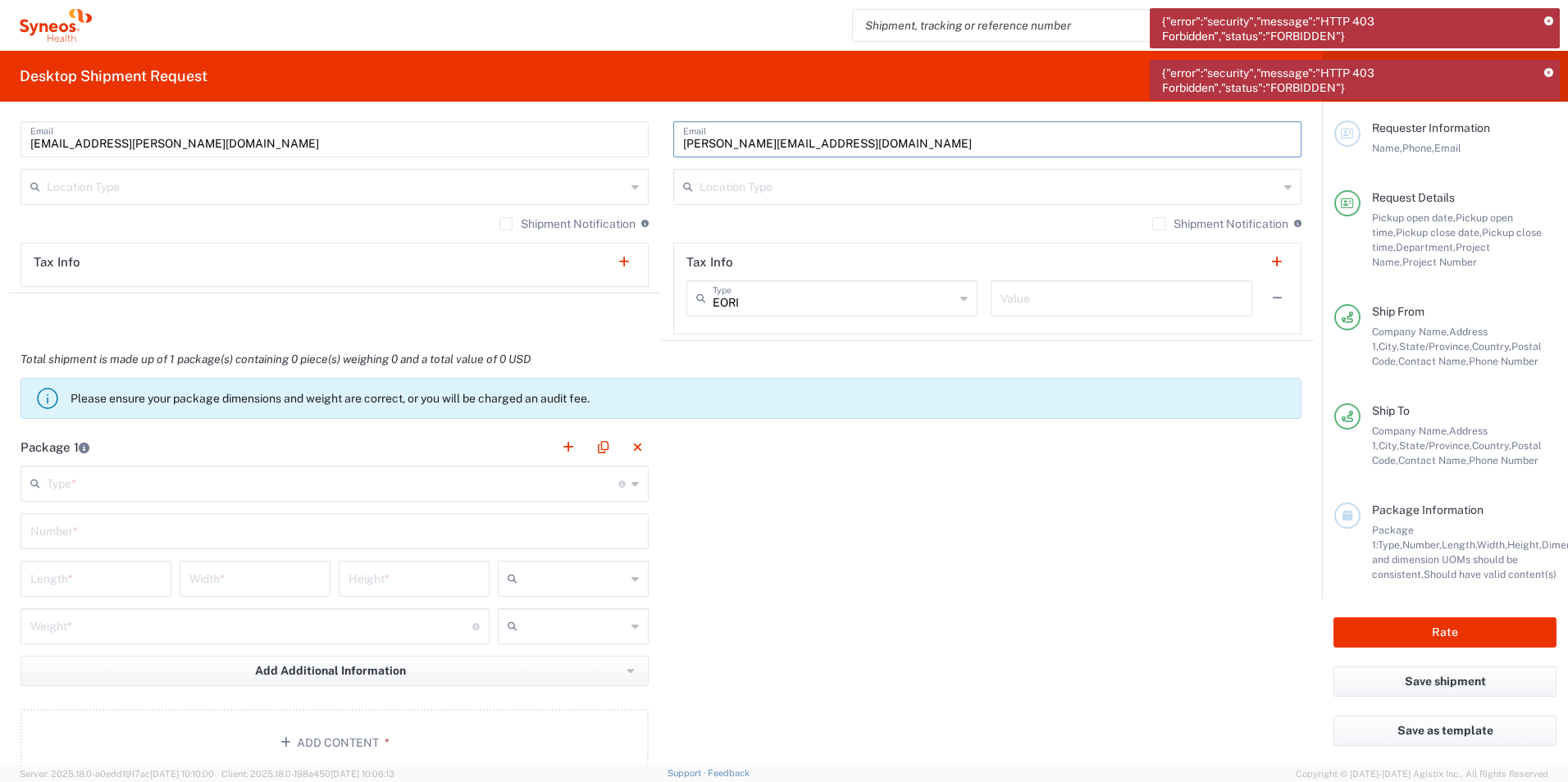
type input "[PERSON_NAME][EMAIL_ADDRESS][DOMAIN_NAME]"
click at [302, 492] on input "text" at bounding box center [332, 482] width 571 height 29
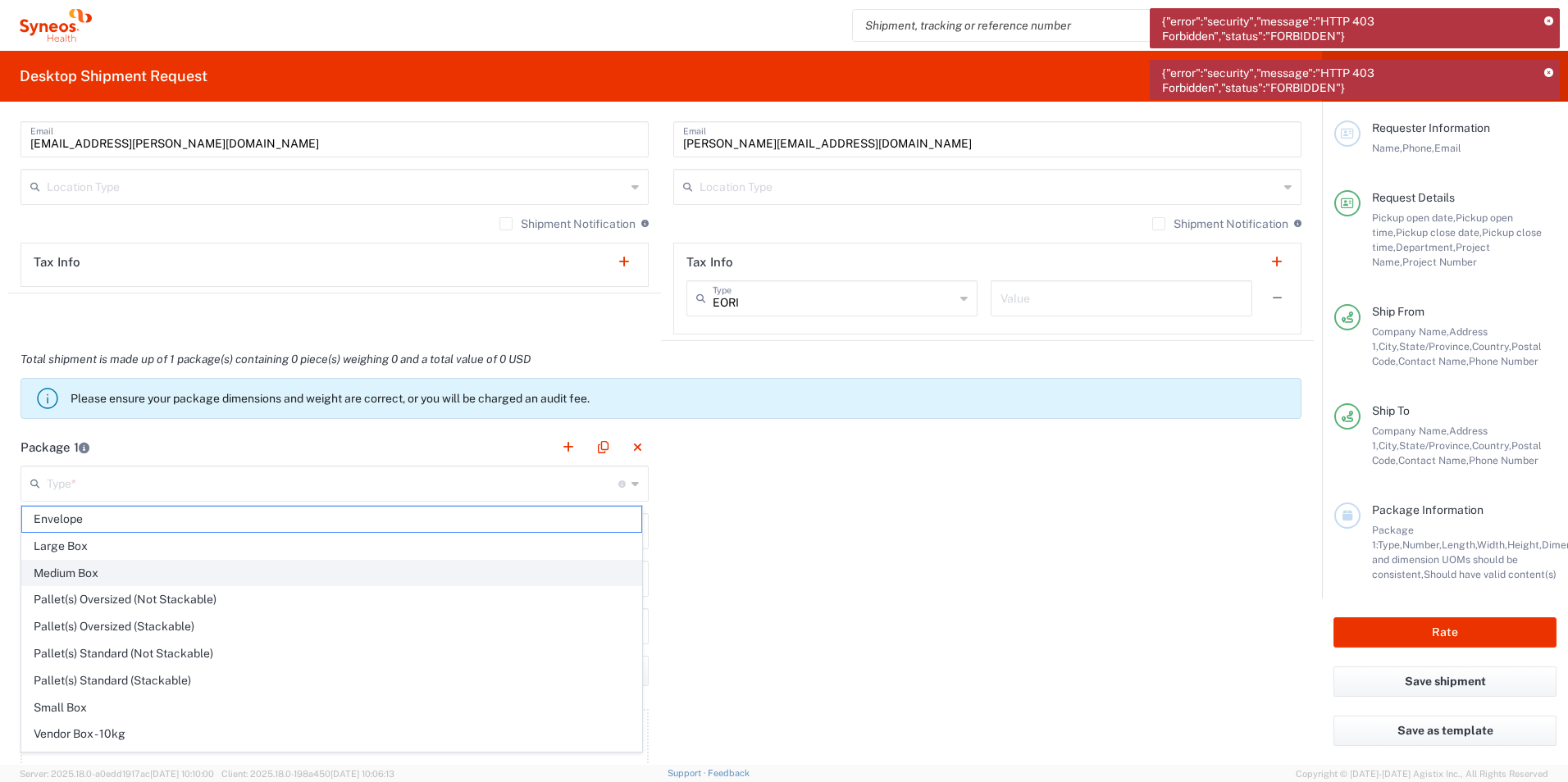
click at [79, 571] on span "Medium Box" at bounding box center [332, 573] width 619 height 25
type input "Medium Box"
type input "13"
type input "11.5"
type input "2.5"
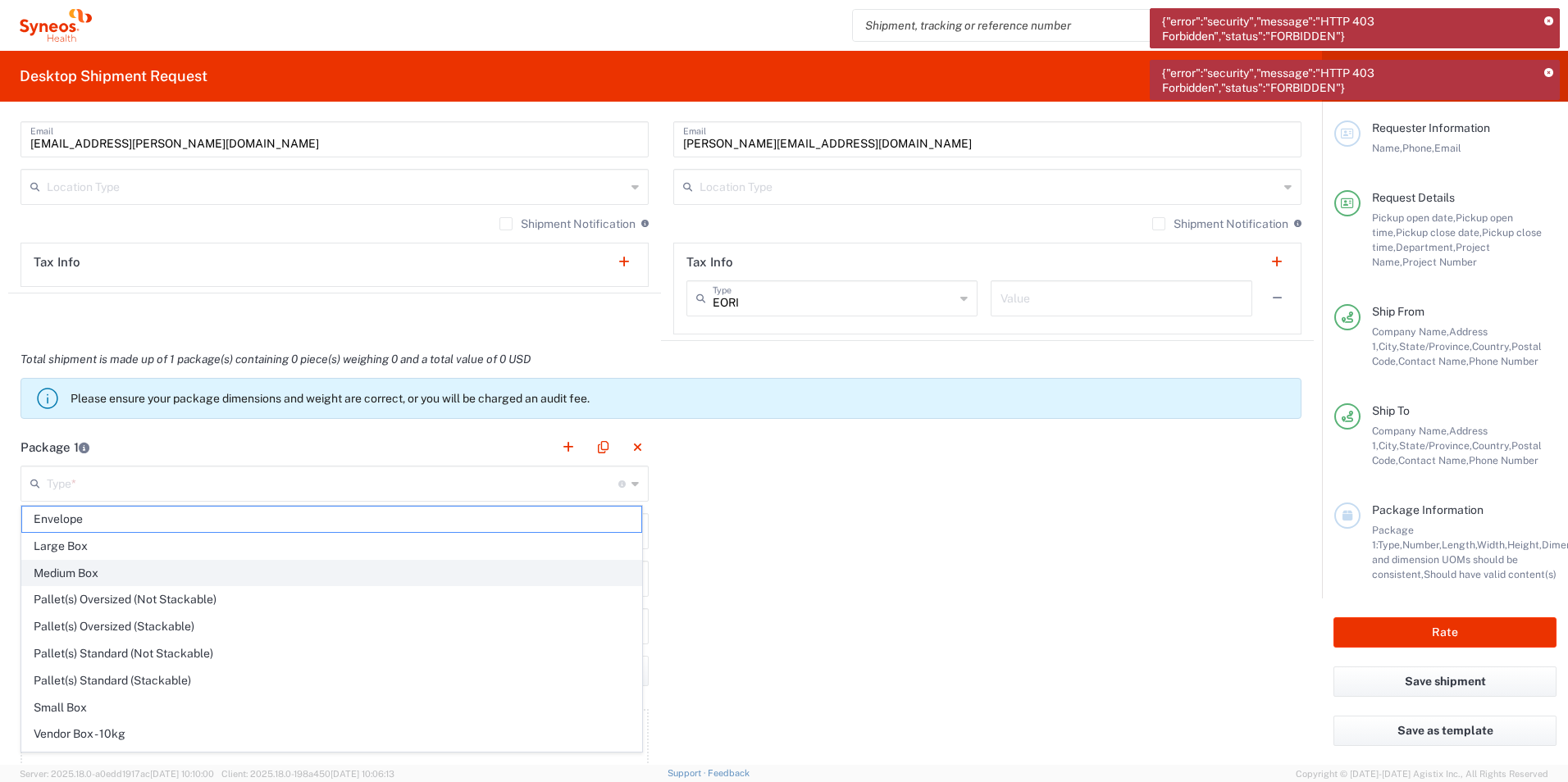
type input "in"
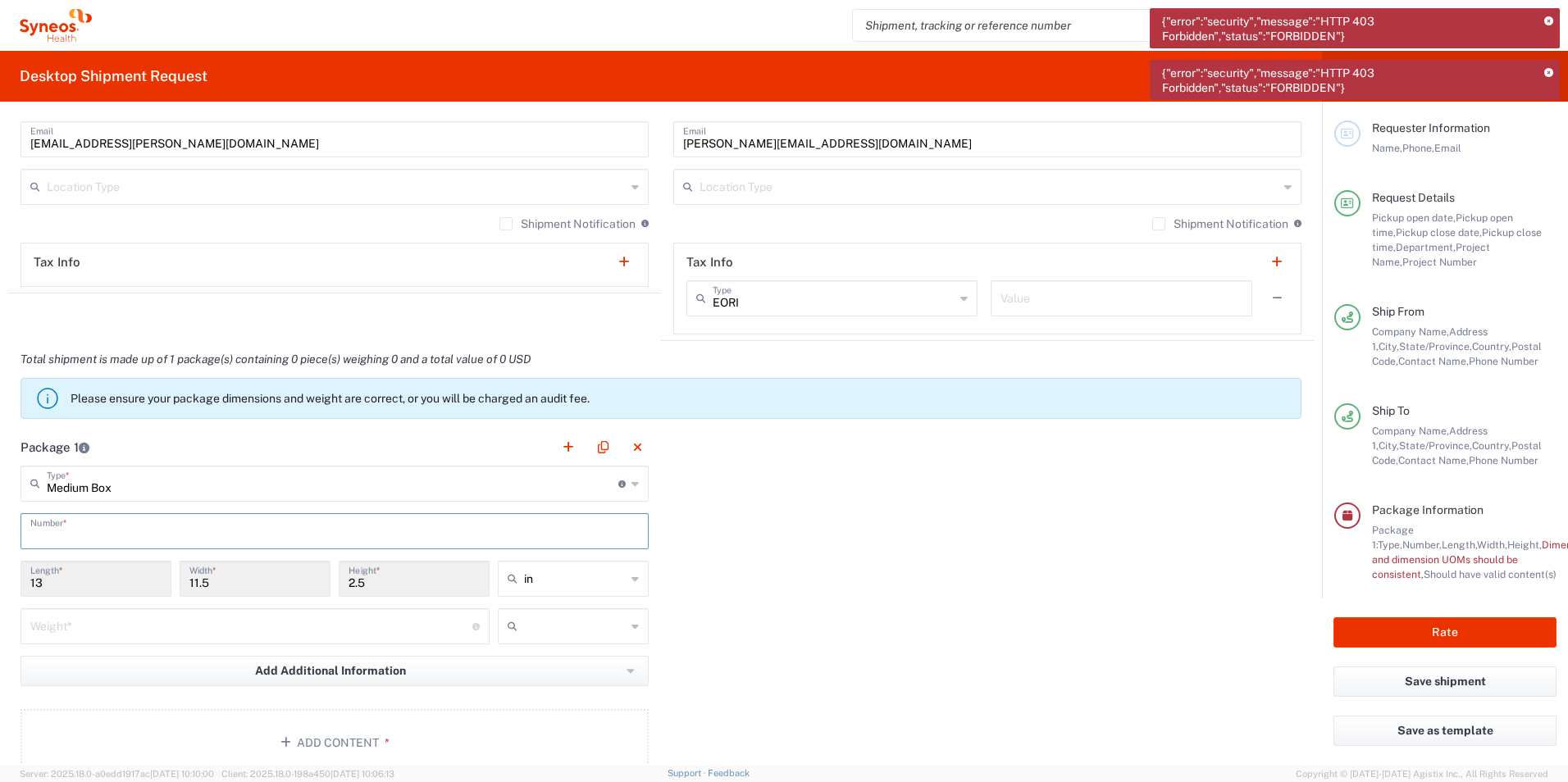
click at [94, 538] on input "text" at bounding box center [335, 530] width 608 height 29
type input "1"
click at [622, 577] on div "in" at bounding box center [573, 579] width 151 height 36
click at [530, 635] on span "cm" at bounding box center [567, 642] width 146 height 25
type input "33.02"
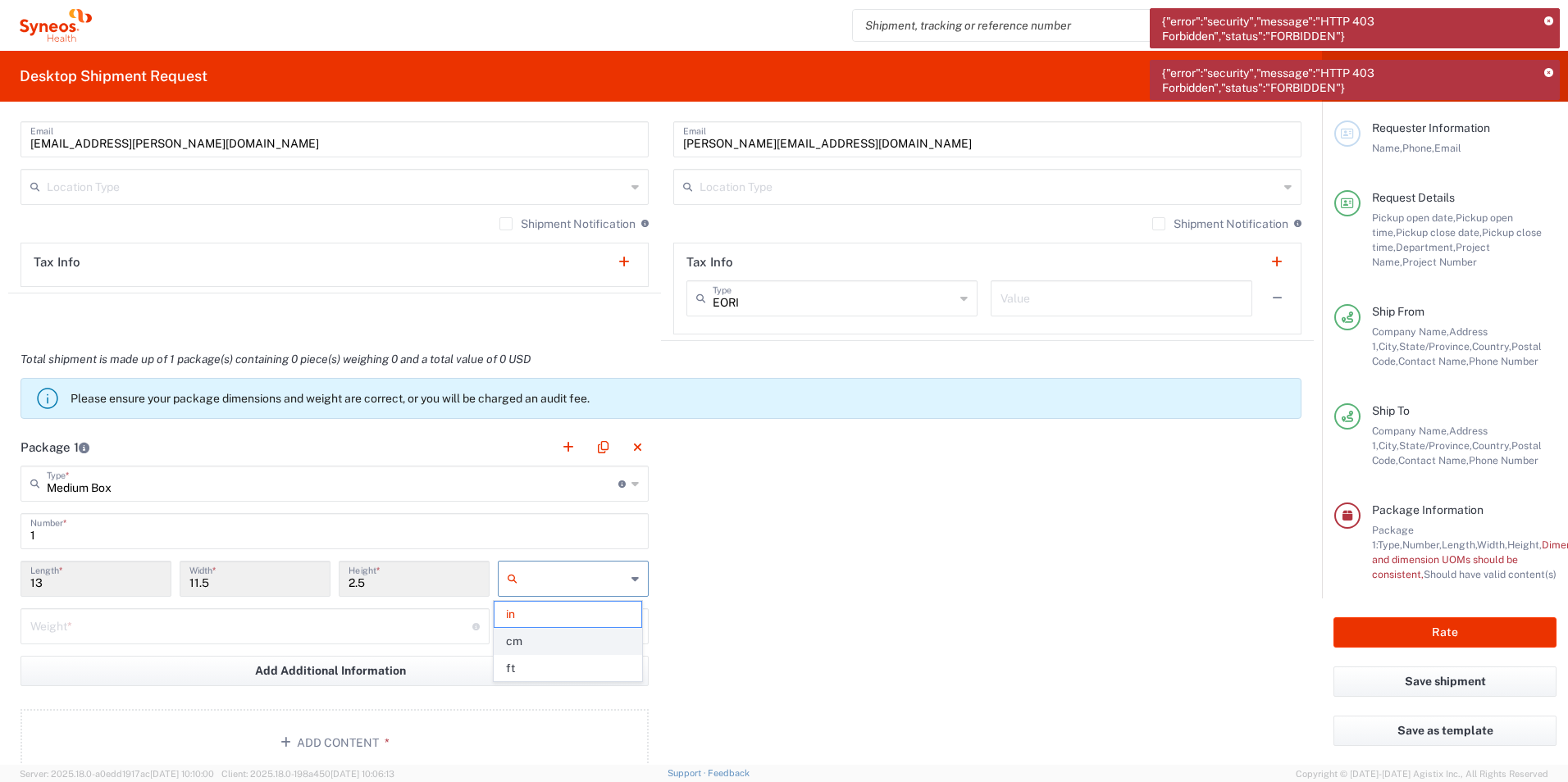
type input "29.21"
type input "6.35"
type input "cm"
click at [49, 622] on input "number" at bounding box center [251, 625] width 442 height 29
type input "1"
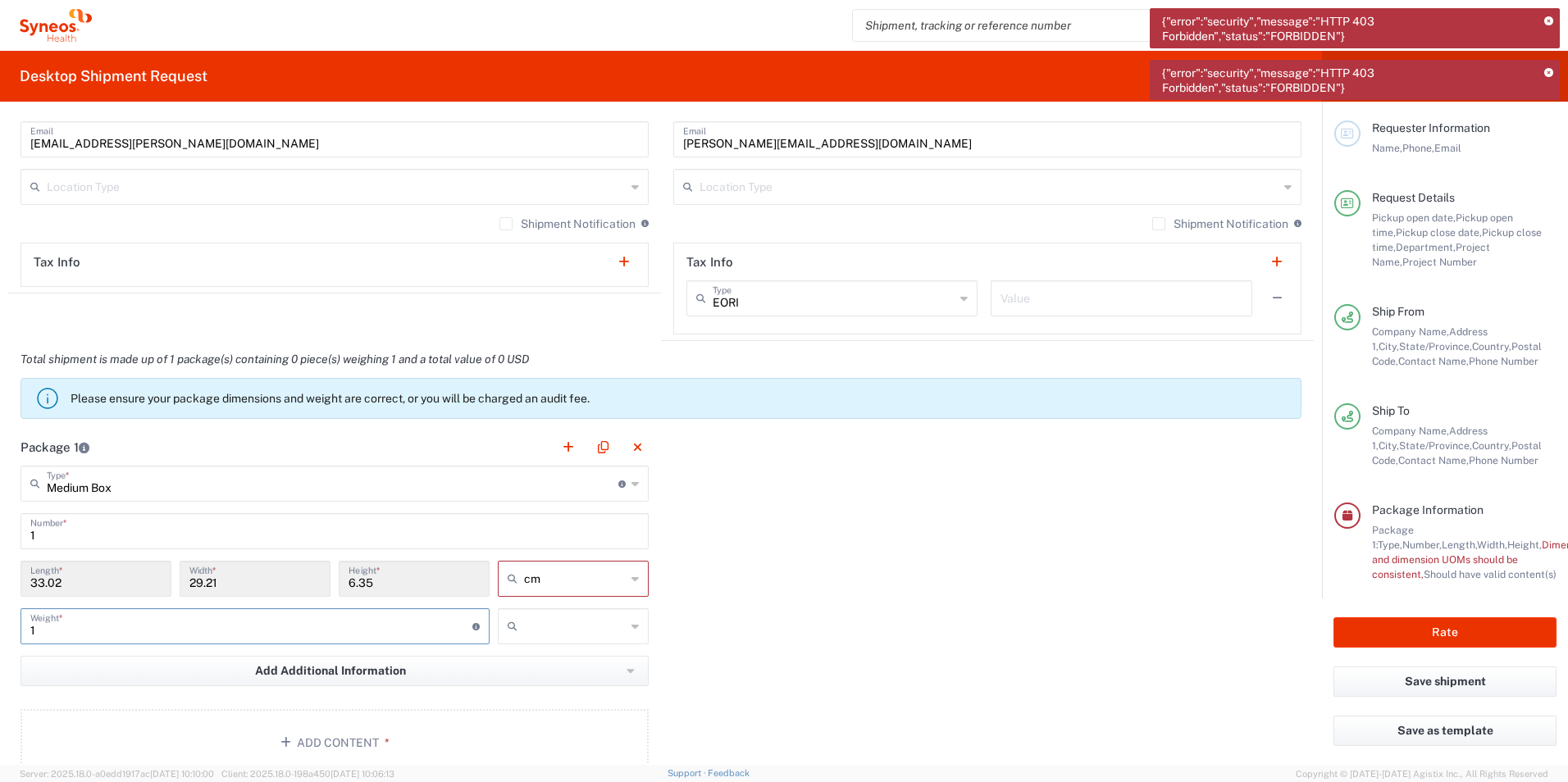
click at [584, 621] on input "text" at bounding box center [574, 627] width 101 height 26
click at [548, 670] on span "kgs" at bounding box center [567, 661] width 146 height 25
type input "kgs"
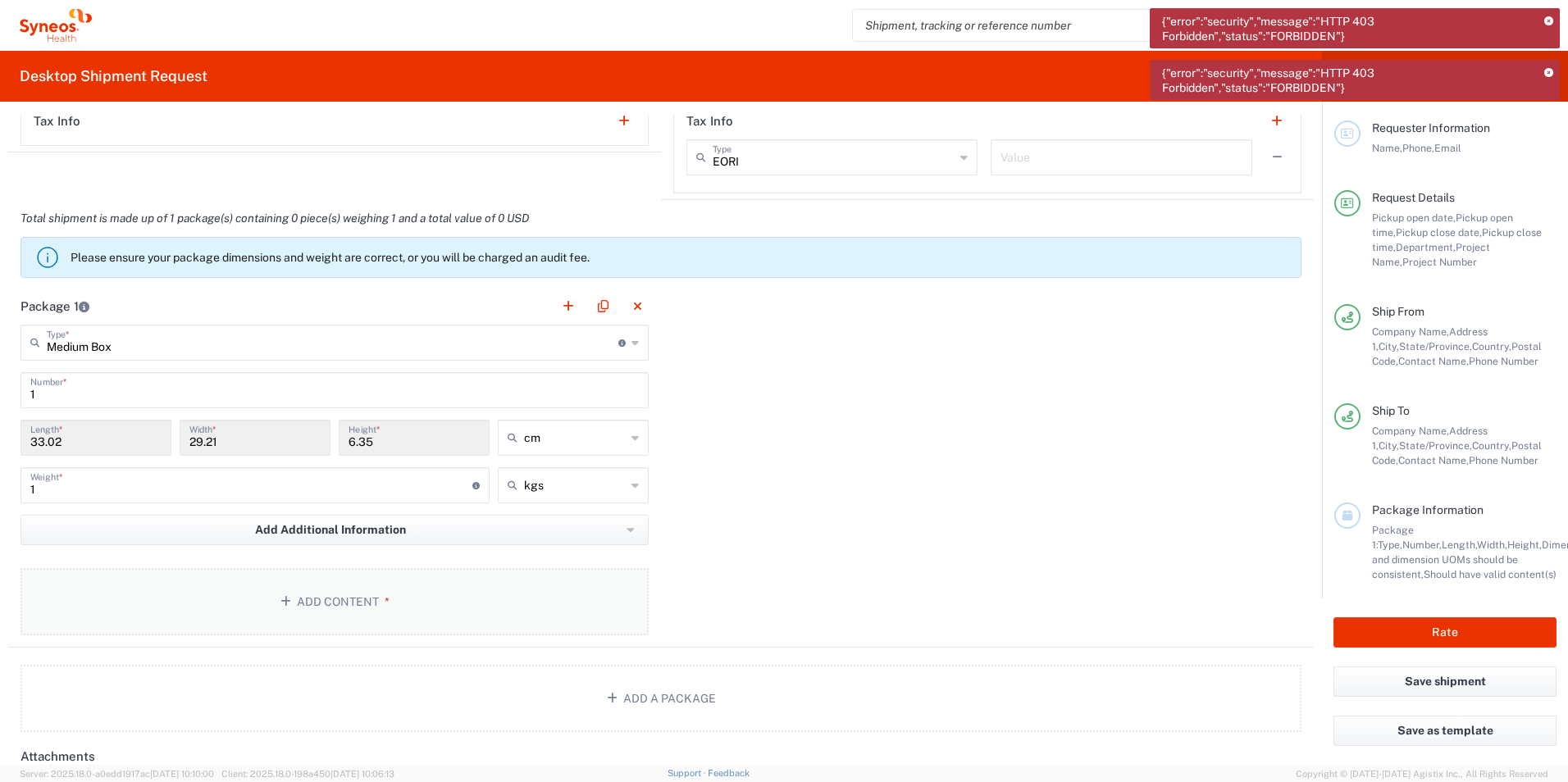
scroll to position [1313, 0]
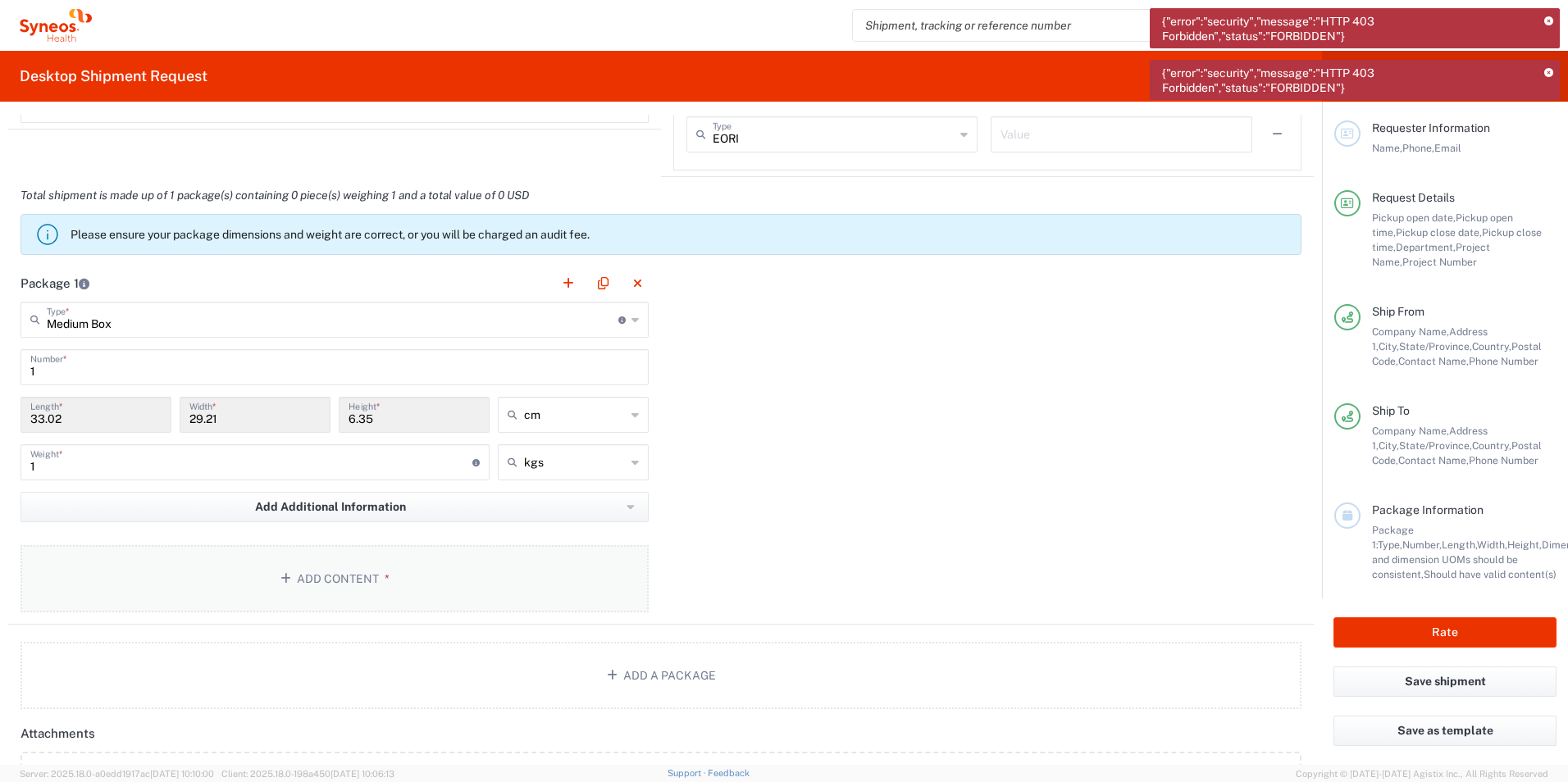
click at [361, 576] on button "Add Content *" at bounding box center [335, 579] width 628 height 68
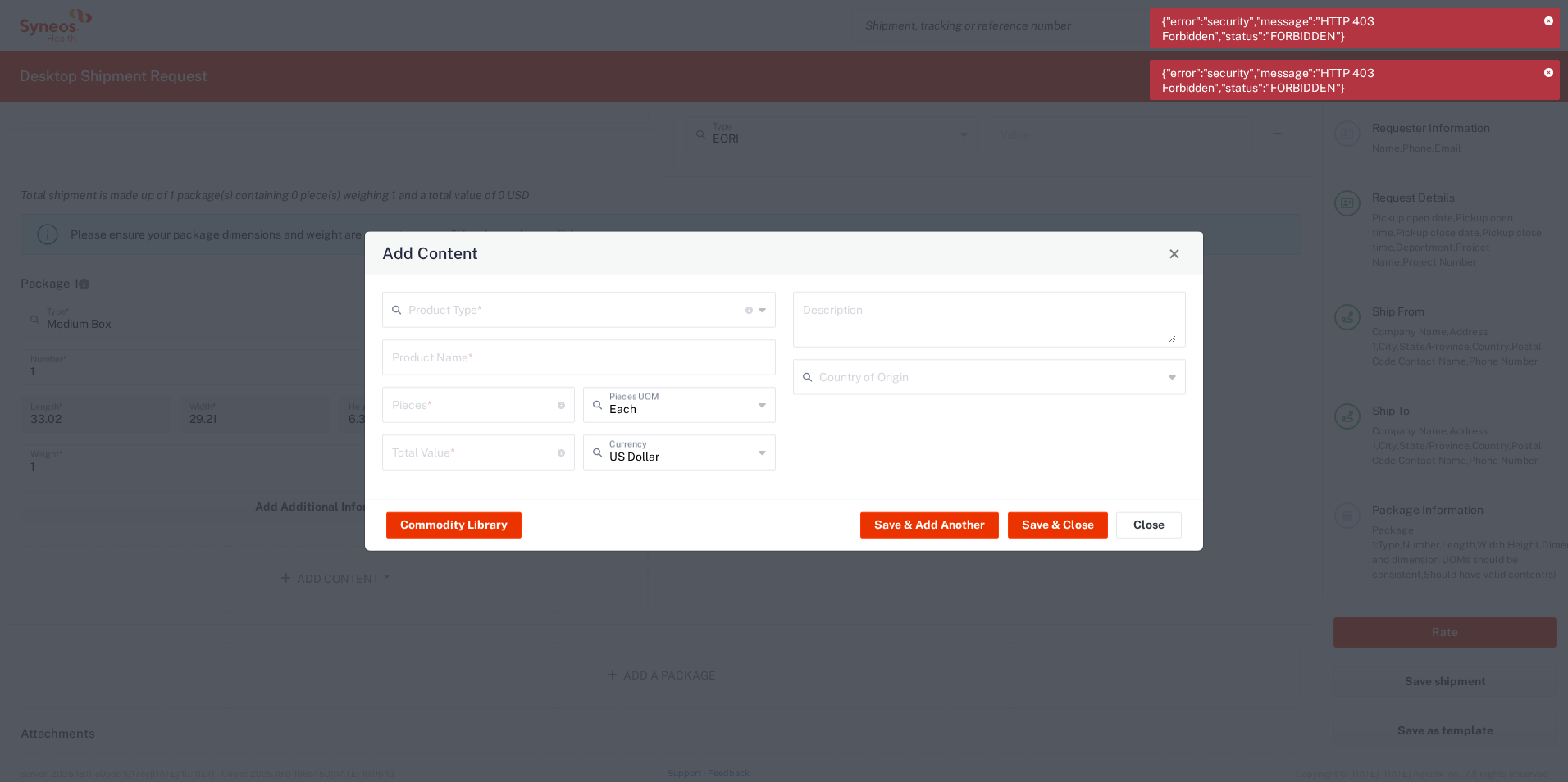
click at [560, 293] on div "Product Type * Document: Paper document generated internally by Syneos, a clien…" at bounding box center [579, 310] width 394 height 36
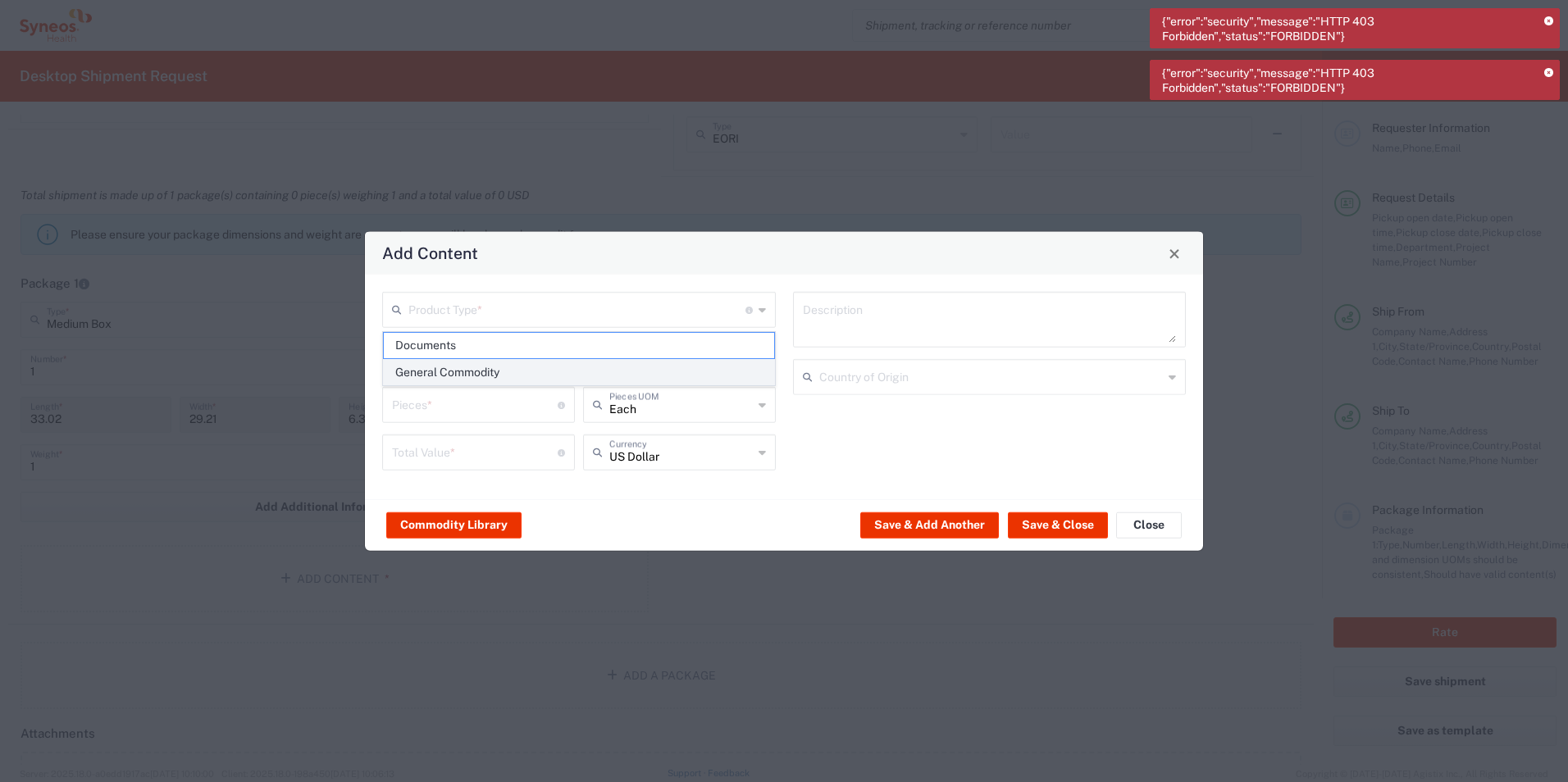
click at [445, 374] on span "General Commodity" at bounding box center [579, 372] width 390 height 25
type input "General Commodity"
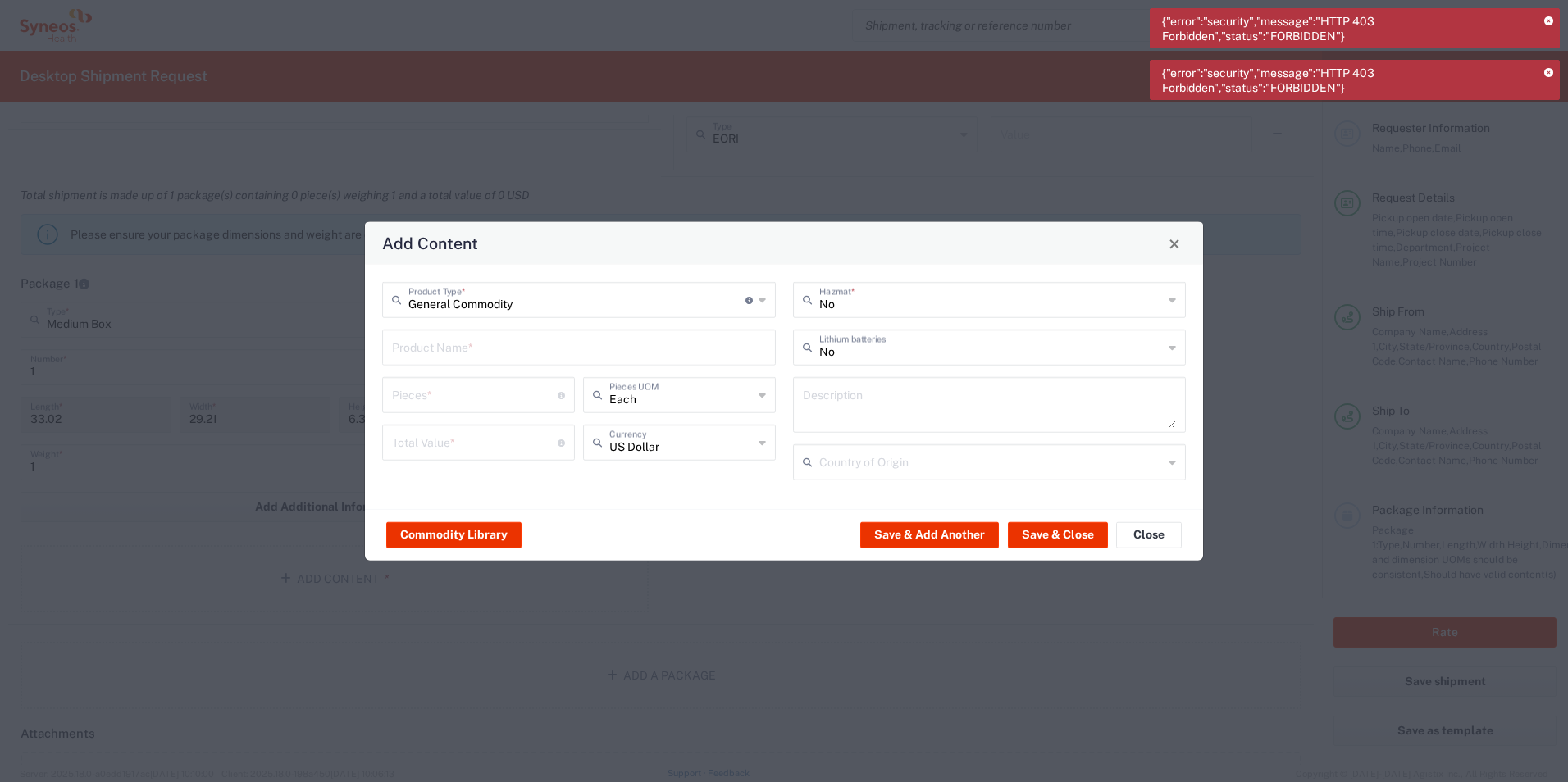
click at [443, 352] on input "text" at bounding box center [578, 346] width 374 height 29
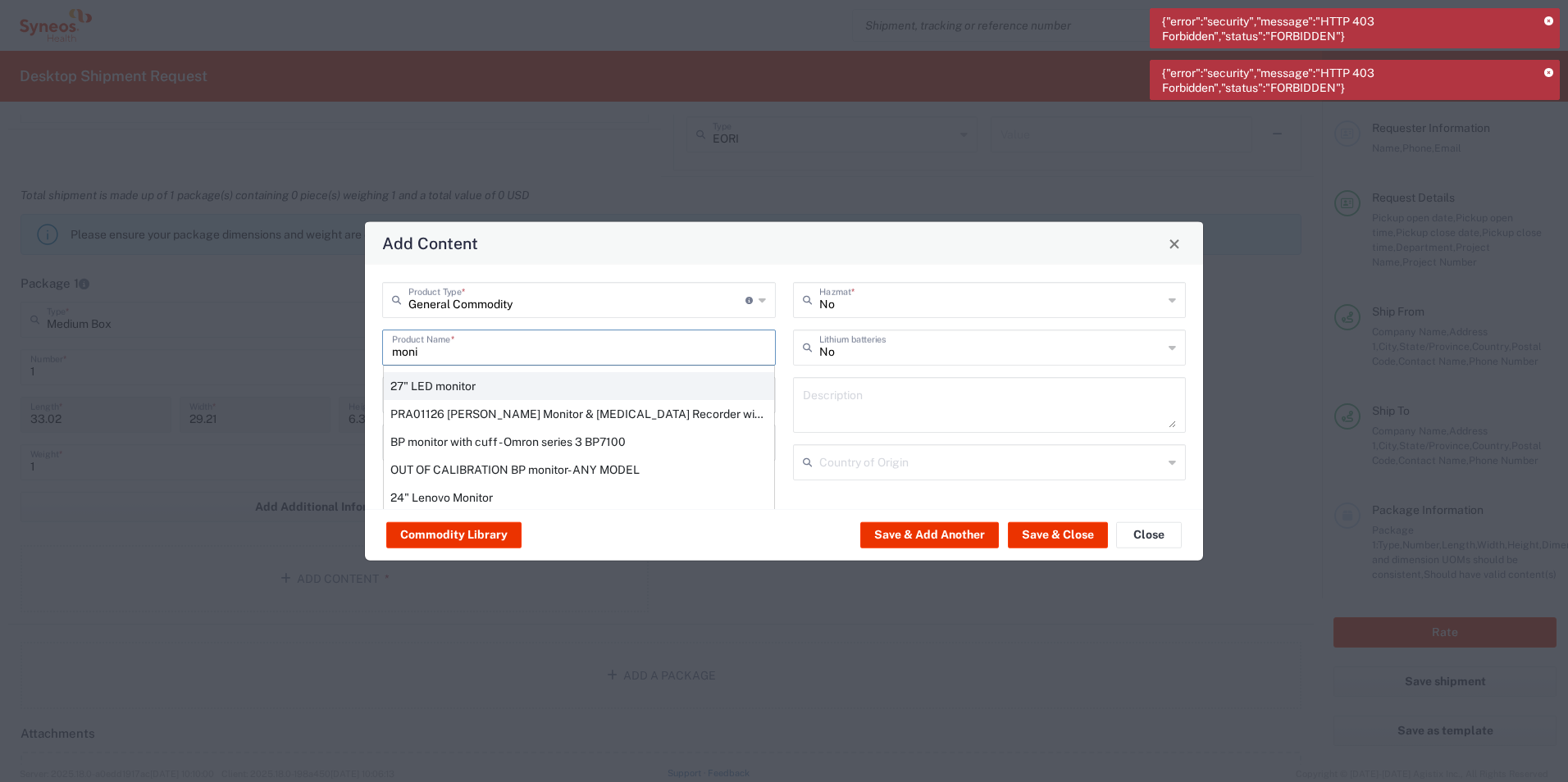
click at [448, 387] on div "27" LED monitor" at bounding box center [579, 386] width 390 height 28
type input "27" LED monitor"
type input "1"
type textarea "27" LED monitor"
type input "[GEOGRAPHIC_DATA]"
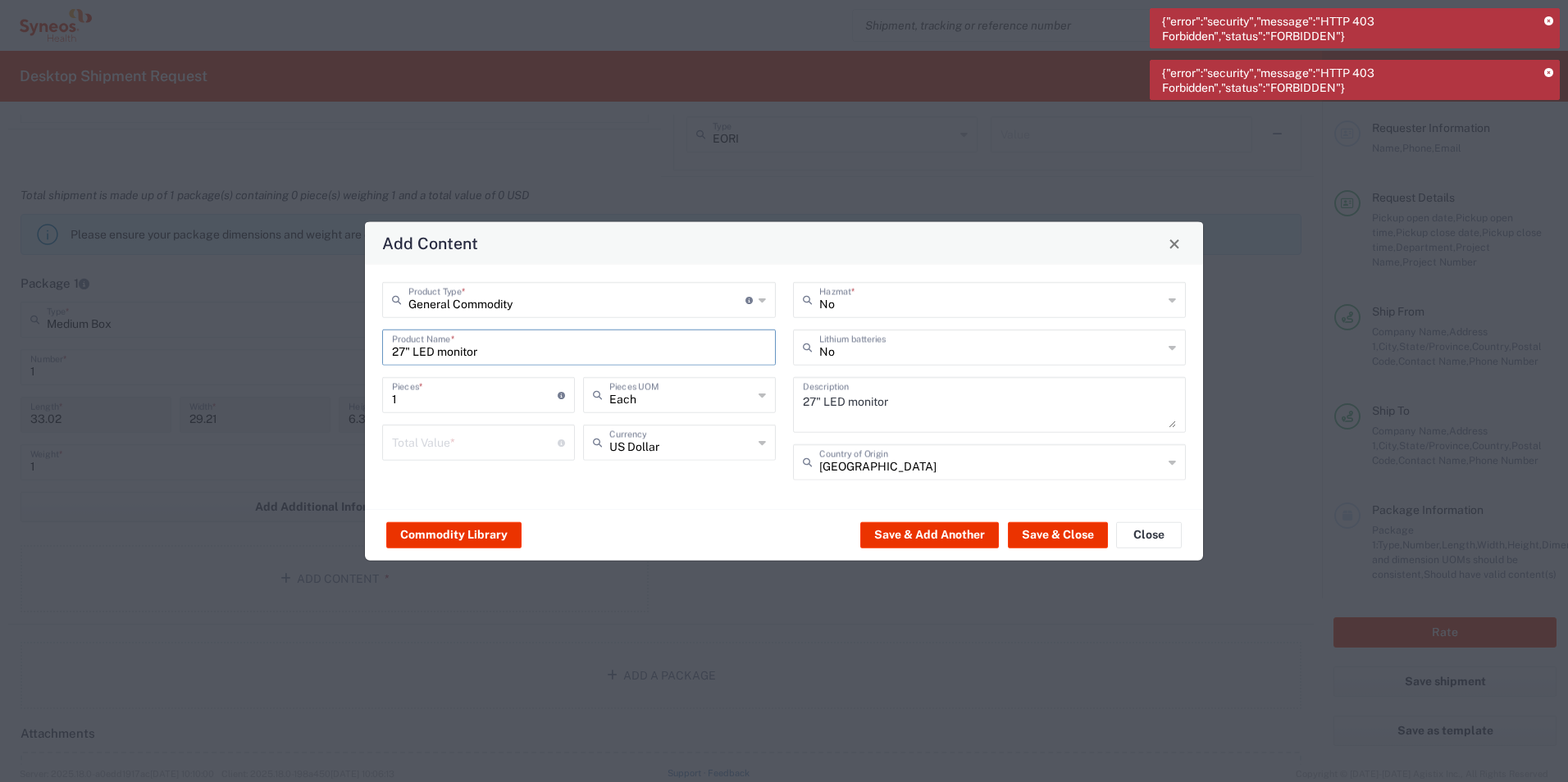
click at [423, 440] on input "number" at bounding box center [474, 441] width 166 height 29
type input "1"
click at [1039, 536] on button "Save & Close" at bounding box center [1057, 535] width 100 height 26
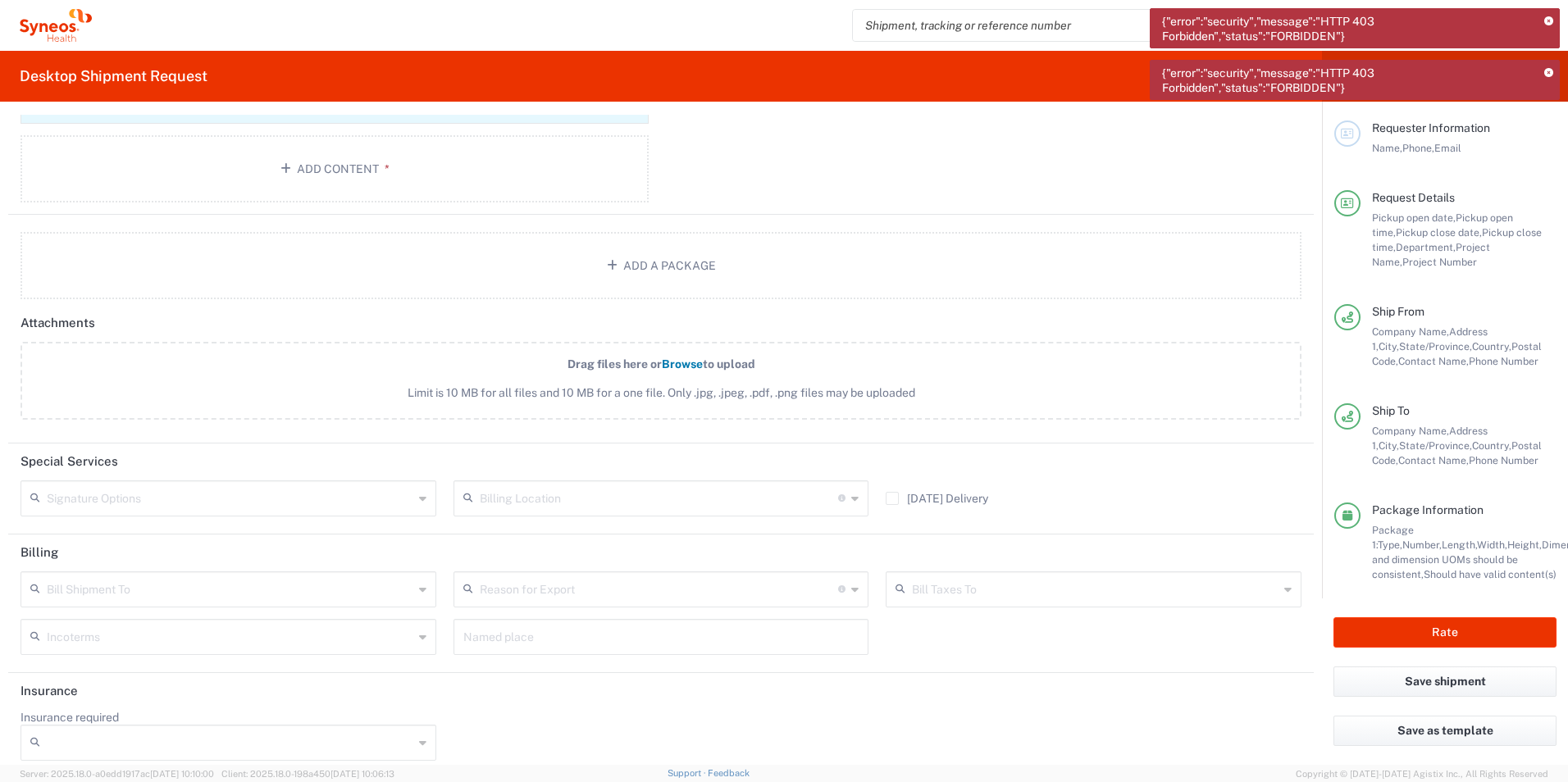
scroll to position [1833, 0]
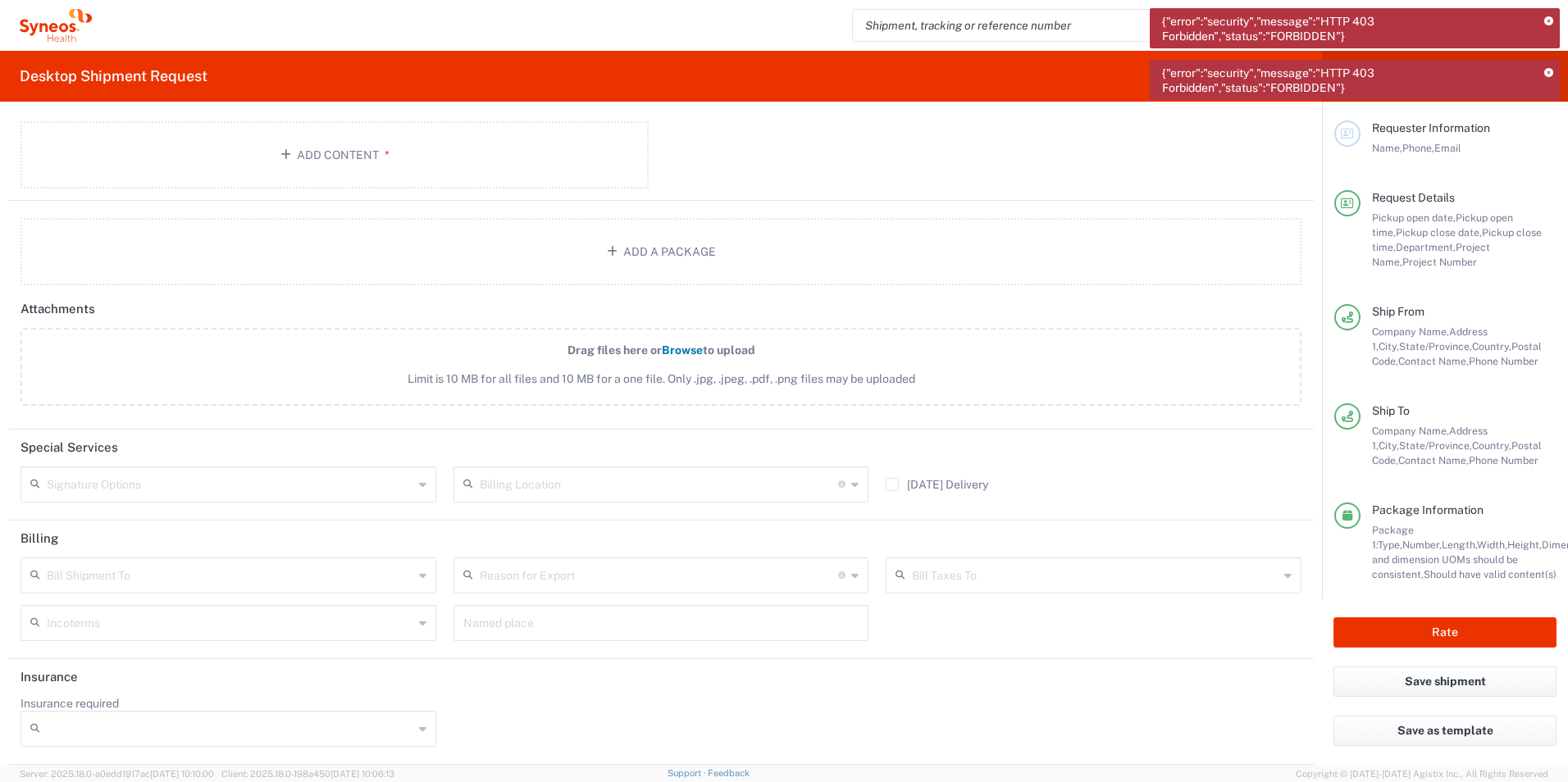
click at [556, 489] on input "text" at bounding box center [659, 483] width 359 height 29
click at [569, 525] on span "INC Research Clin Svcs [GEOGRAPHIC_DATA]" at bounding box center [654, 520] width 408 height 25
type input "INC Research Clin Svcs [GEOGRAPHIC_DATA]"
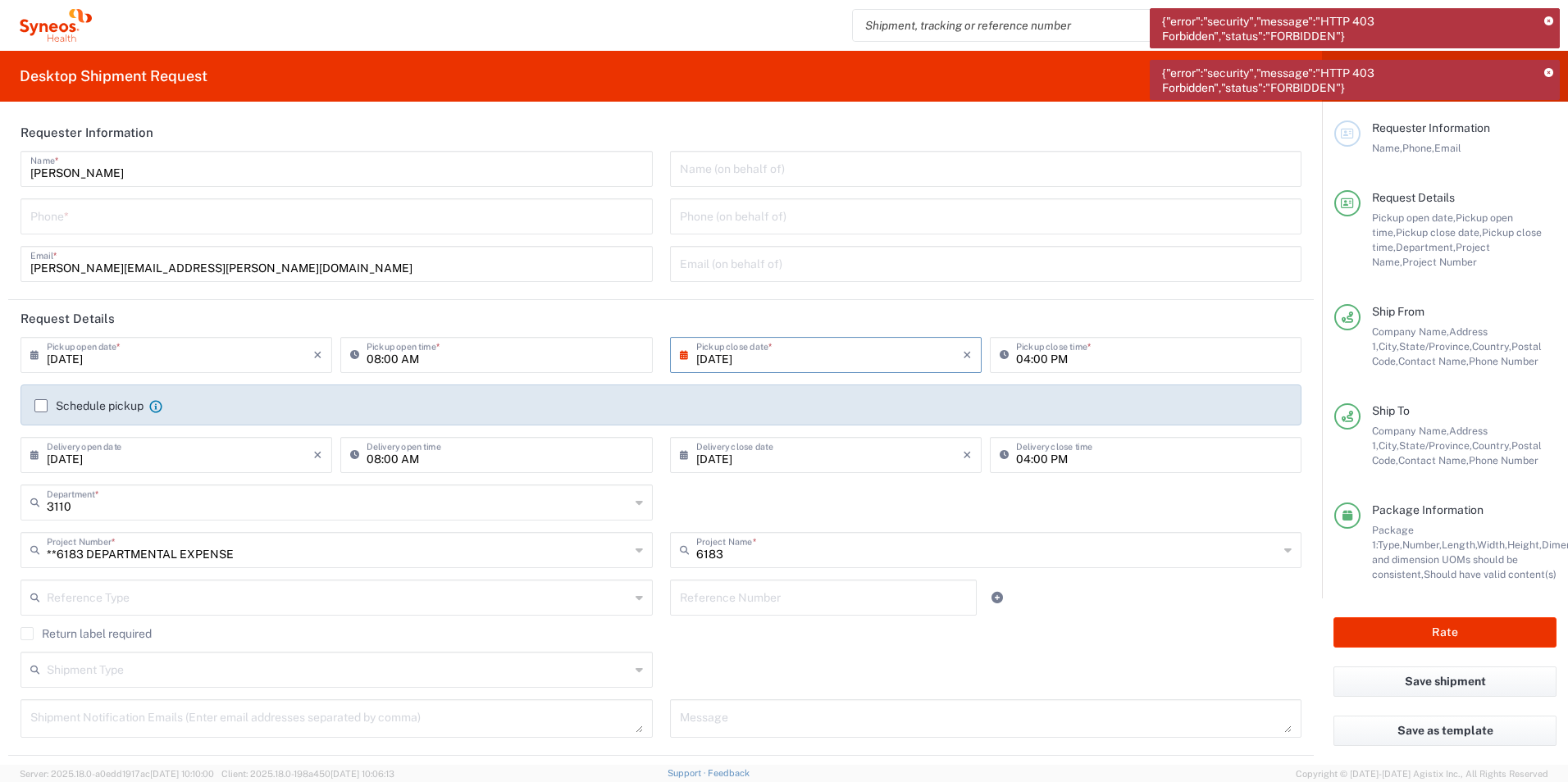
scroll to position [0, 0]
click at [164, 225] on input "tel" at bounding box center [336, 216] width 613 height 29
type input "3124678325"
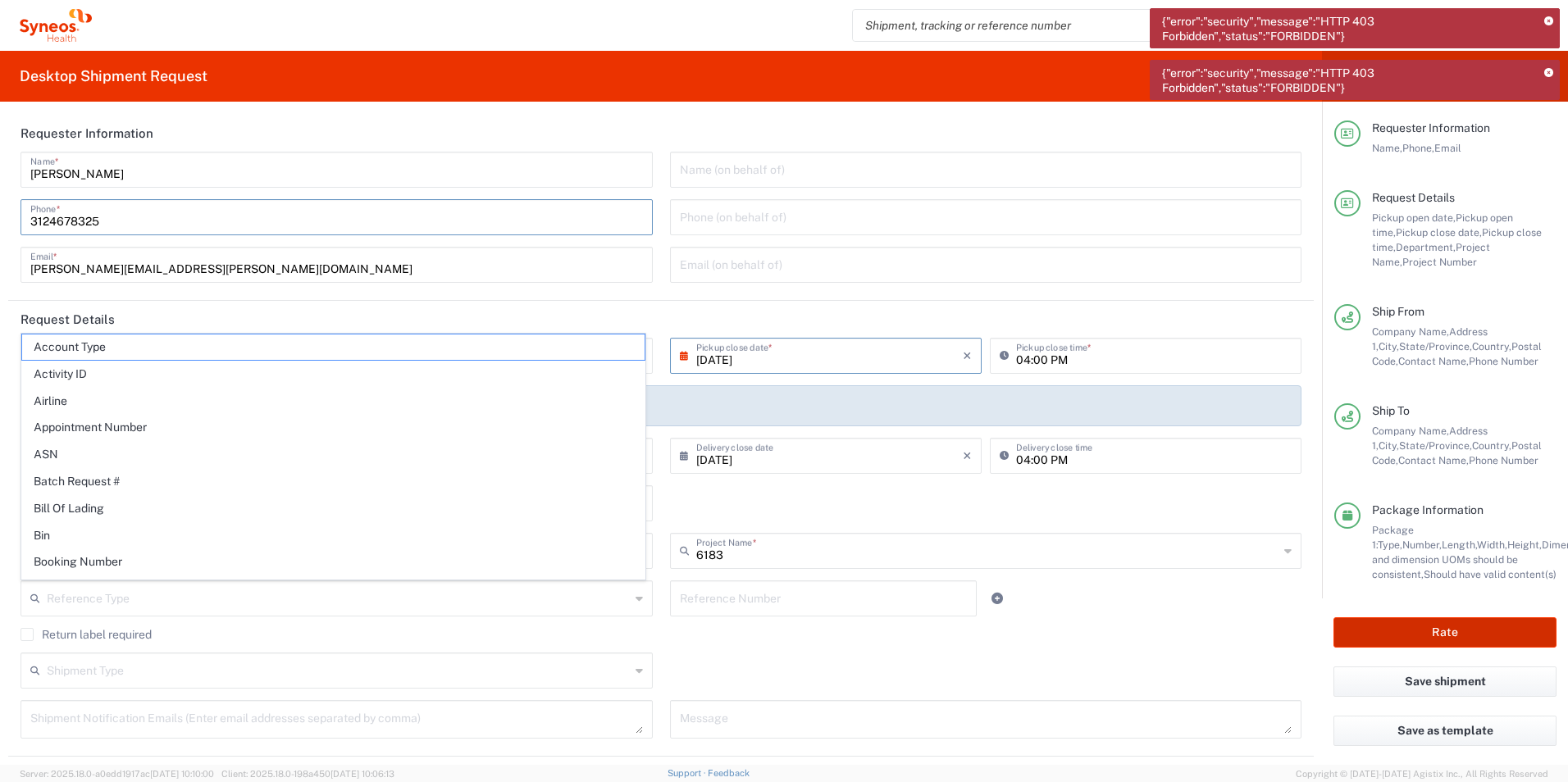
click at [1430, 633] on button "Rate" at bounding box center [1444, 632] width 223 height 30
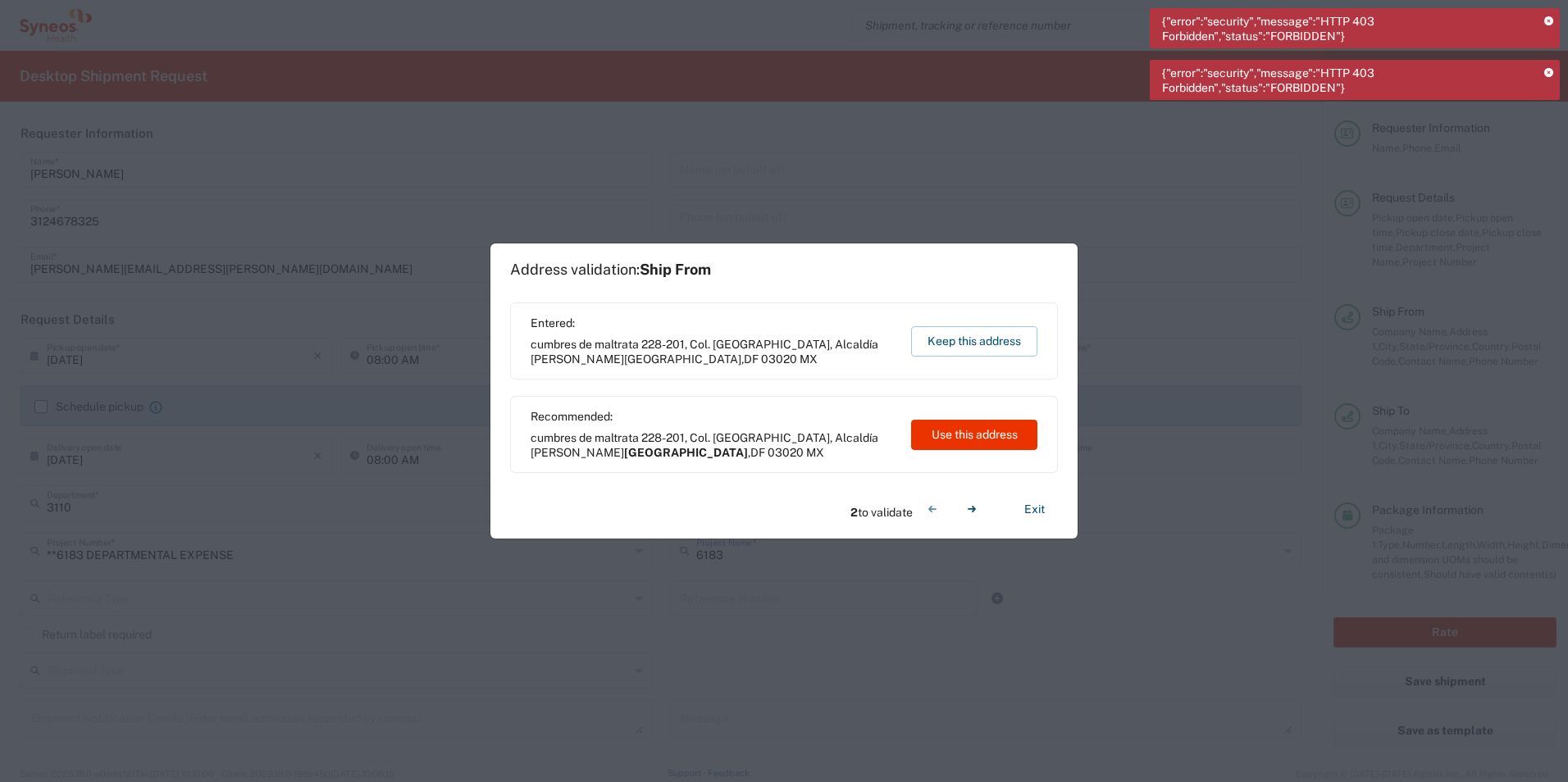
type input "**6183 DEPARTMENTAL EXPENSE"
click at [999, 443] on button "Use this address" at bounding box center [974, 434] width 127 height 30
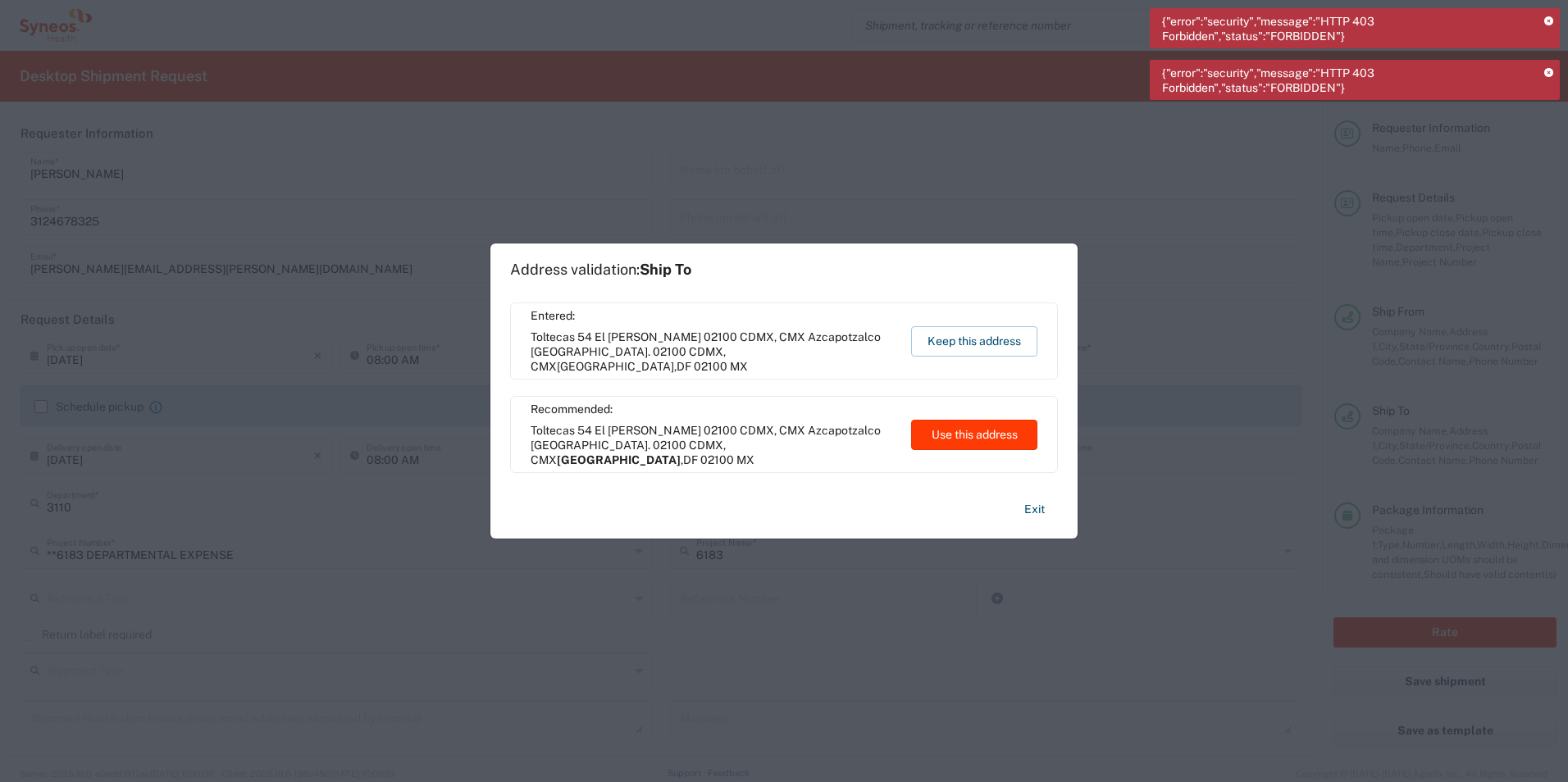
click at [999, 443] on button "Use this address" at bounding box center [974, 434] width 127 height 30
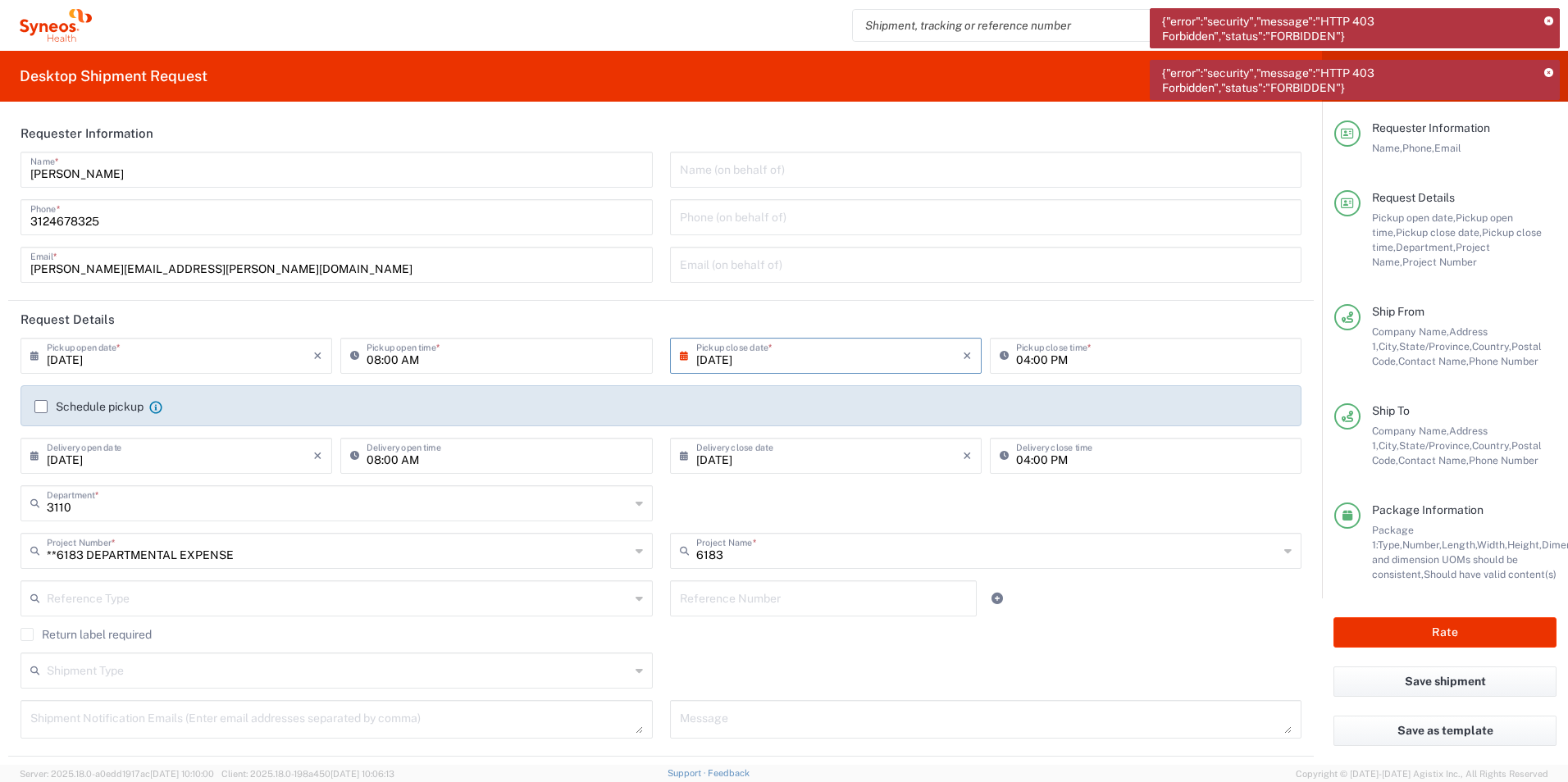
type input "[GEOGRAPHIC_DATA]"
type input "Federal District"
type input "[GEOGRAPHIC_DATA]"
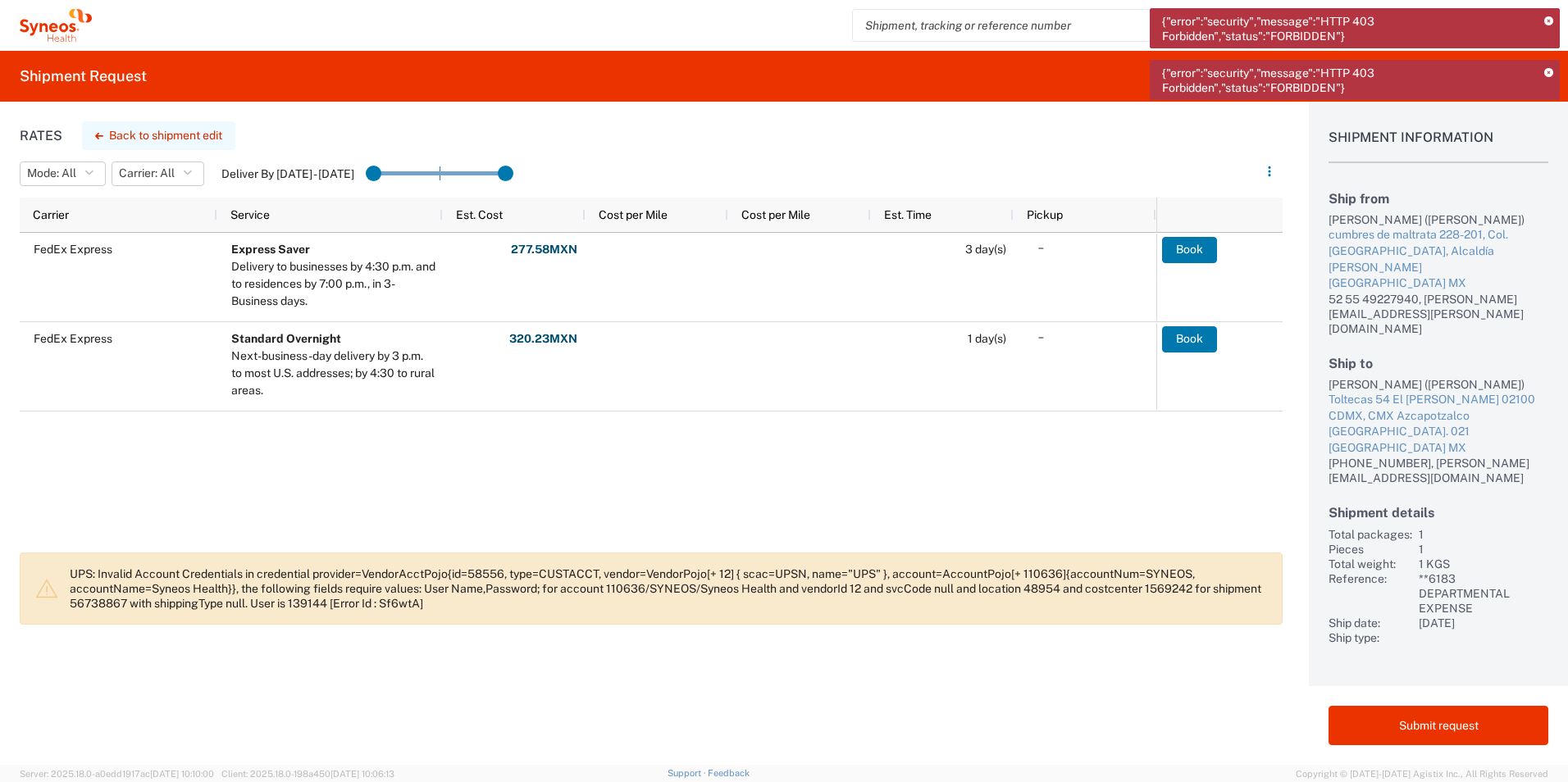
click at [137, 132] on button "Back to shipment edit" at bounding box center [159, 135] width 153 height 29
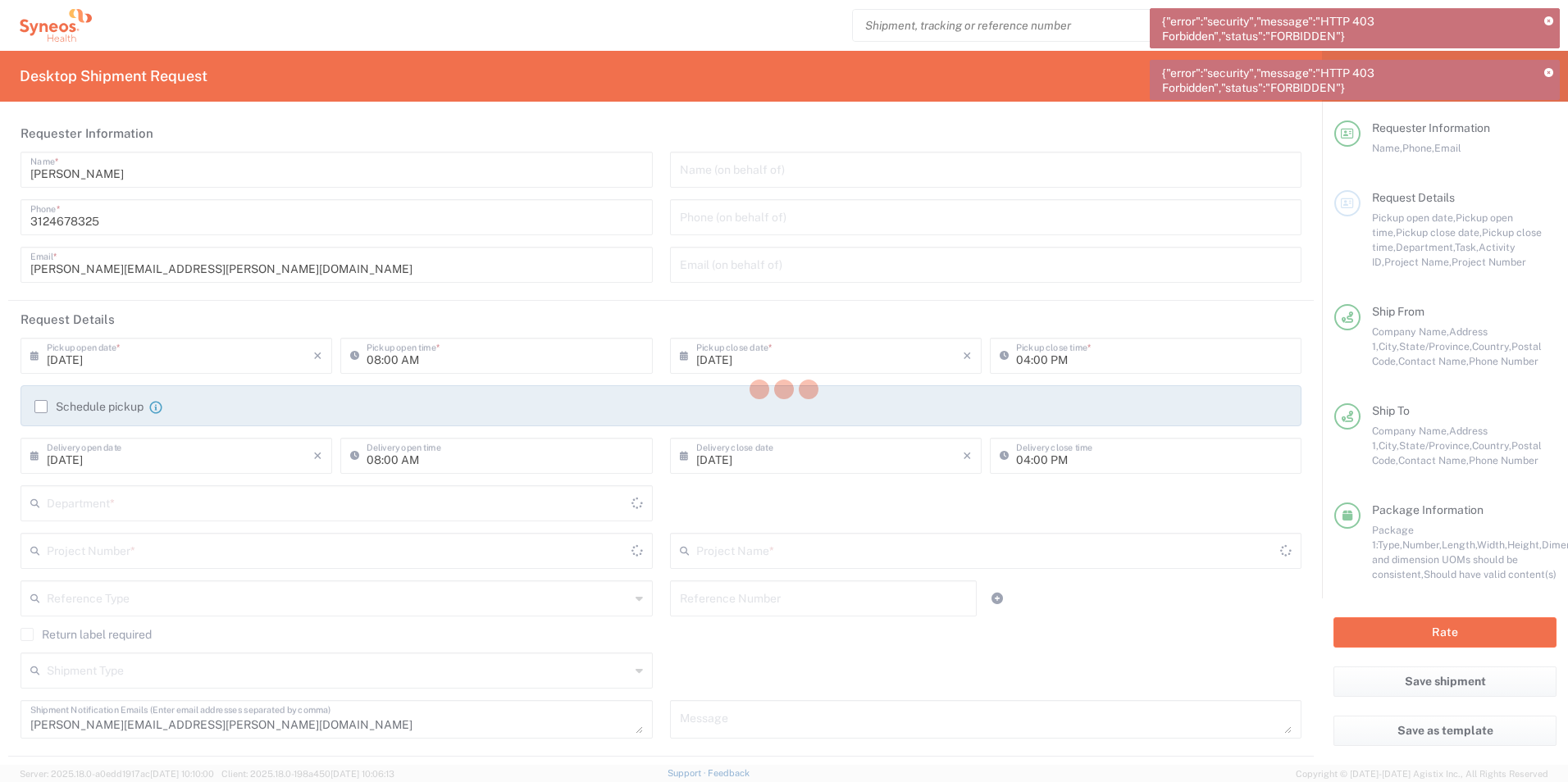
type input "Federal District"
type input "**6183 DEPARTMENTAL EXPENSE"
type input "Medium Box"
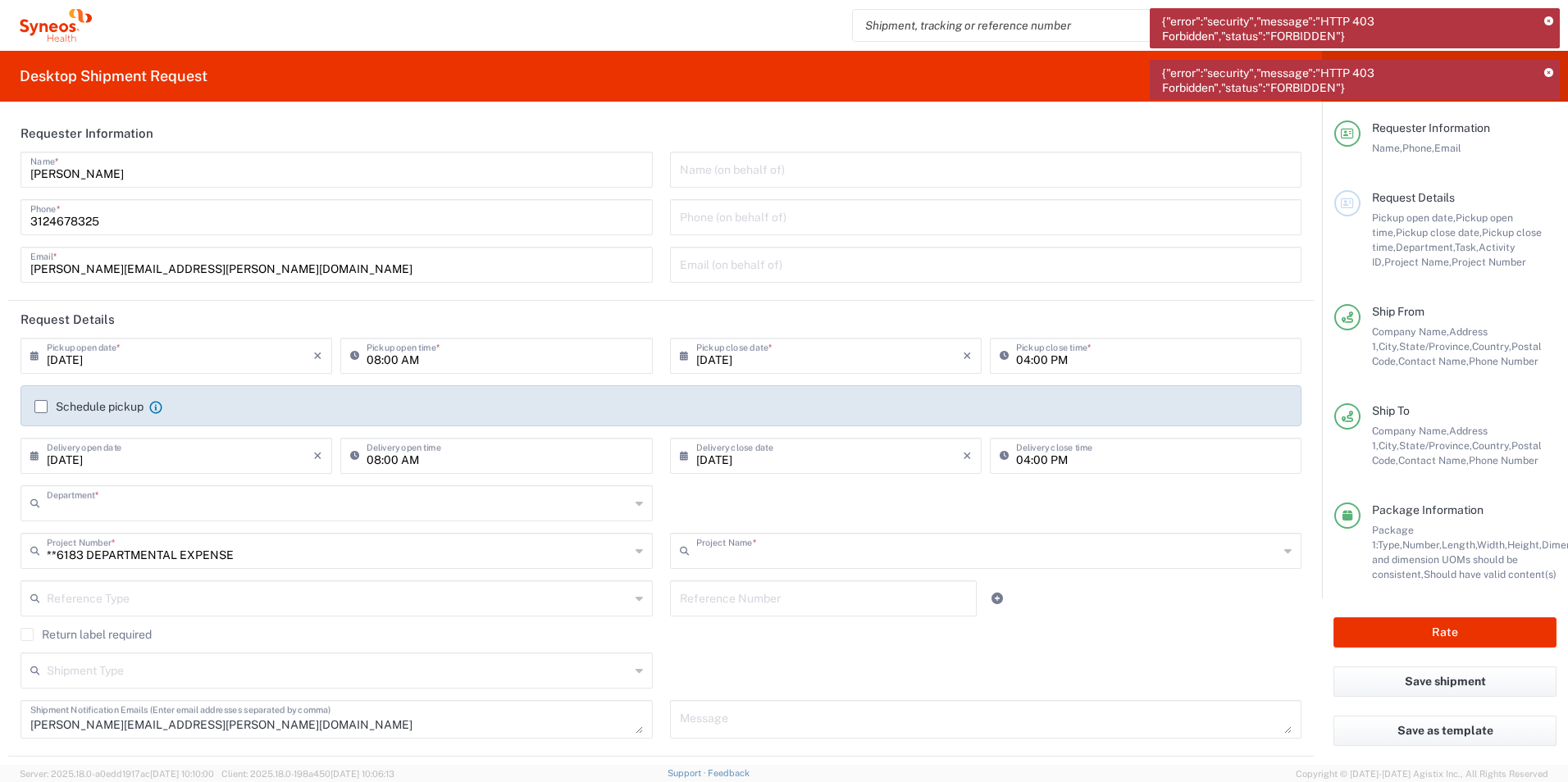
type input "3110"
type input "6183"
click at [1442, 626] on button "Rate" at bounding box center [1444, 632] width 223 height 30
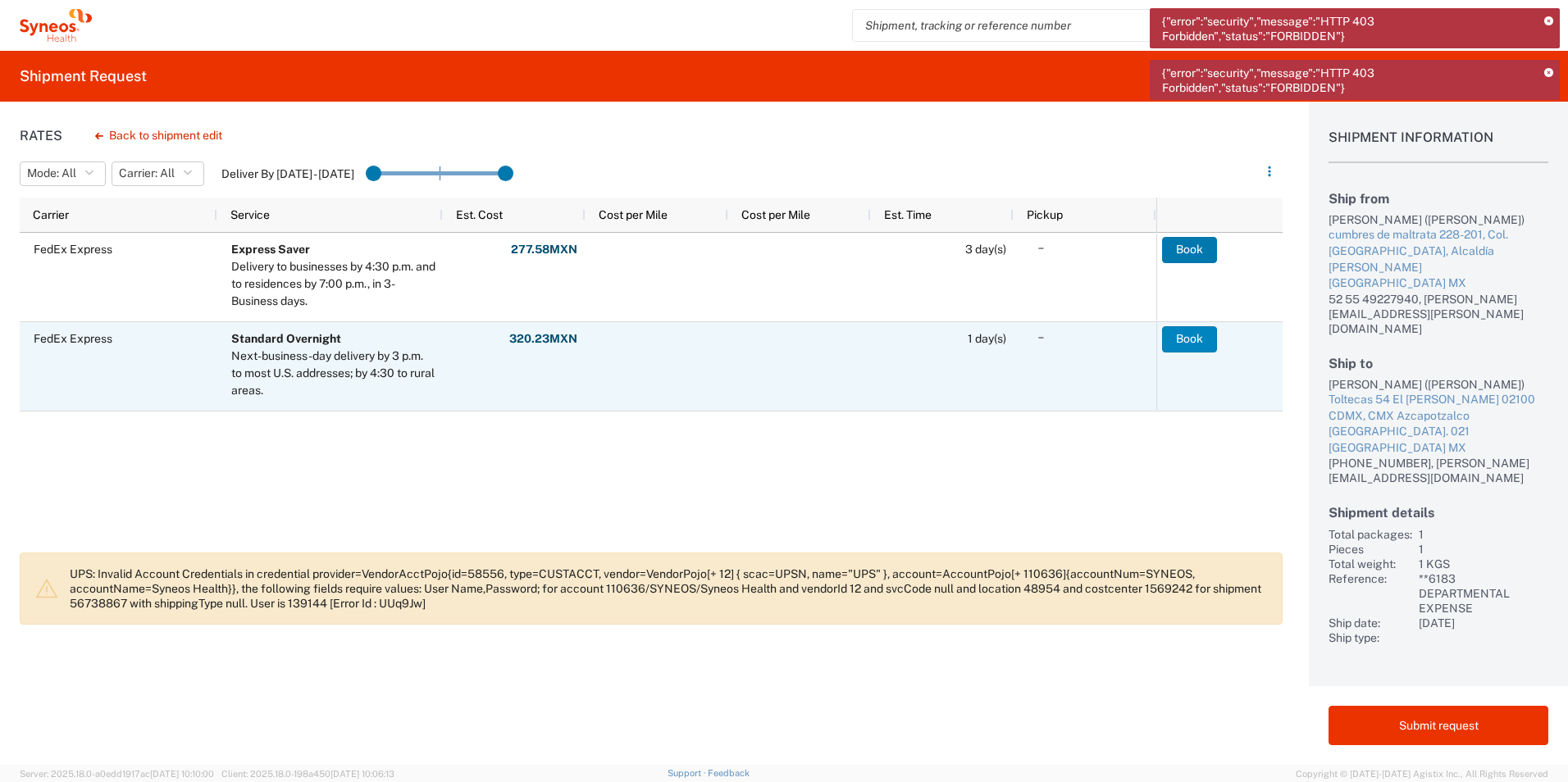
click at [1205, 342] on button "Book" at bounding box center [1188, 339] width 55 height 26
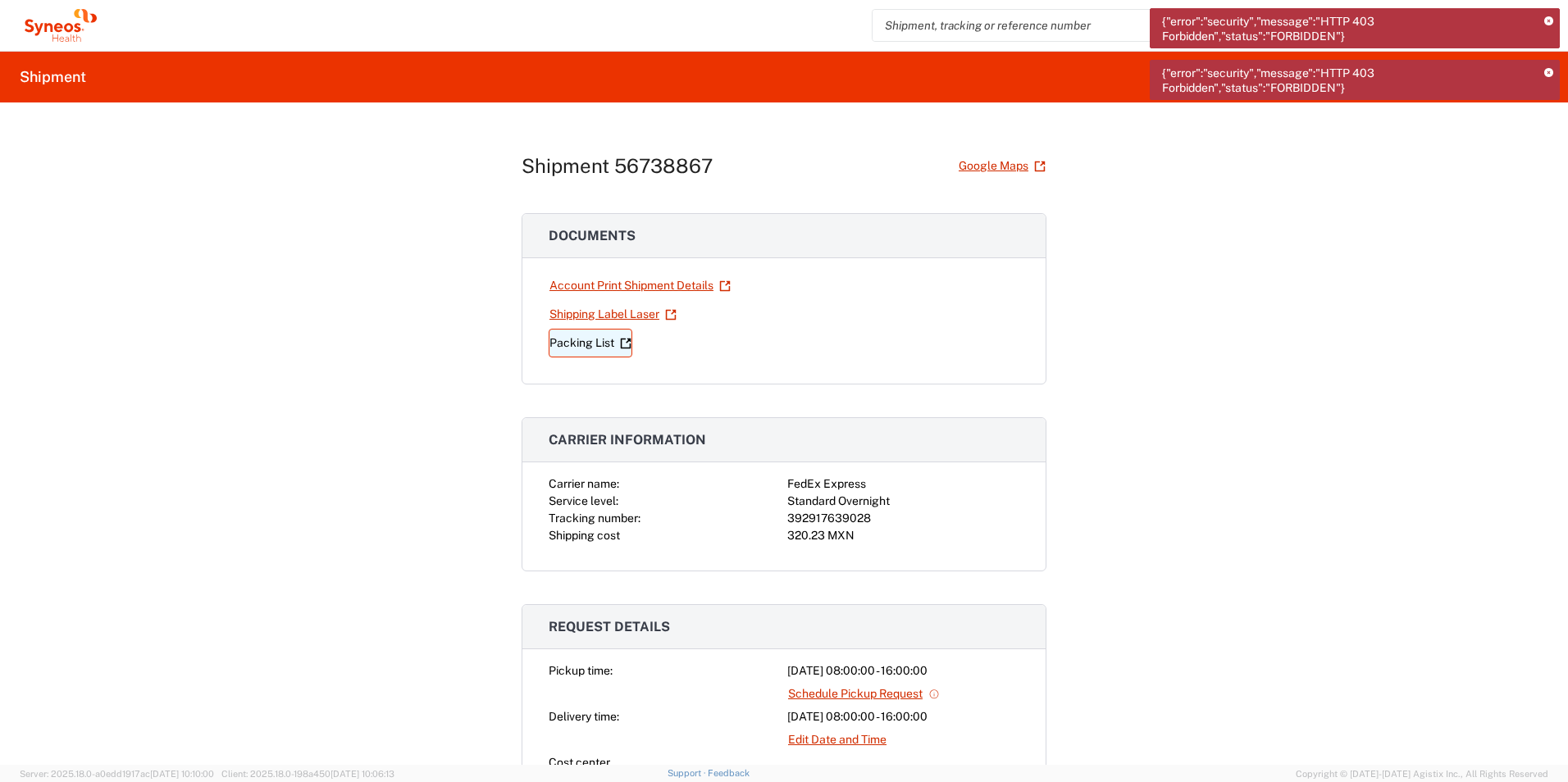
click at [600, 342] on link "Packing List" at bounding box center [590, 342] width 83 height 29
click at [628, 311] on link "Shipping Label Laser" at bounding box center [613, 314] width 129 height 29
